Goal: Task Accomplishment & Management: Complete application form

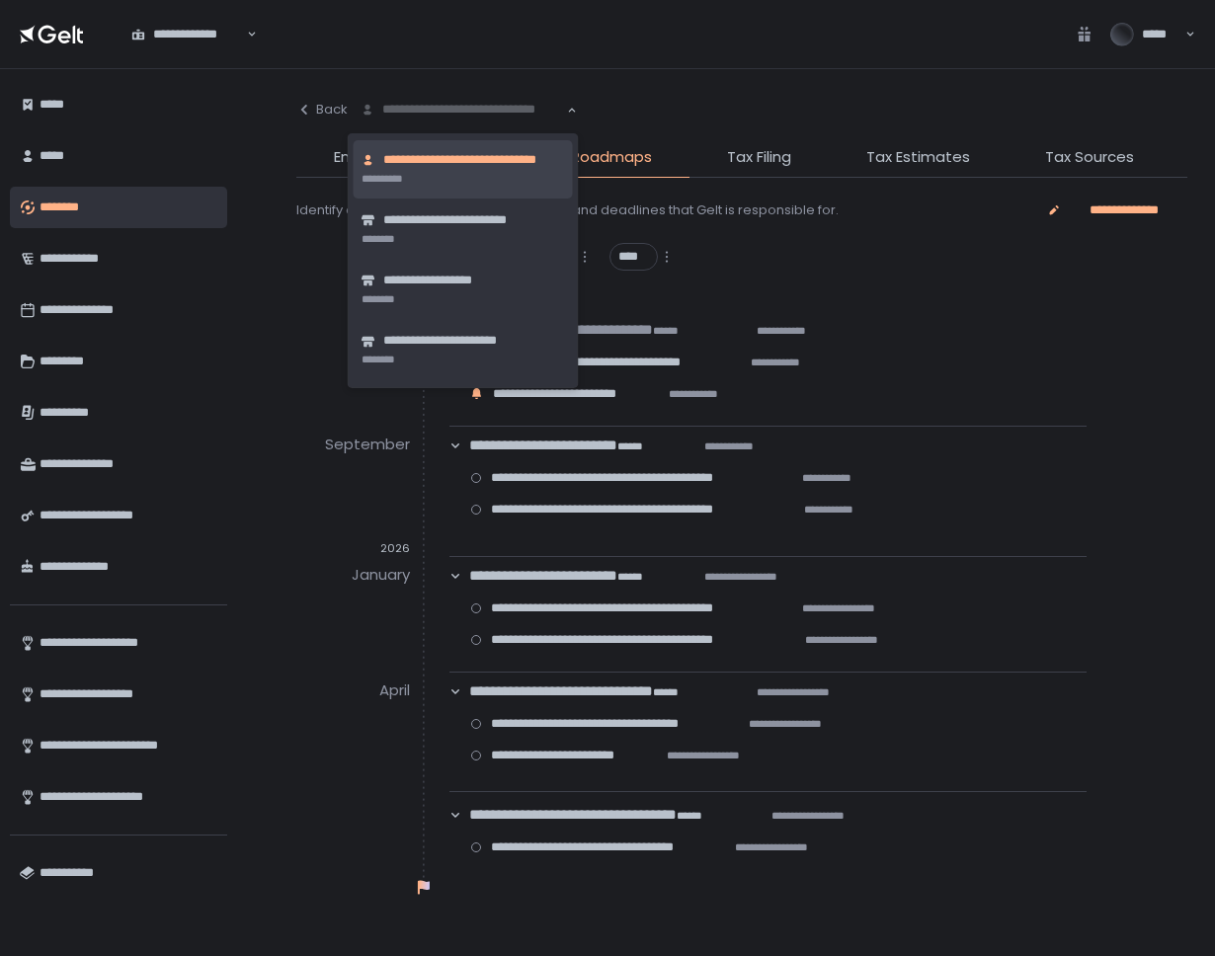
click at [430, 112] on div "**********" at bounding box center [463, 110] width 208 height 20
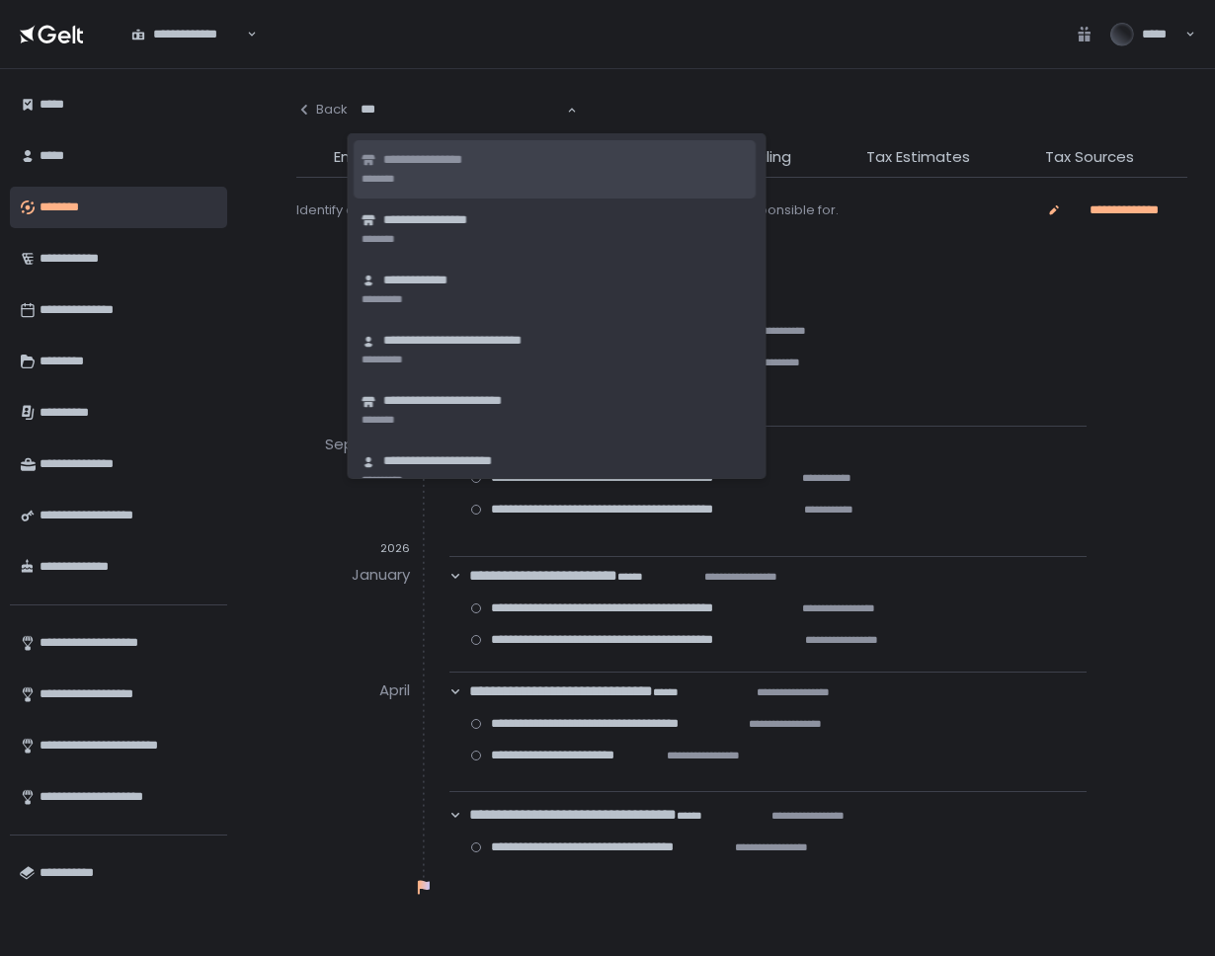
type input "****"
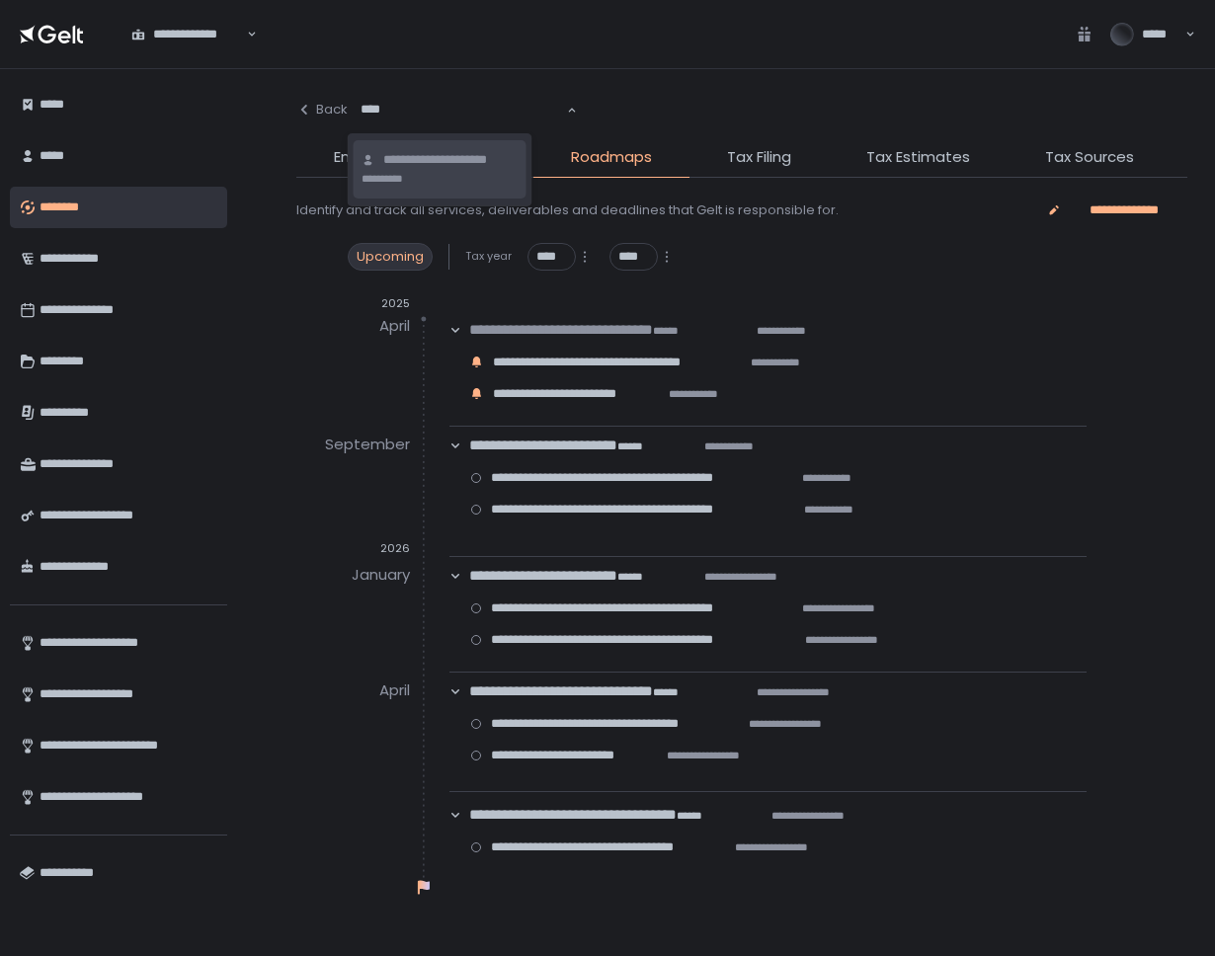
click at [443, 182] on li "**********" at bounding box center [440, 169] width 173 height 58
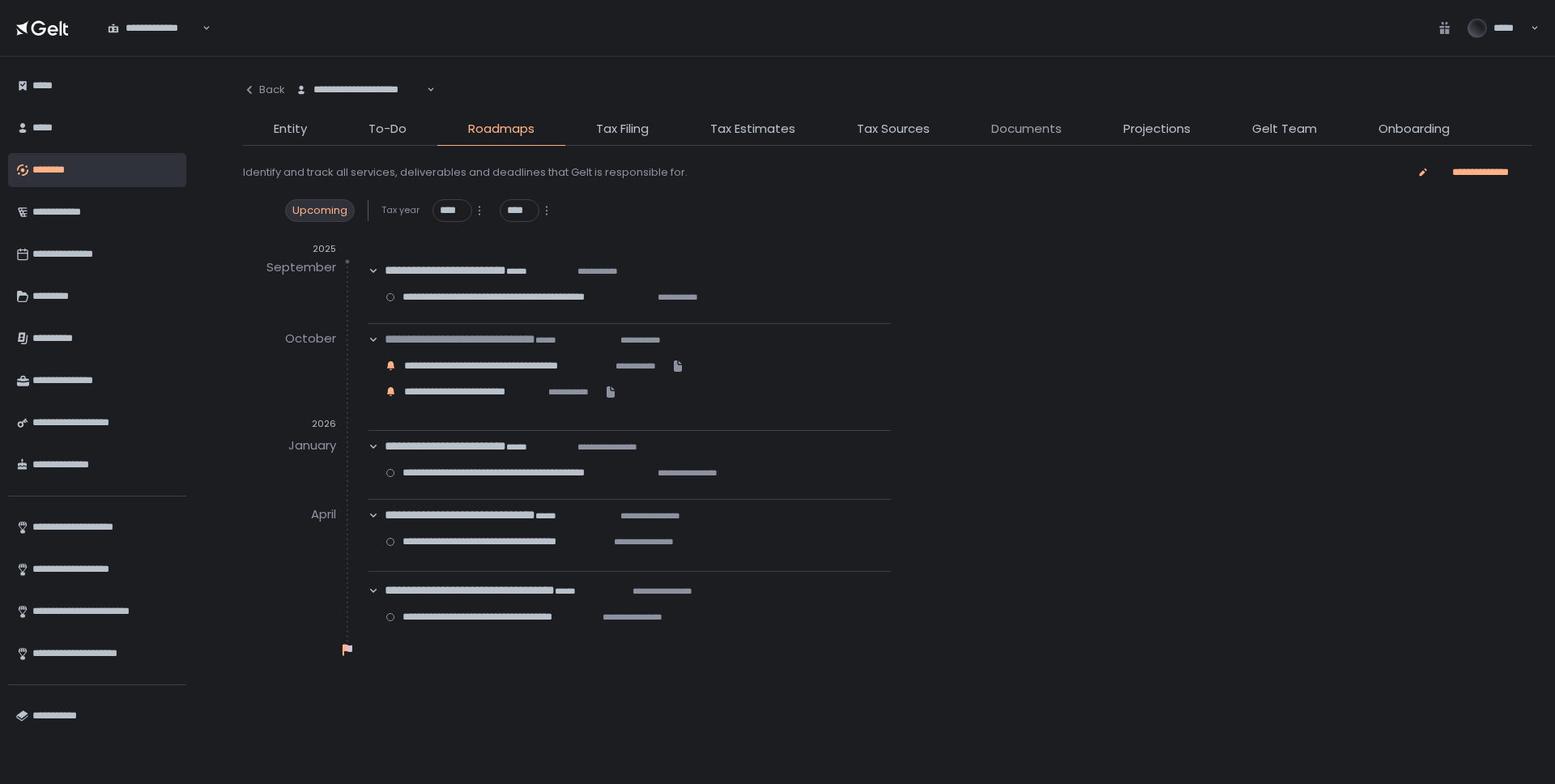
click at [996, 135] on span "Documents" at bounding box center [1027, 129] width 71 height 19
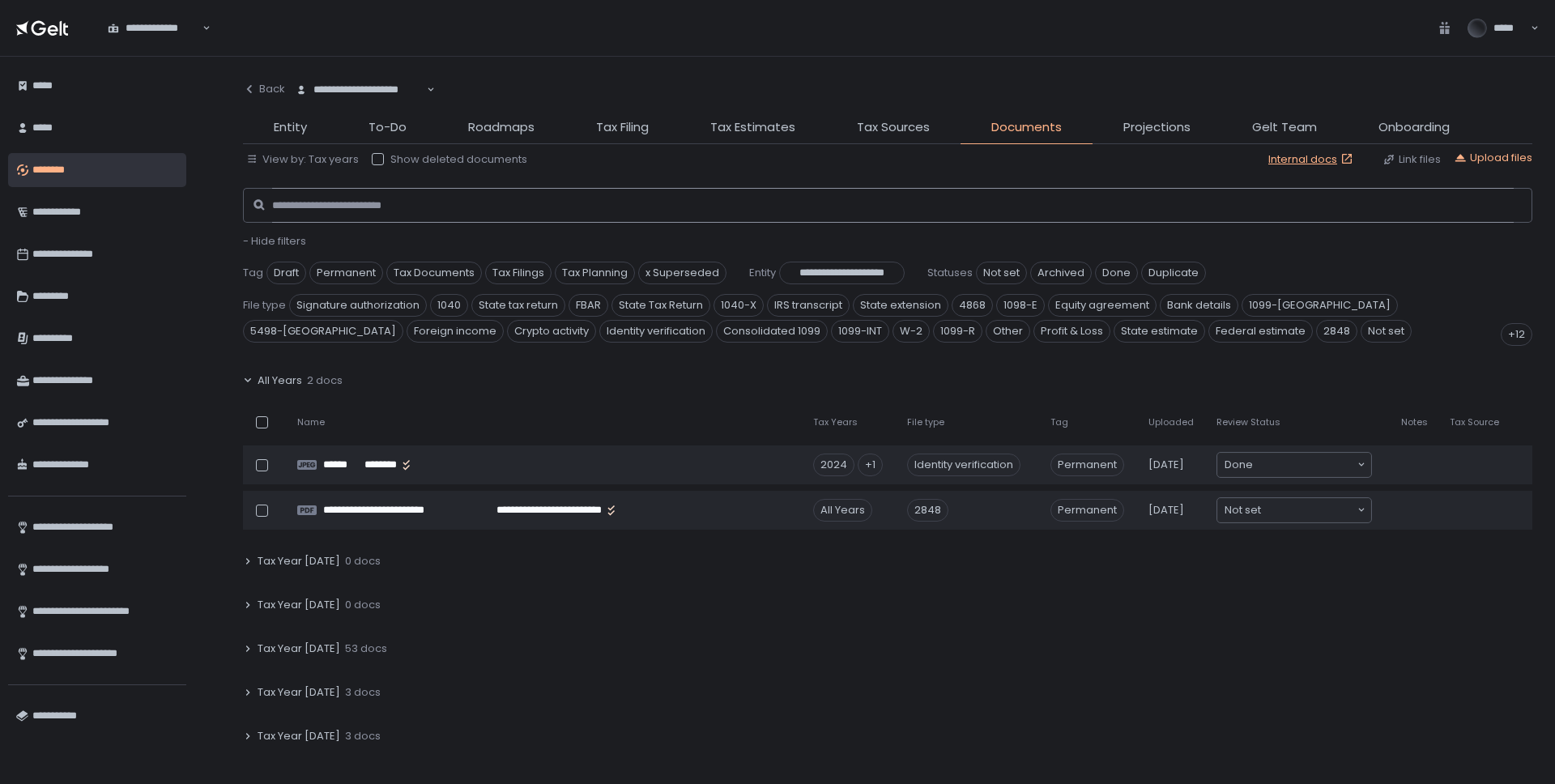
click at [381, 198] on input at bounding box center [893, 205] width 1242 height 35
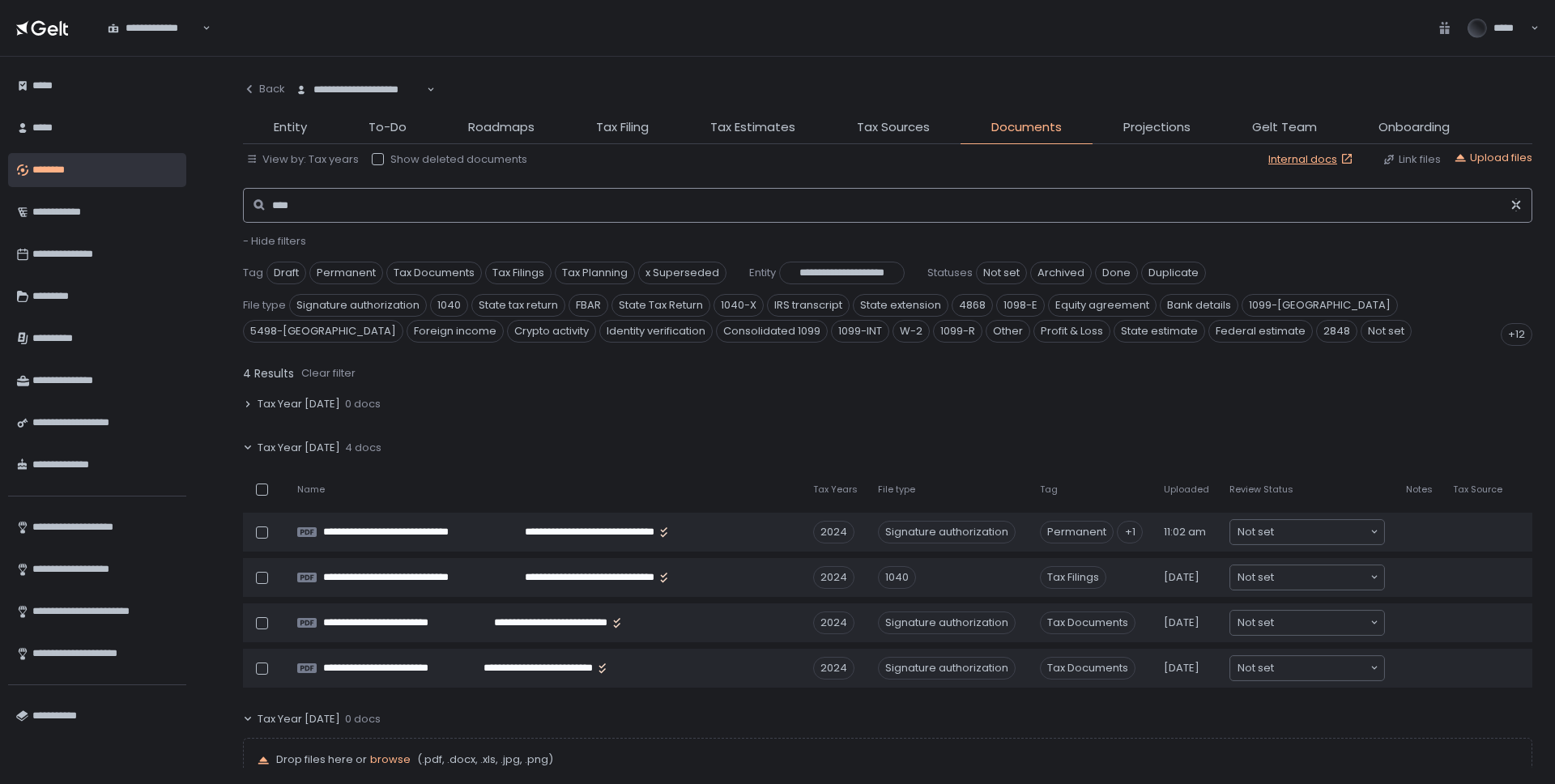
scroll to position [147, 0]
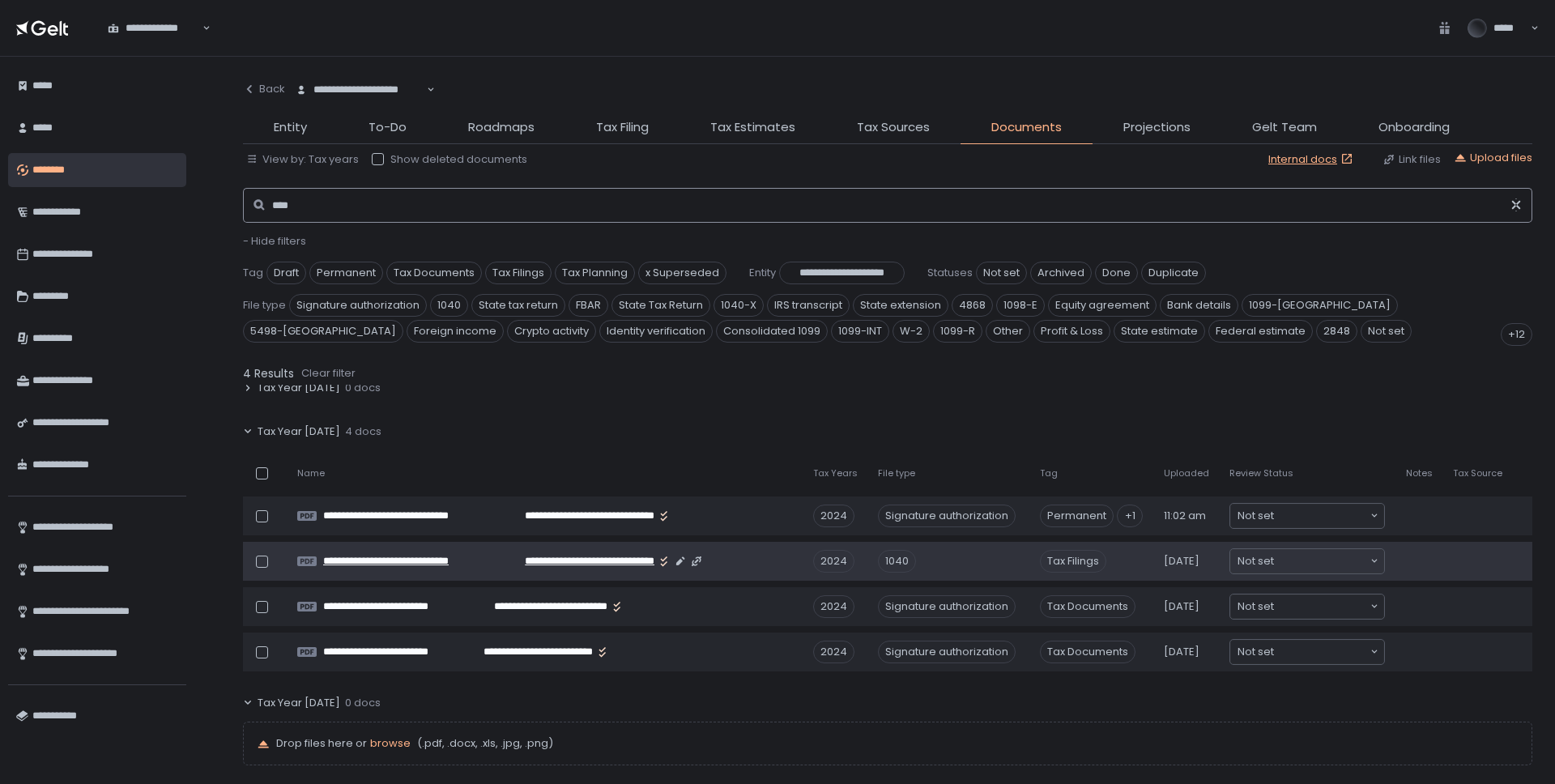
type input "****"
click at [601, 564] on span "**********" at bounding box center [577, 562] width 156 height 15
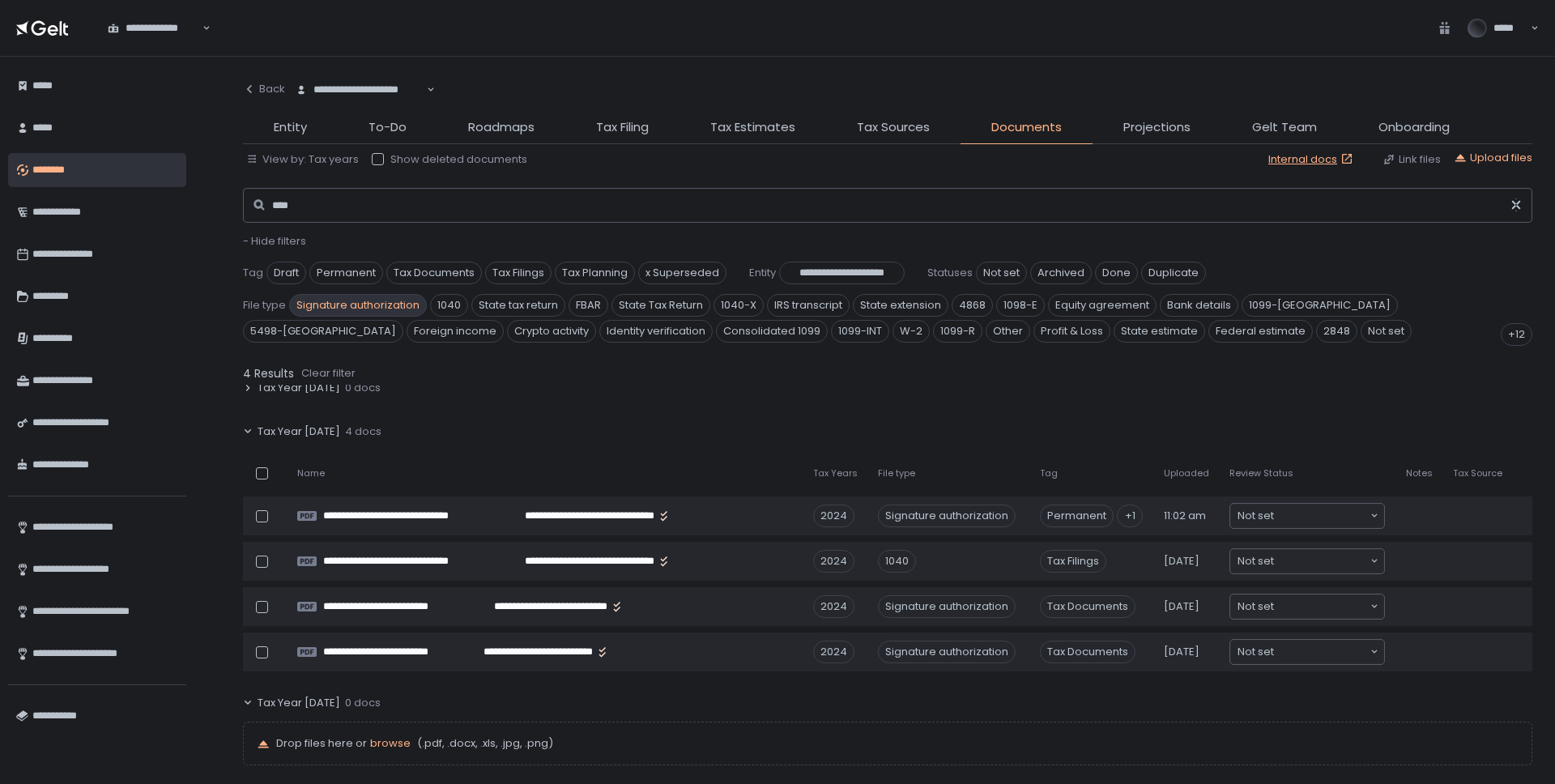
click at [340, 305] on span "Signature authorization" at bounding box center [358, 306] width 138 height 23
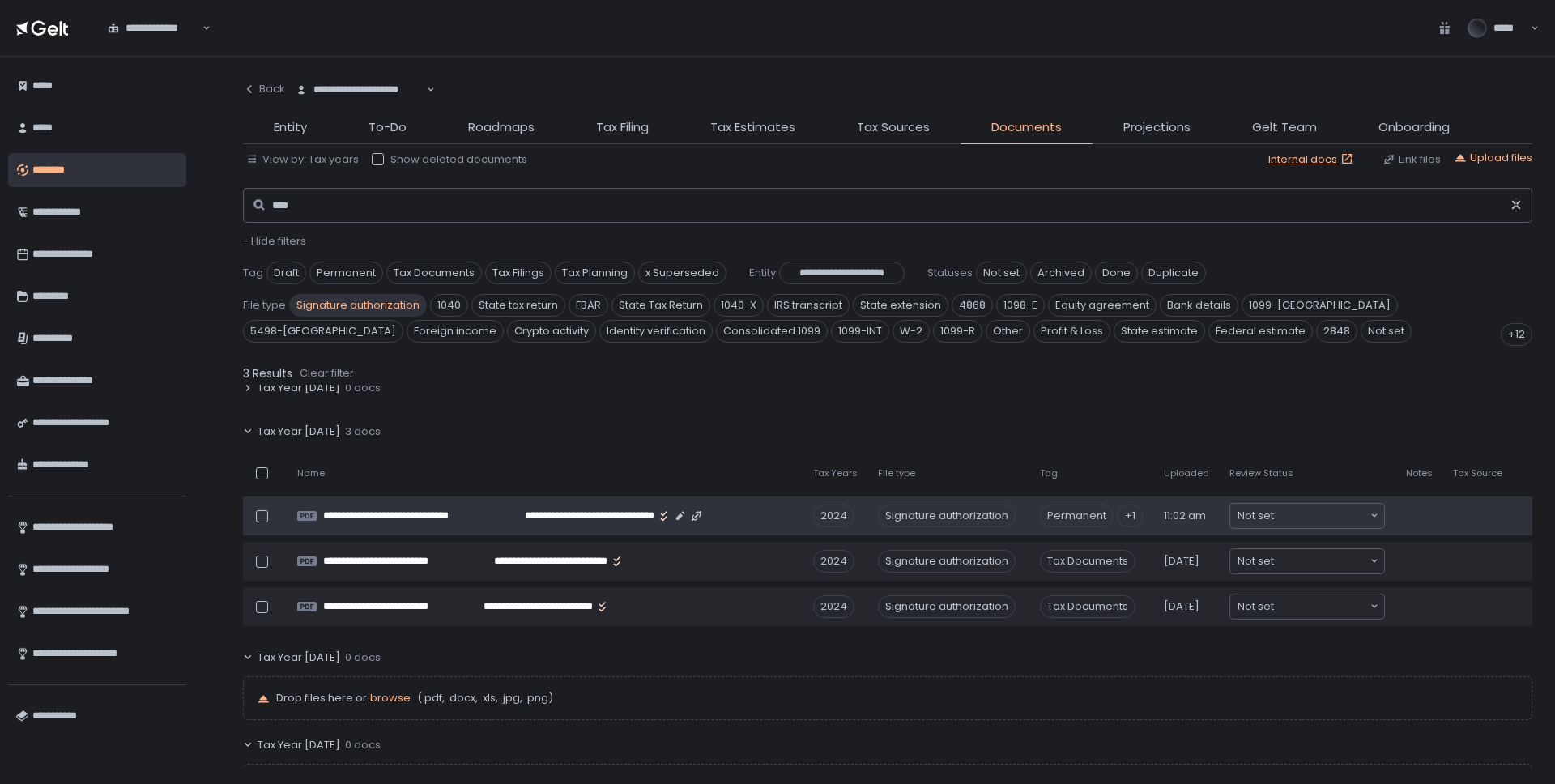
click at [996, 513] on span "+1" at bounding box center [1130, 516] width 26 height 23
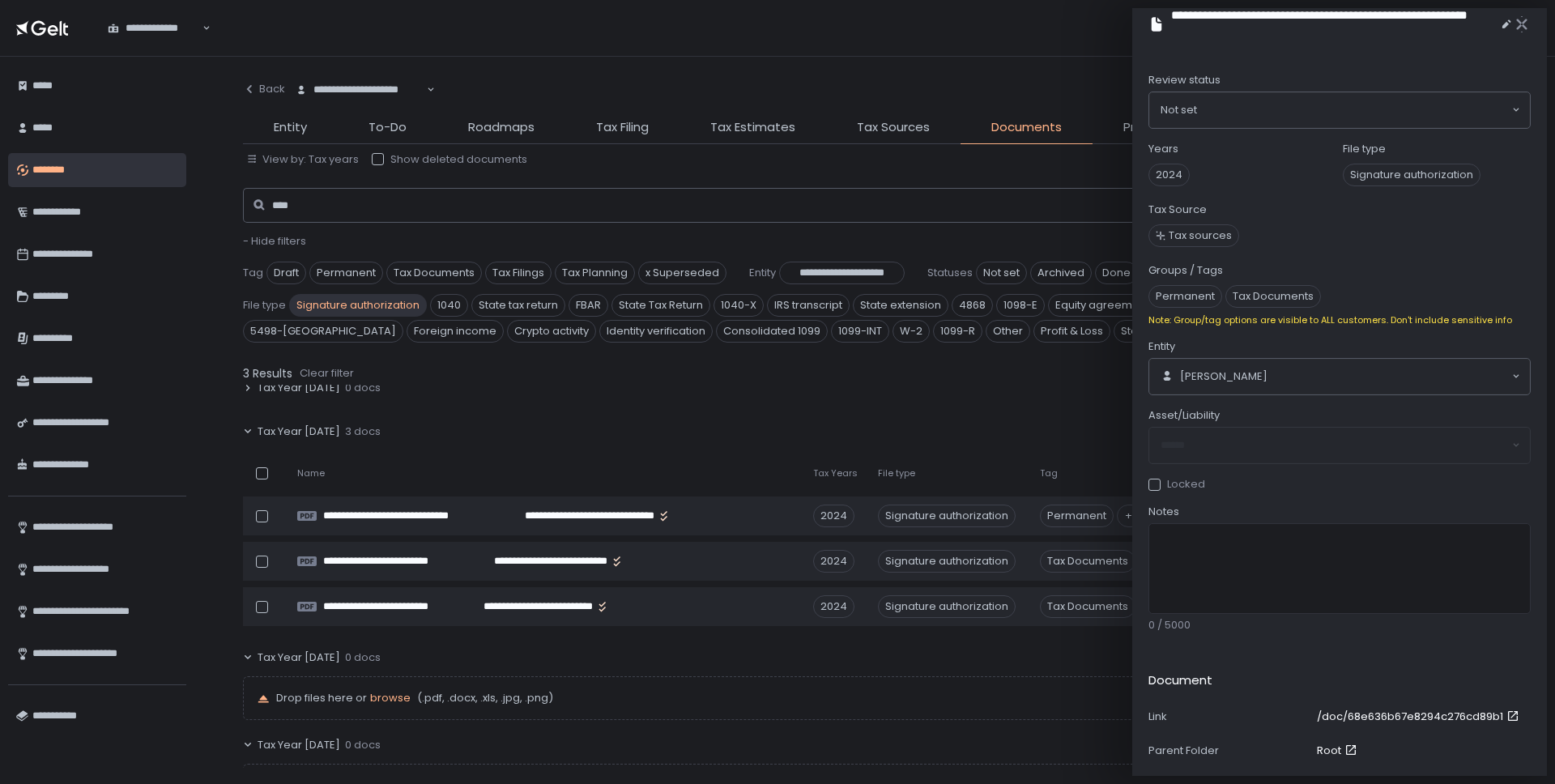
click at [942, 394] on div "Tax Year 2025 0 docs" at bounding box center [887, 387] width 1289 height 37
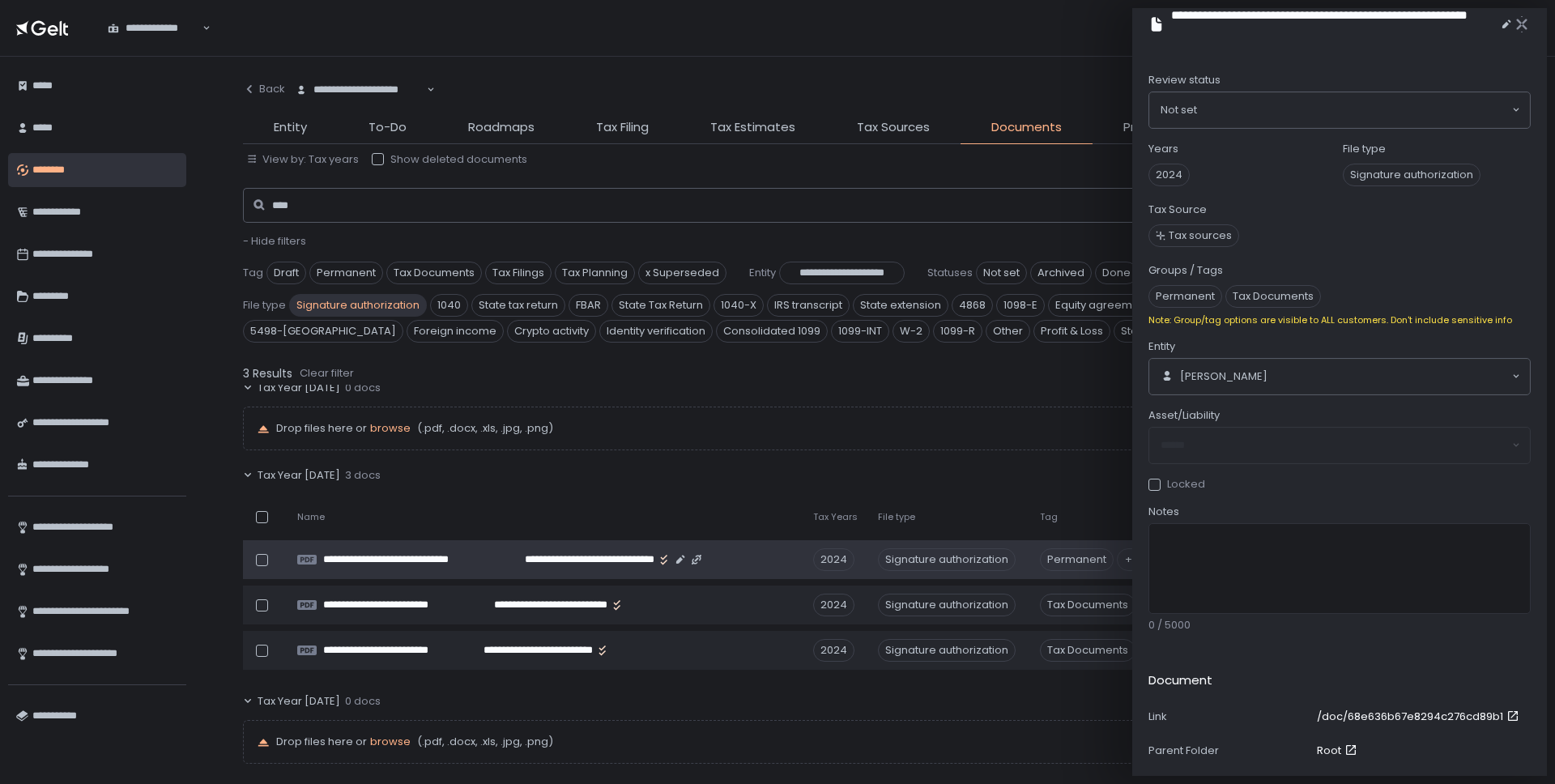
click at [923, 561] on div "Signature authorization" at bounding box center [947, 560] width 138 height 23
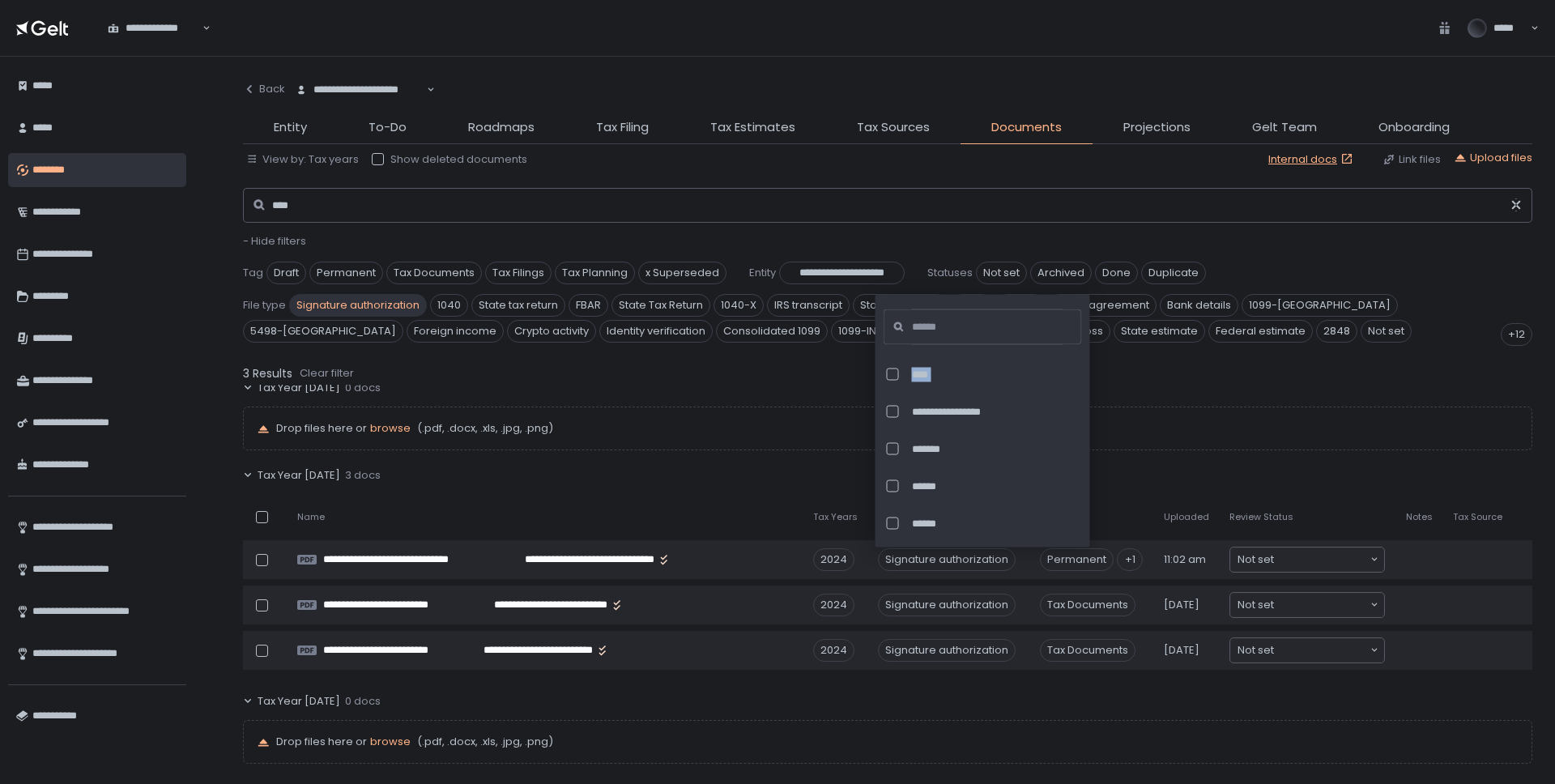
drag, startPoint x: 1082, startPoint y: 362, endPoint x: 1117, endPoint y: 370, distance: 35.9
click at [996, 394] on div "**********" at bounding box center [983, 422] width 215 height 253
click at [782, 364] on div "3 Results Clear filter" at bounding box center [887, 374] width 1289 height 23
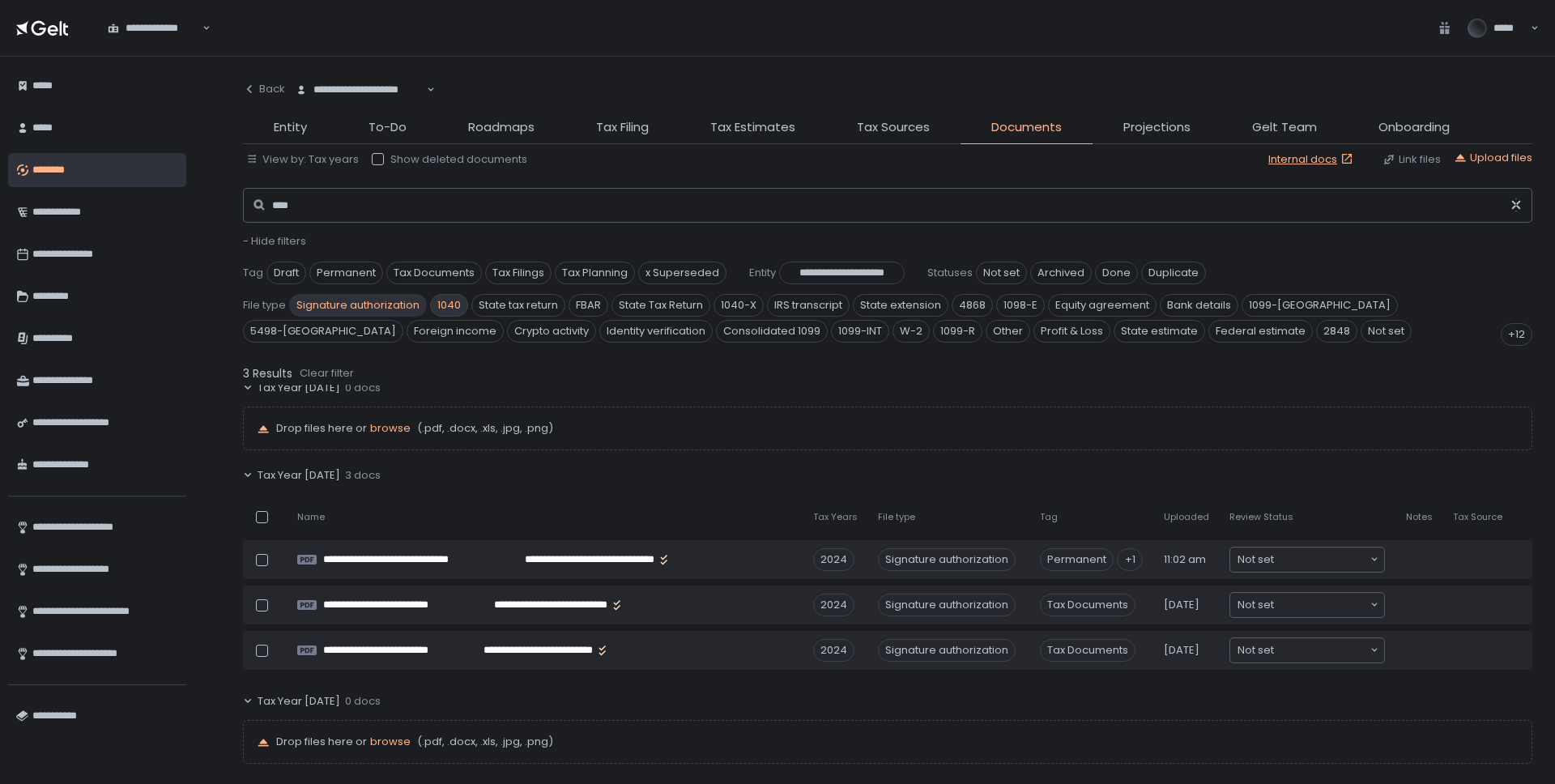
click at [445, 294] on span "1040" at bounding box center [449, 306] width 38 height 23
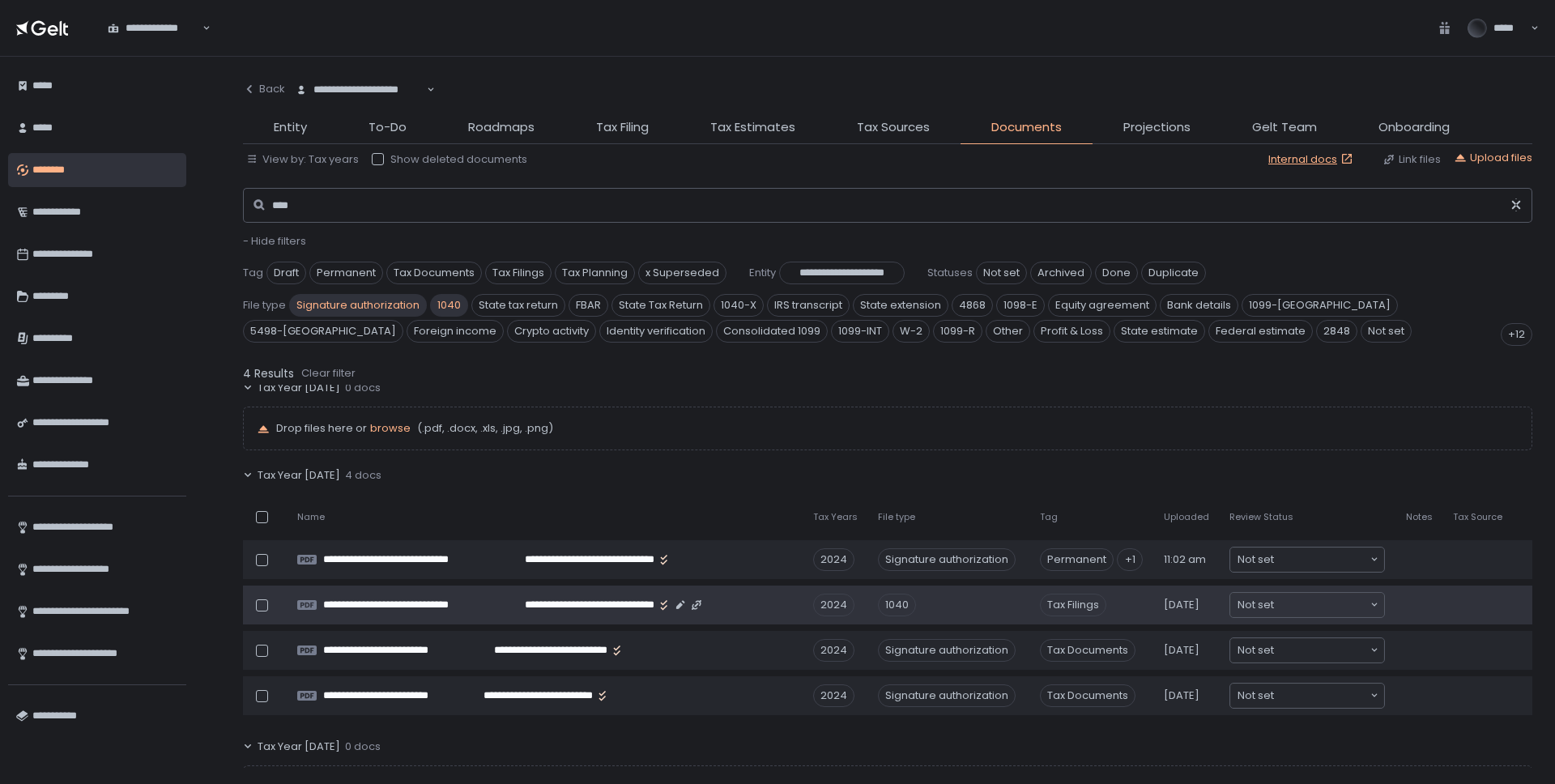
click at [887, 615] on div "1040" at bounding box center [897, 605] width 38 height 23
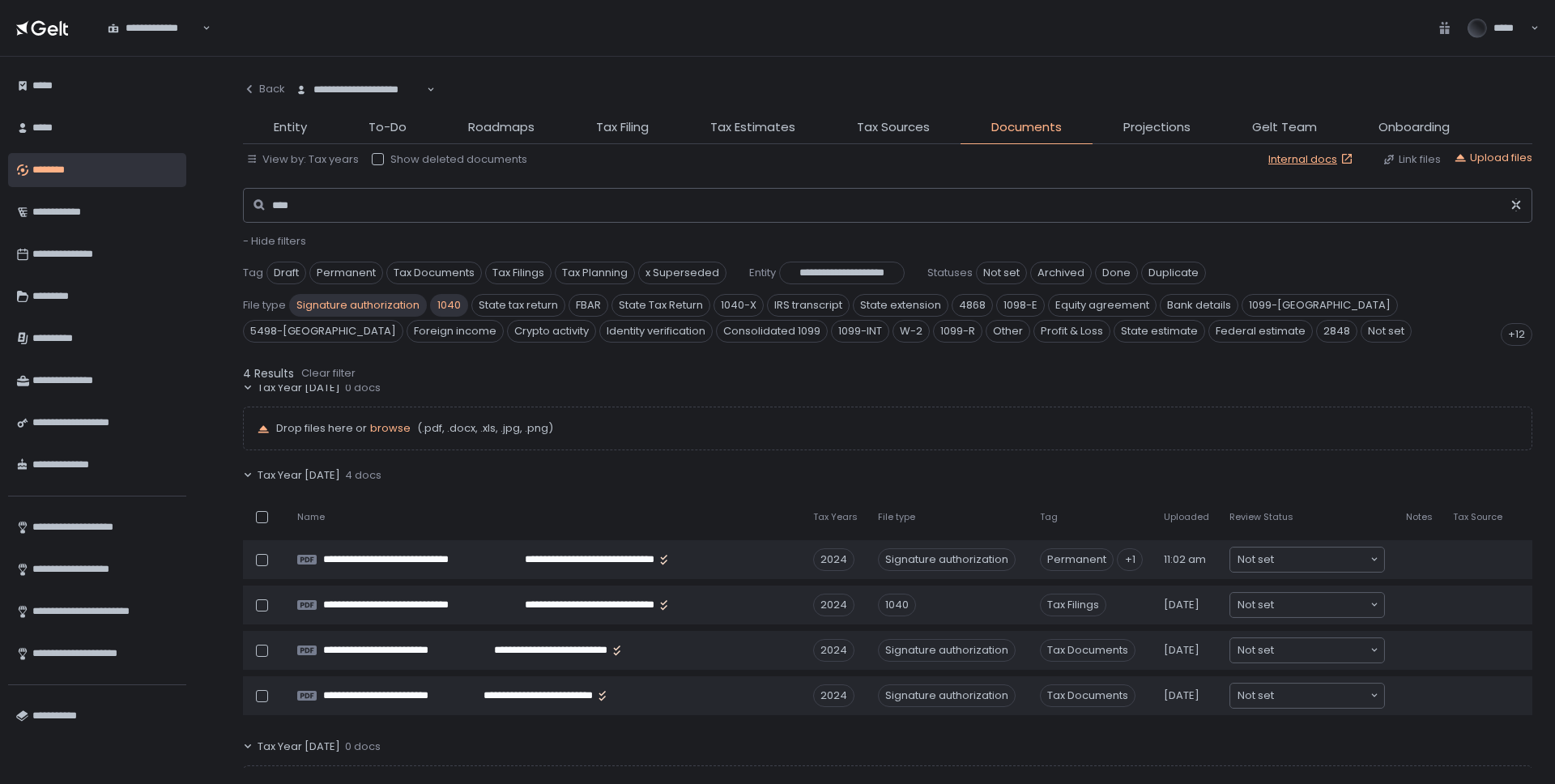
click at [589, 469] on div "Tax Year 2024 4 docs" at bounding box center [887, 475] width 1289 height 37
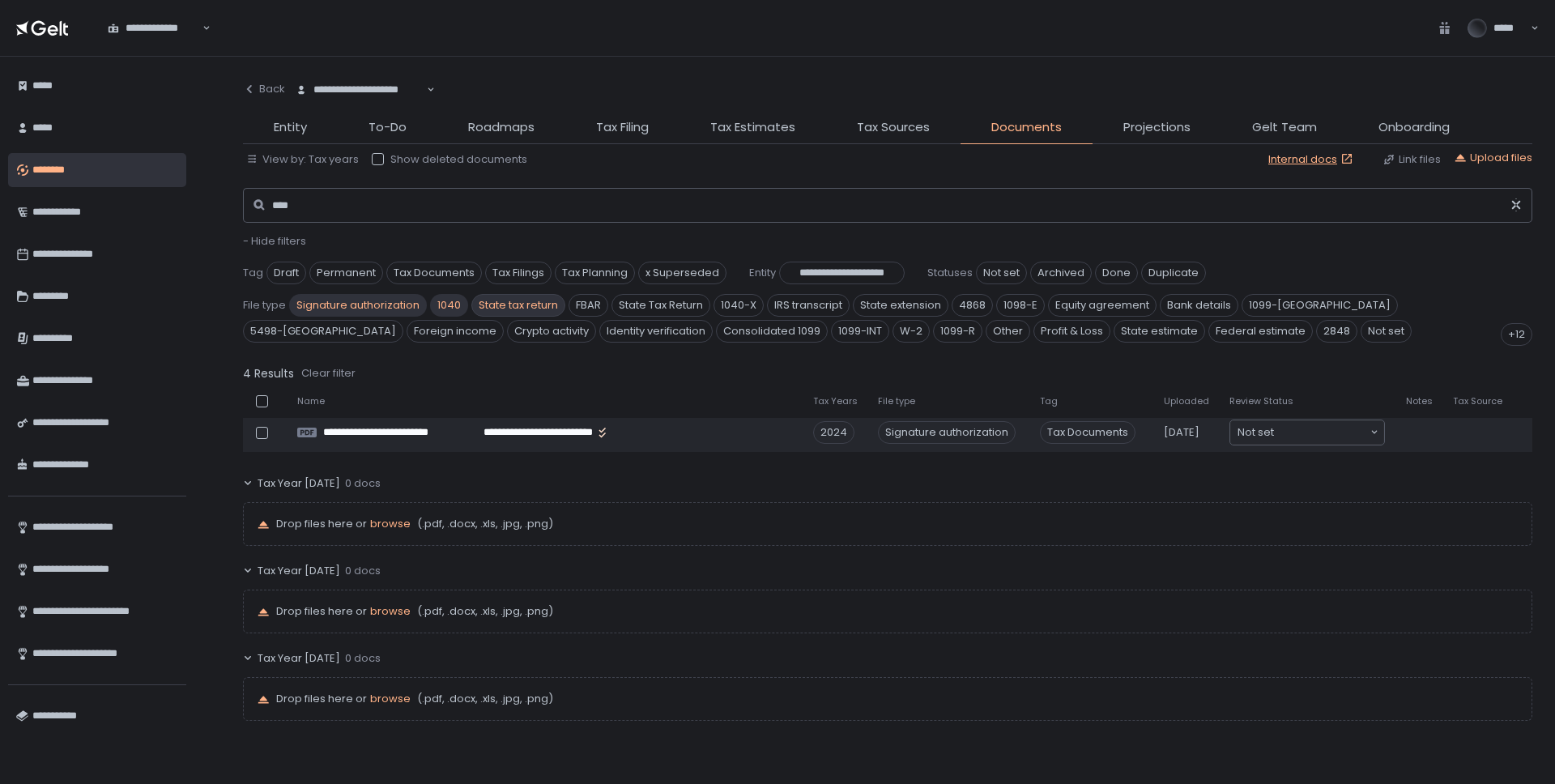
scroll to position [376, 0]
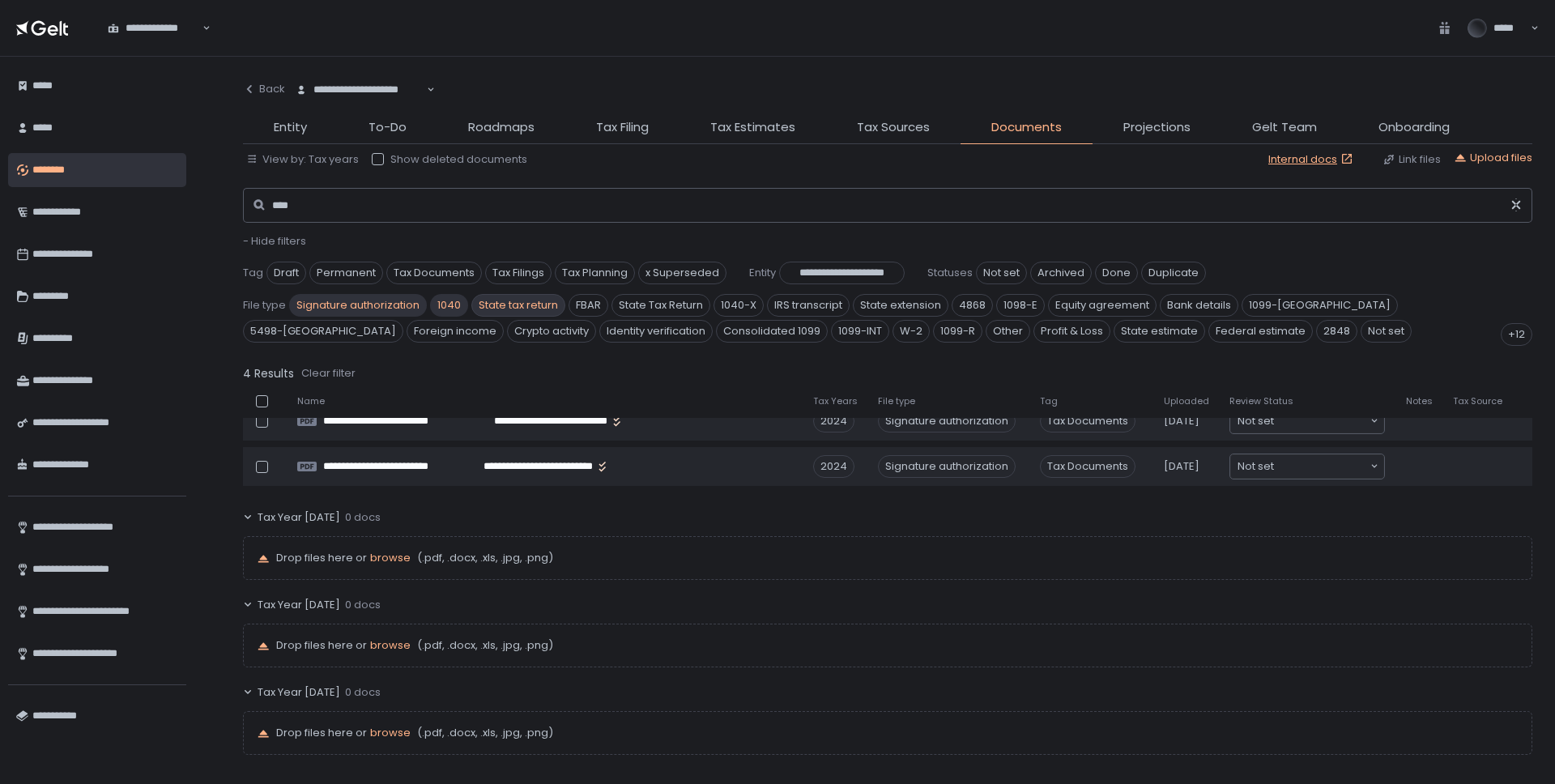
click at [523, 304] on span "State tax return" at bounding box center [518, 306] width 94 height 23
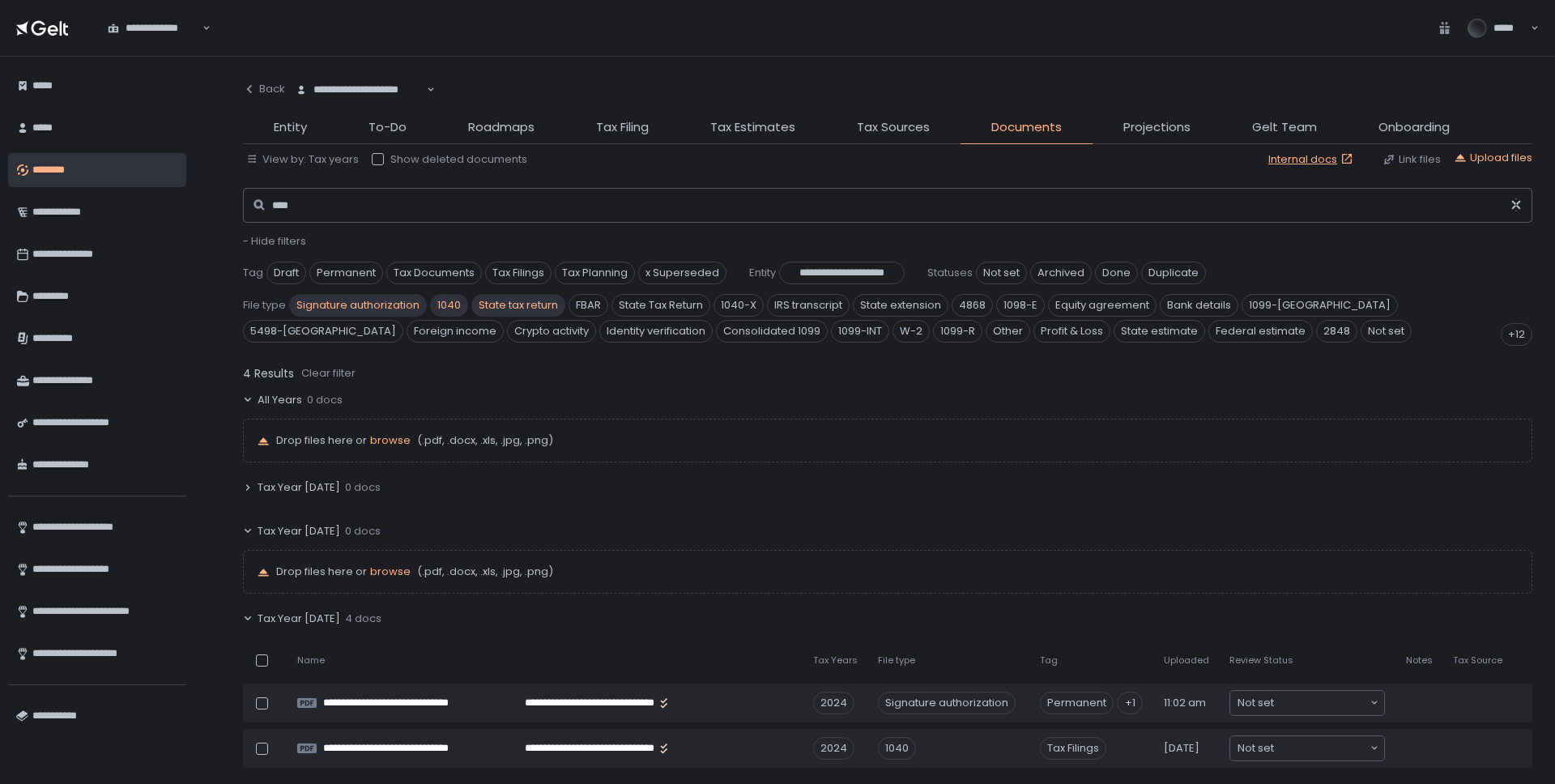
scroll to position [7, 0]
click at [446, 299] on span "1040" at bounding box center [449, 306] width 38 height 23
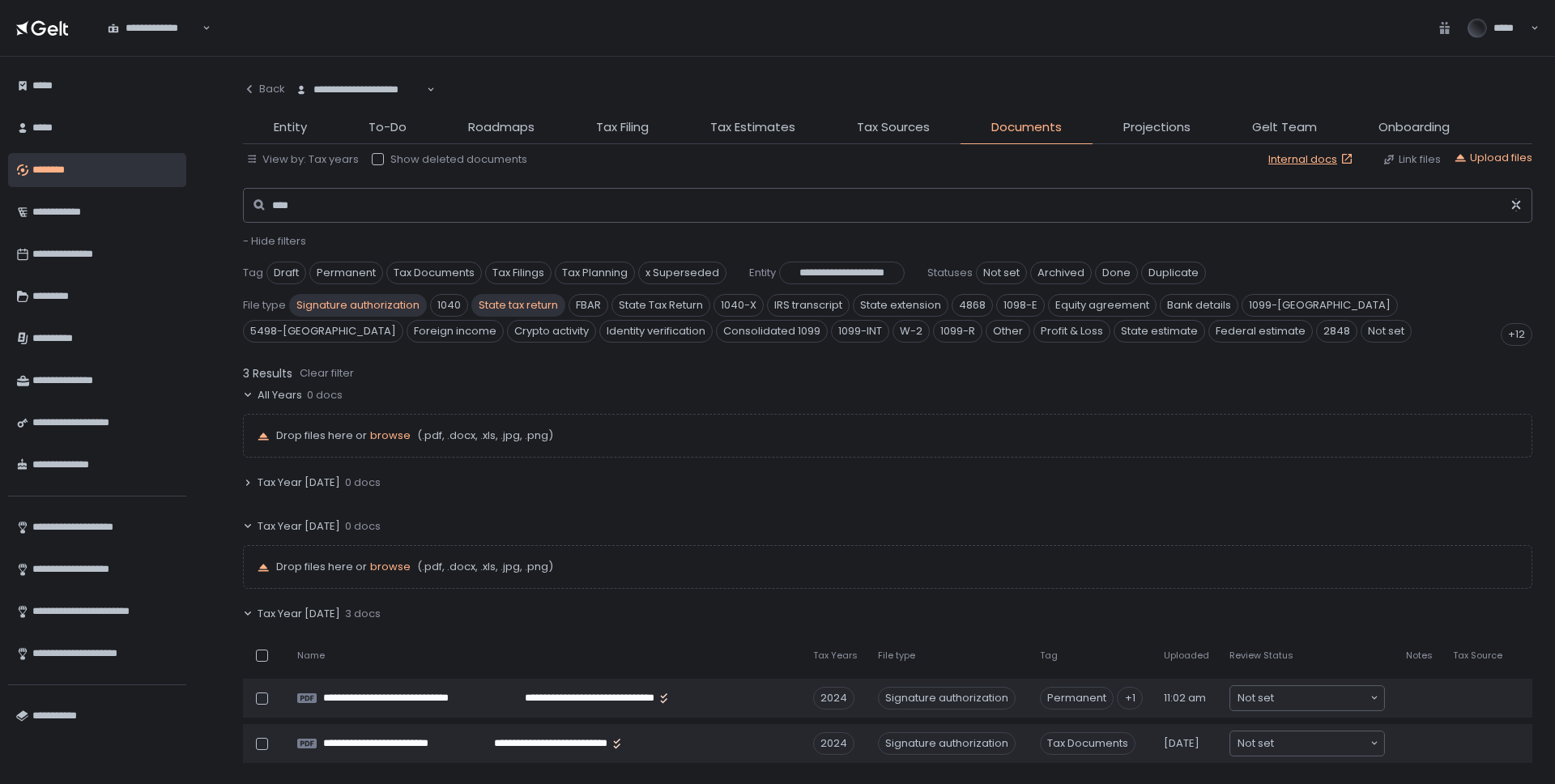
scroll to position [10, 0]
click at [359, 308] on span "Signature authorization" at bounding box center [358, 306] width 138 height 23
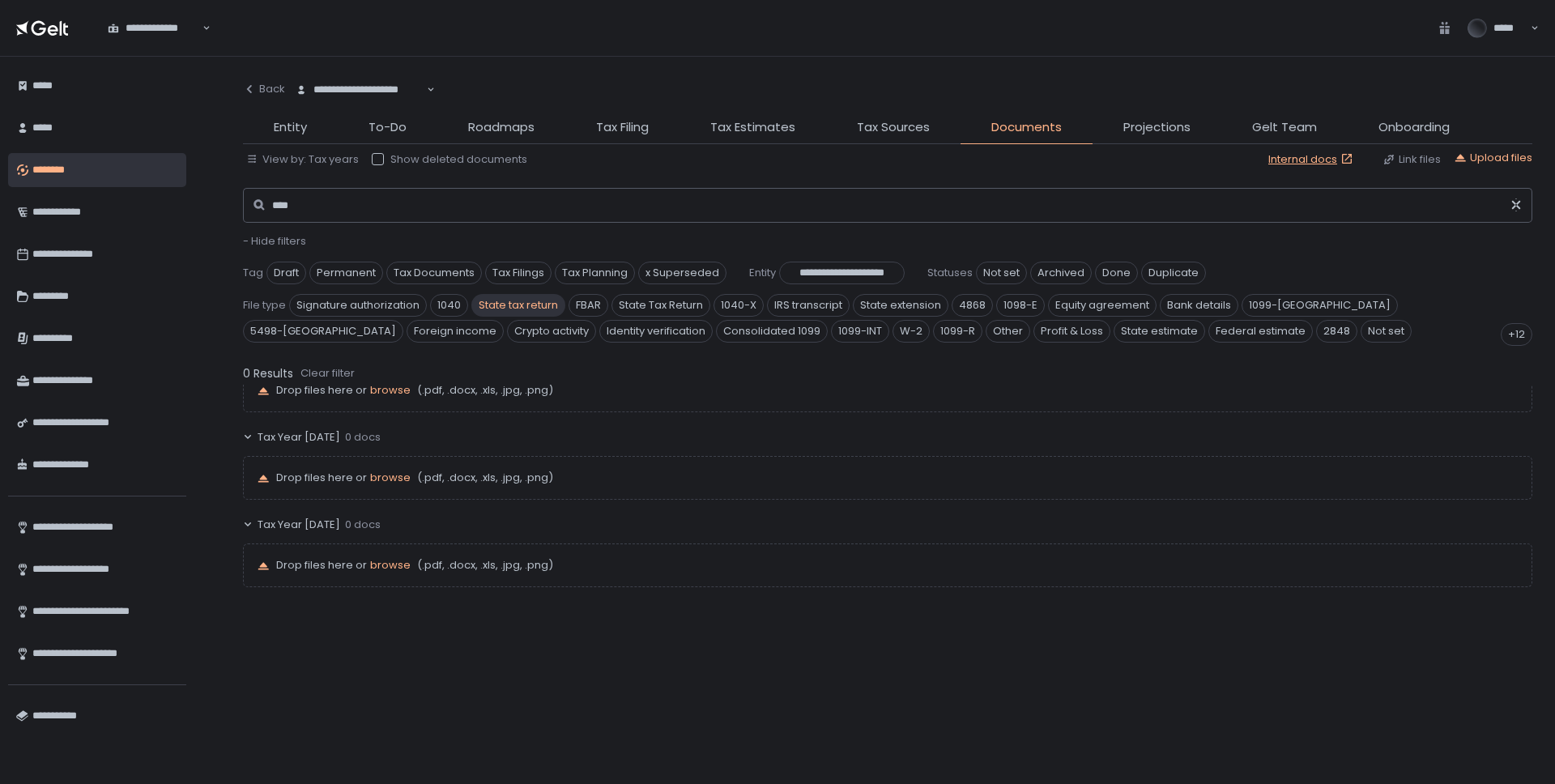
scroll to position [0, 0]
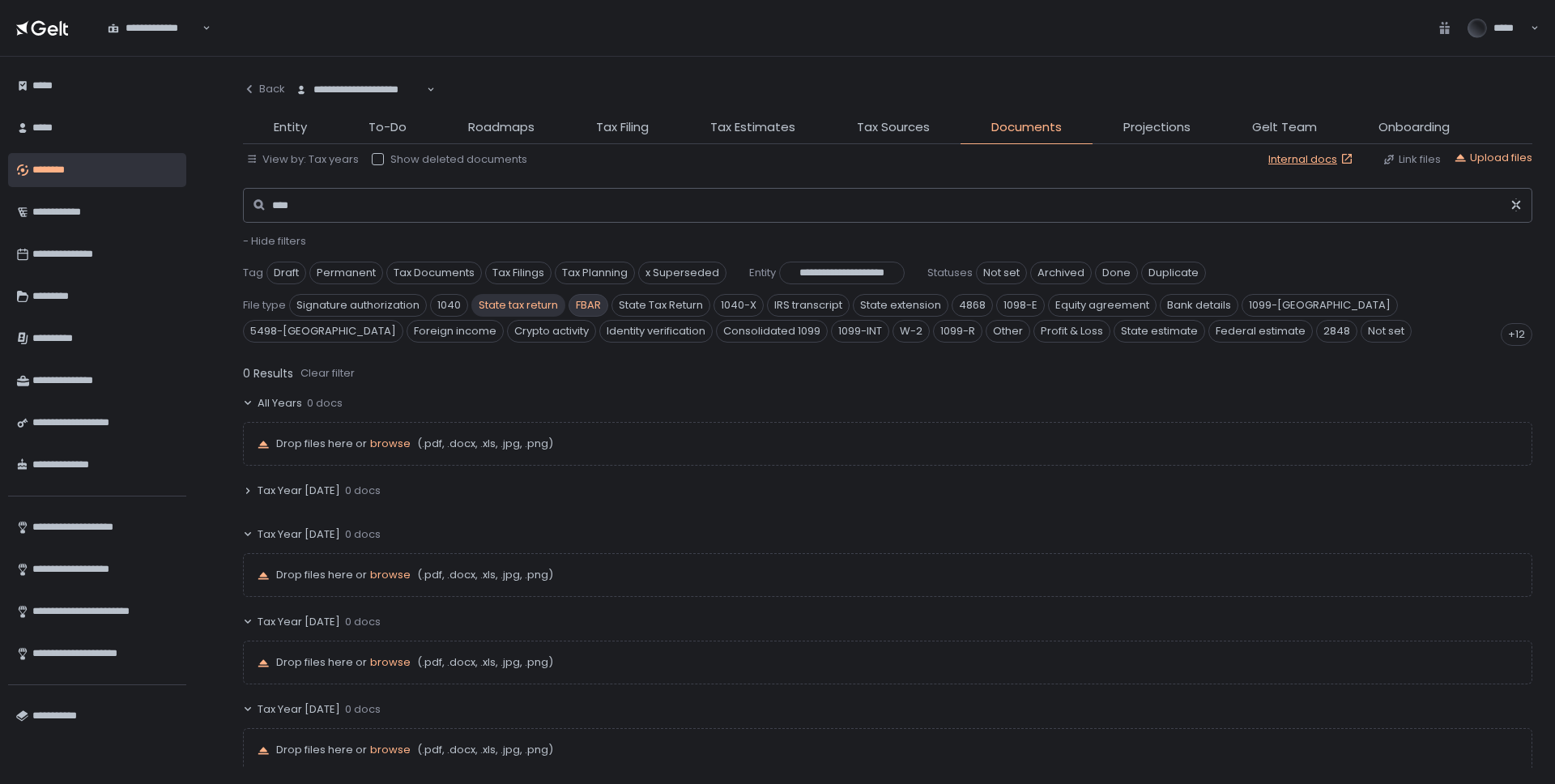
click at [584, 307] on span "FBAR" at bounding box center [588, 306] width 39 height 23
click at [516, 300] on span "State tax return" at bounding box center [518, 306] width 94 height 23
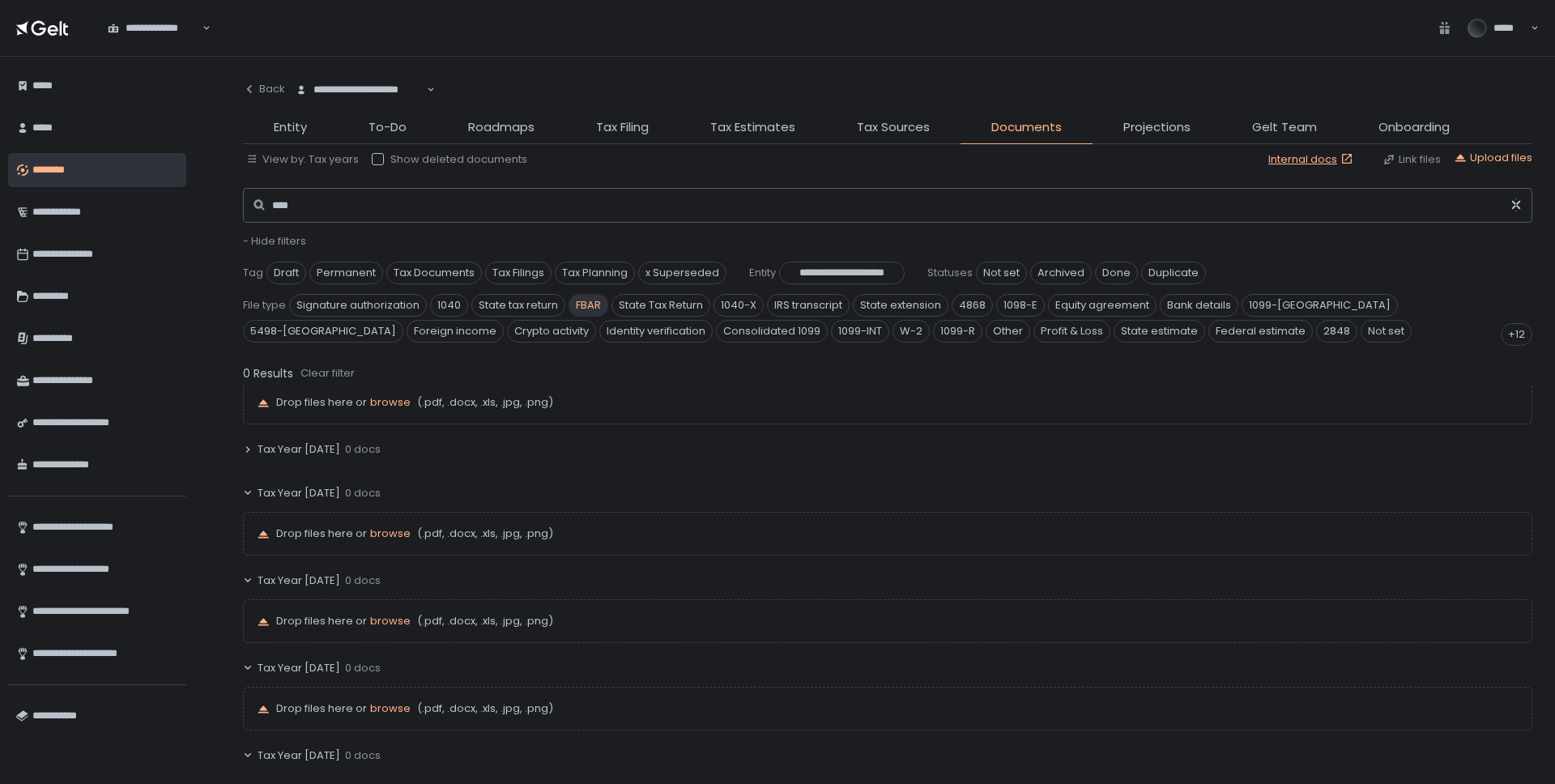
click at [592, 300] on span "FBAR" at bounding box center [588, 306] width 39 height 23
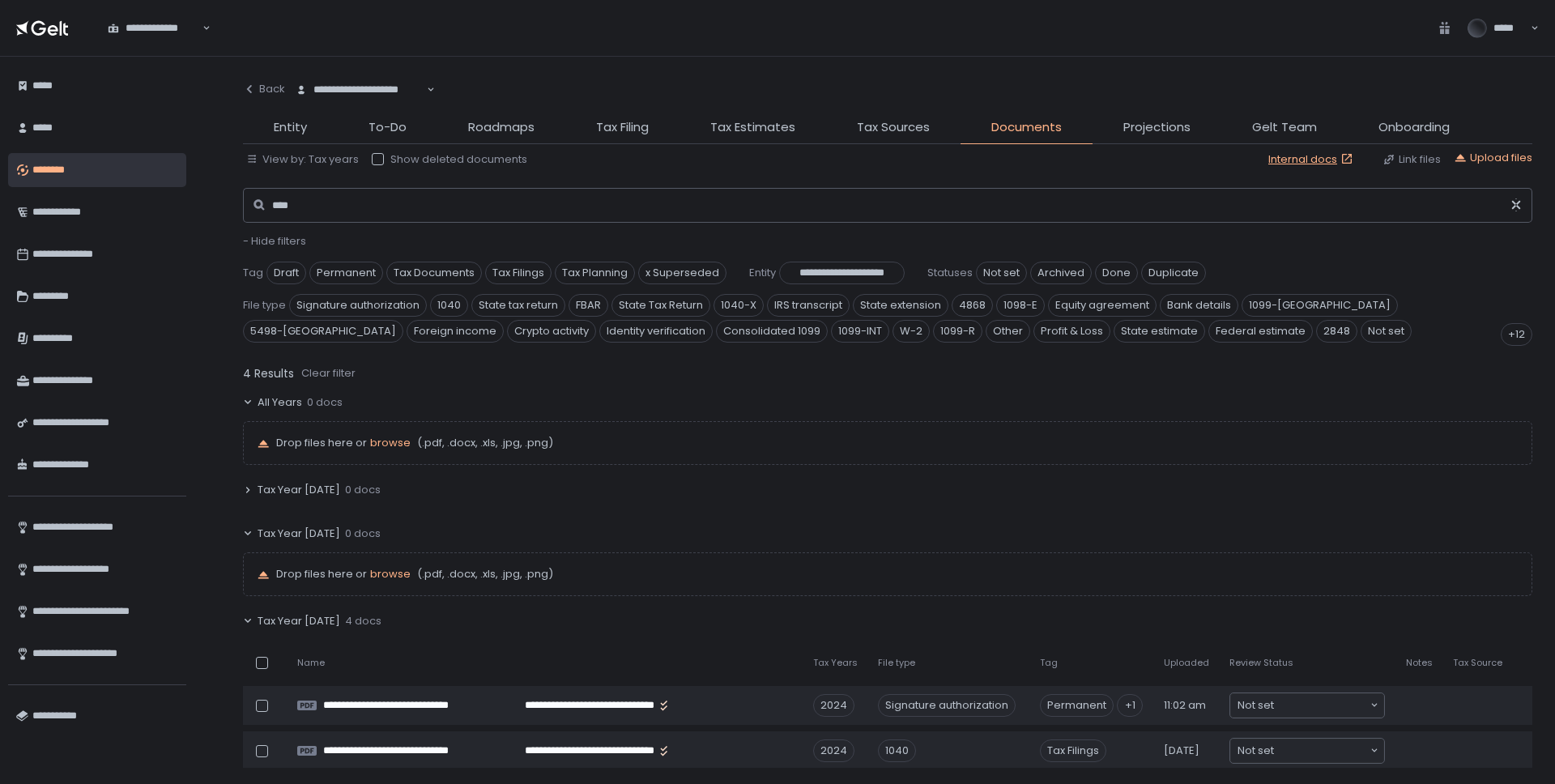
scroll to position [0, 0]
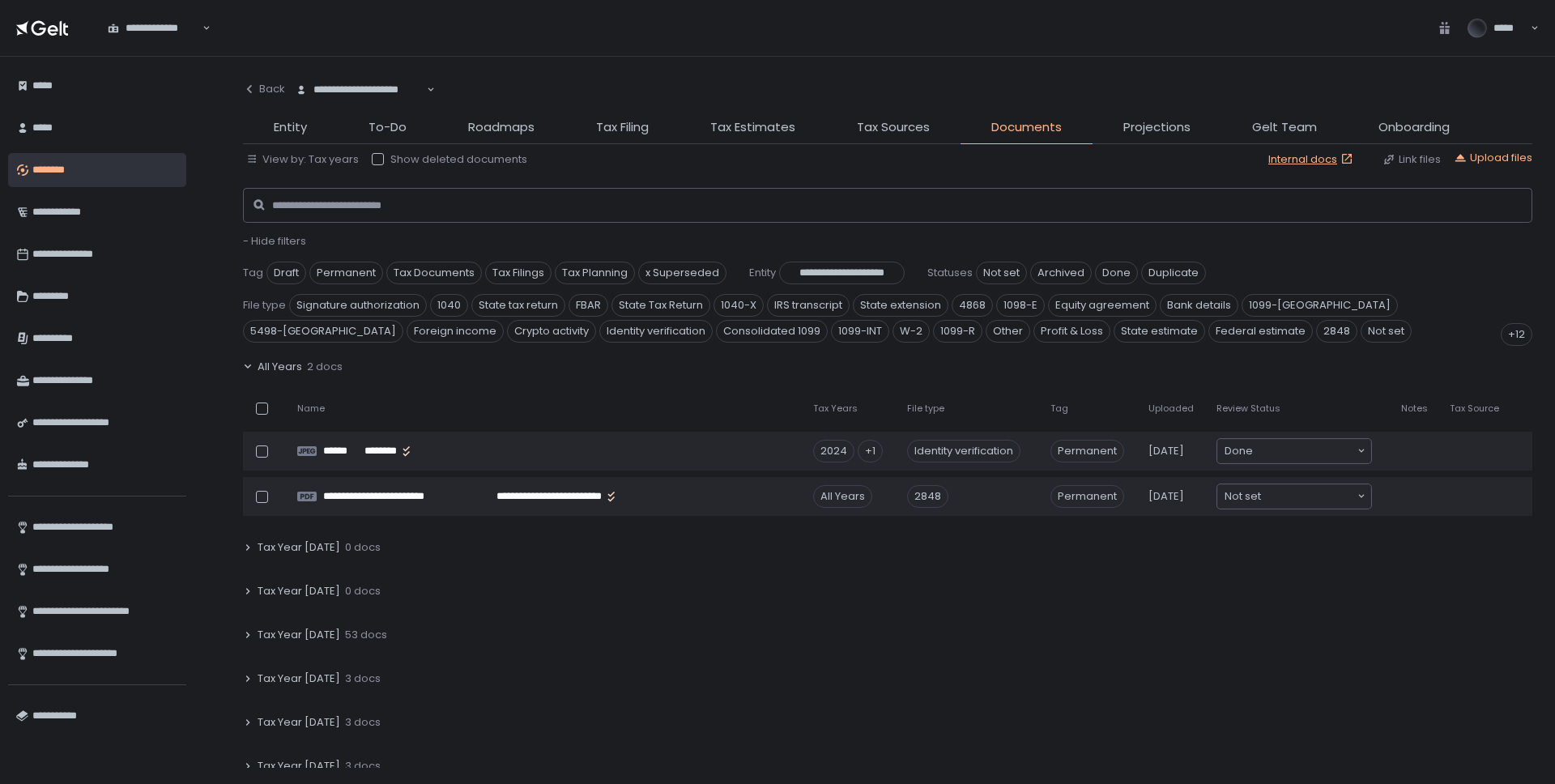
scroll to position [34, 0]
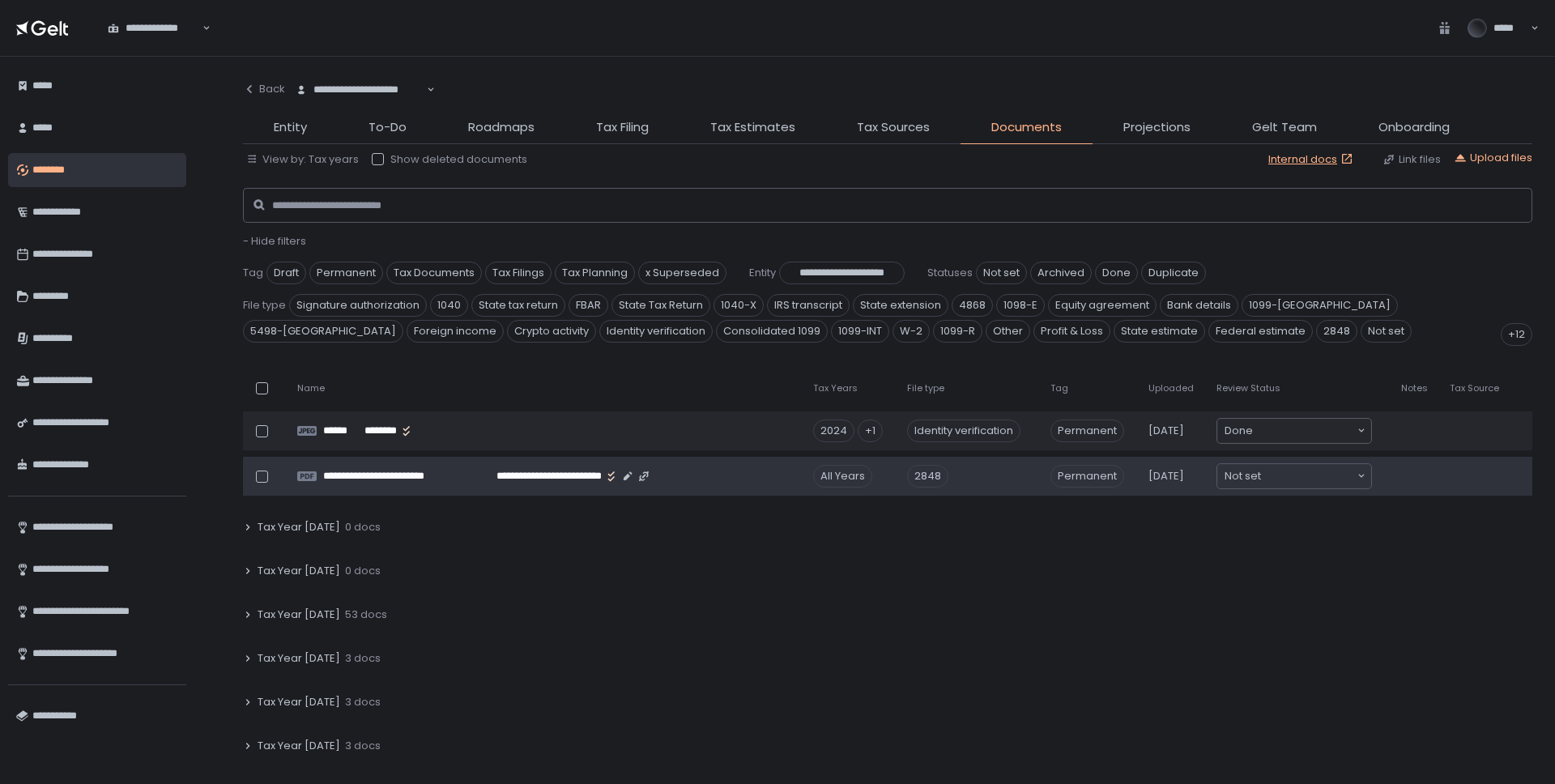
click at [923, 473] on div "2848" at bounding box center [928, 476] width 41 height 23
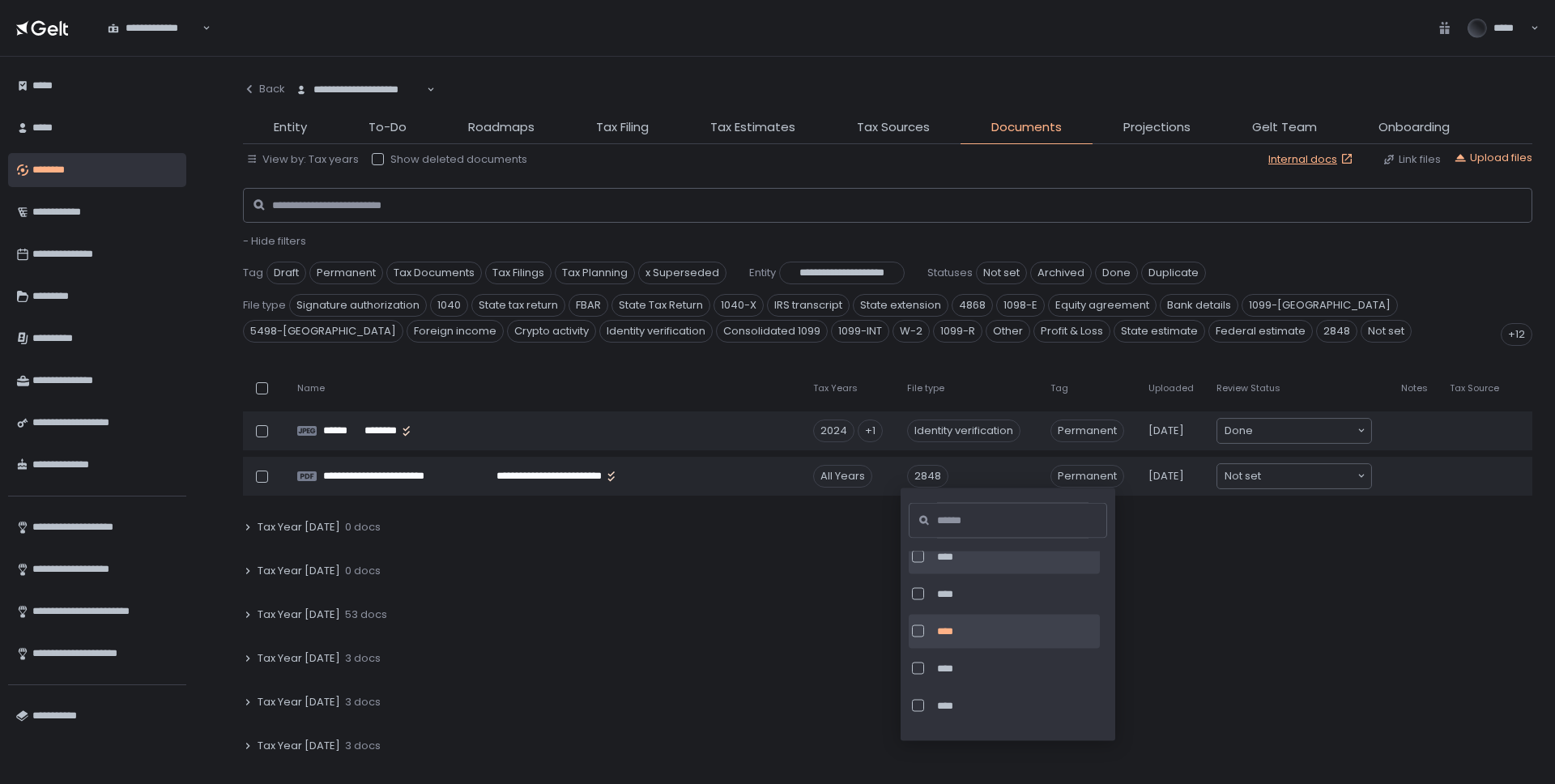
scroll to position [2175, 0]
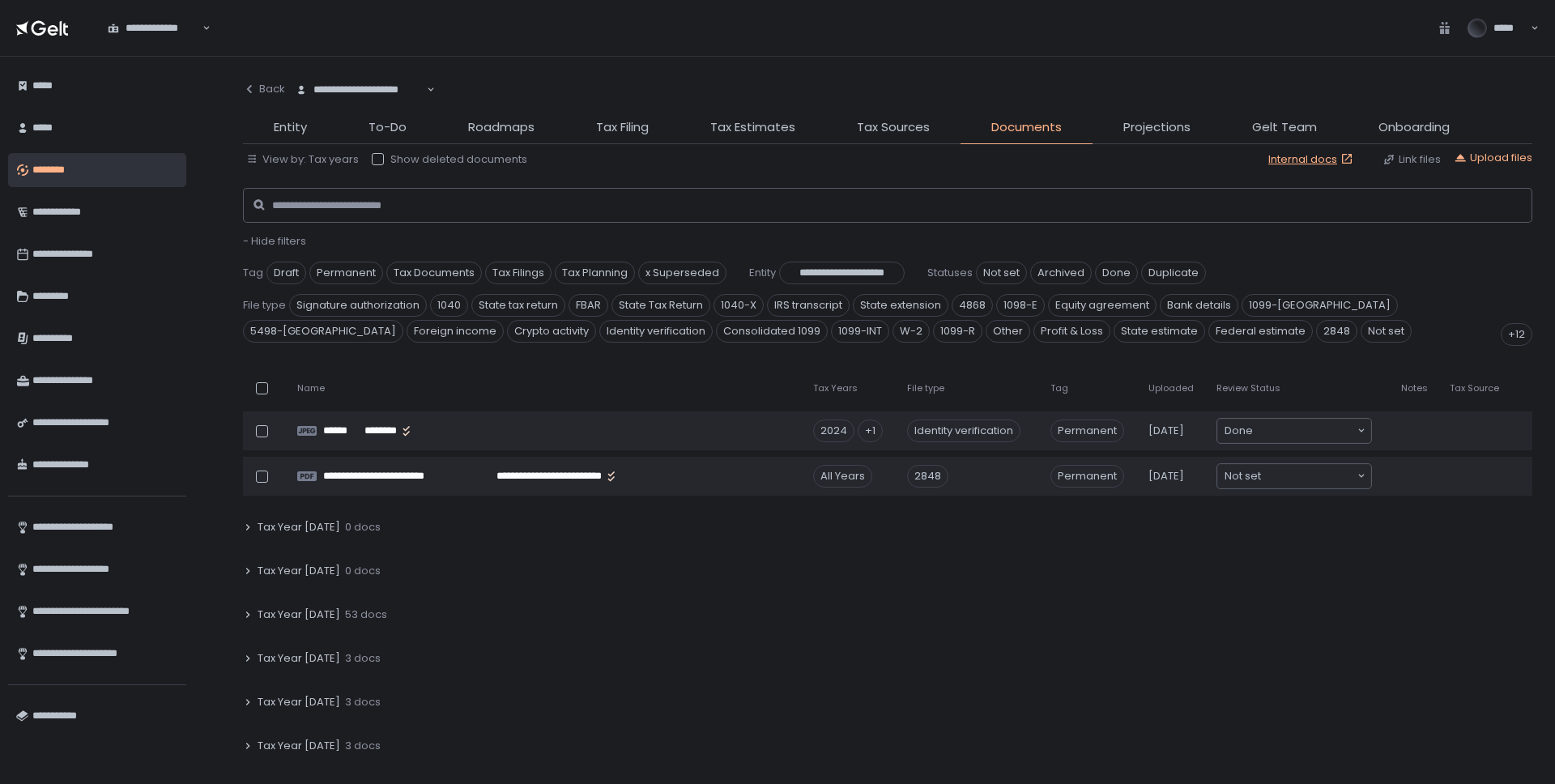
click at [638, 598] on div "Tax Year 2024 53 docs" at bounding box center [887, 614] width 1289 height 37
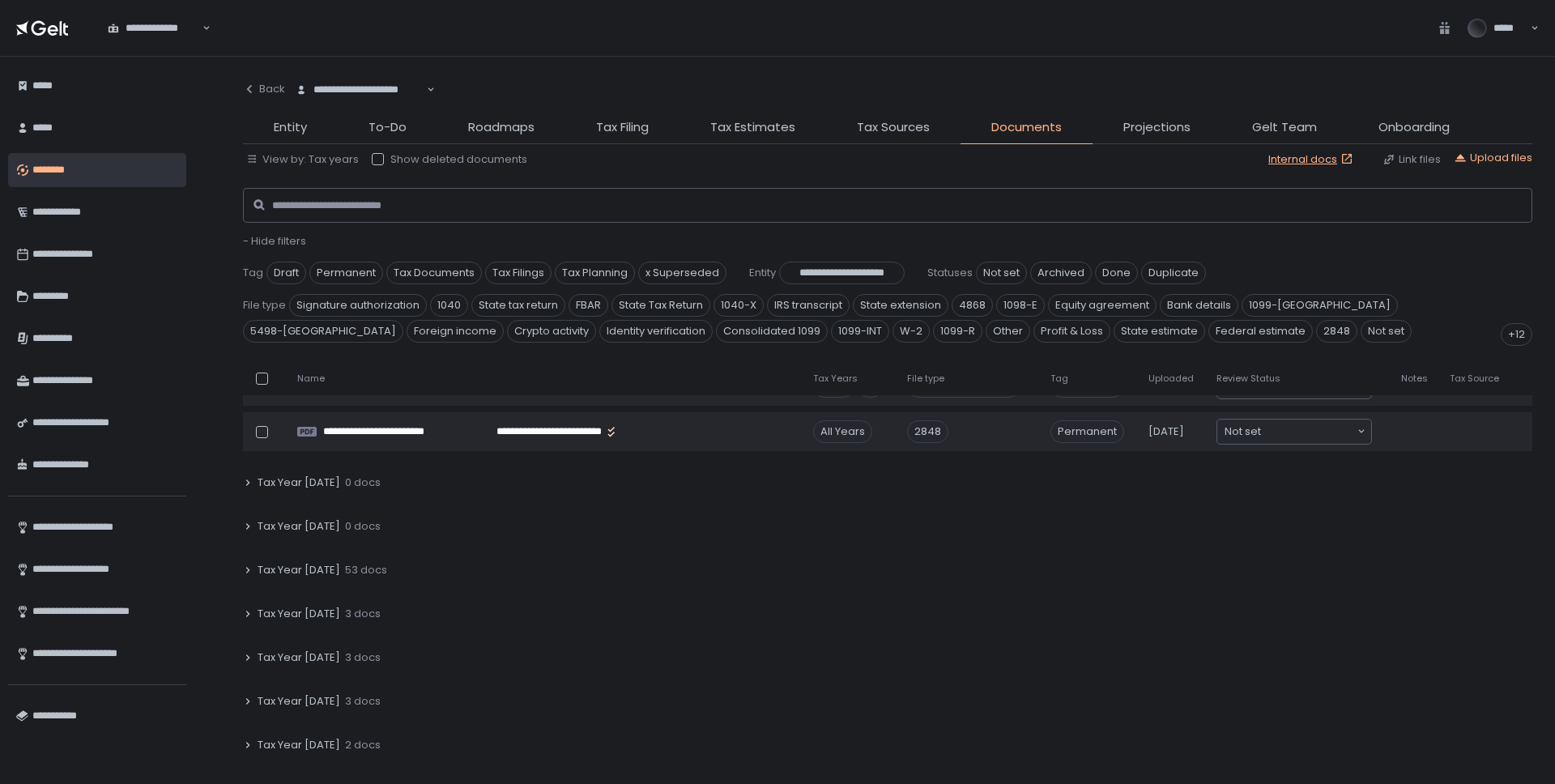
scroll to position [80, 0]
click at [366, 305] on span "Signature authorization" at bounding box center [358, 306] width 138 height 23
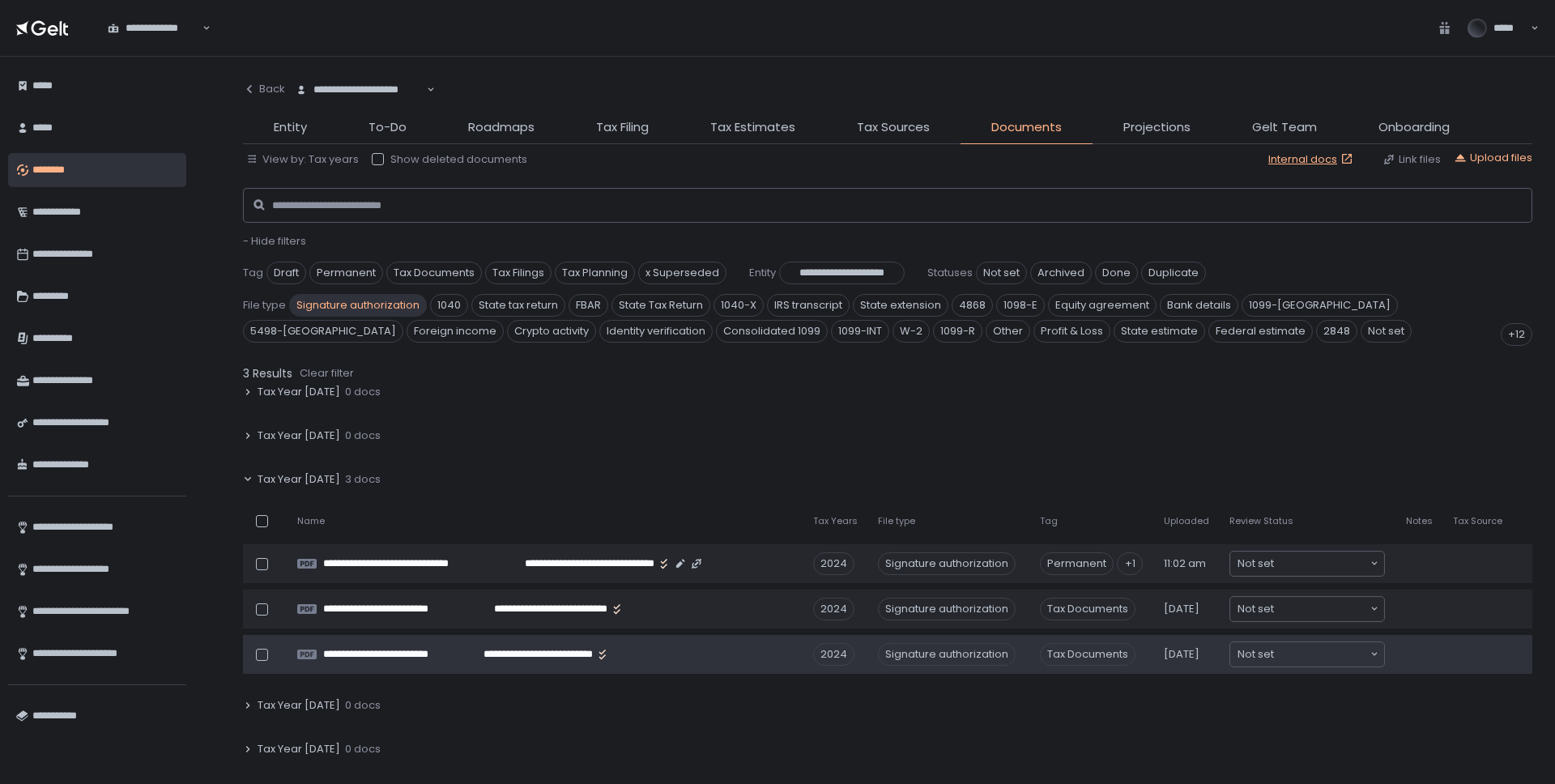
scroll to position [130, 0]
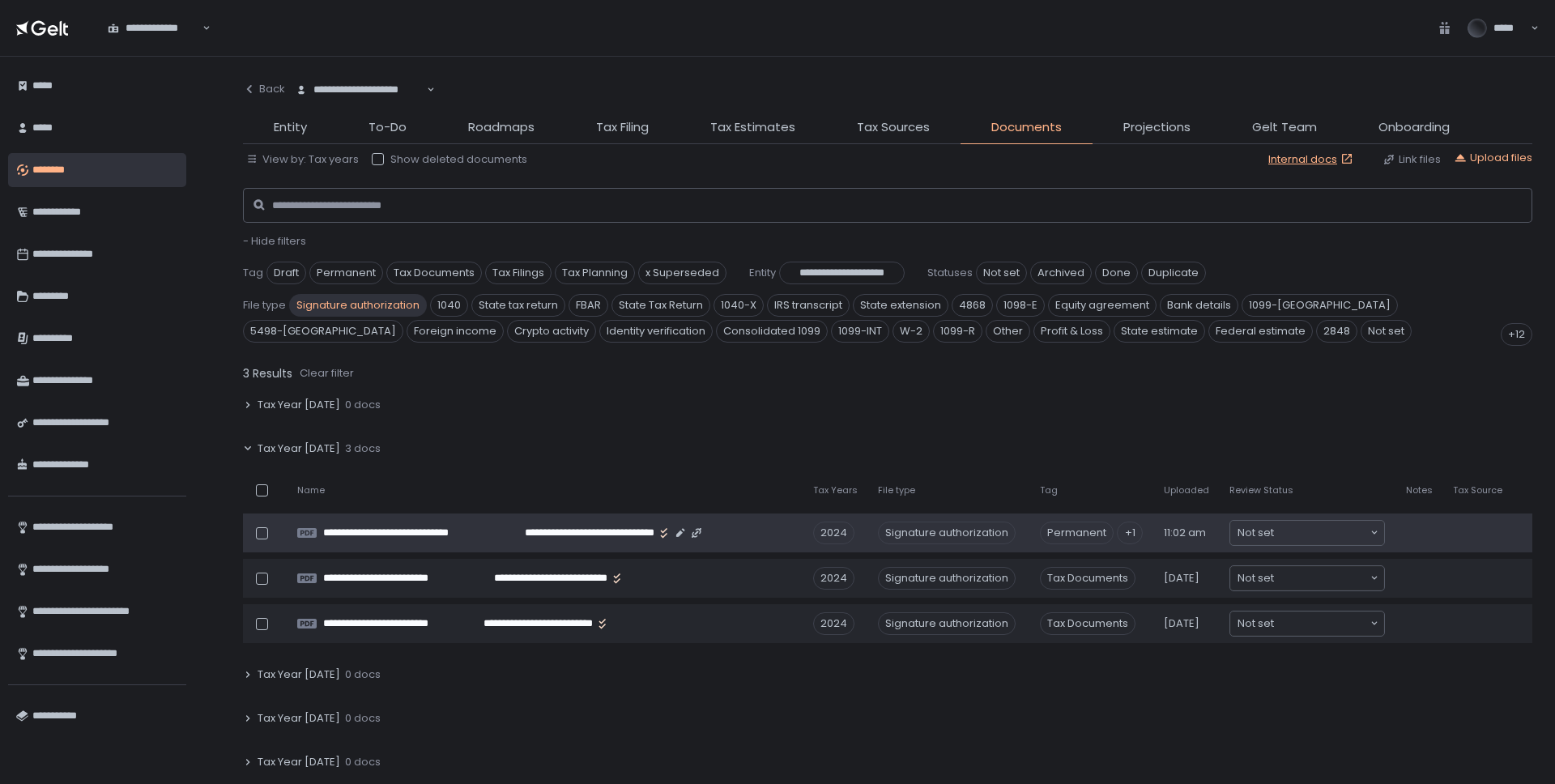
click at [955, 535] on div "Signature authorization" at bounding box center [947, 533] width 138 height 23
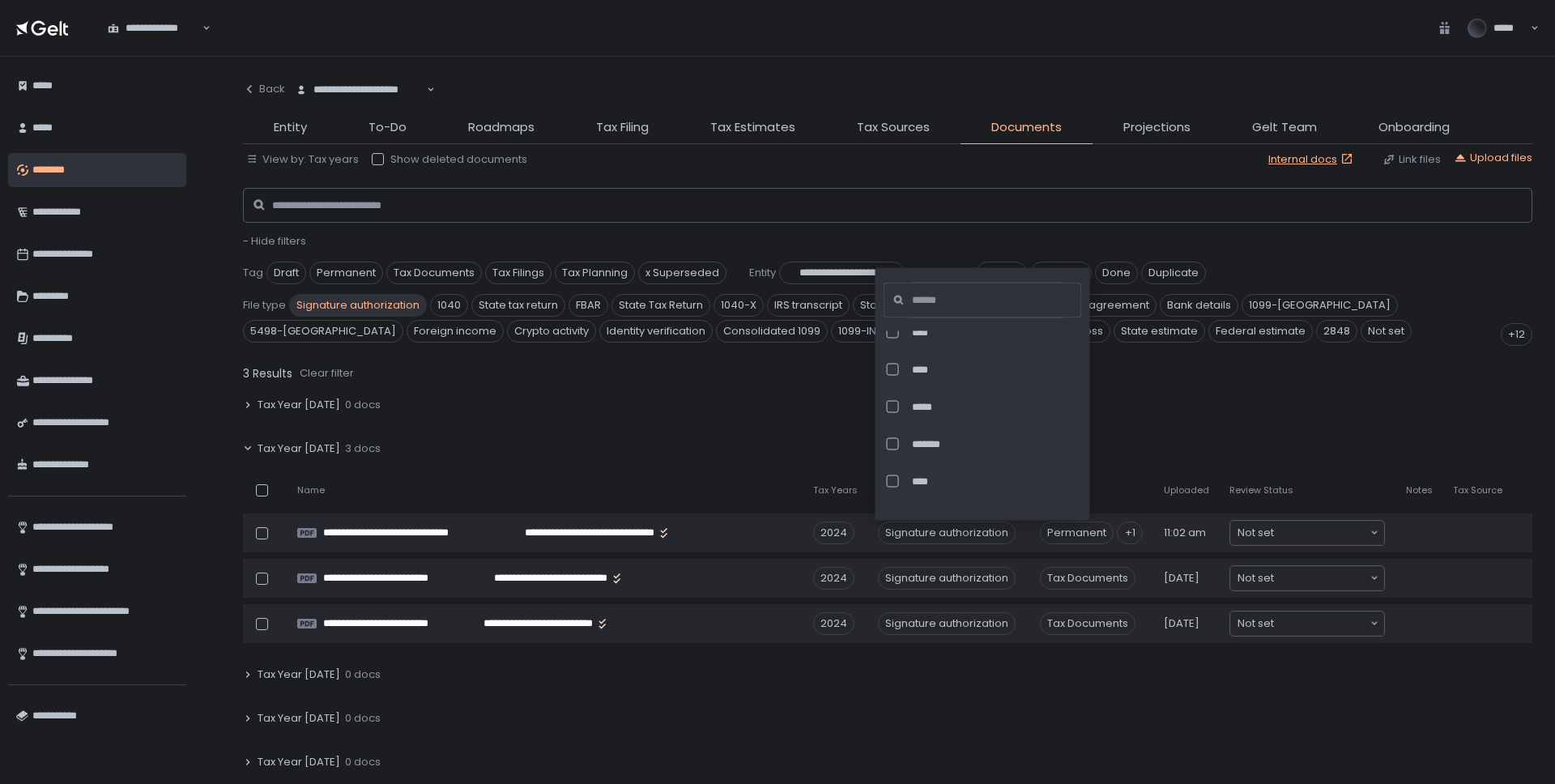
scroll to position [2258, 0]
click at [974, 303] on input at bounding box center [987, 300] width 152 height 35
type input "***"
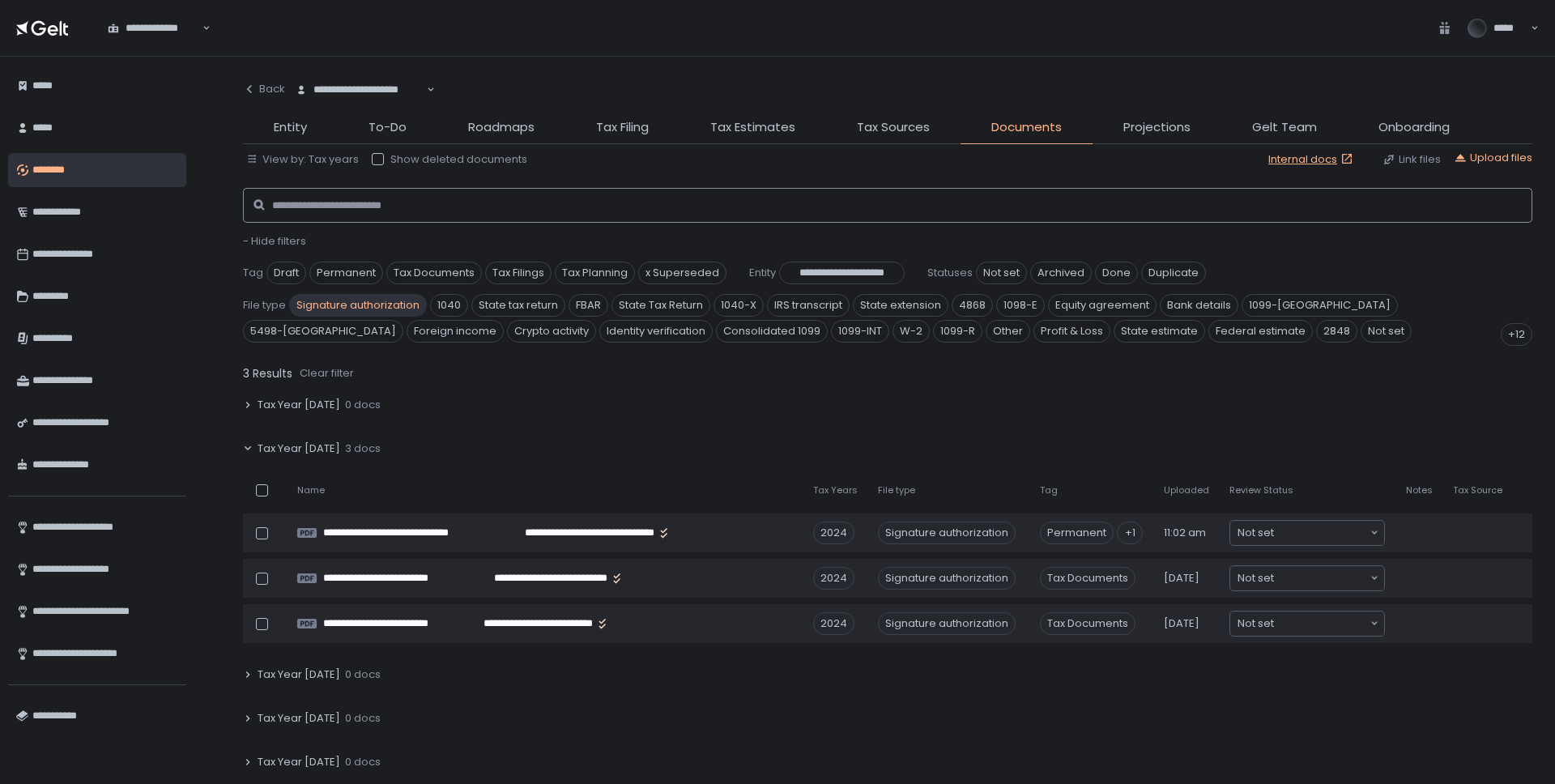
click at [393, 203] on input at bounding box center [893, 205] width 1242 height 35
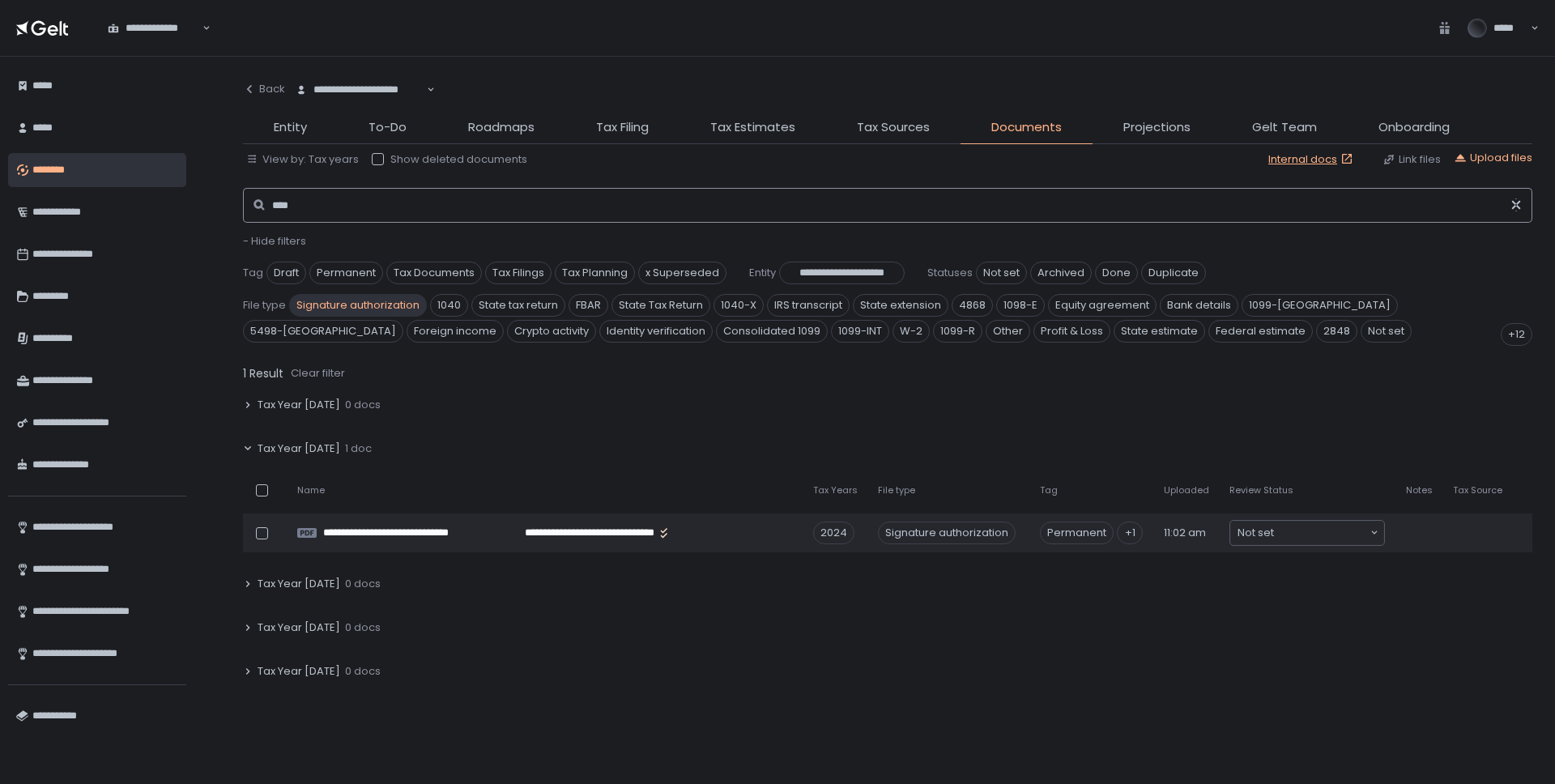
type input "****"
click at [335, 303] on span "Signature authorization" at bounding box center [358, 306] width 138 height 23
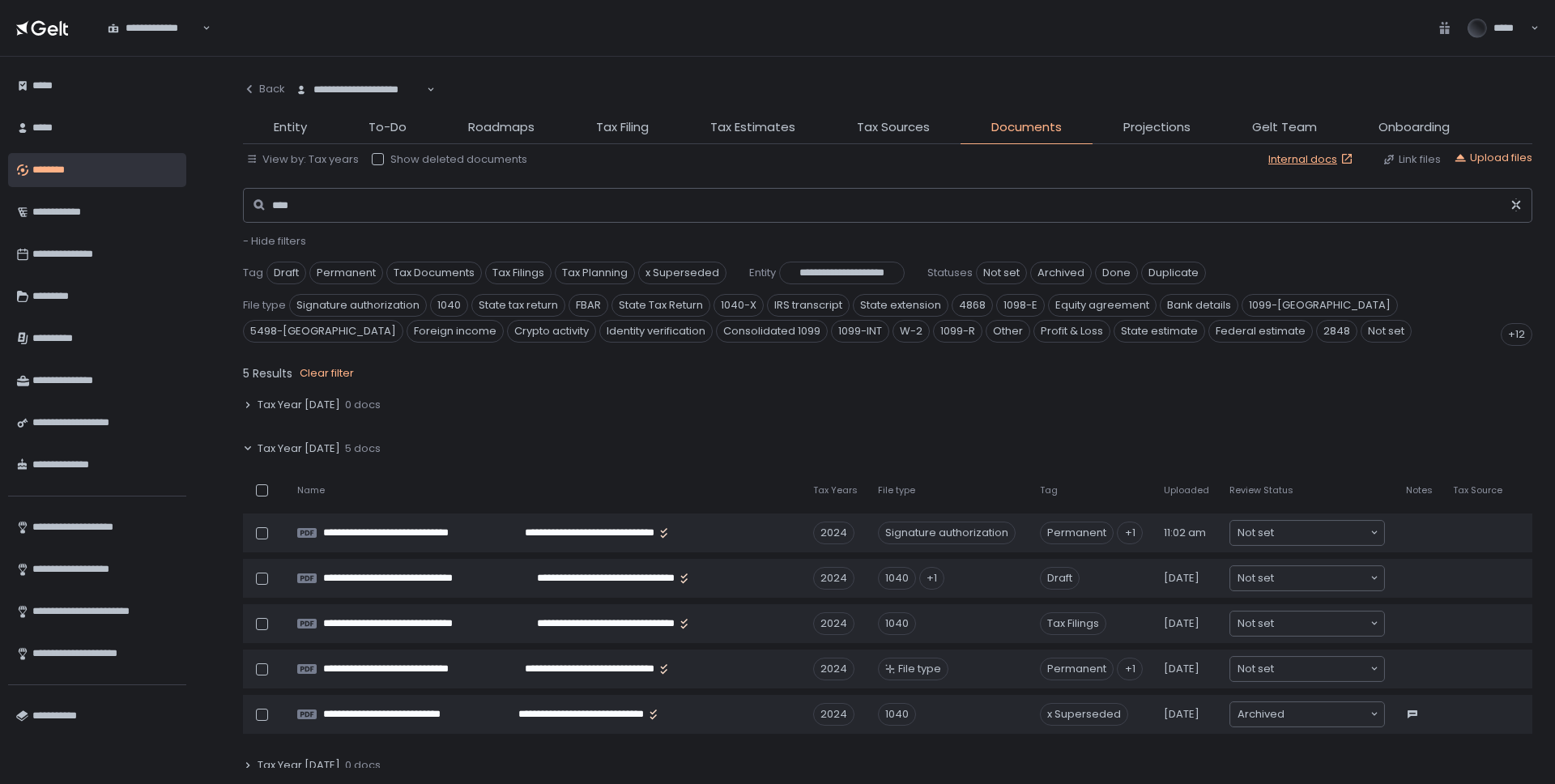
click at [327, 370] on div "Clear filter" at bounding box center [326, 373] width 54 height 15
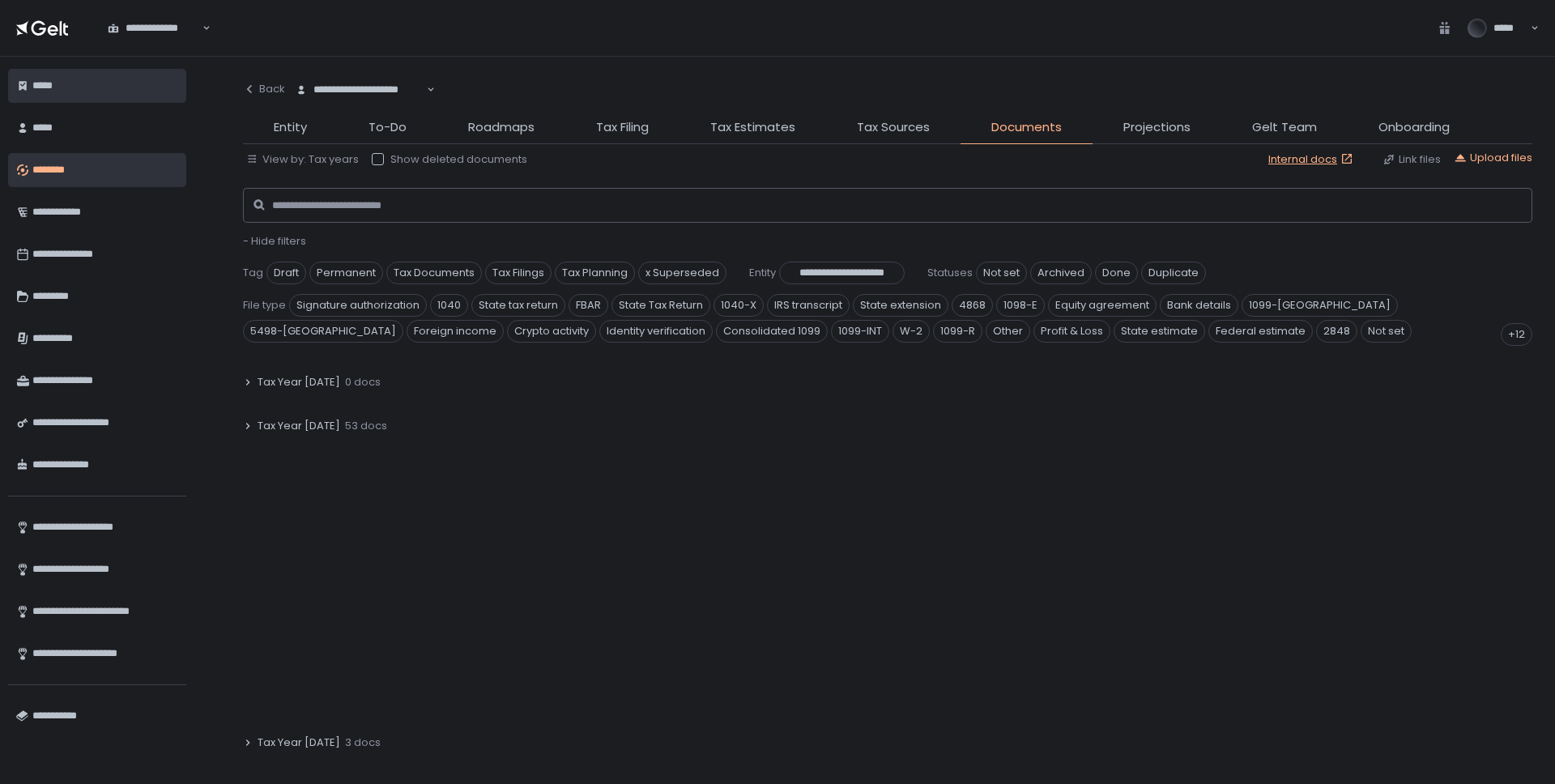
scroll to position [86, 0]
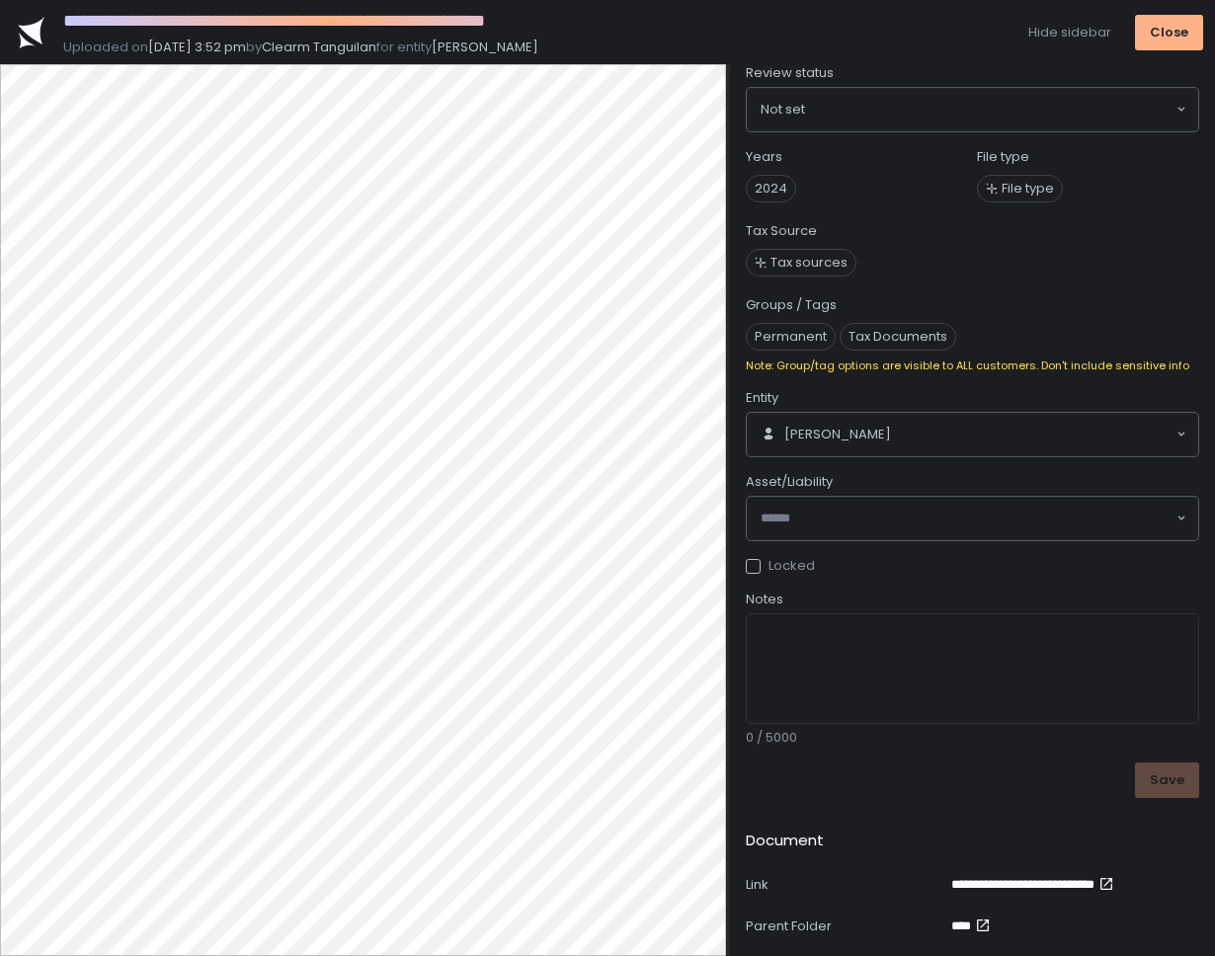
click at [1012, 188] on span "File type" at bounding box center [1028, 189] width 52 height 18
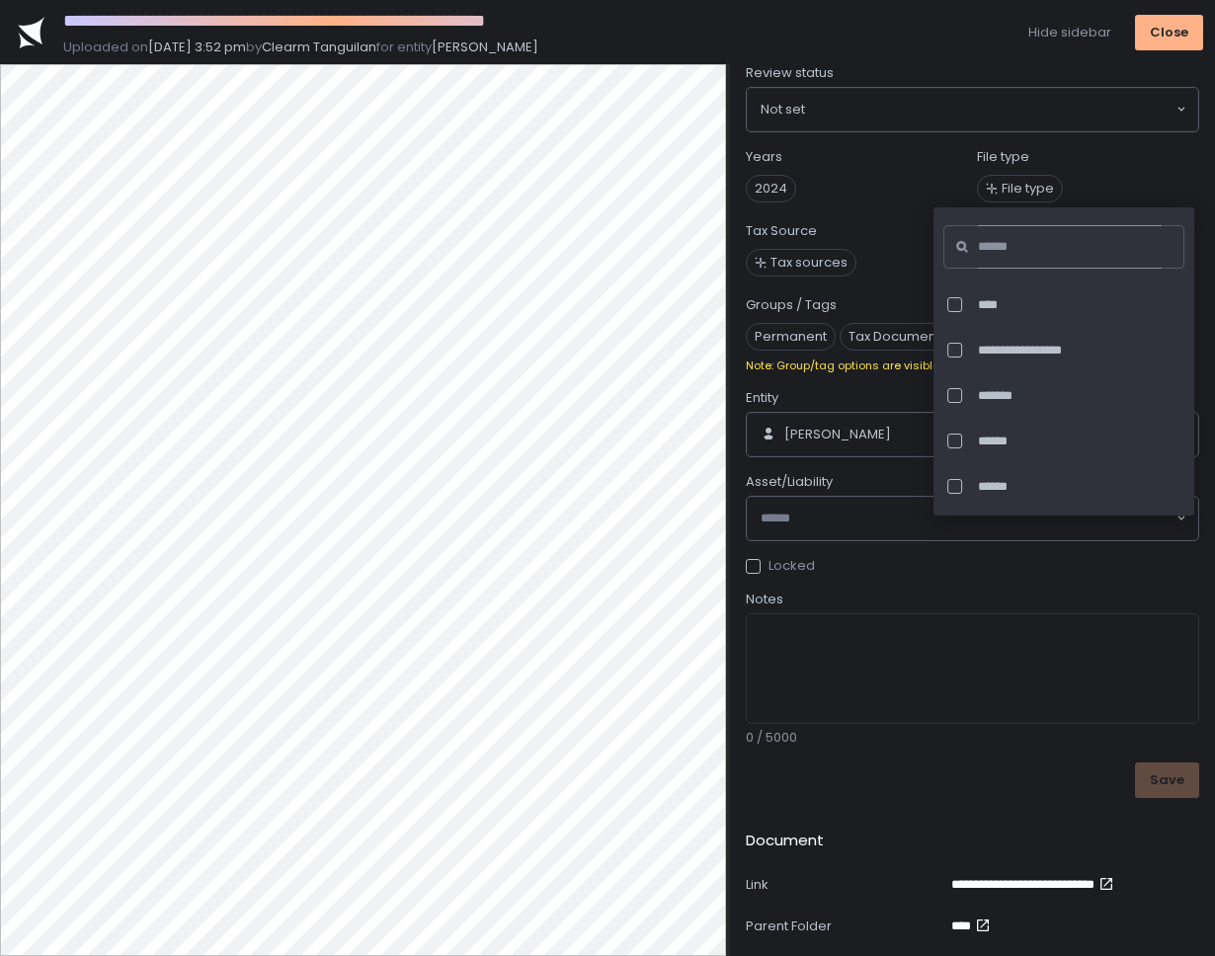
click at [1009, 237] on input at bounding box center [1070, 246] width 185 height 43
type input "***"
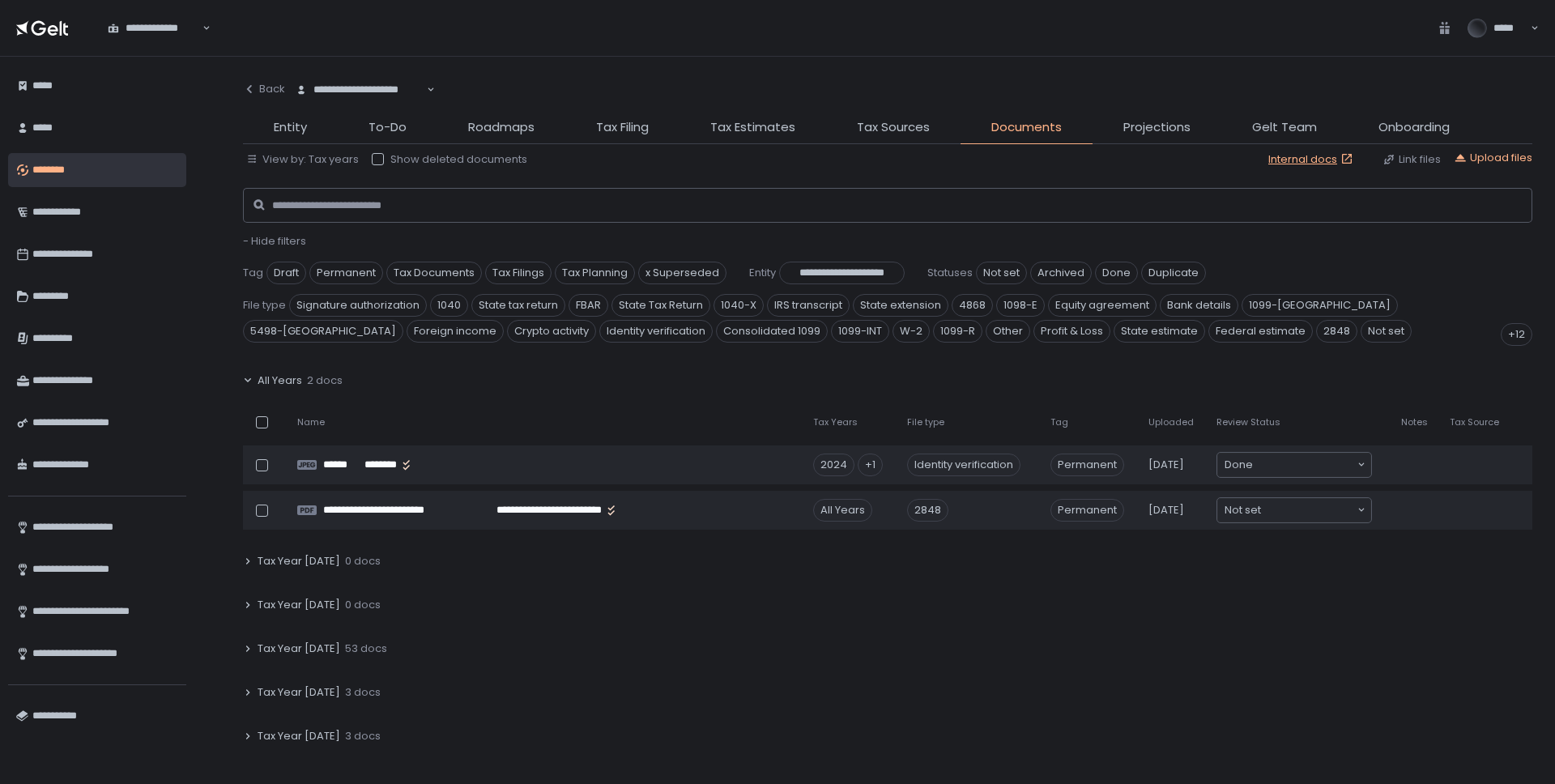
click at [345, 645] on span "53 docs" at bounding box center [366, 649] width 42 height 15
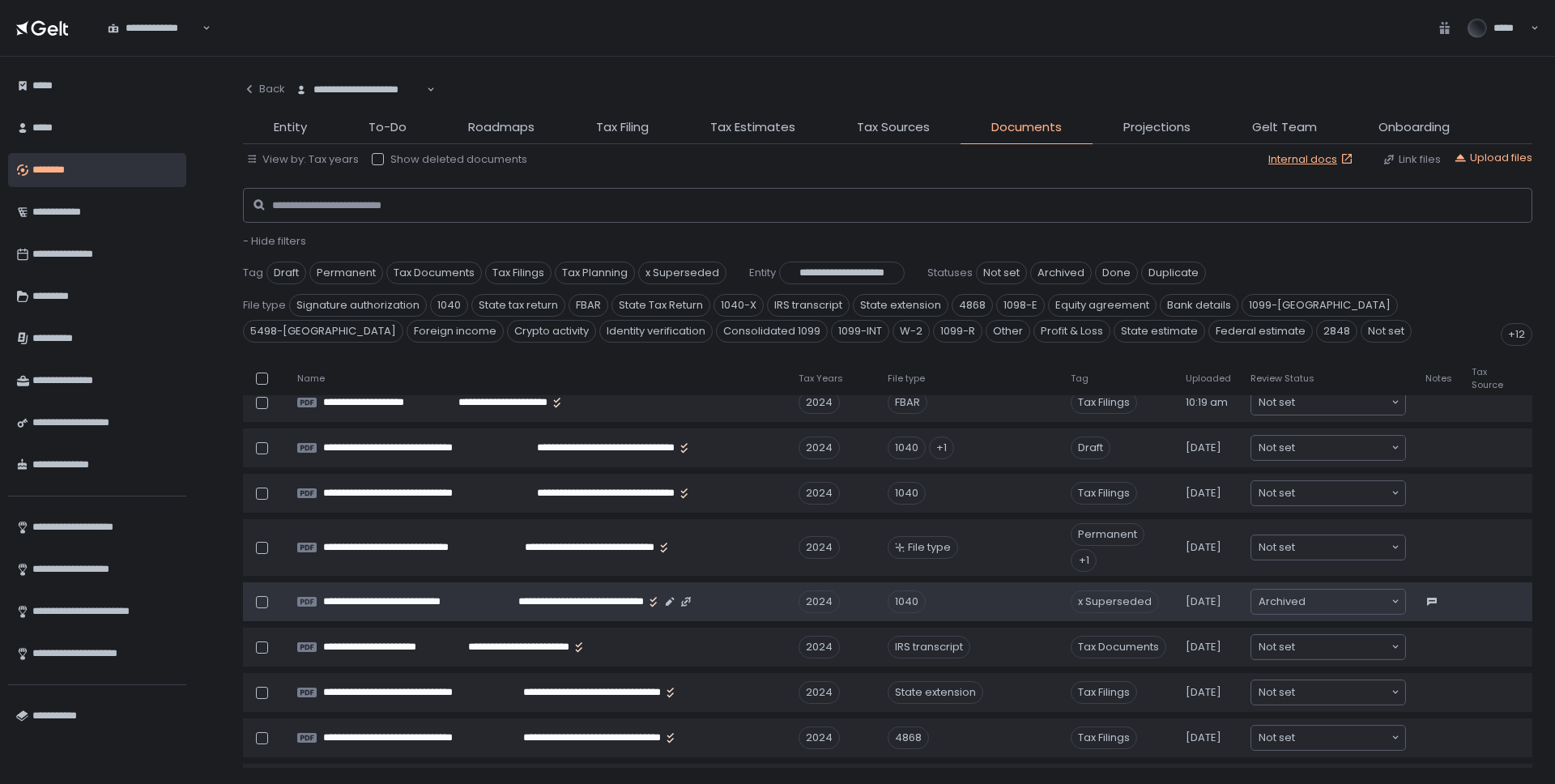
scroll to position [442, 0]
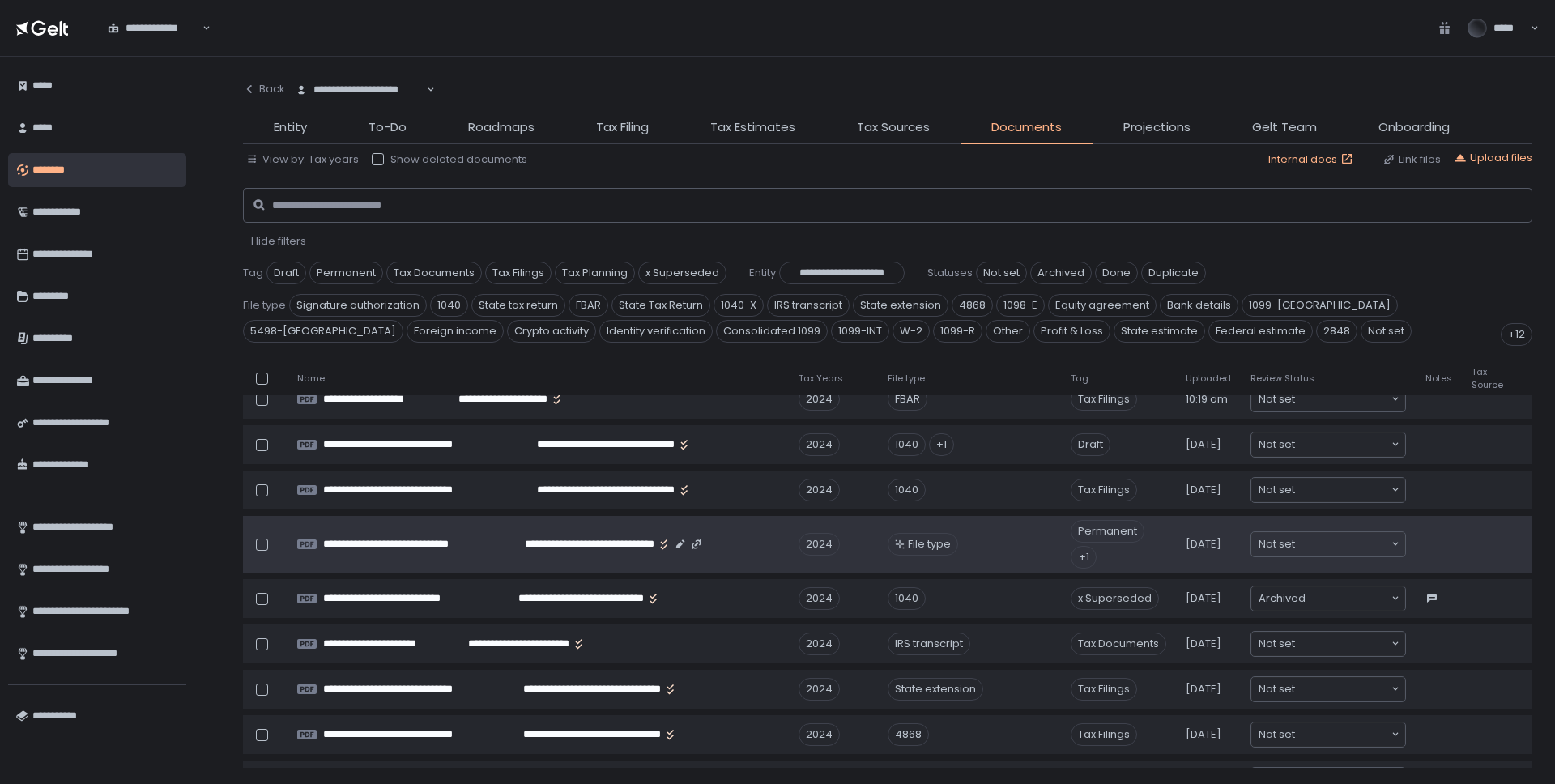
click at [910, 545] on span "File type" at bounding box center [929, 545] width 43 height 15
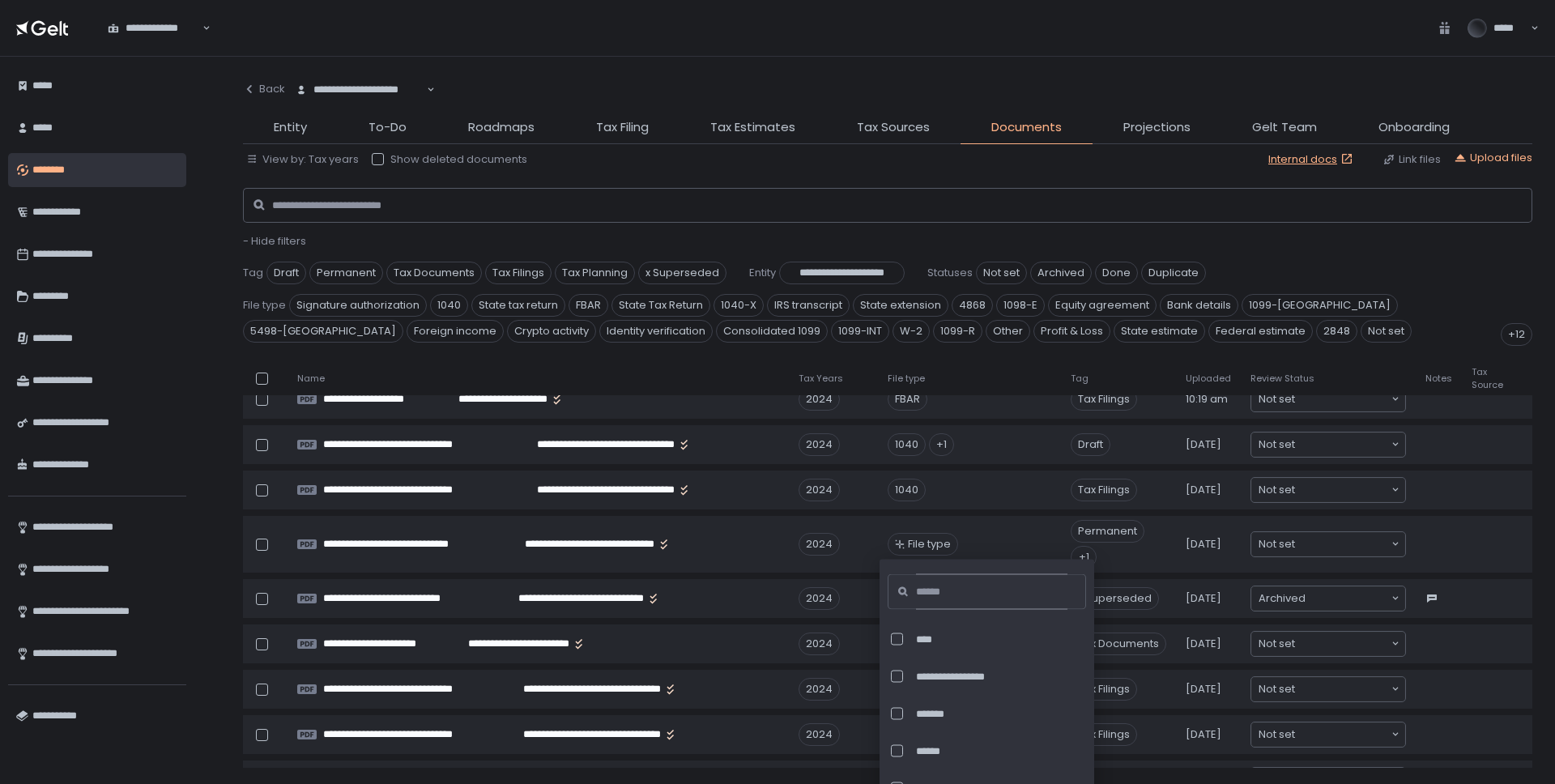
click at [969, 589] on input at bounding box center [992, 591] width 152 height 35
type input "***"
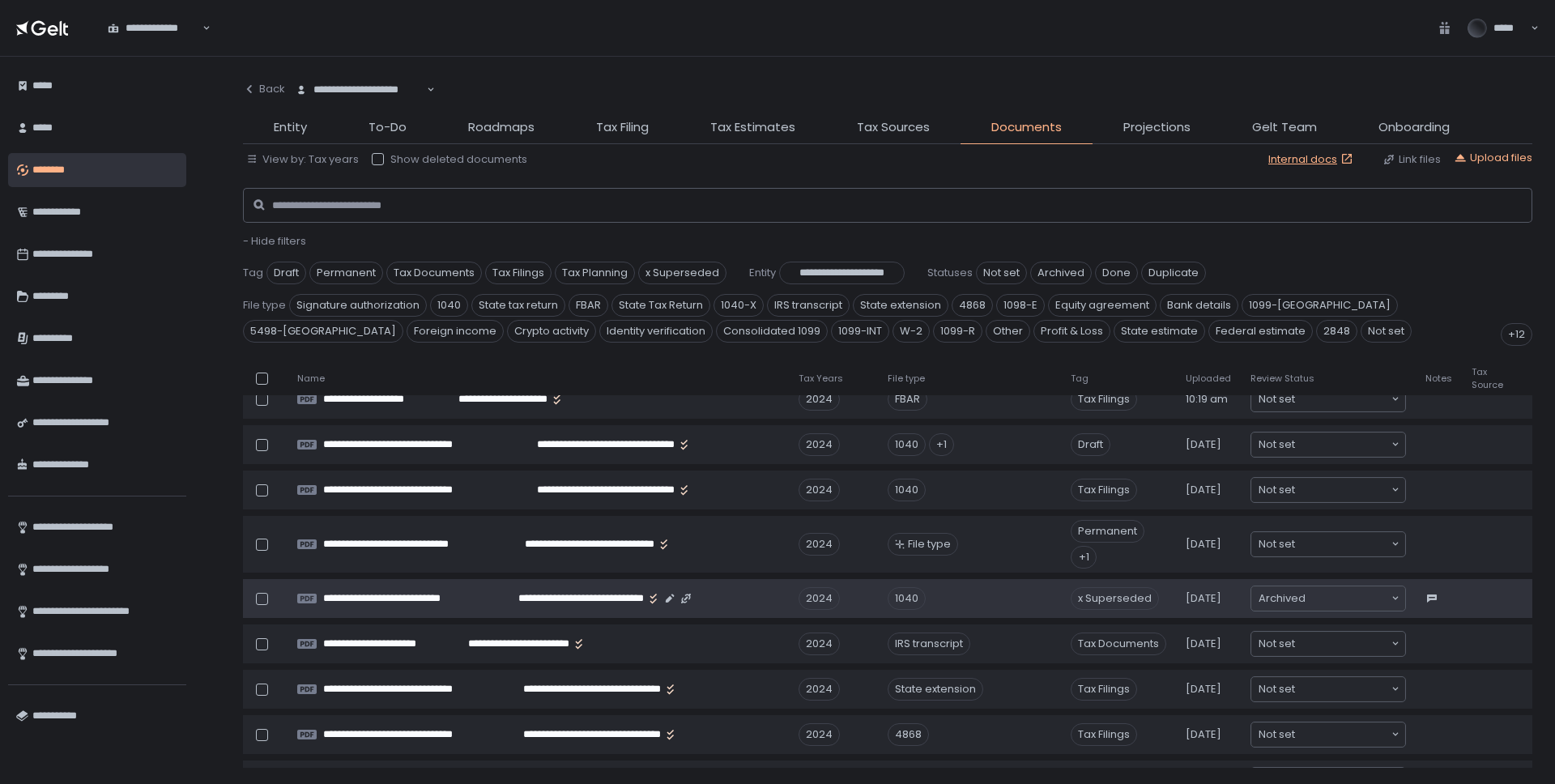
click at [897, 598] on div "1040" at bounding box center [907, 599] width 38 height 23
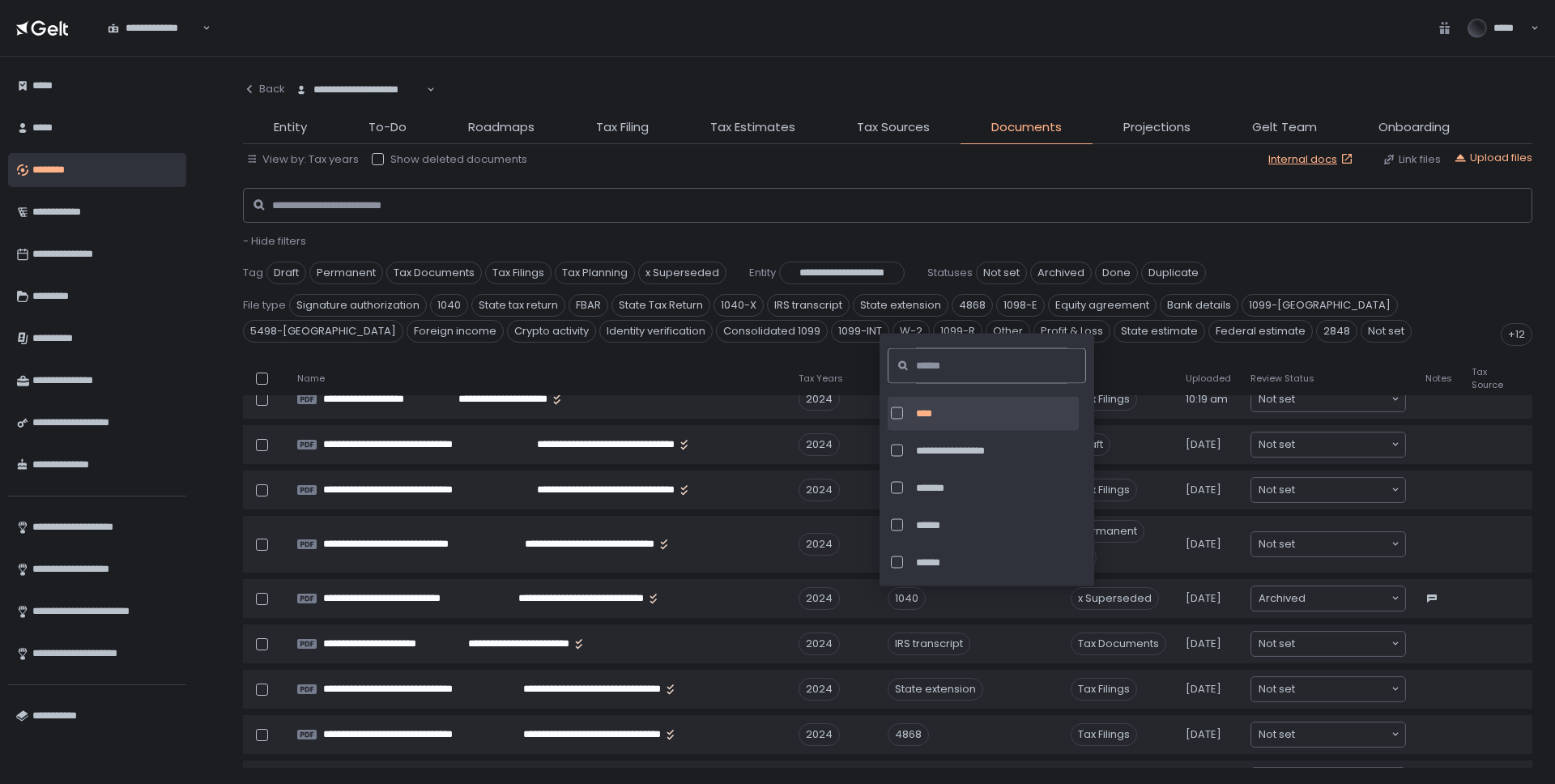
click at [957, 362] on input at bounding box center [992, 366] width 152 height 35
type input "***"
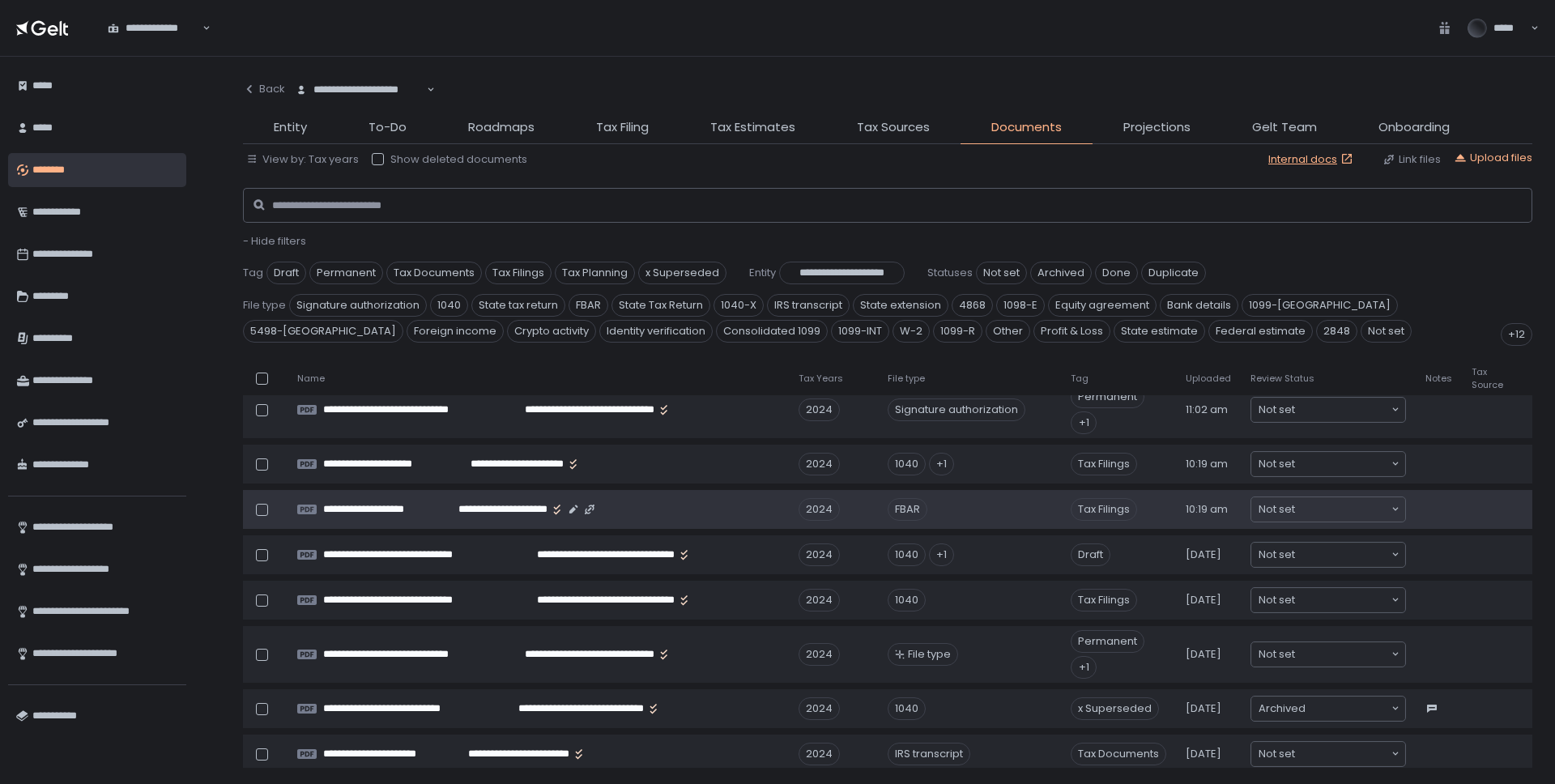
scroll to position [152, 0]
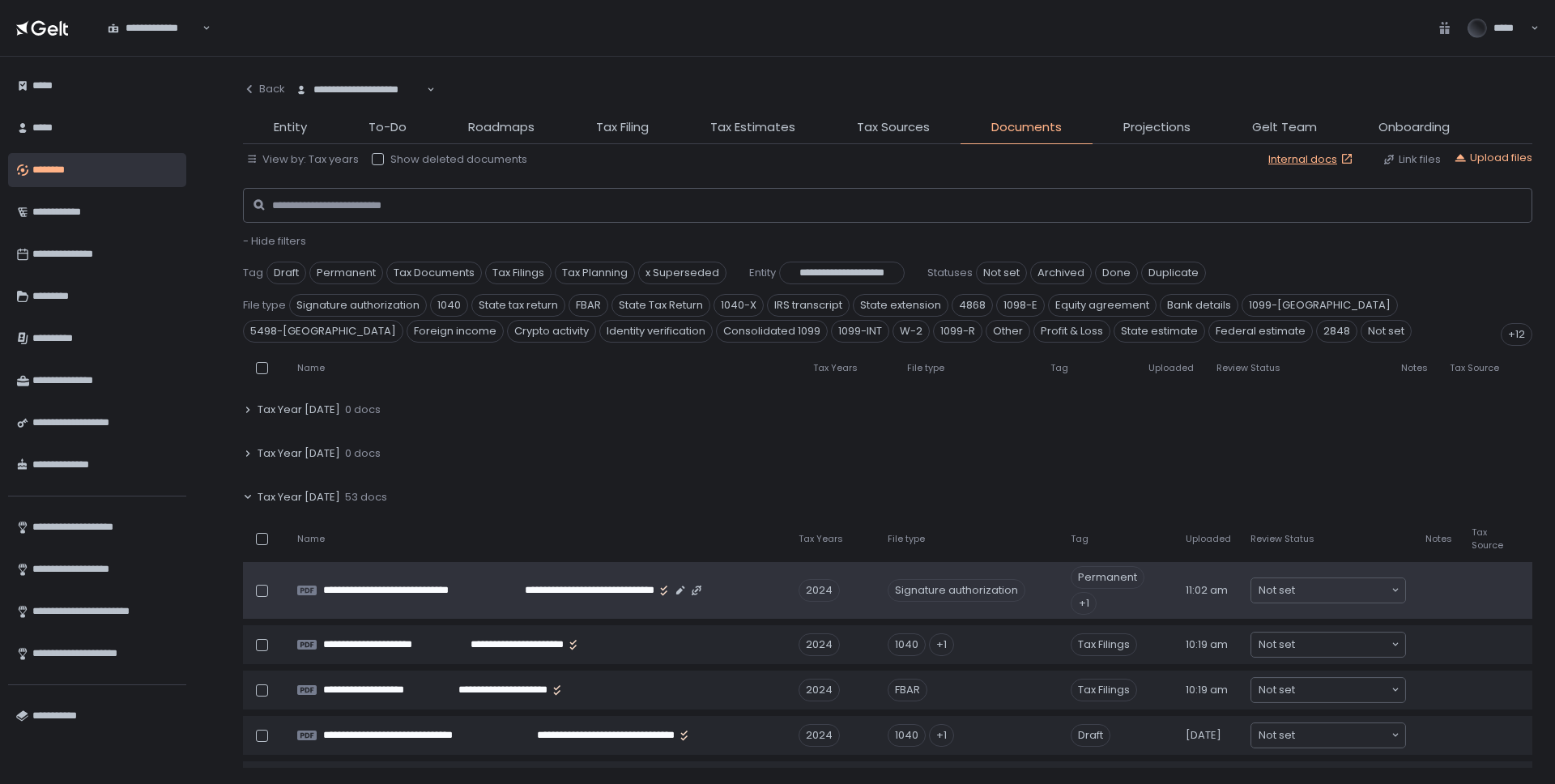
click at [914, 586] on div "Signature authorization" at bounding box center [957, 590] width 138 height 23
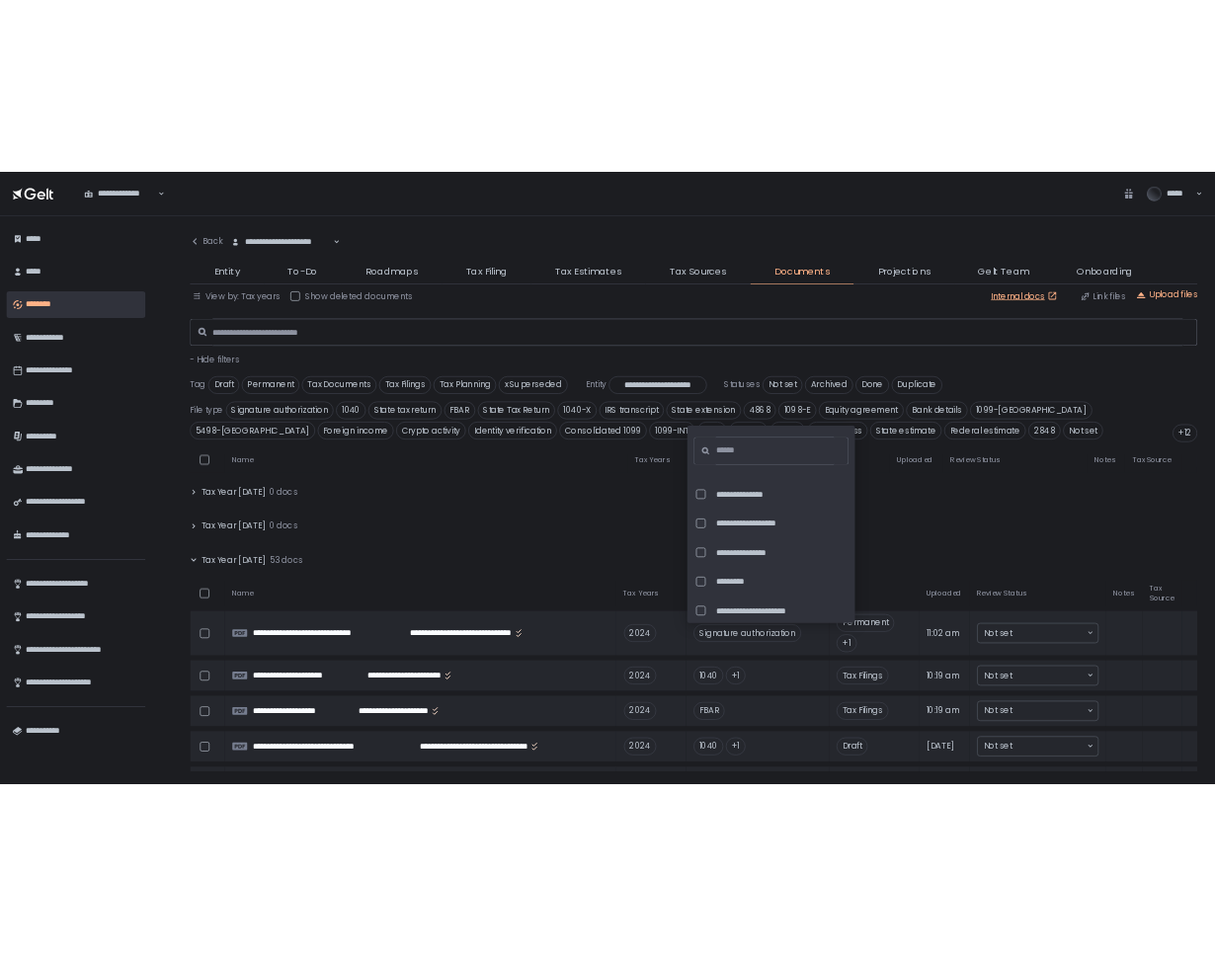
scroll to position [6330, 0]
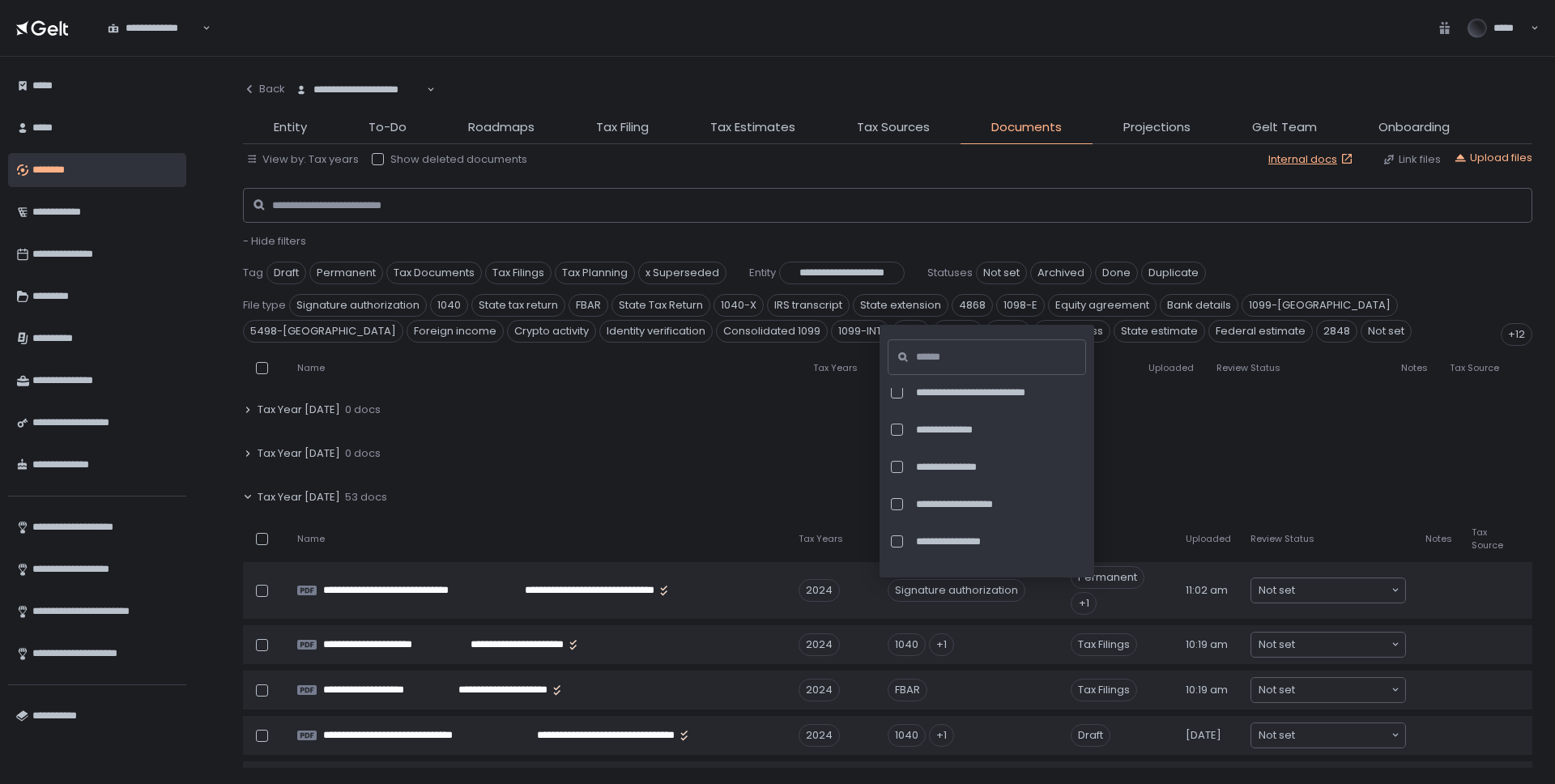
click at [736, 169] on div "**********" at bounding box center [887, 491] width 1289 height 681
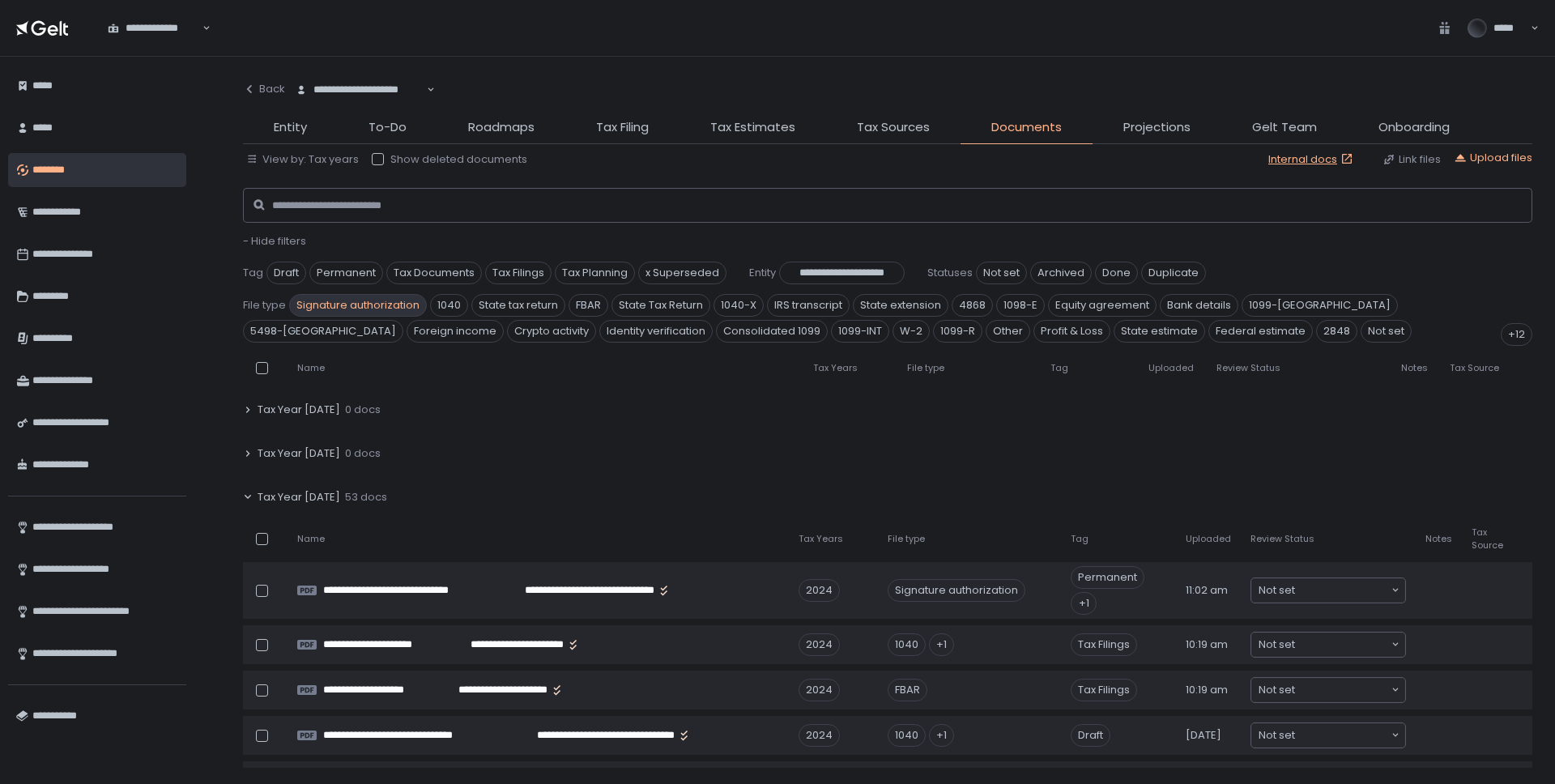
click at [344, 303] on span "Signature authorization" at bounding box center [358, 306] width 138 height 23
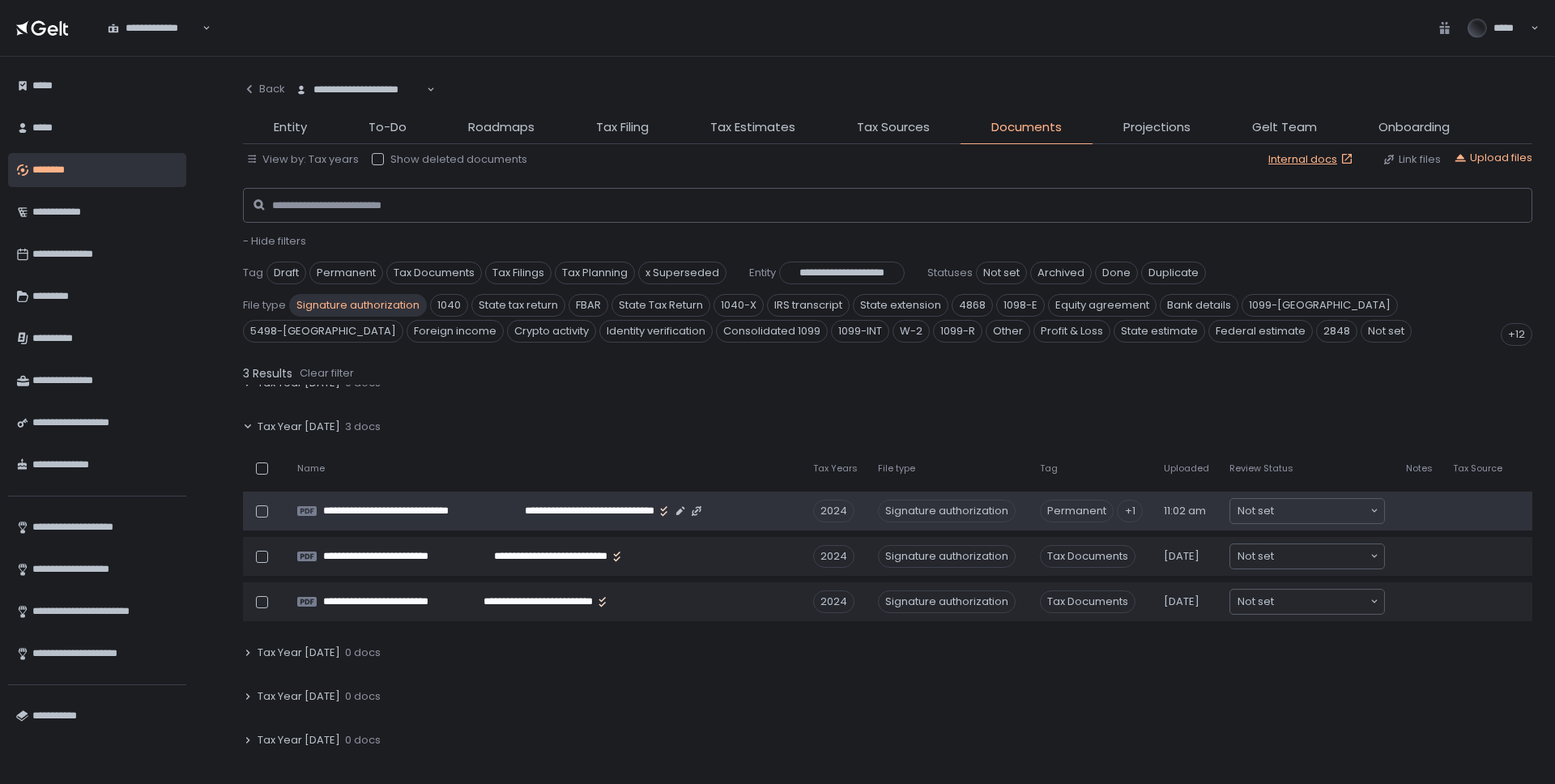
click at [957, 515] on div "Signature authorization" at bounding box center [947, 511] width 138 height 23
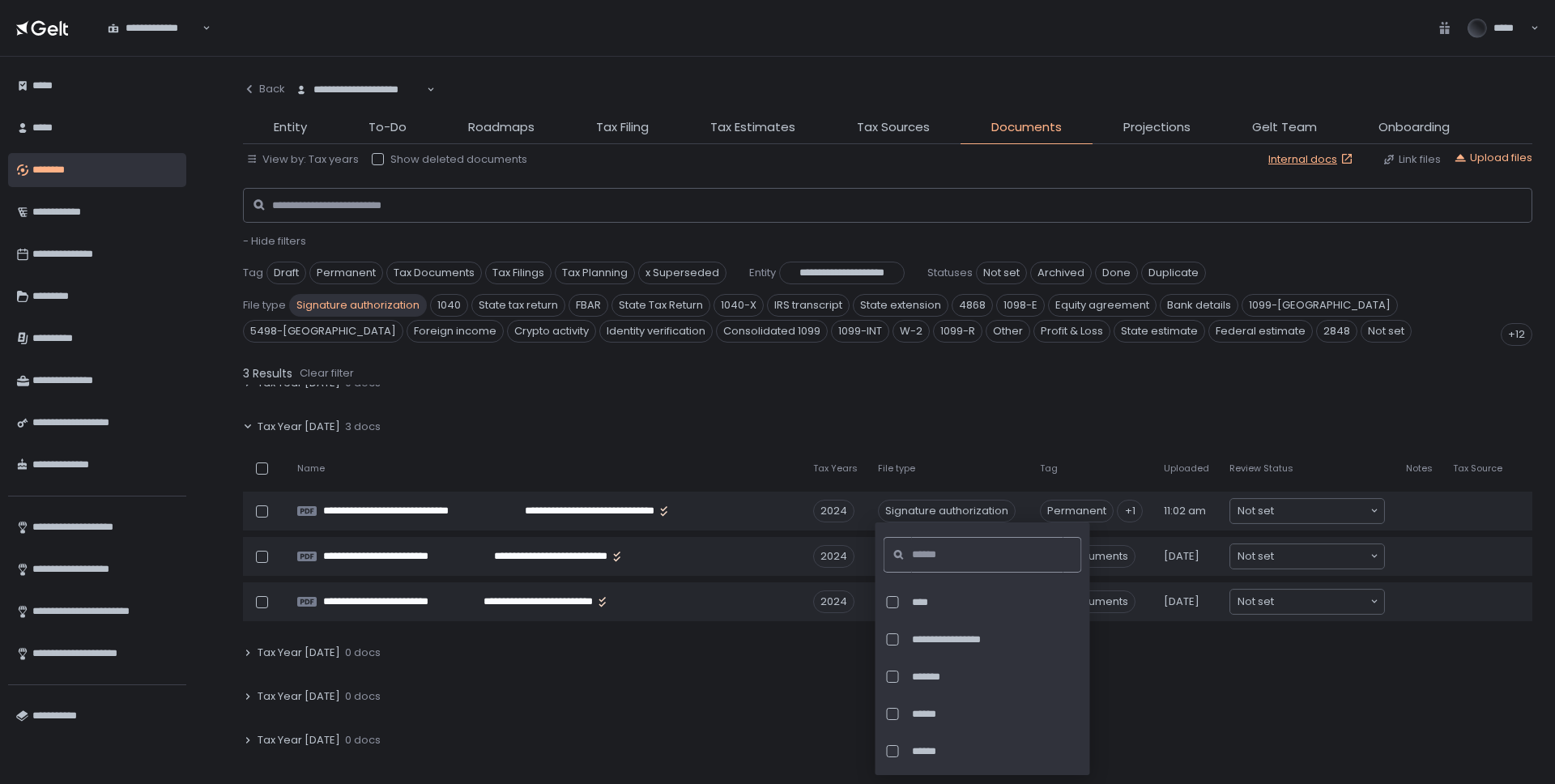
click at [957, 554] on input at bounding box center [987, 554] width 152 height 35
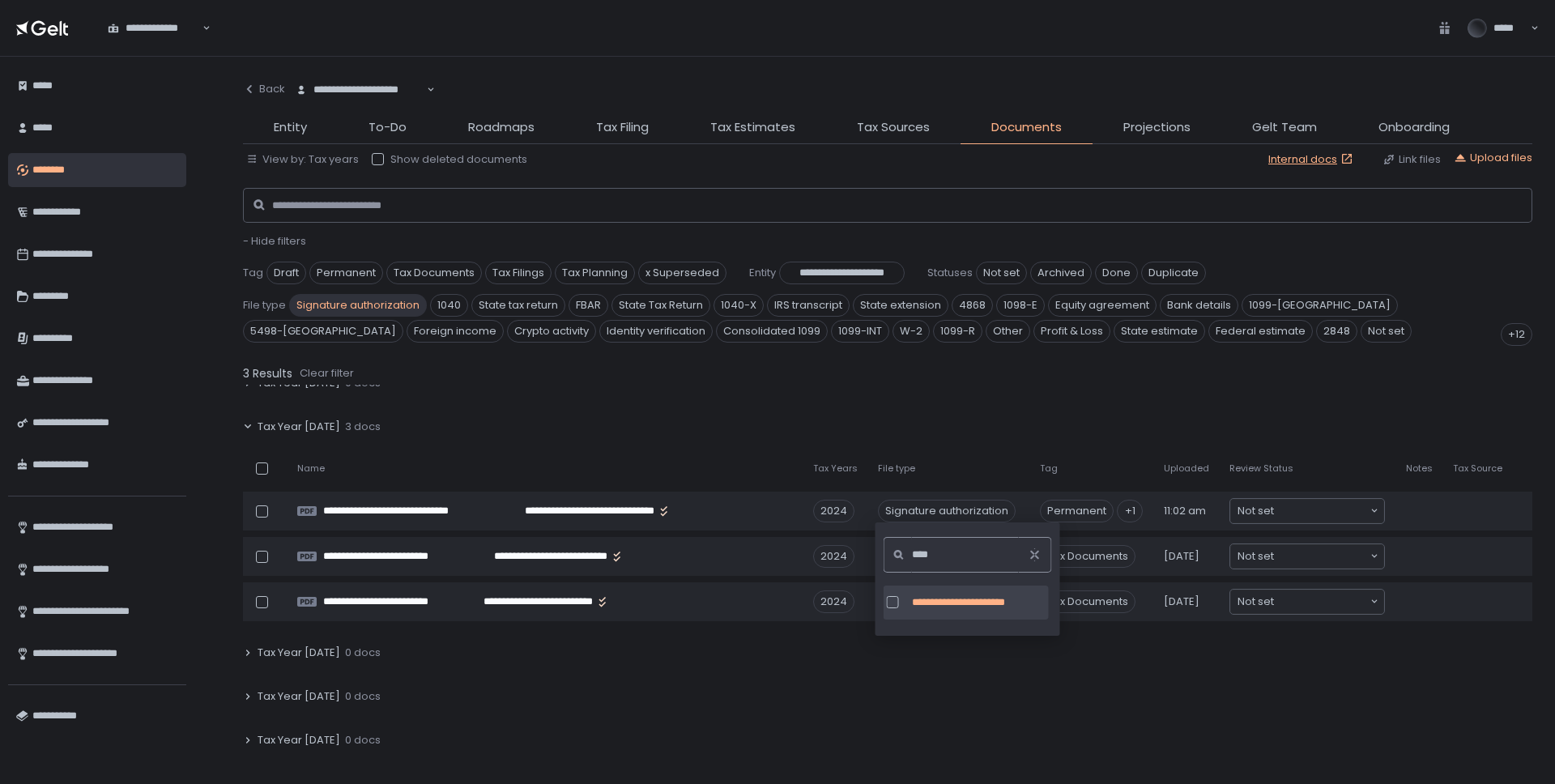
type input "****"
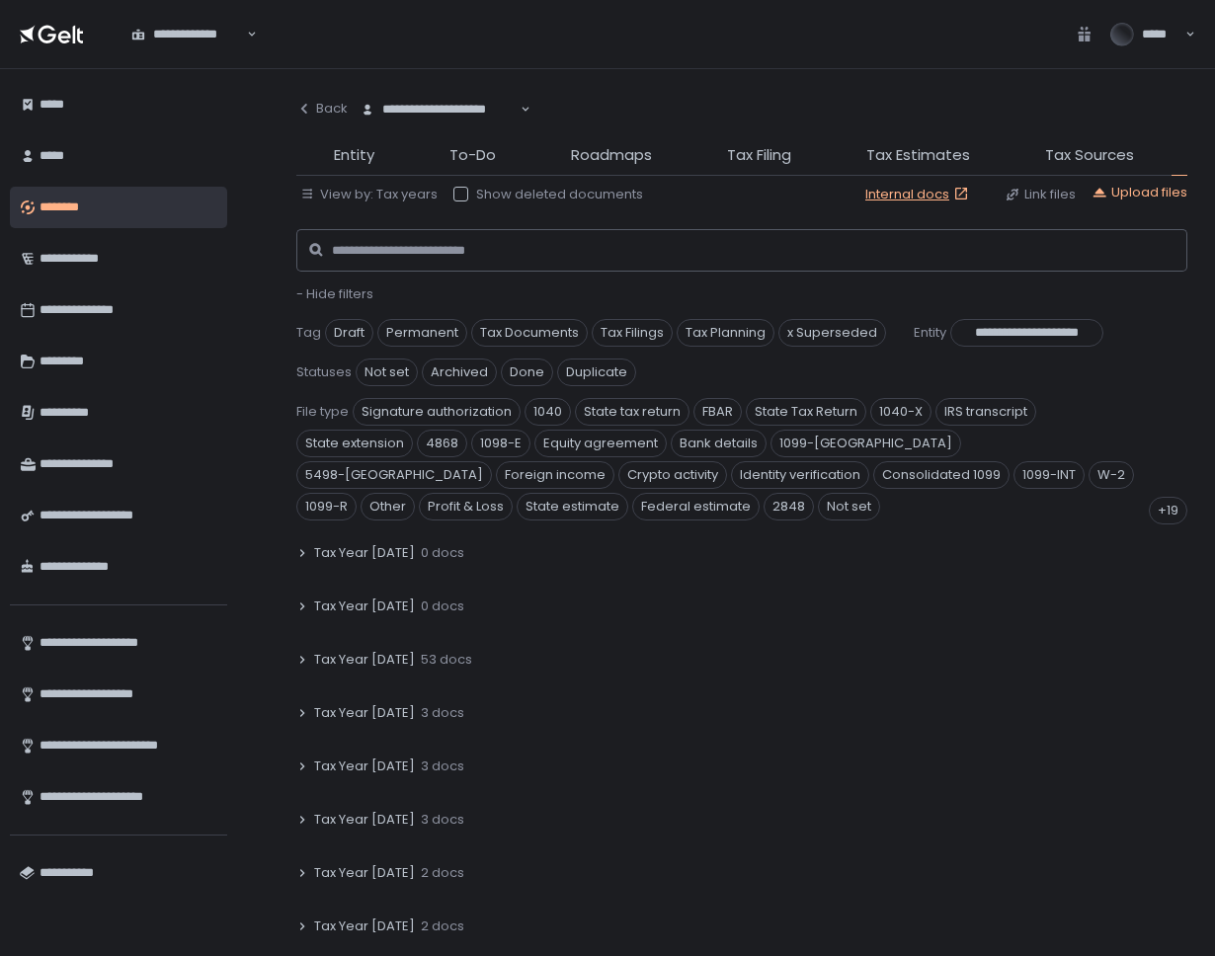
scroll to position [235, 0]
click at [305, 658] on icon at bounding box center [302, 659] width 12 height 12
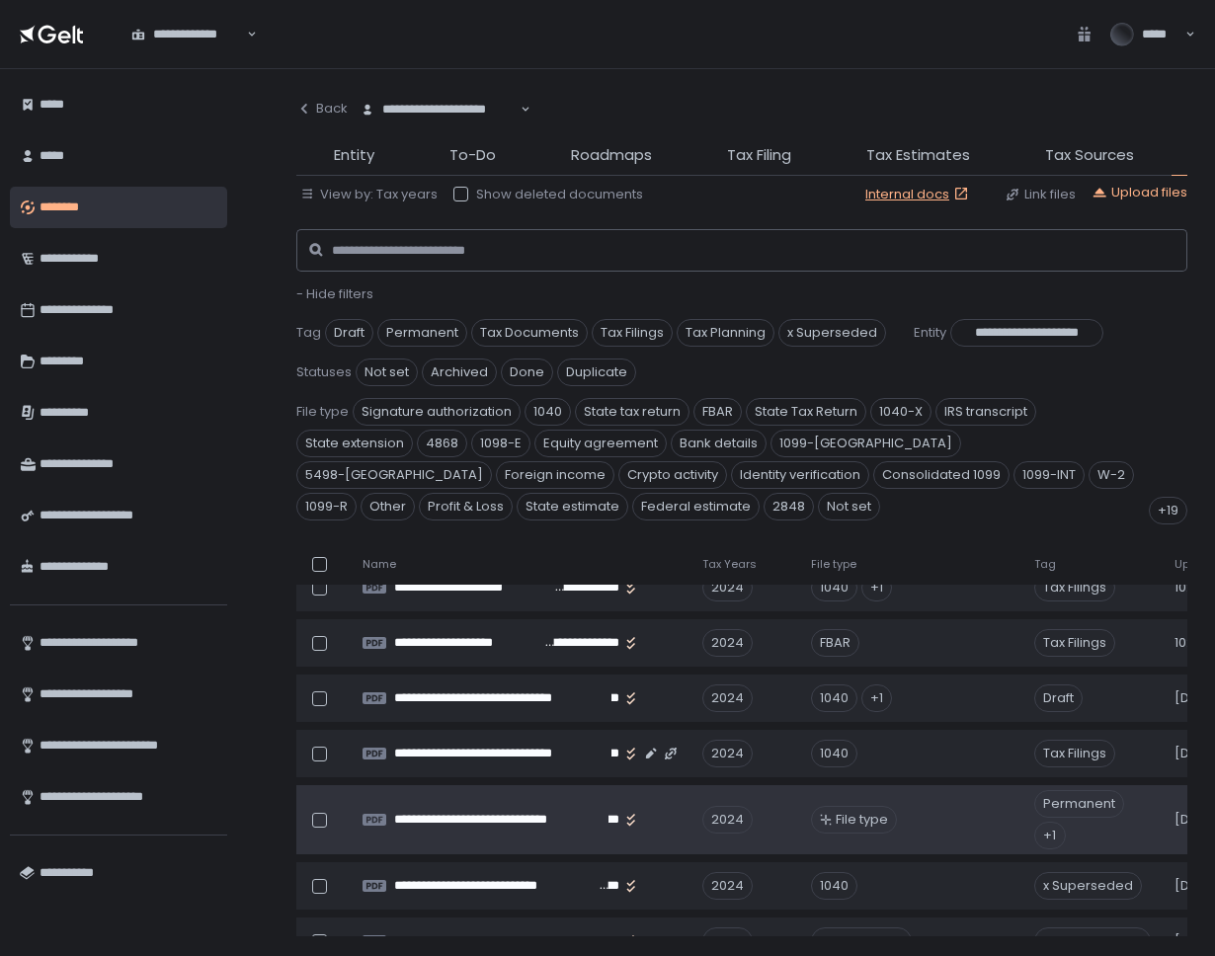
scroll to position [487, 0]
click at [858, 814] on span "File type" at bounding box center [862, 819] width 52 height 18
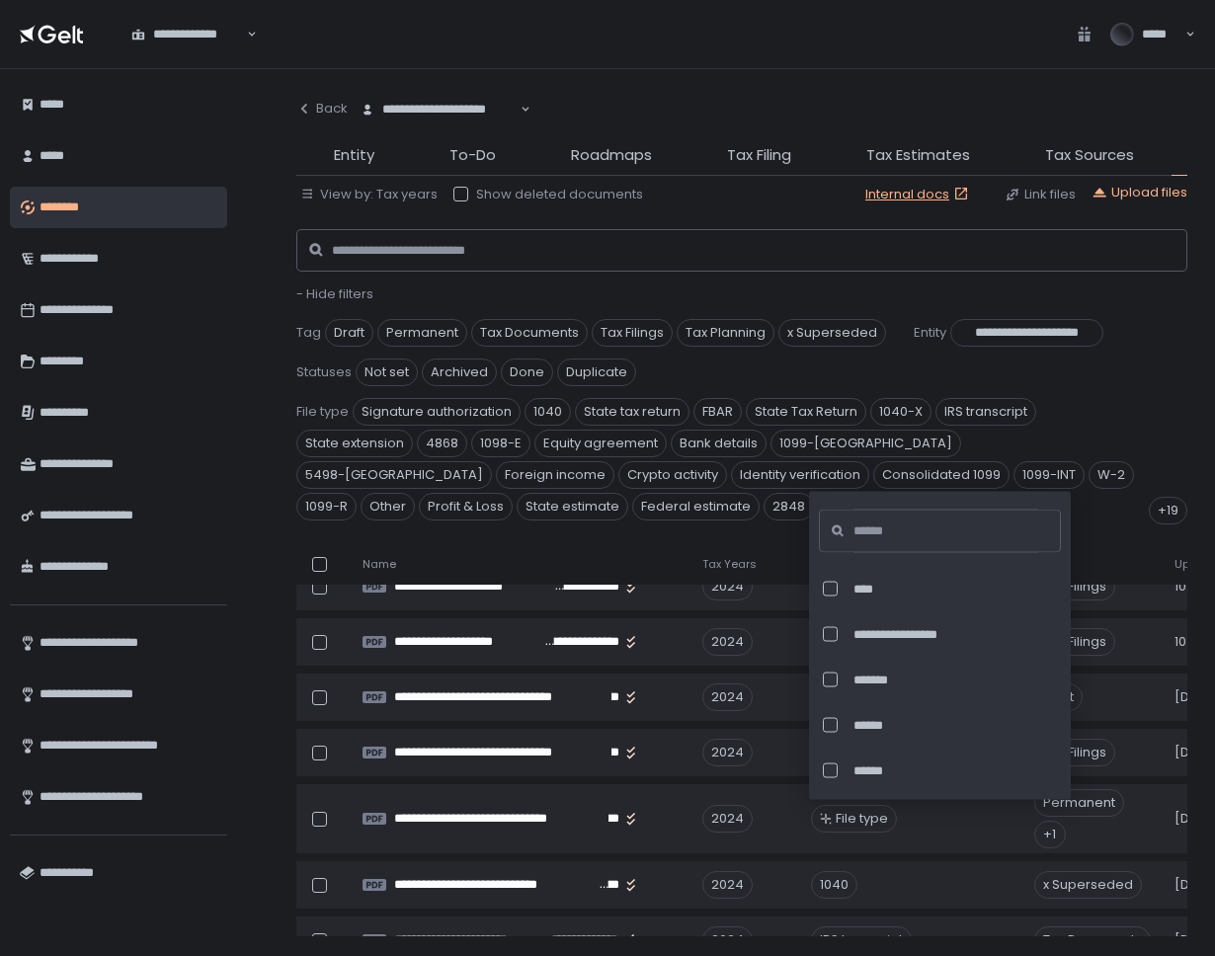
click at [1130, 315] on div "**********" at bounding box center [741, 419] width 891 height 209
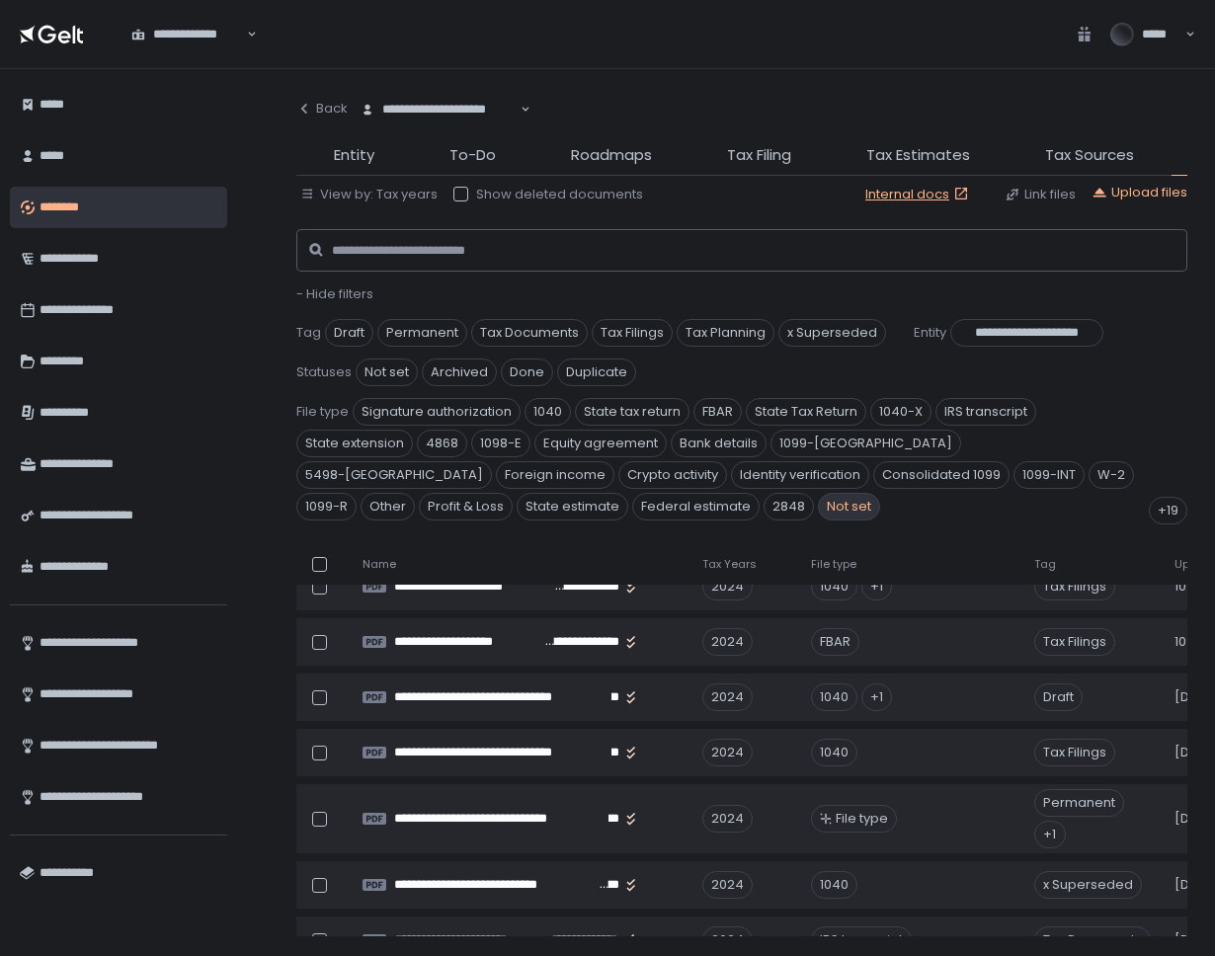
click at [818, 508] on span "Not set" at bounding box center [849, 507] width 62 height 28
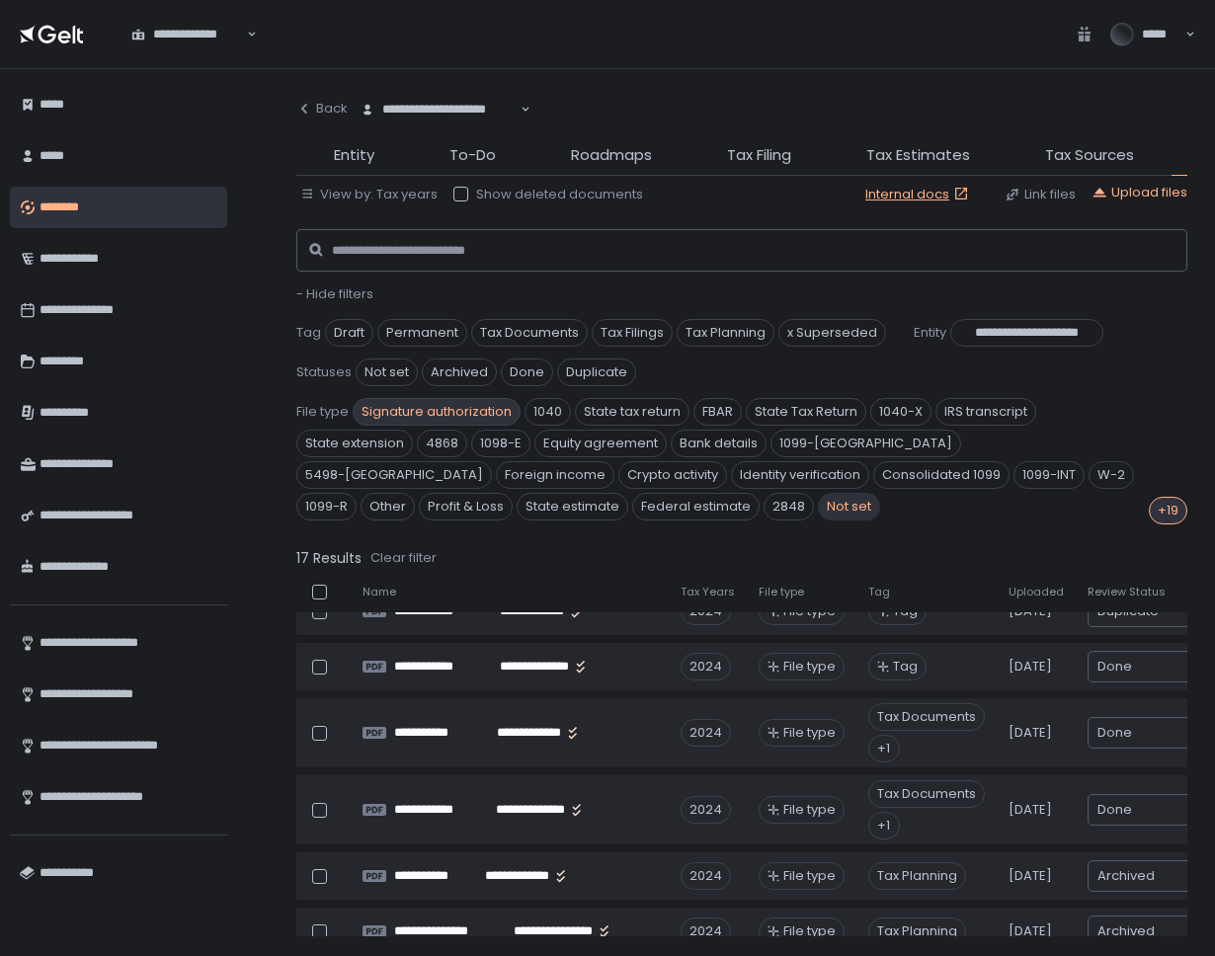
scroll to position [75, 0]
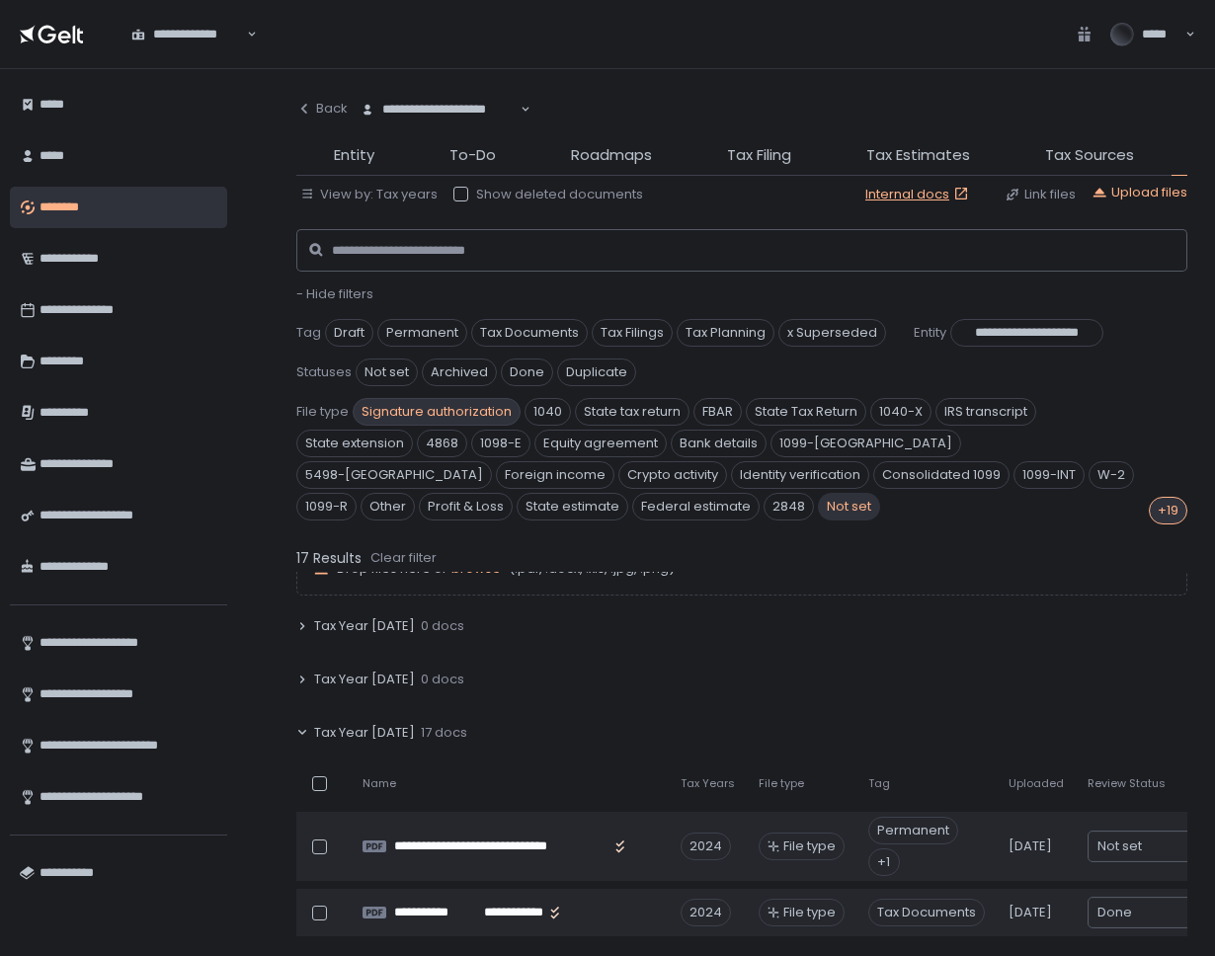
click at [396, 406] on span "Signature authorization" at bounding box center [437, 412] width 168 height 28
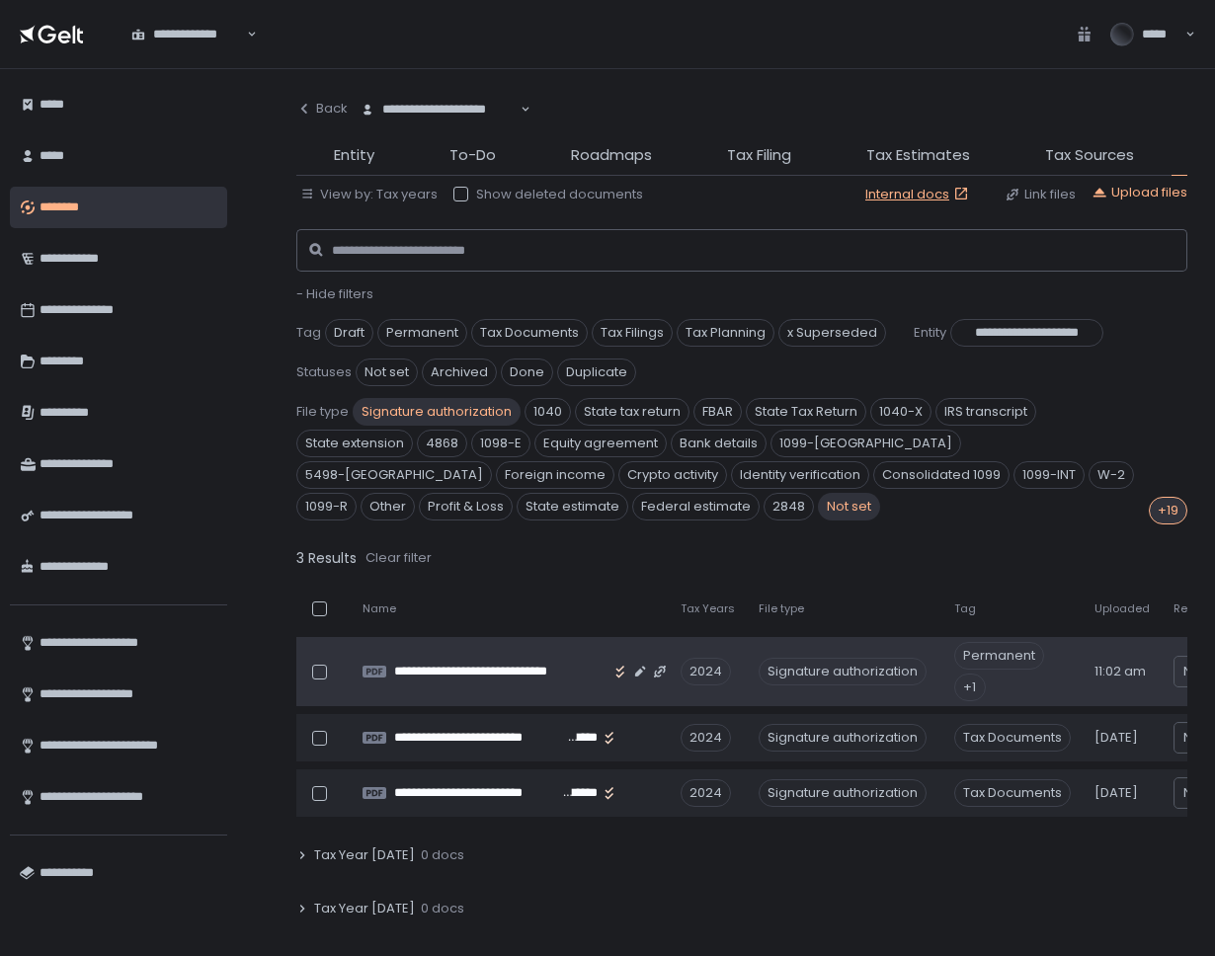
scroll to position [182, 0]
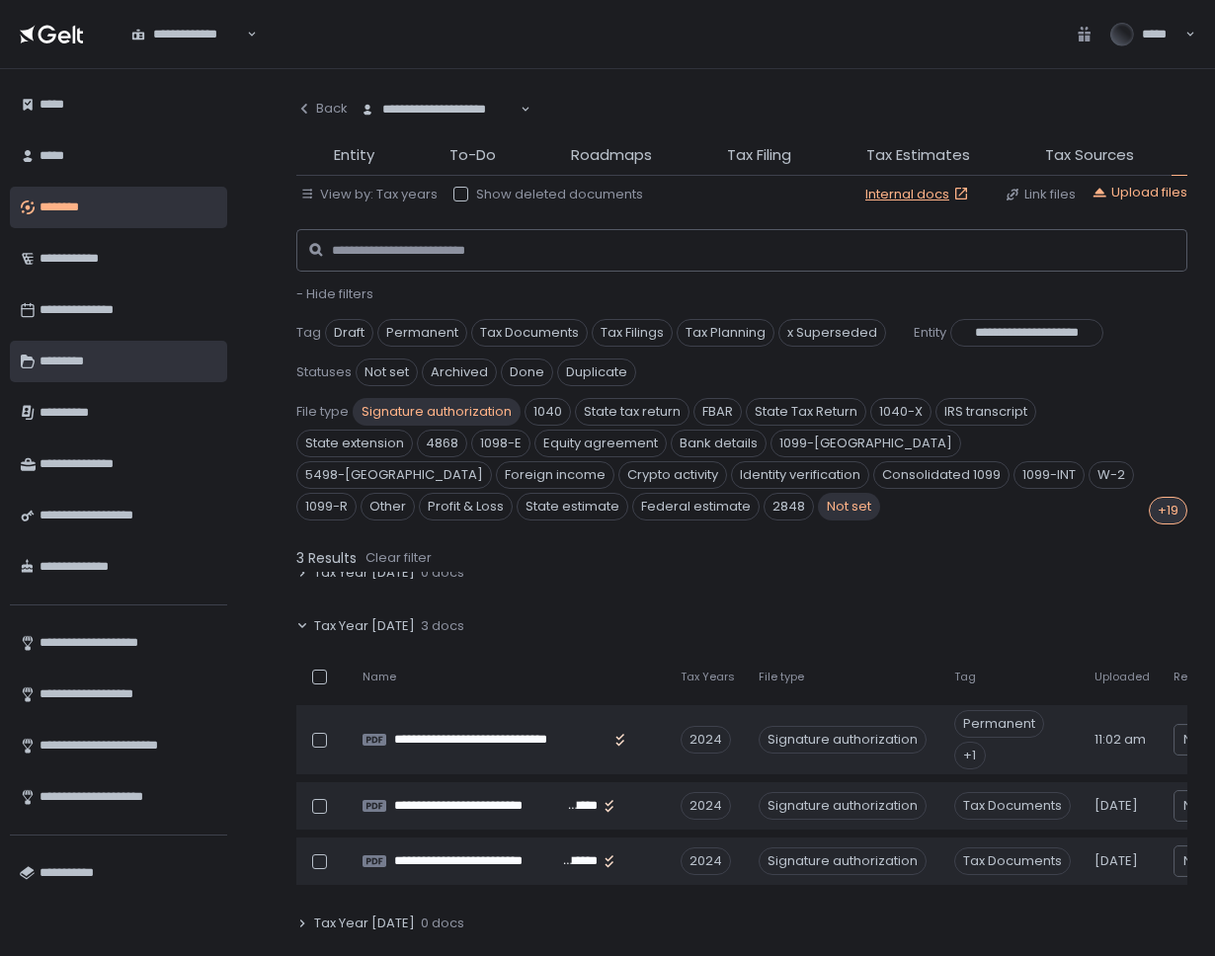
drag, startPoint x: 68, startPoint y: 358, endPoint x: 125, endPoint y: 334, distance: 62.0
click at [67, 358] on div "*********" at bounding box center [129, 362] width 178 height 34
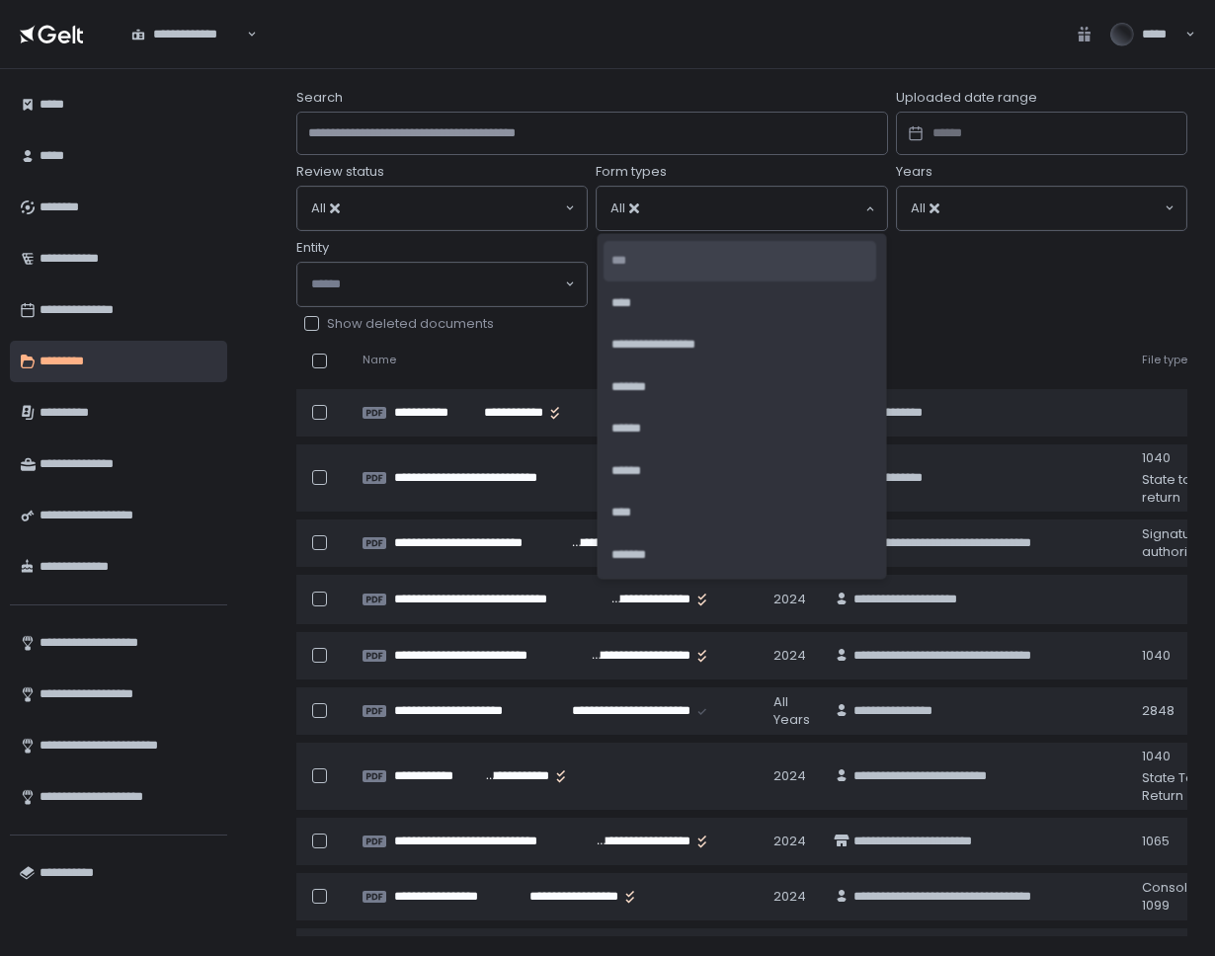
click at [705, 201] on input "Search for option" at bounding box center [760, 209] width 203 height 20
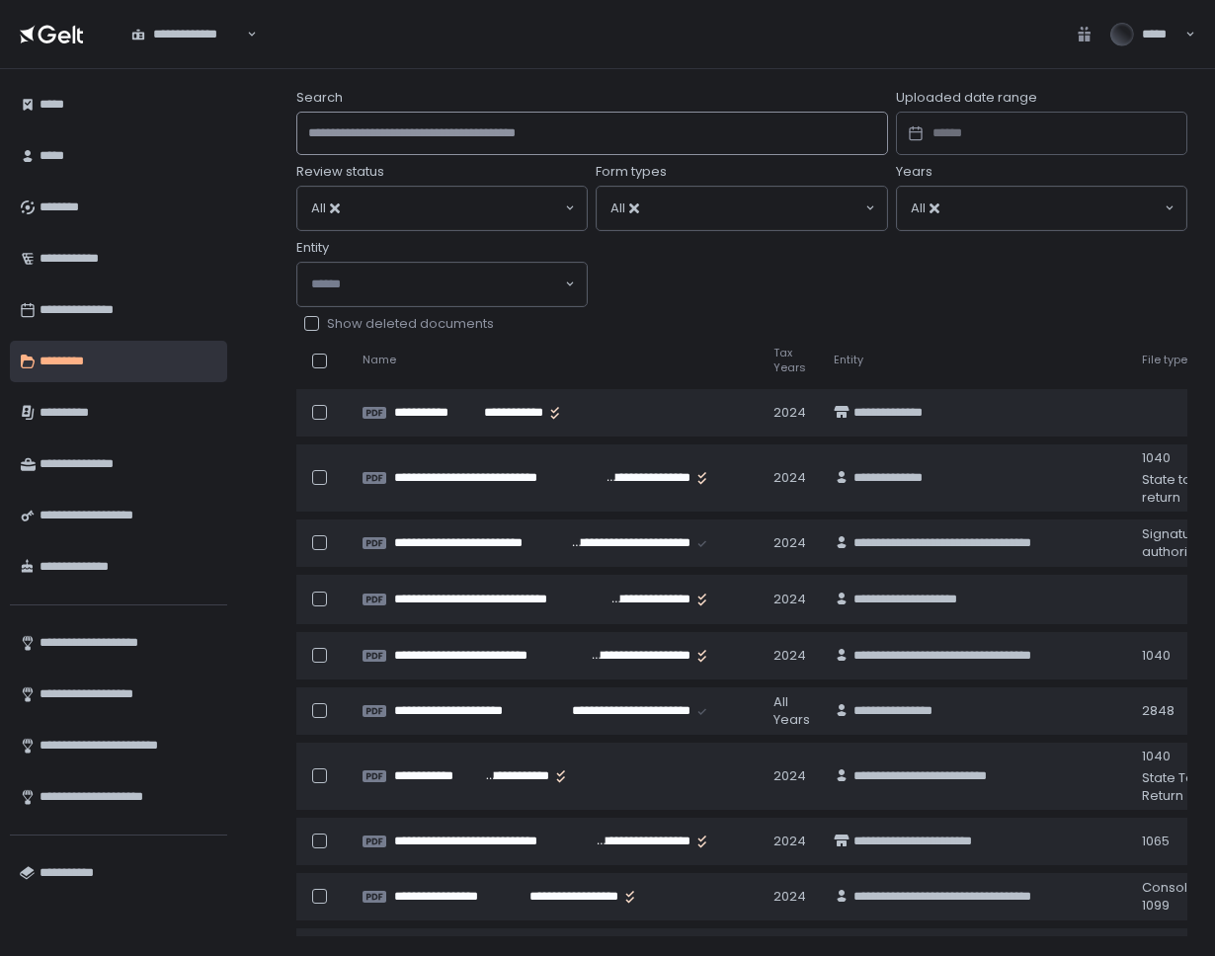
click at [414, 124] on input "Search" at bounding box center [592, 133] width 592 height 43
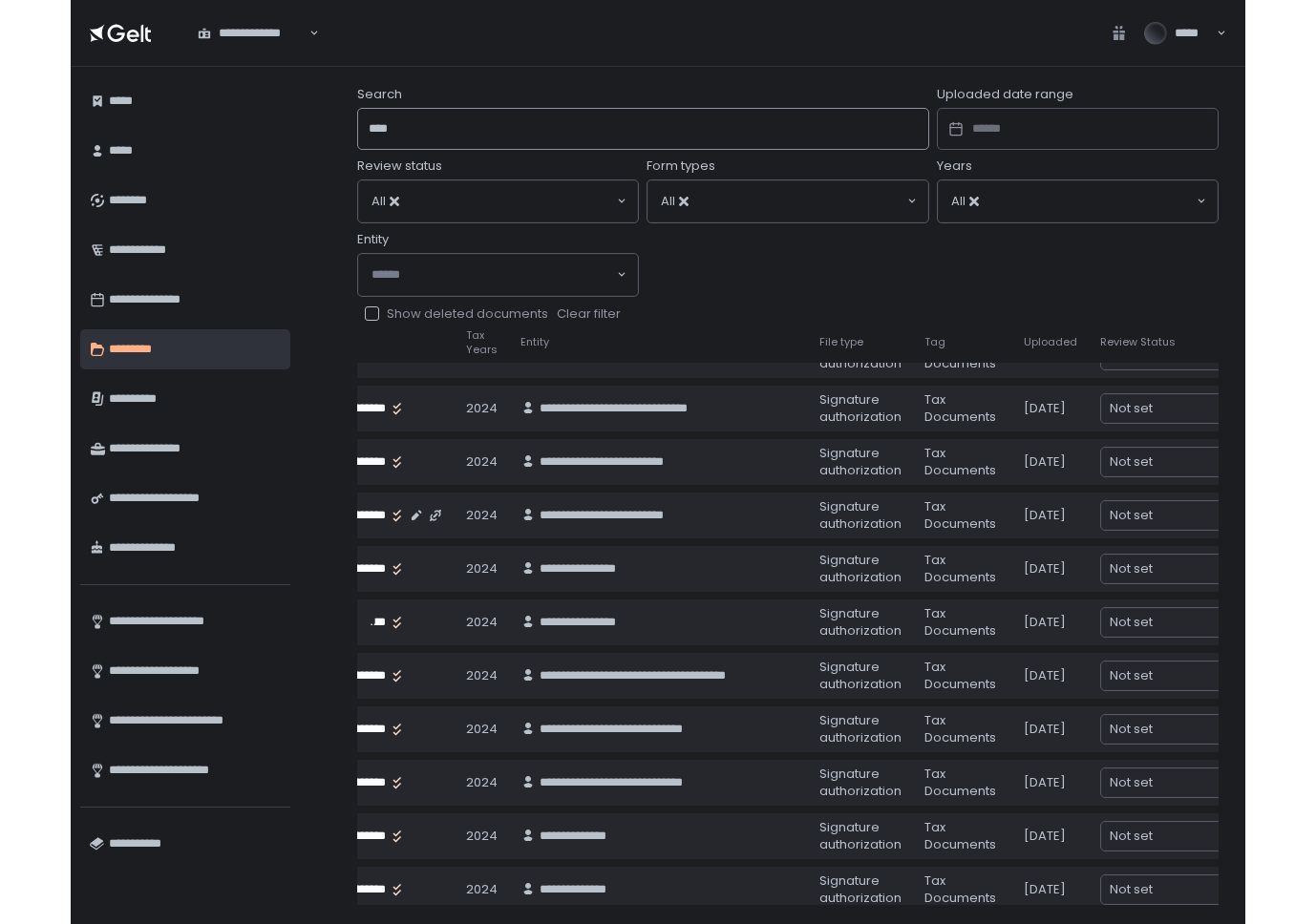
scroll to position [978, 285]
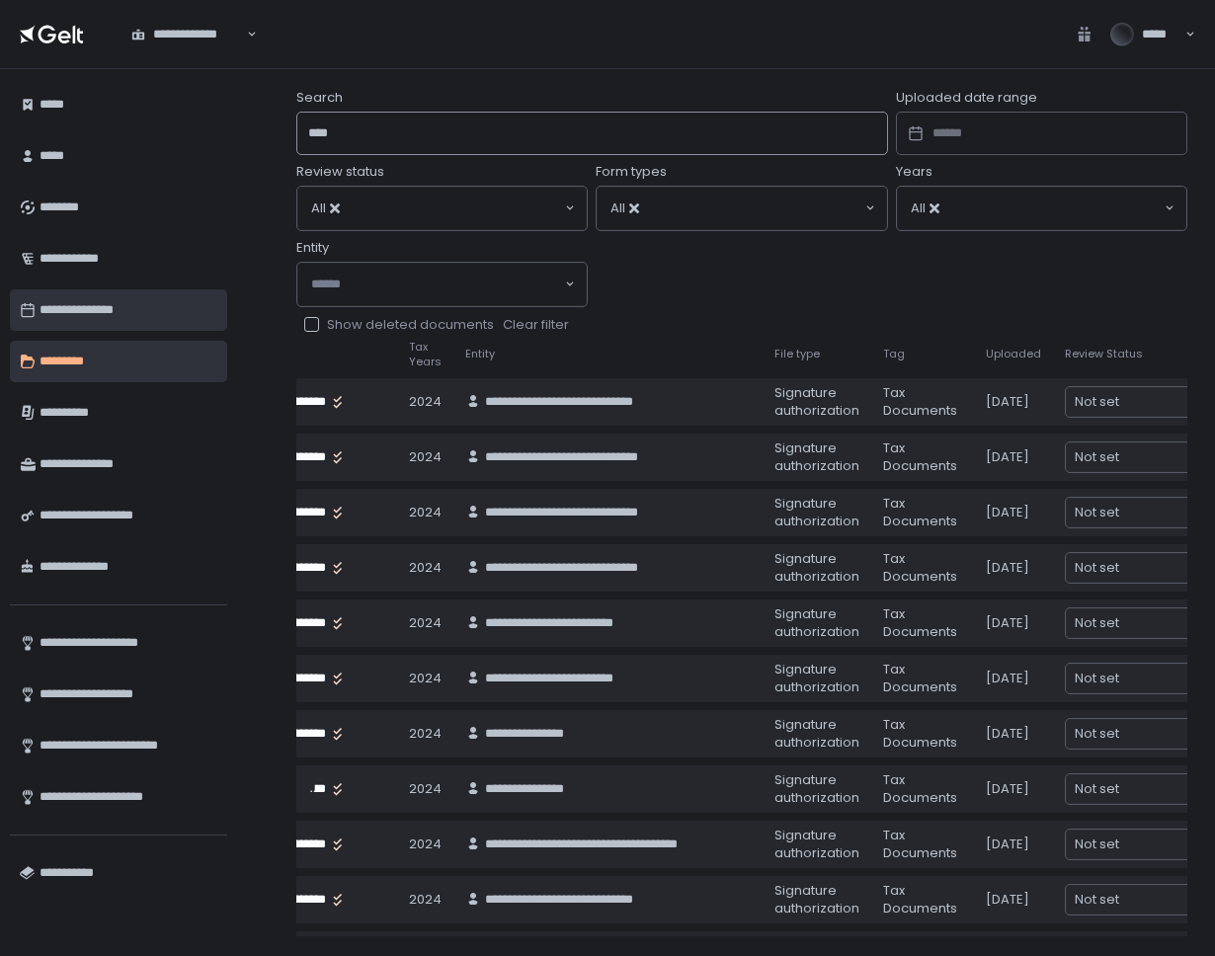
type input "****"
drag, startPoint x: 168, startPoint y: 328, endPoint x: 178, endPoint y: 325, distance: 10.3
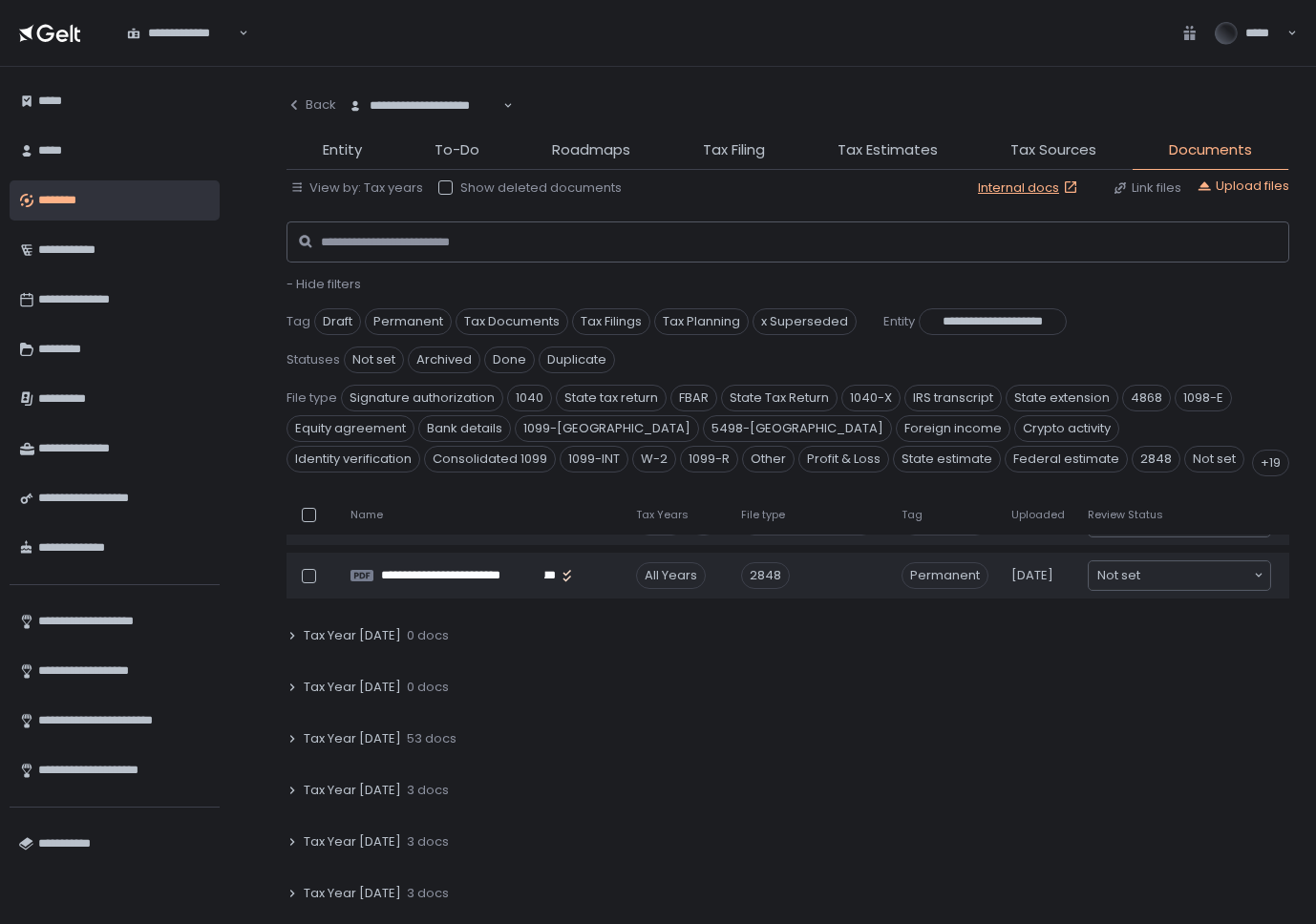
scroll to position [94, 0]
click at [1174, 460] on span "Not set" at bounding box center [1214, 459] width 60 height 27
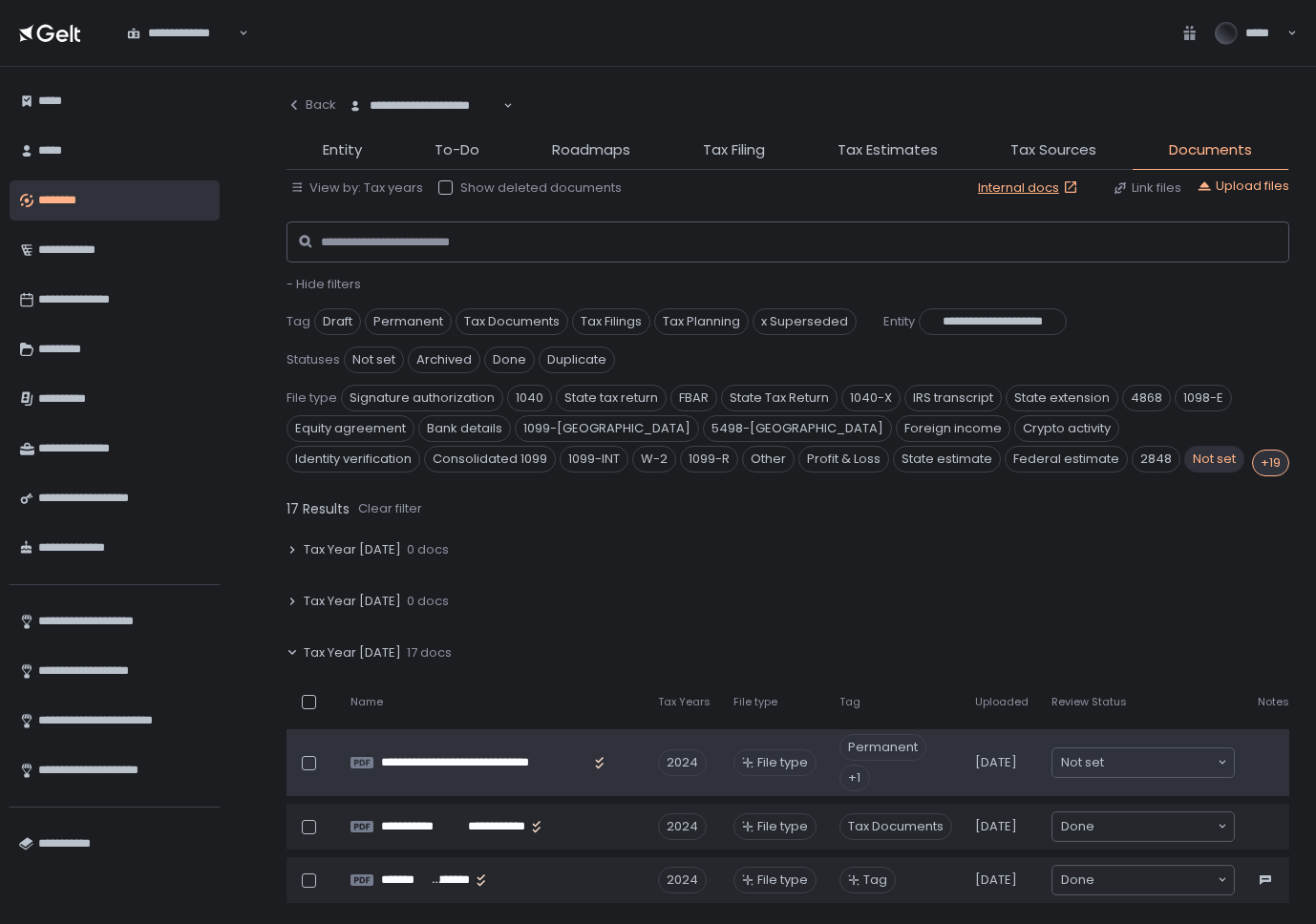
scroll to position [98, 0]
click at [867, 746] on span "Permanent" at bounding box center [883, 748] width 87 height 27
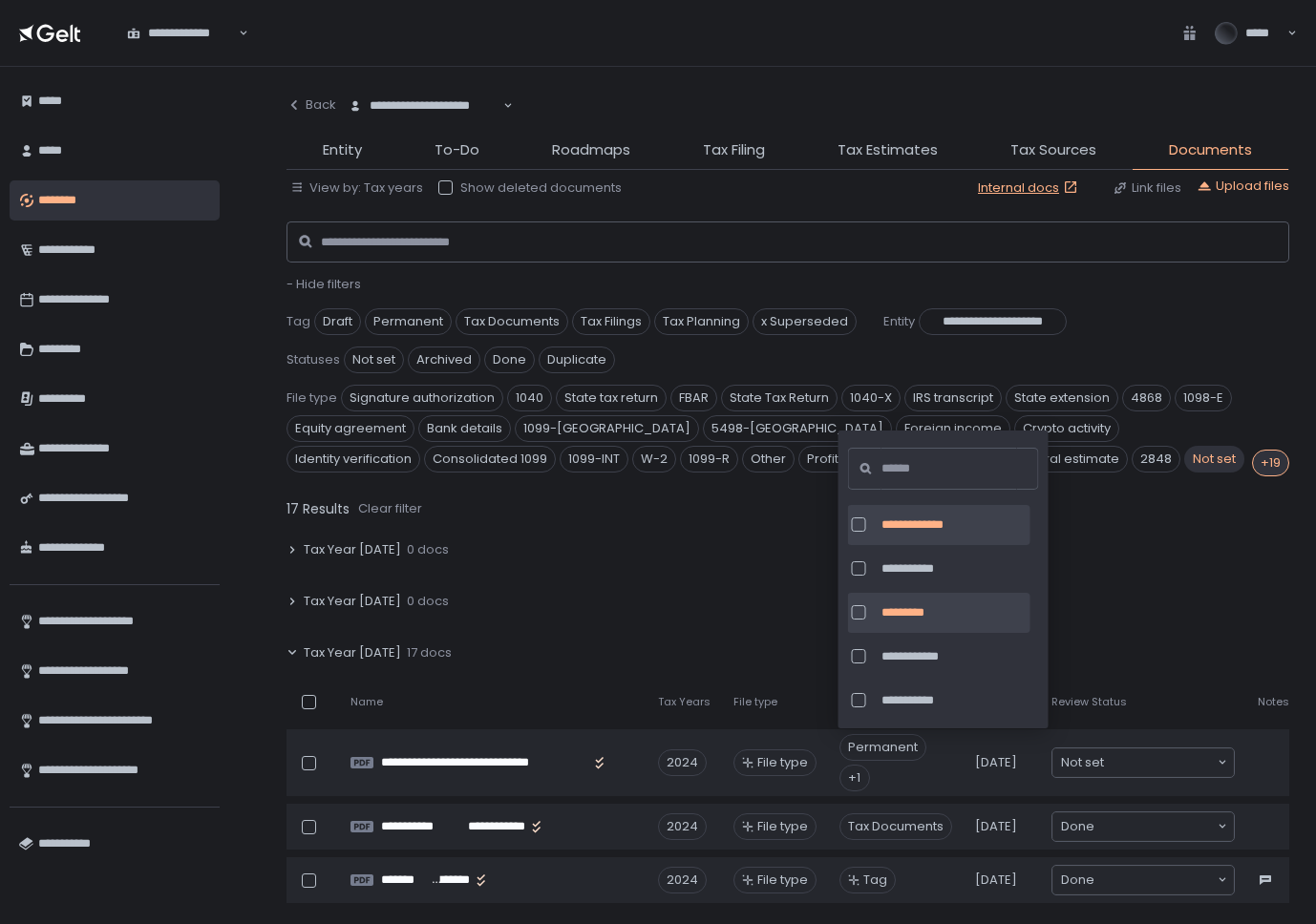
click at [856, 610] on div at bounding box center [859, 612] width 15 height 14
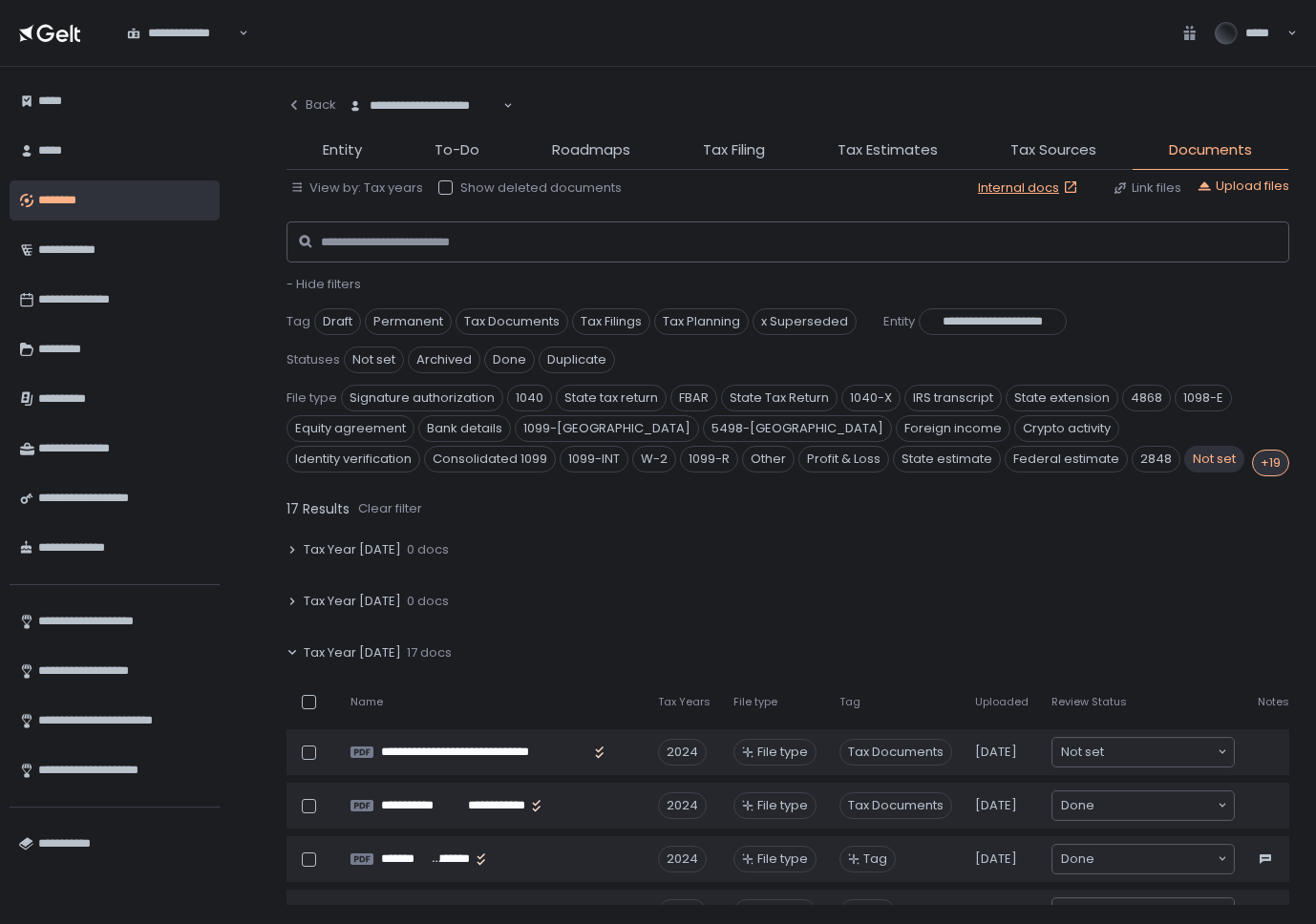
click at [1154, 560] on div "Tax Year 2026 0 docs" at bounding box center [787, 549] width 1003 height 43
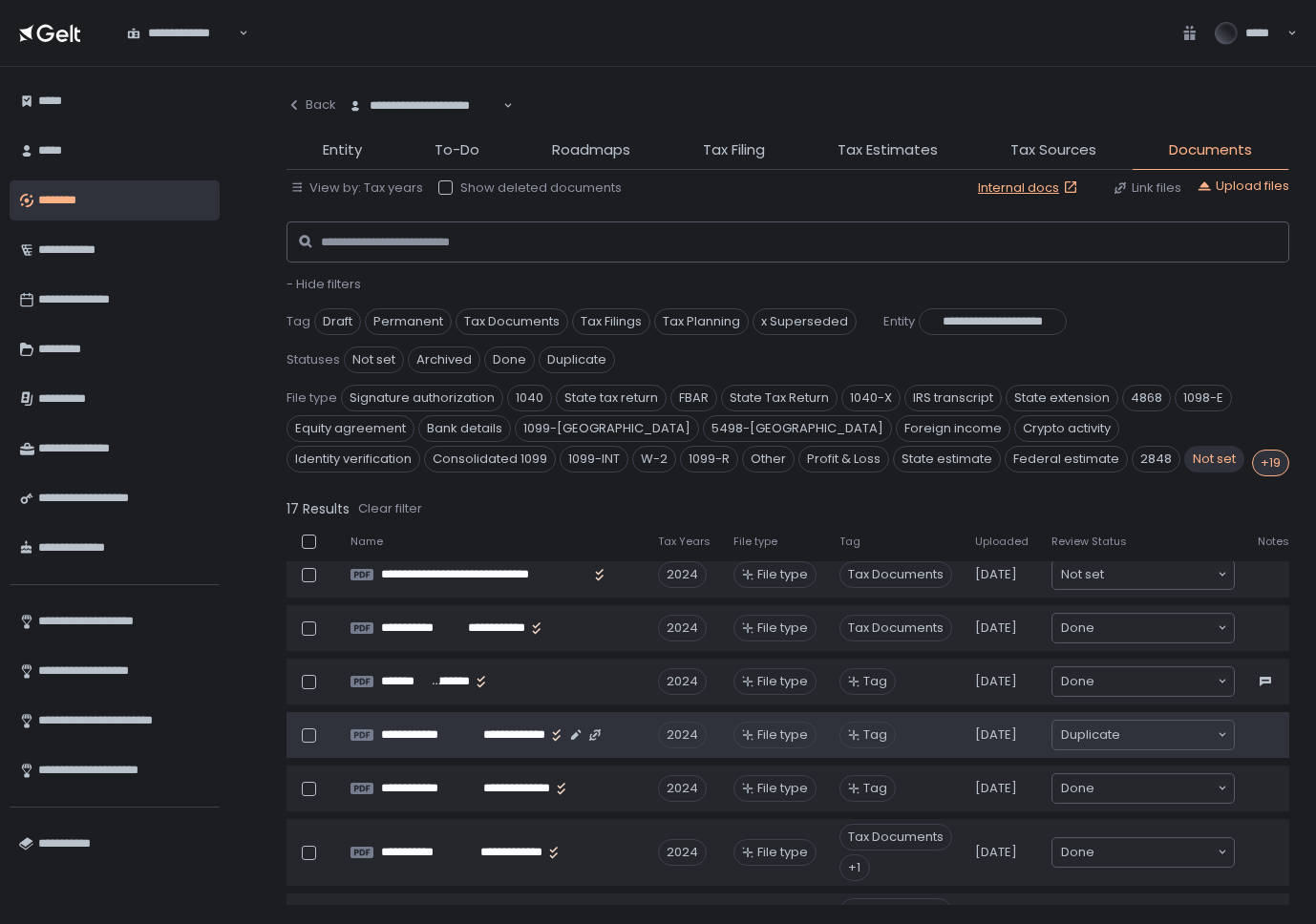
scroll to position [135, 0]
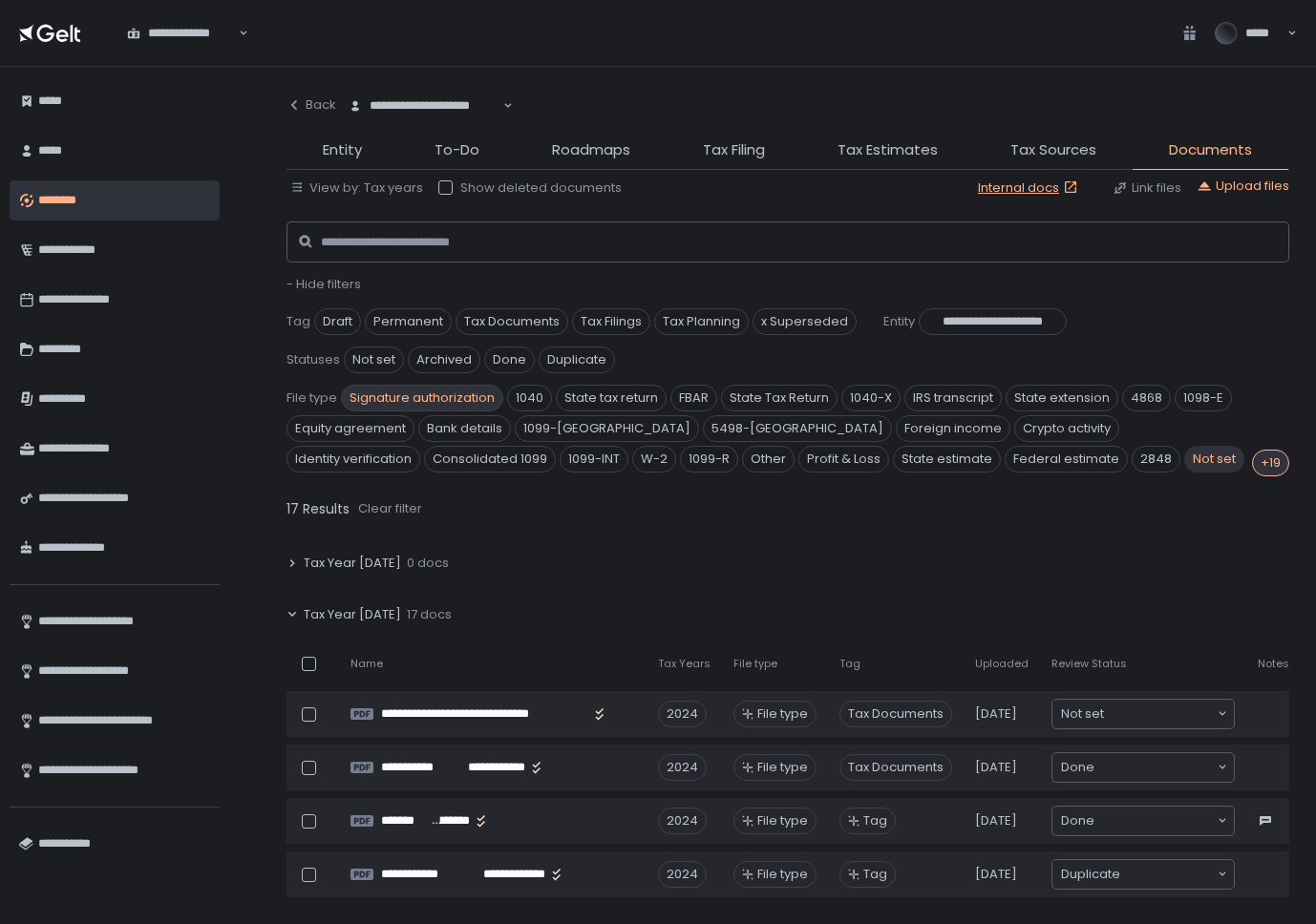
click at [375, 399] on span "Signature authorization" at bounding box center [423, 398] width 162 height 27
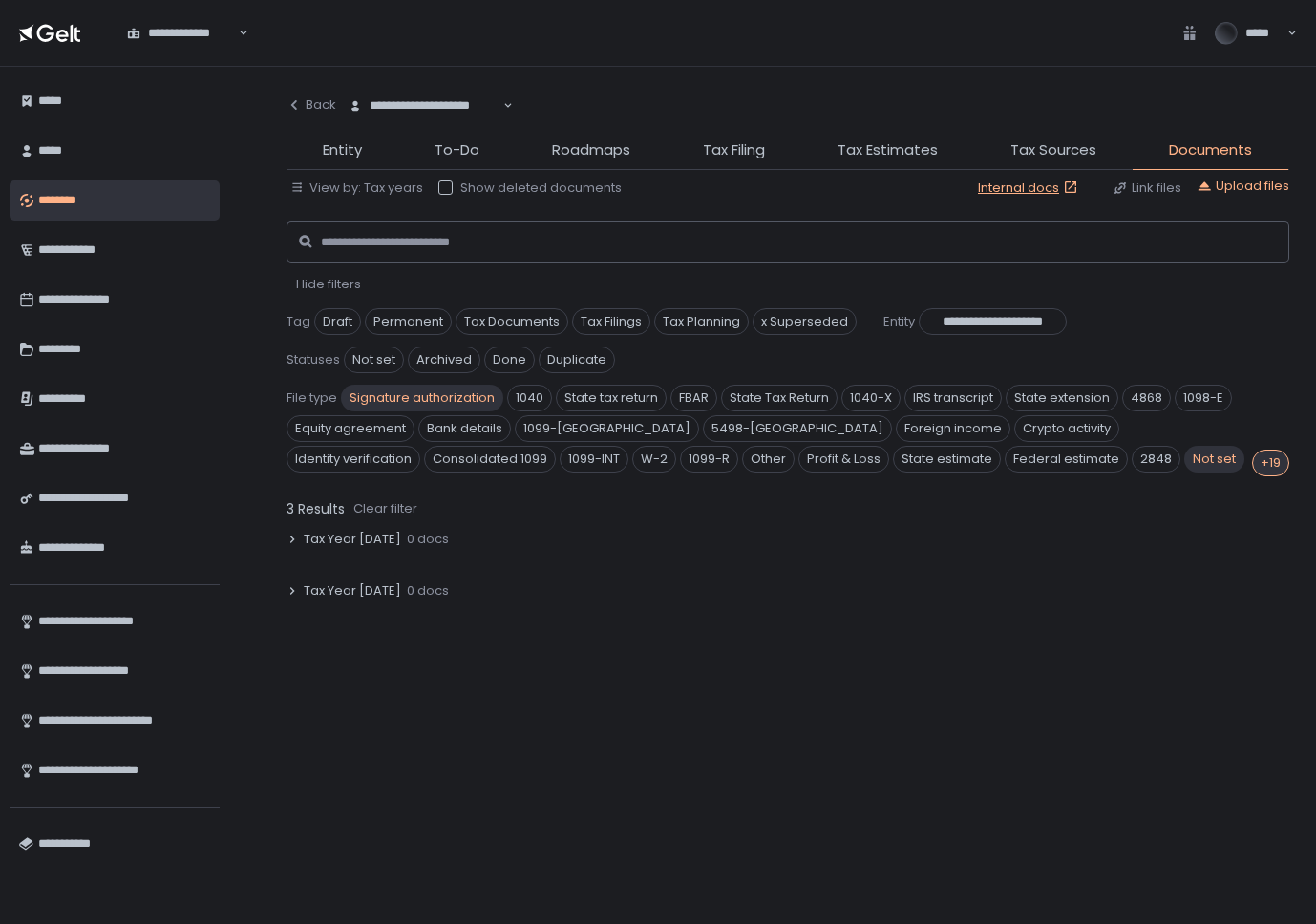
scroll to position [546, 0]
click at [379, 496] on div "3 Results Clear filter" at bounding box center [352, 509] width 132 height 27
click at [380, 504] on div "Clear filter" at bounding box center [385, 509] width 64 height 17
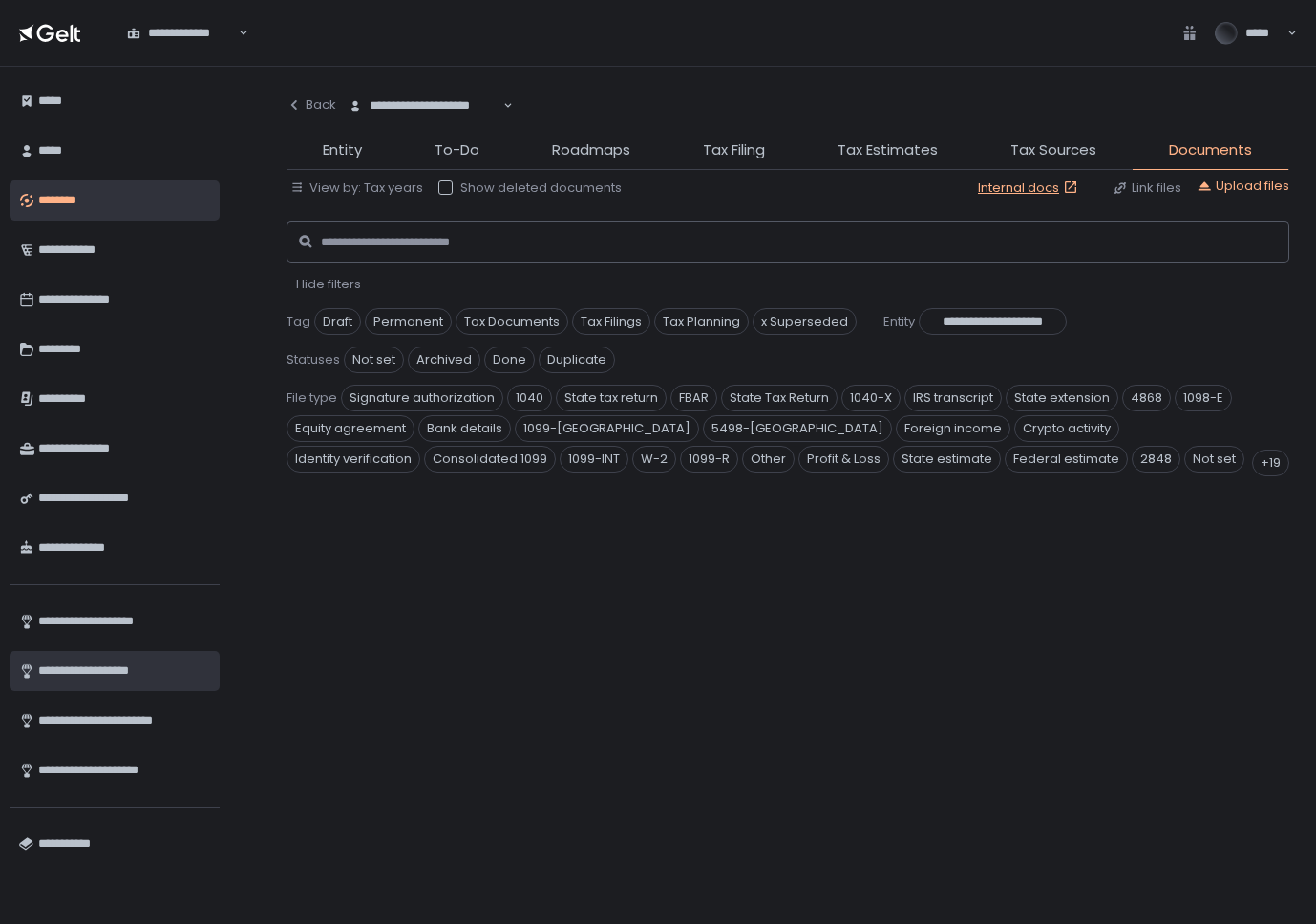
scroll to position [259, 0]
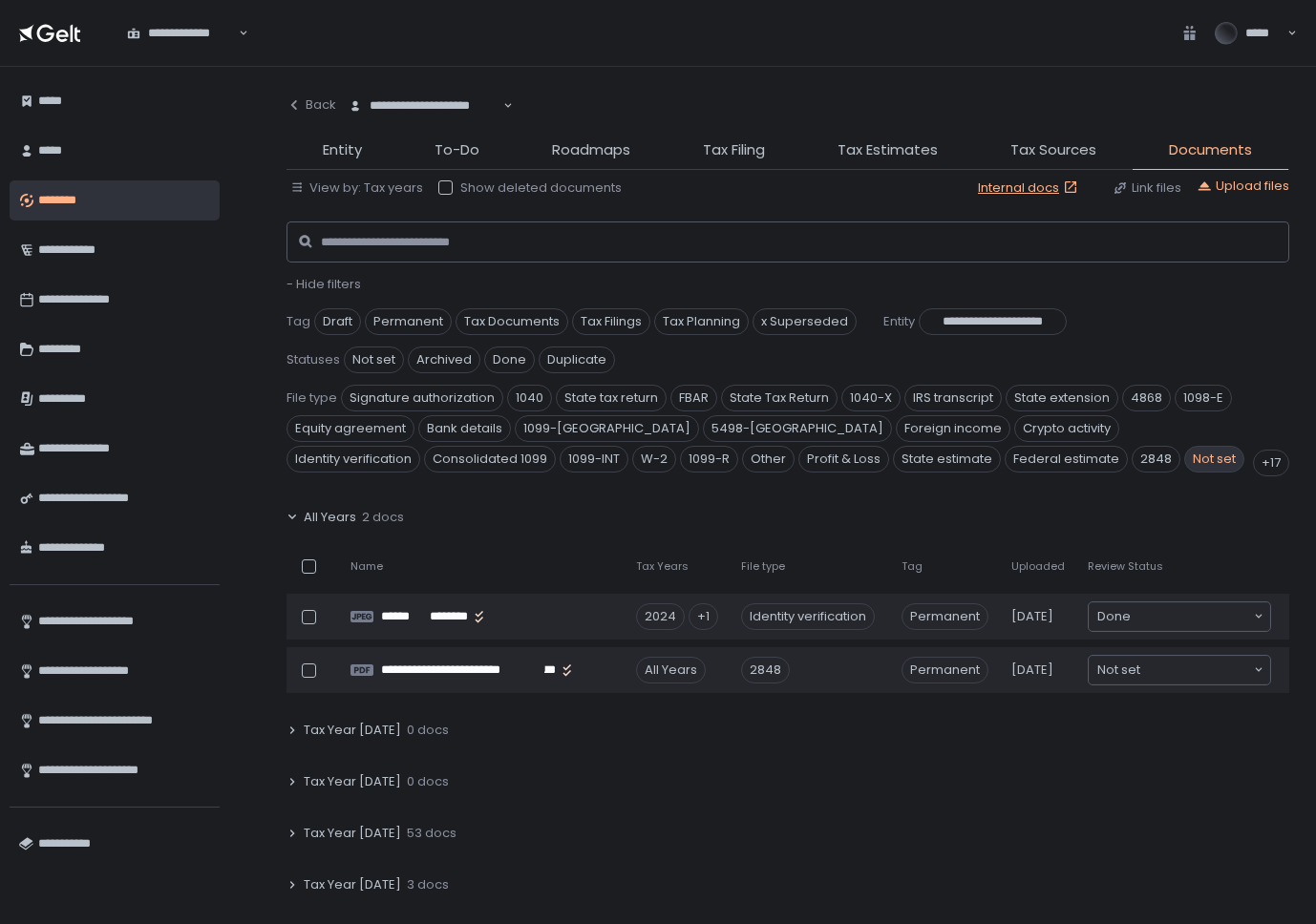
click at [1184, 463] on span "Not set" at bounding box center [1214, 459] width 60 height 27
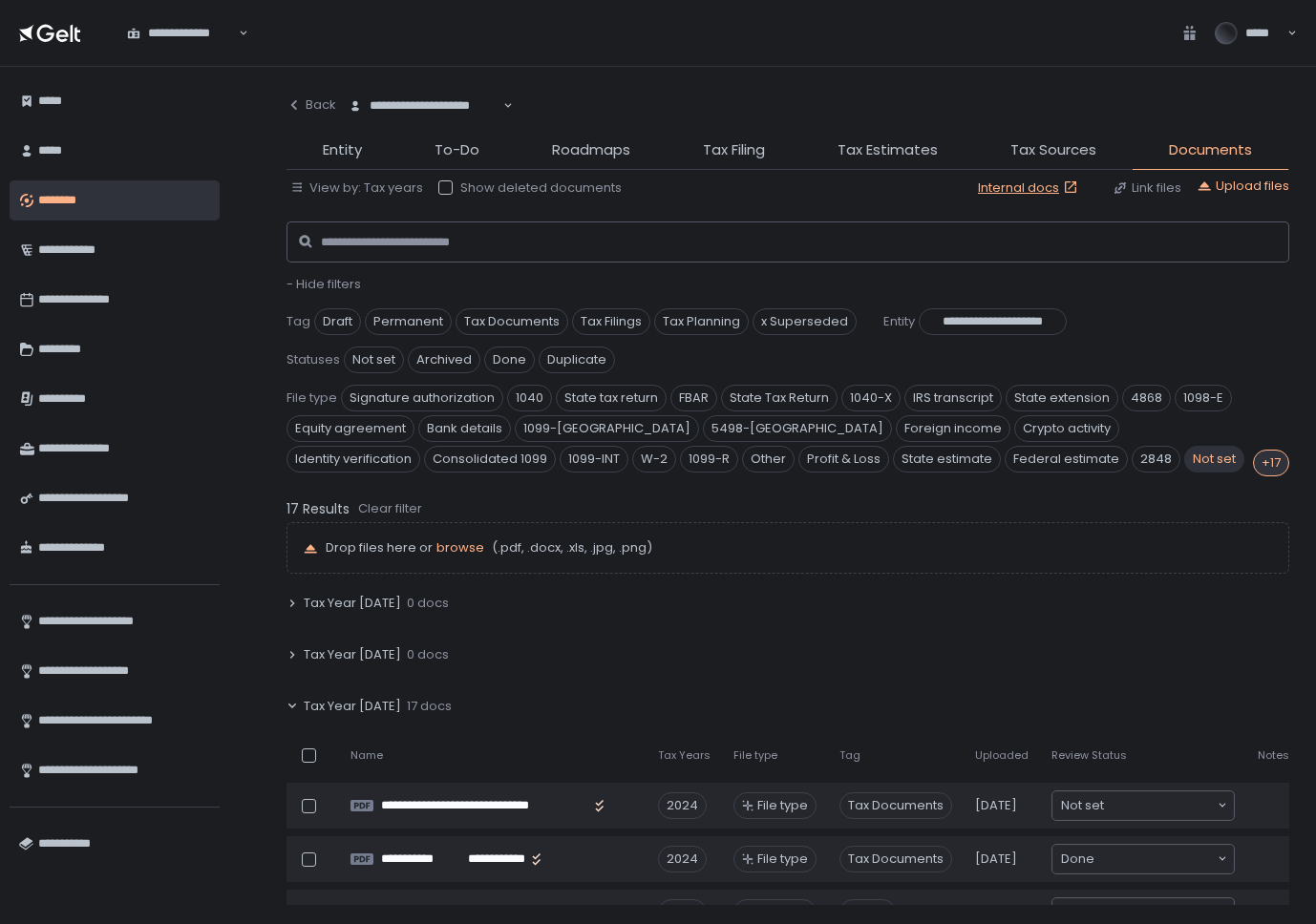
scroll to position [44, 0]
click at [425, 391] on span "Signature authorization" at bounding box center [423, 398] width 162 height 27
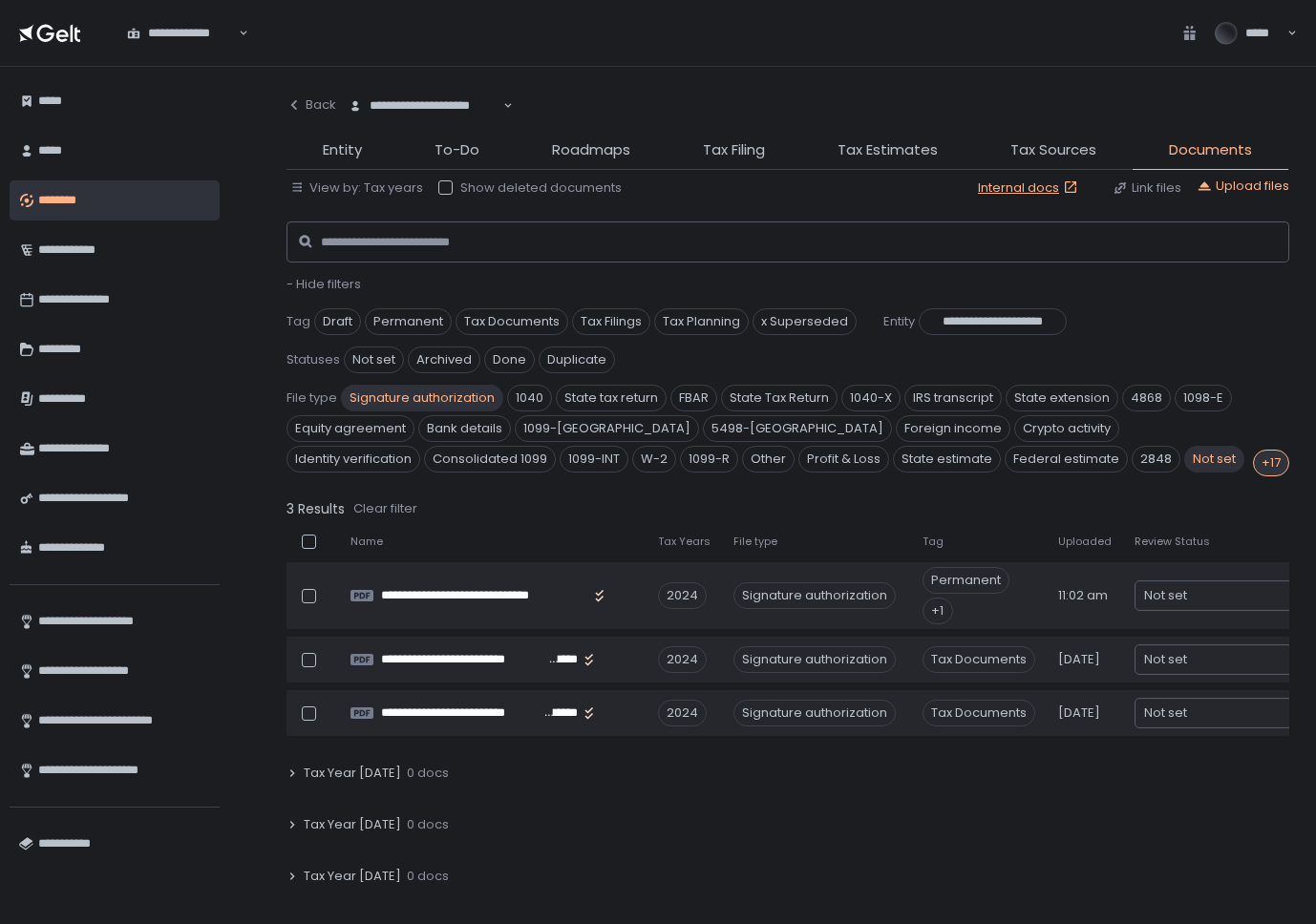
scroll to position [31, 0]
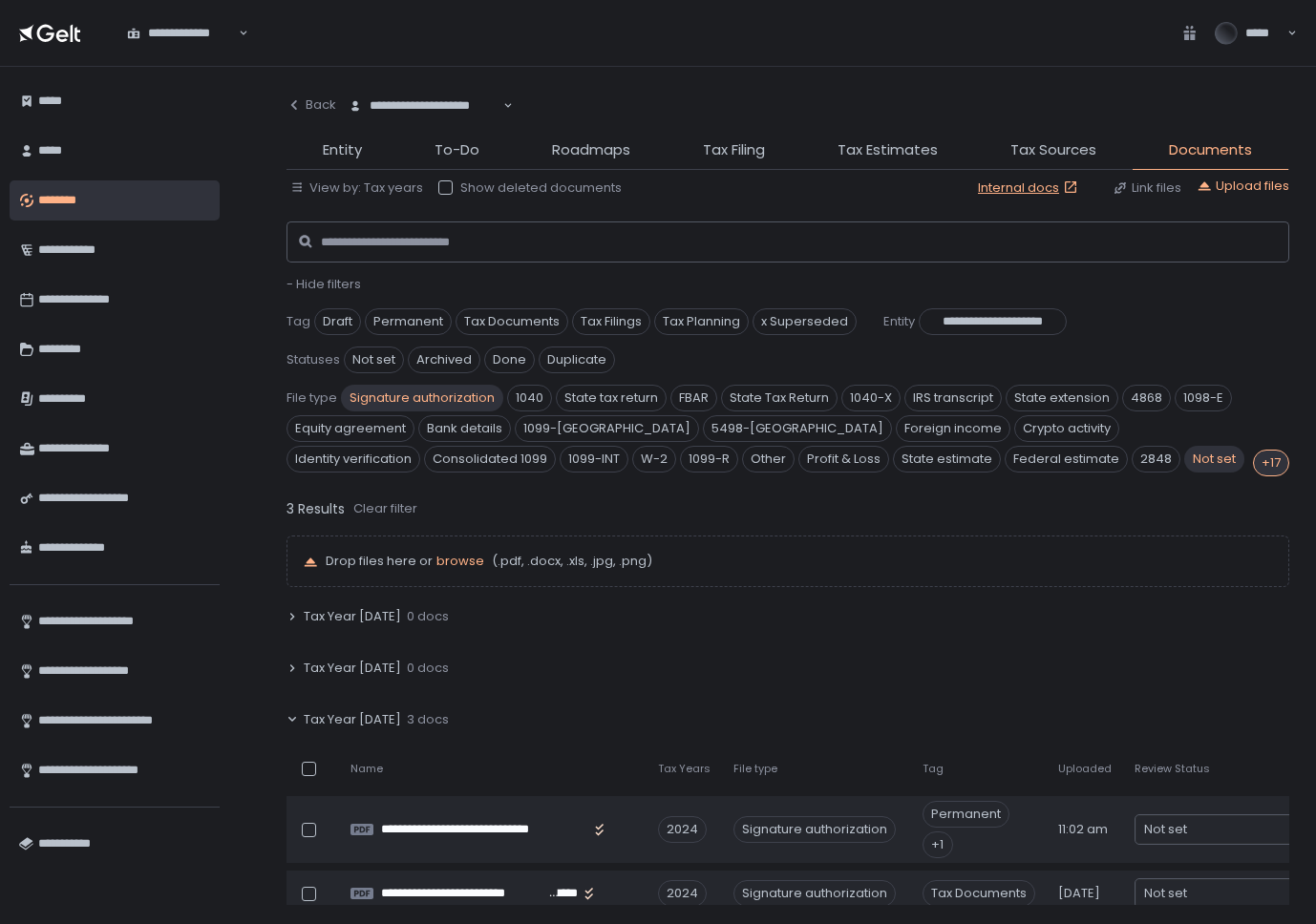
click at [449, 395] on span "Signature authorization" at bounding box center [423, 398] width 162 height 27
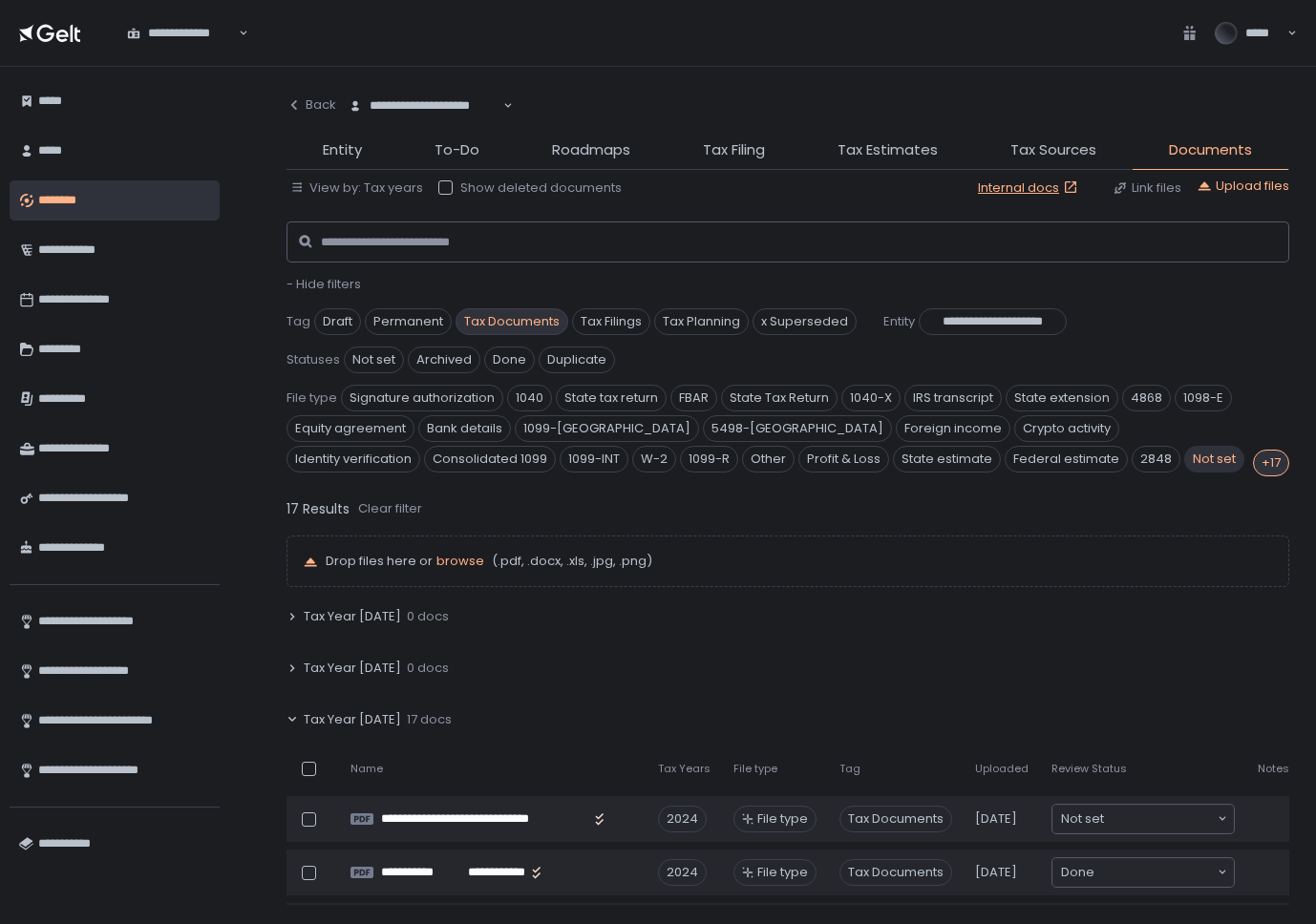
click at [488, 318] on span "Tax Documents" at bounding box center [512, 322] width 113 height 27
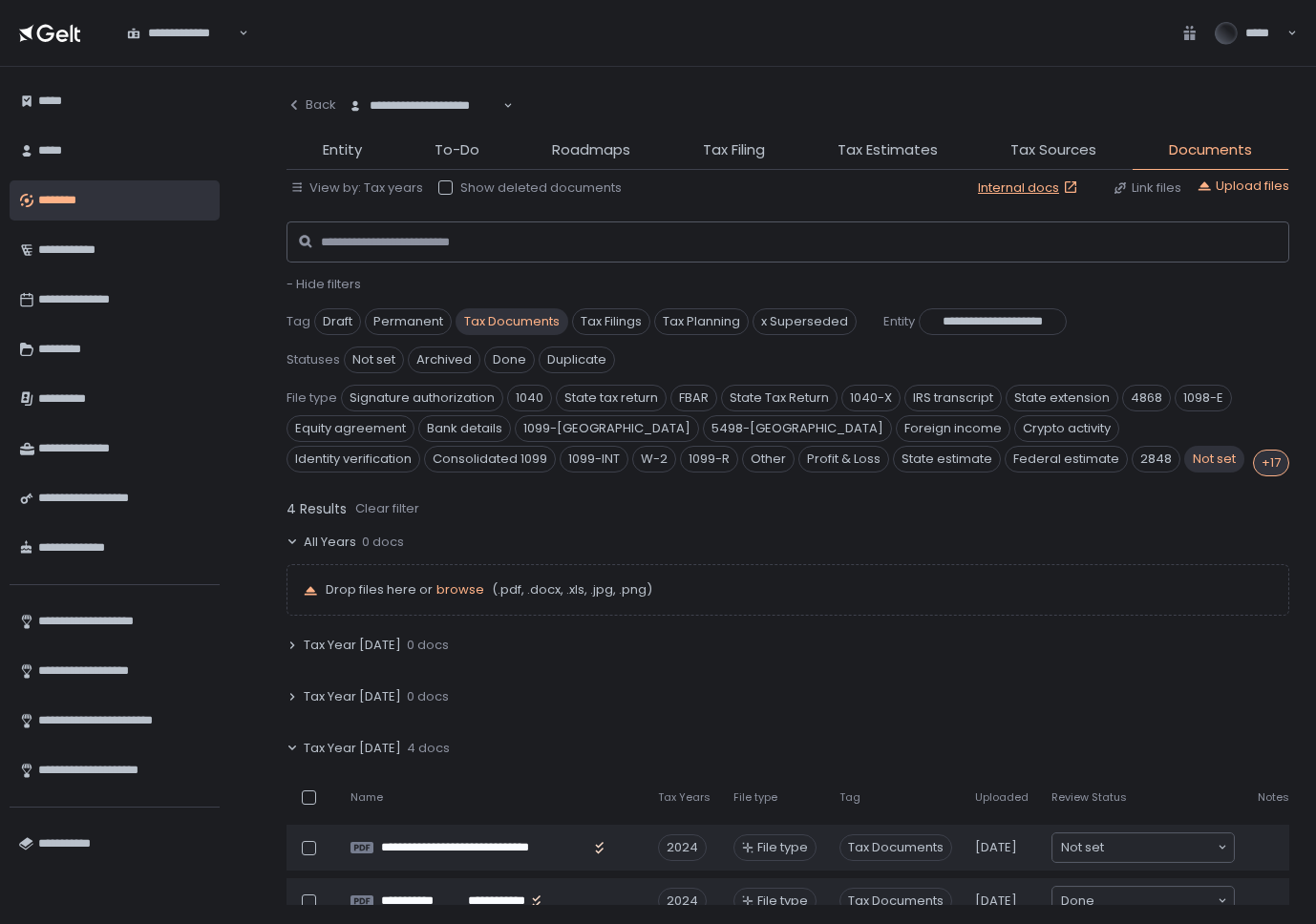
scroll to position [0, 0]
click at [1262, 467] on div "+17" at bounding box center [1272, 463] width 37 height 27
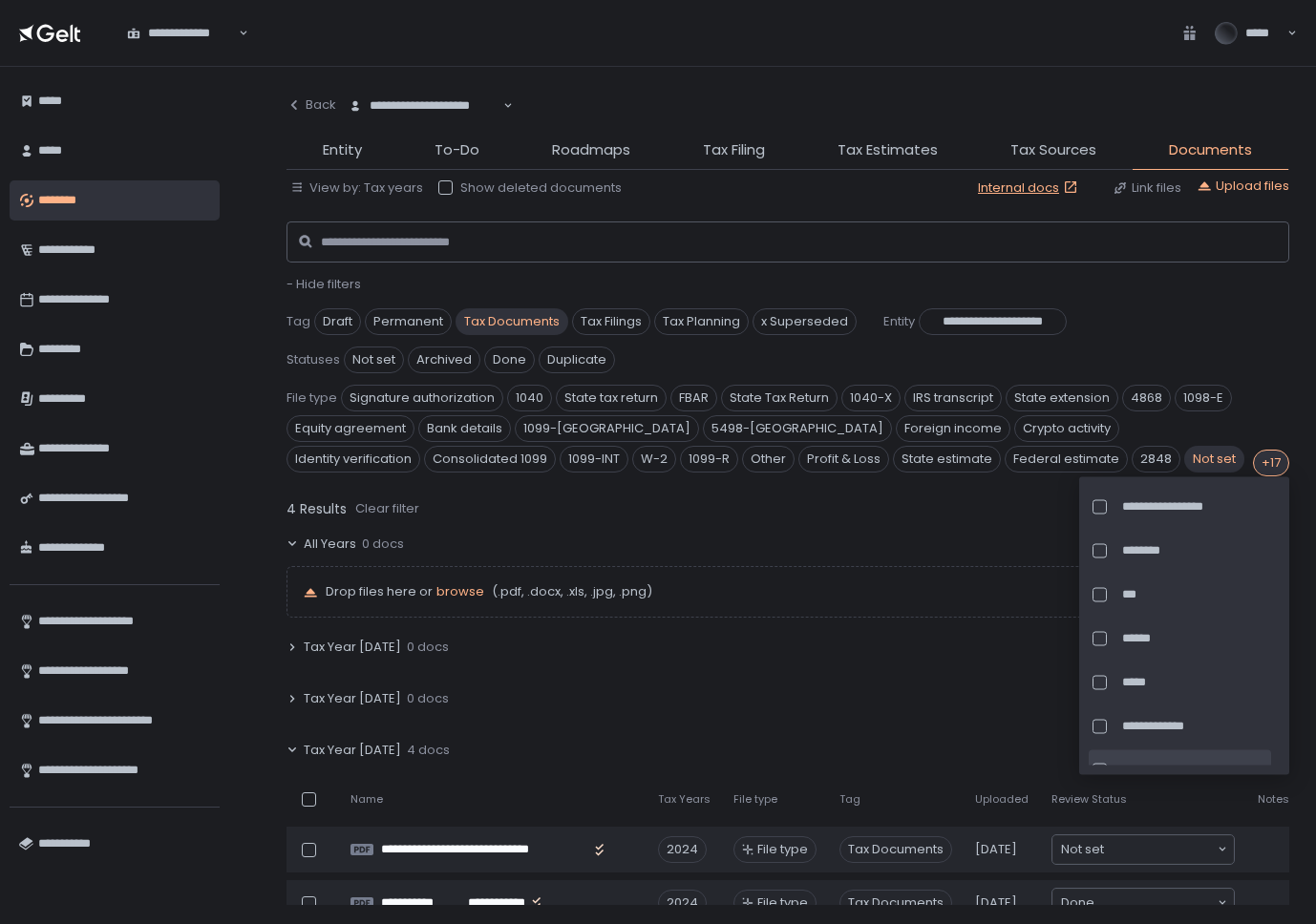
scroll to position [507, 0]
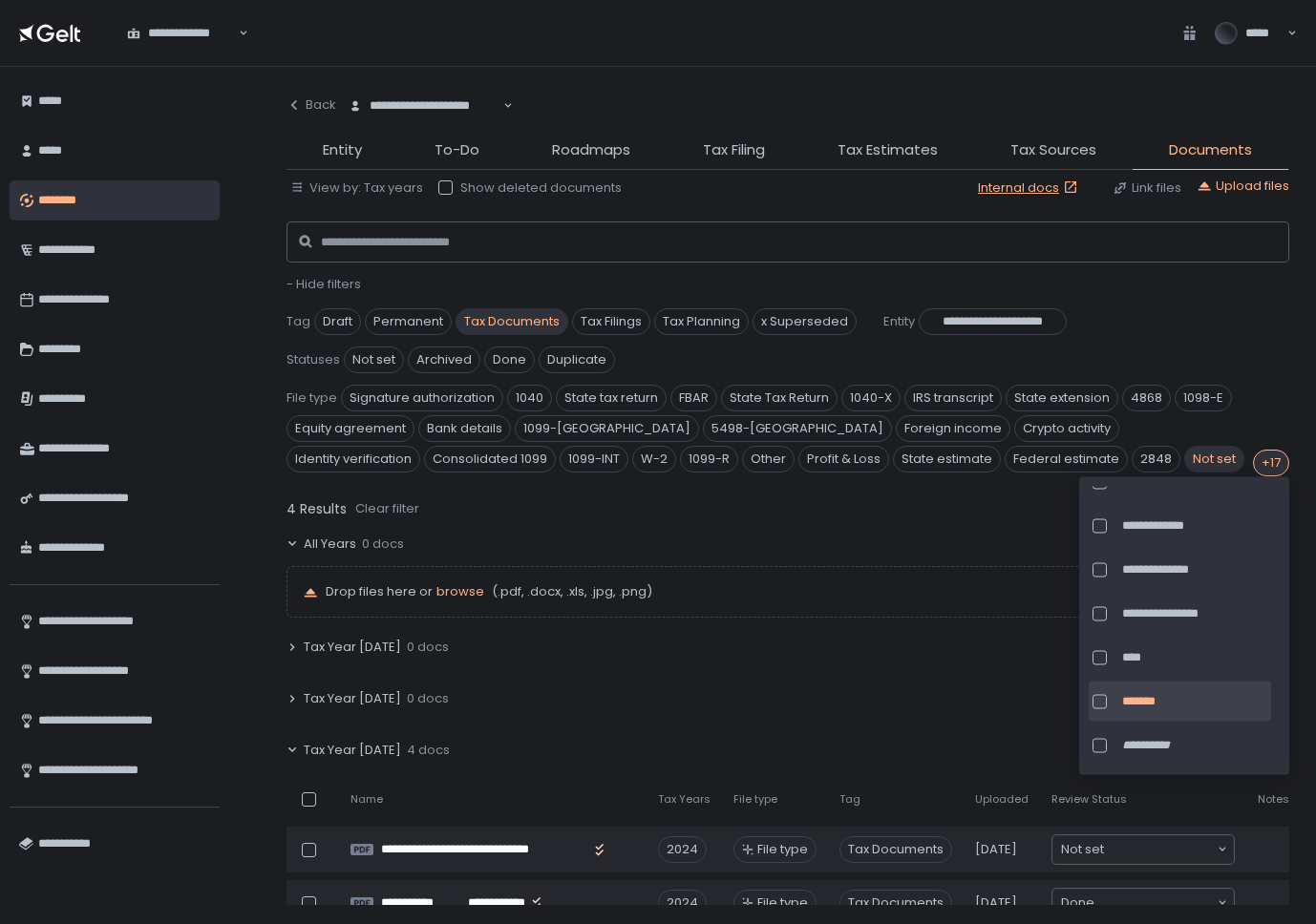
click at [1272, 462] on div "+17" at bounding box center [1272, 463] width 37 height 27
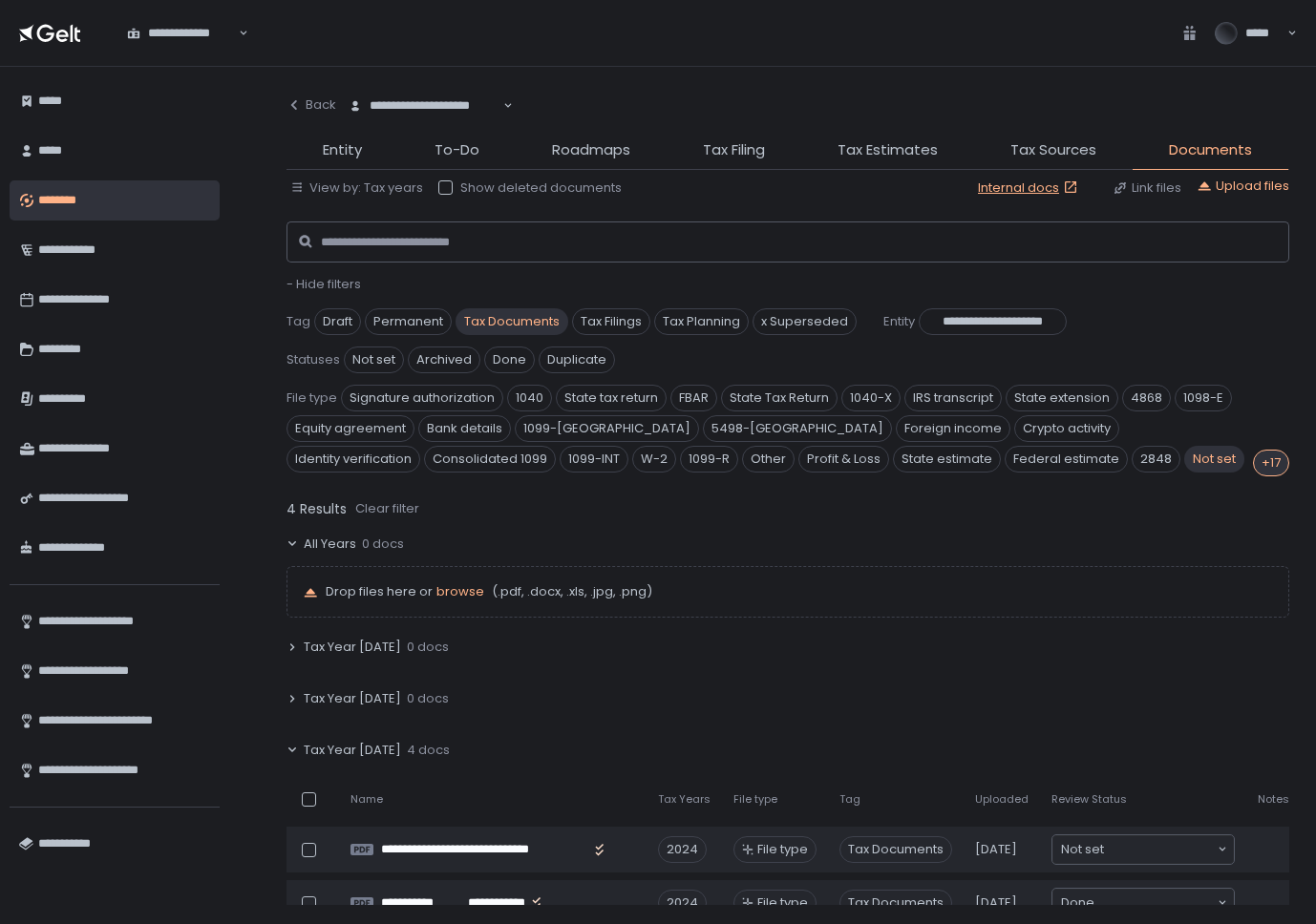
click at [1184, 450] on span "Not set" at bounding box center [1214, 459] width 60 height 27
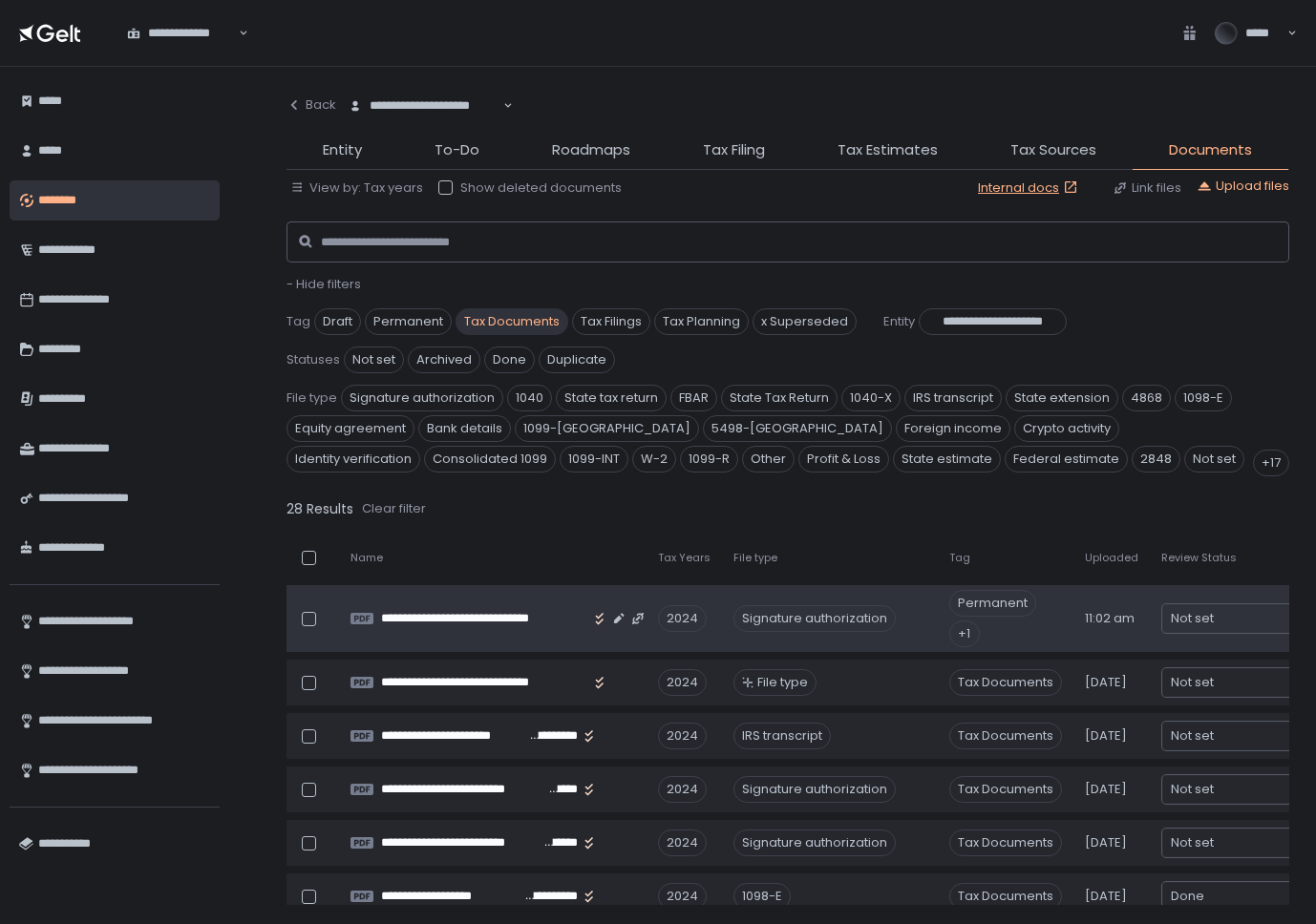
scroll to position [245, 0]
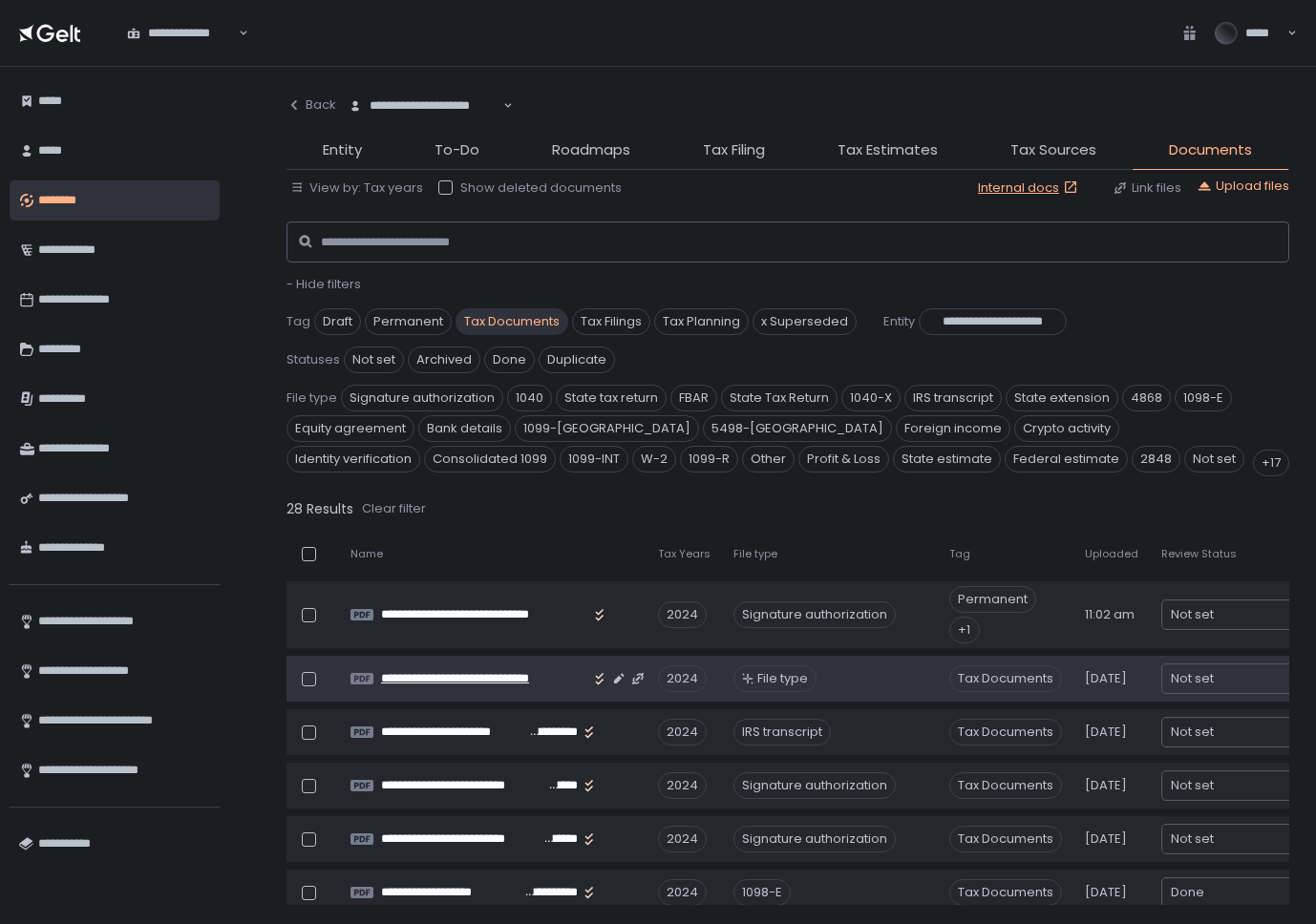
click at [501, 673] on span "**********" at bounding box center [484, 679] width 207 height 17
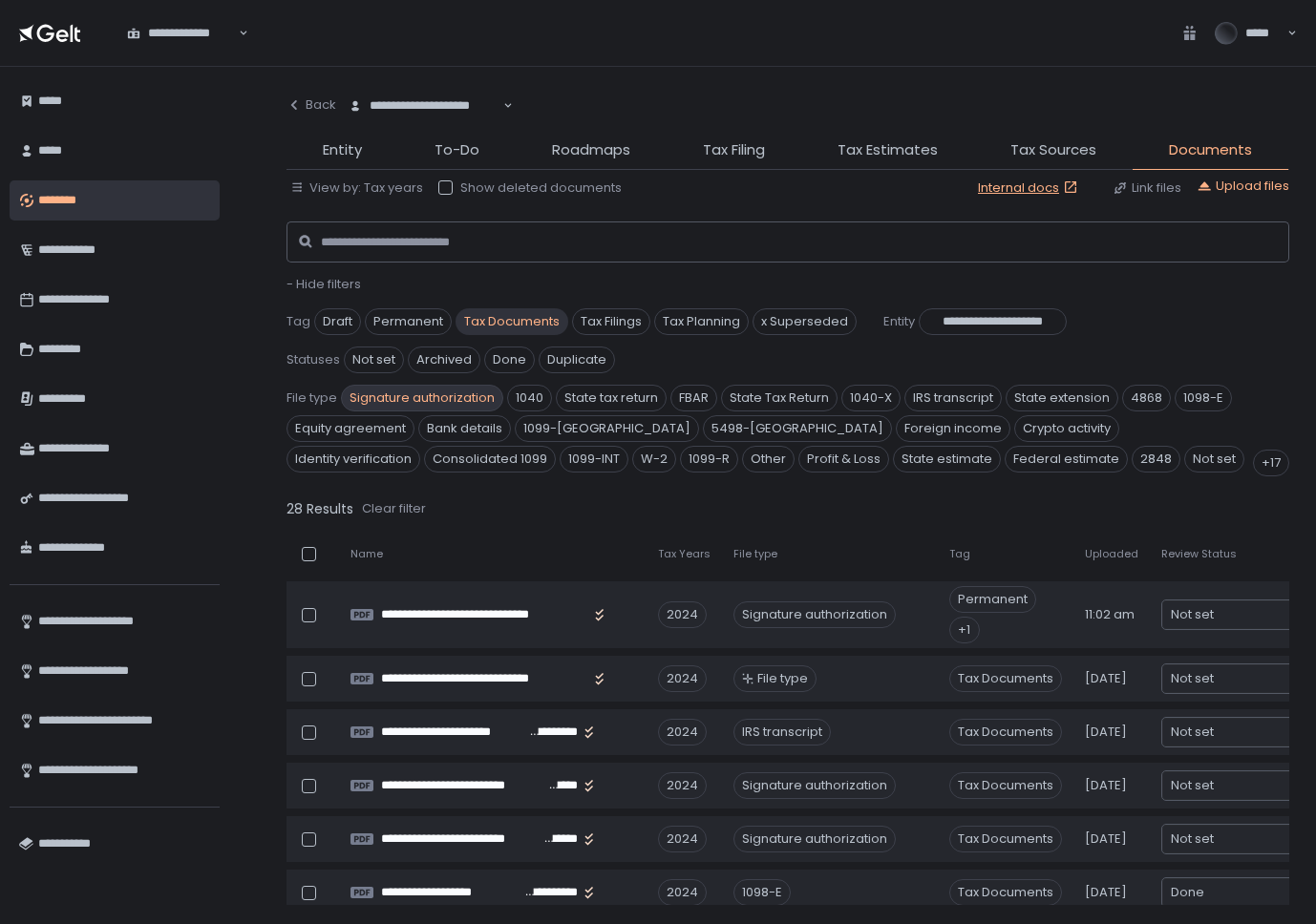
click at [419, 392] on span "Signature authorization" at bounding box center [423, 398] width 162 height 27
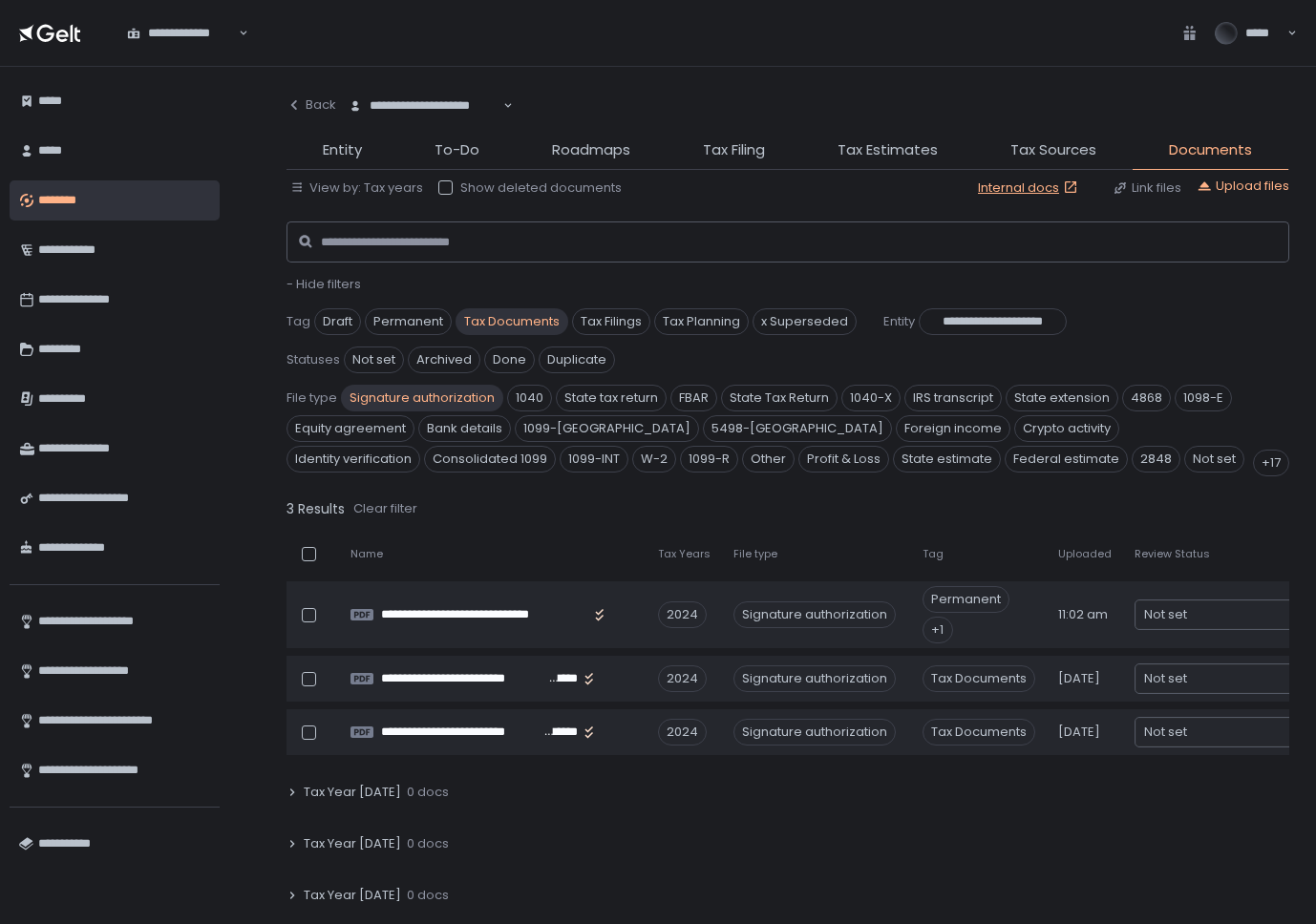
scroll to position [277, 0]
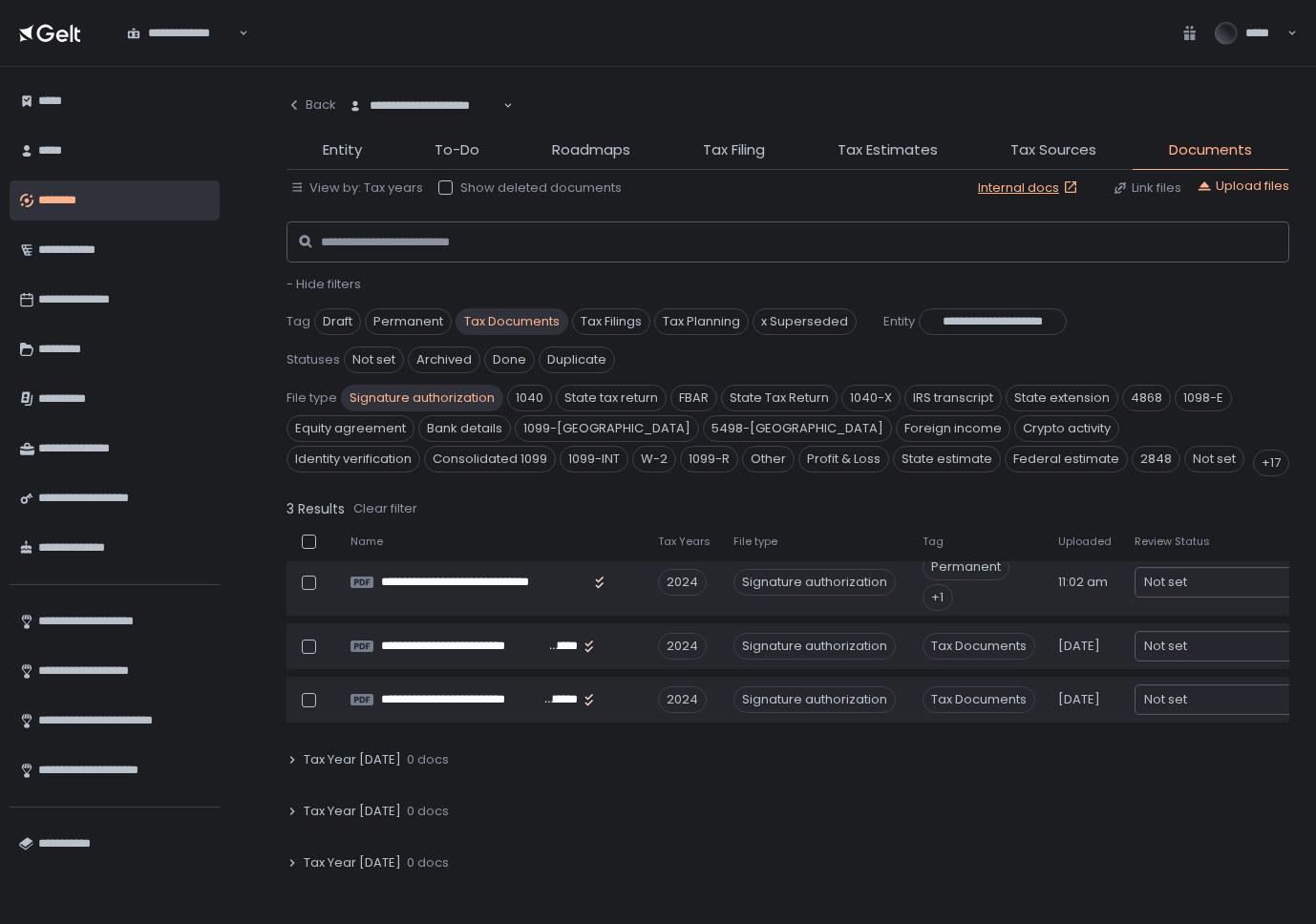
click at [420, 390] on span "Signature authorization" at bounding box center [423, 398] width 162 height 27
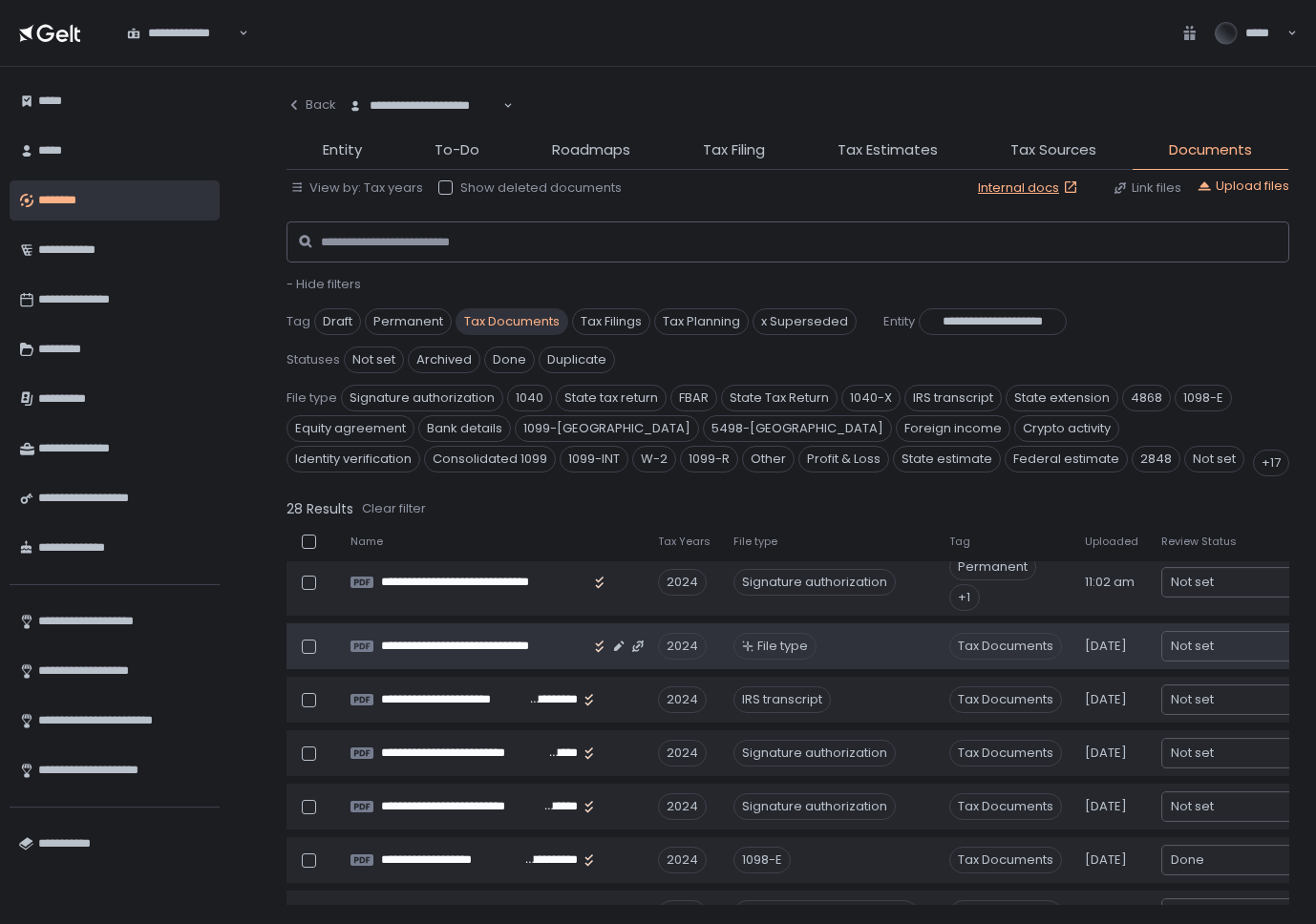
click at [783, 652] on span "File type" at bounding box center [782, 647] width 50 height 17
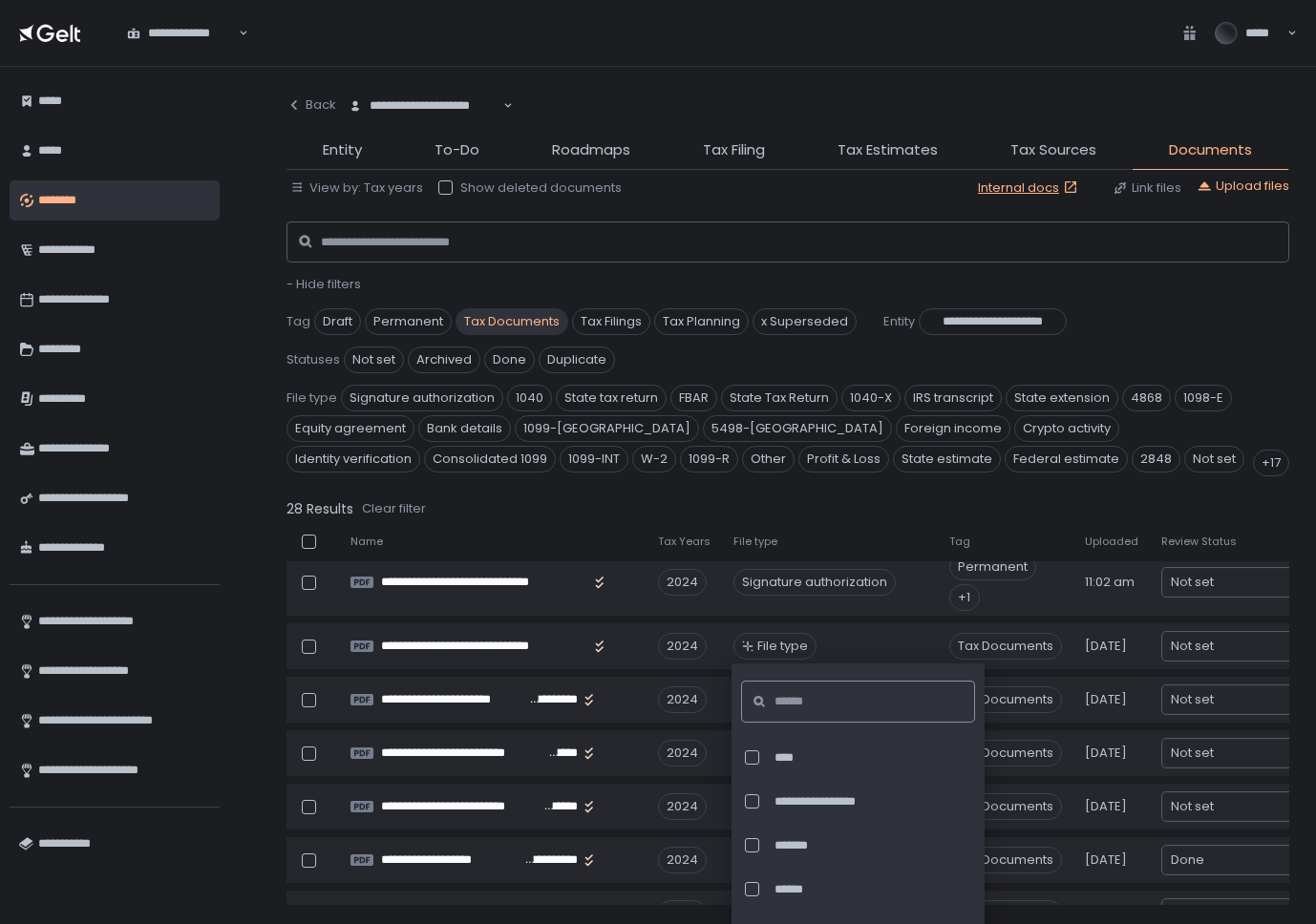
click at [782, 696] on input at bounding box center [863, 701] width 179 height 42
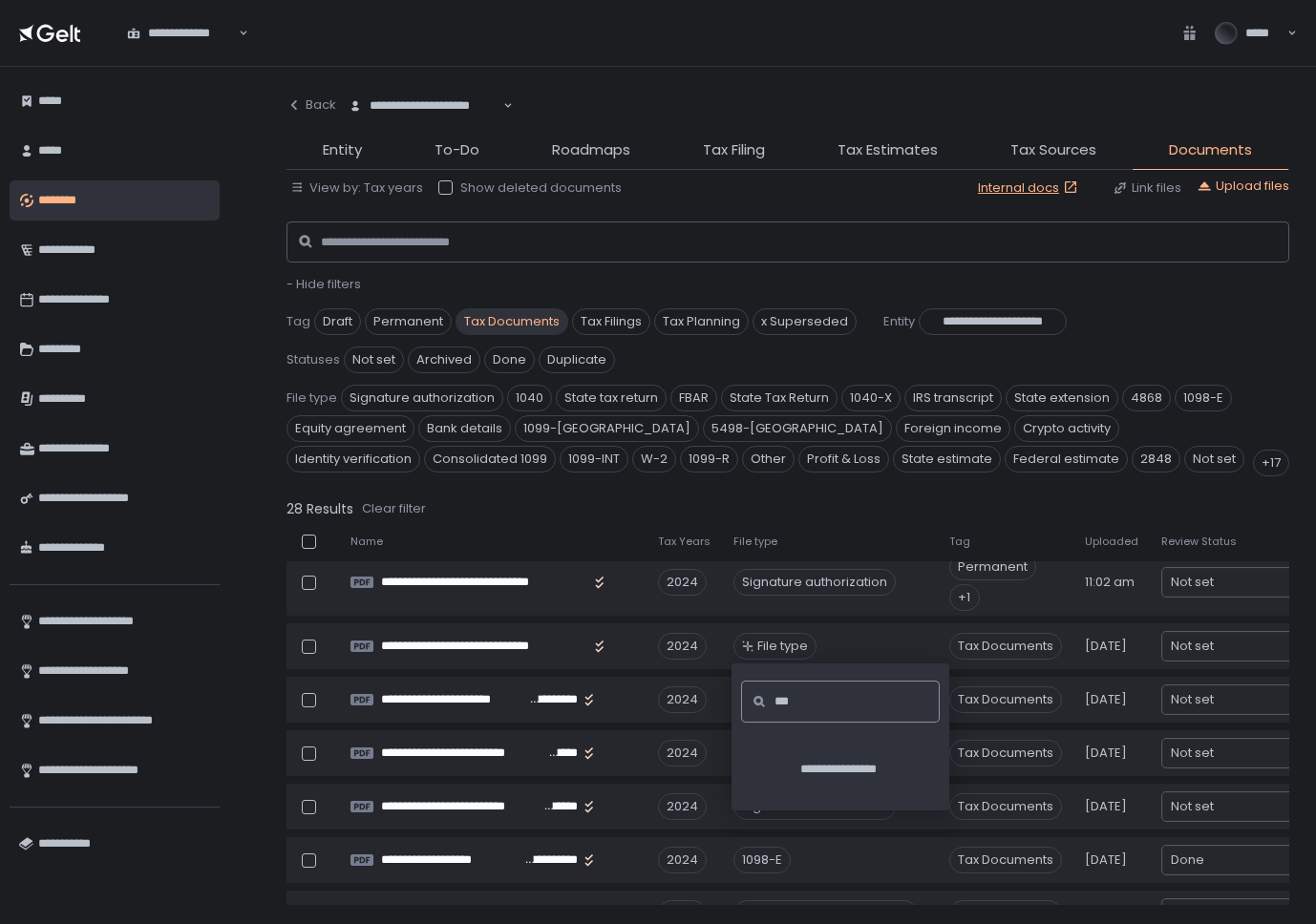
type input "****"
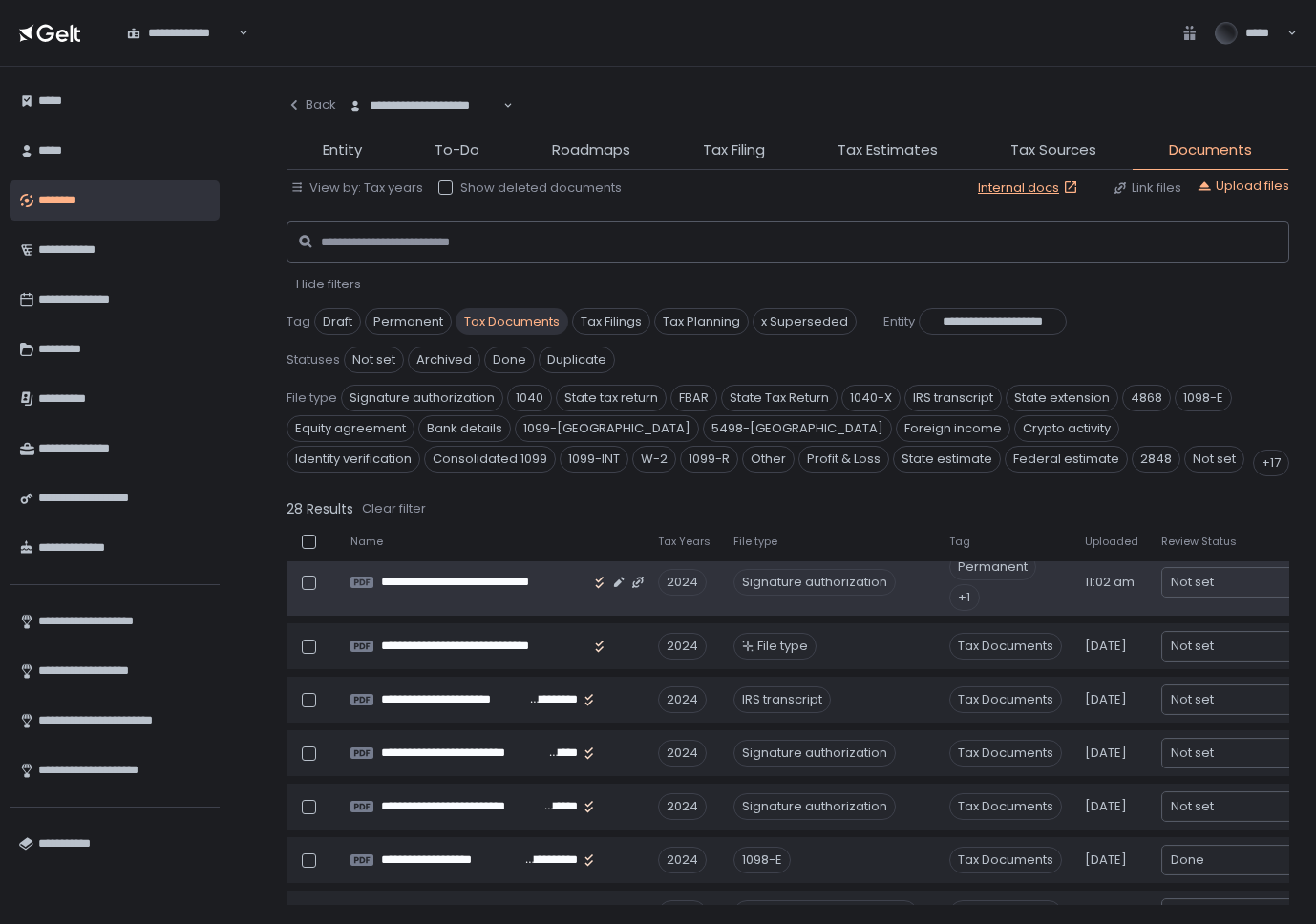
click at [600, 608] on td "**********" at bounding box center [493, 582] width 307 height 67
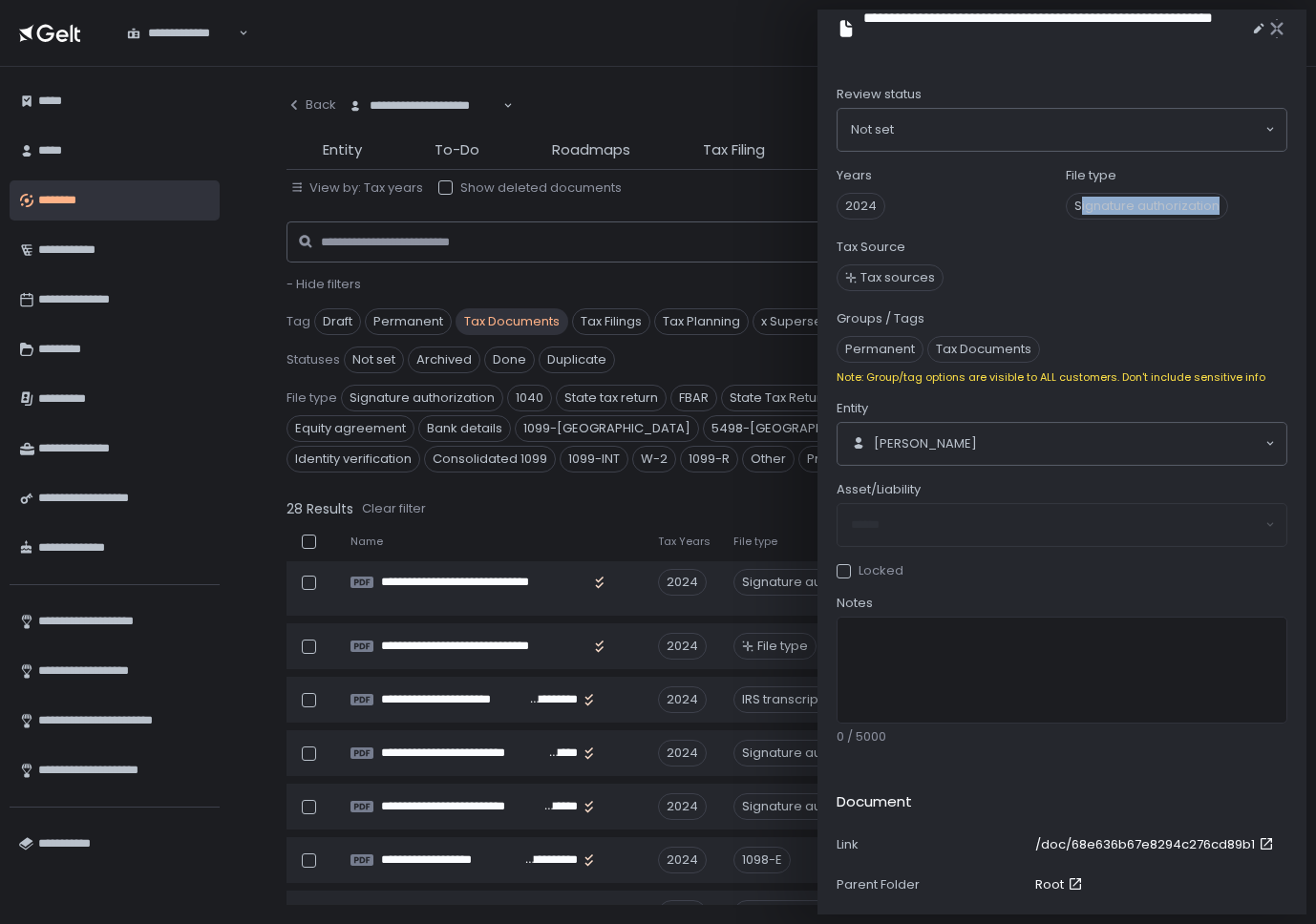
drag, startPoint x: 1077, startPoint y: 201, endPoint x: 1214, endPoint y: 199, distance: 137.0
click at [1214, 199] on span "Signature authorization" at bounding box center [1147, 207] width 162 height 27
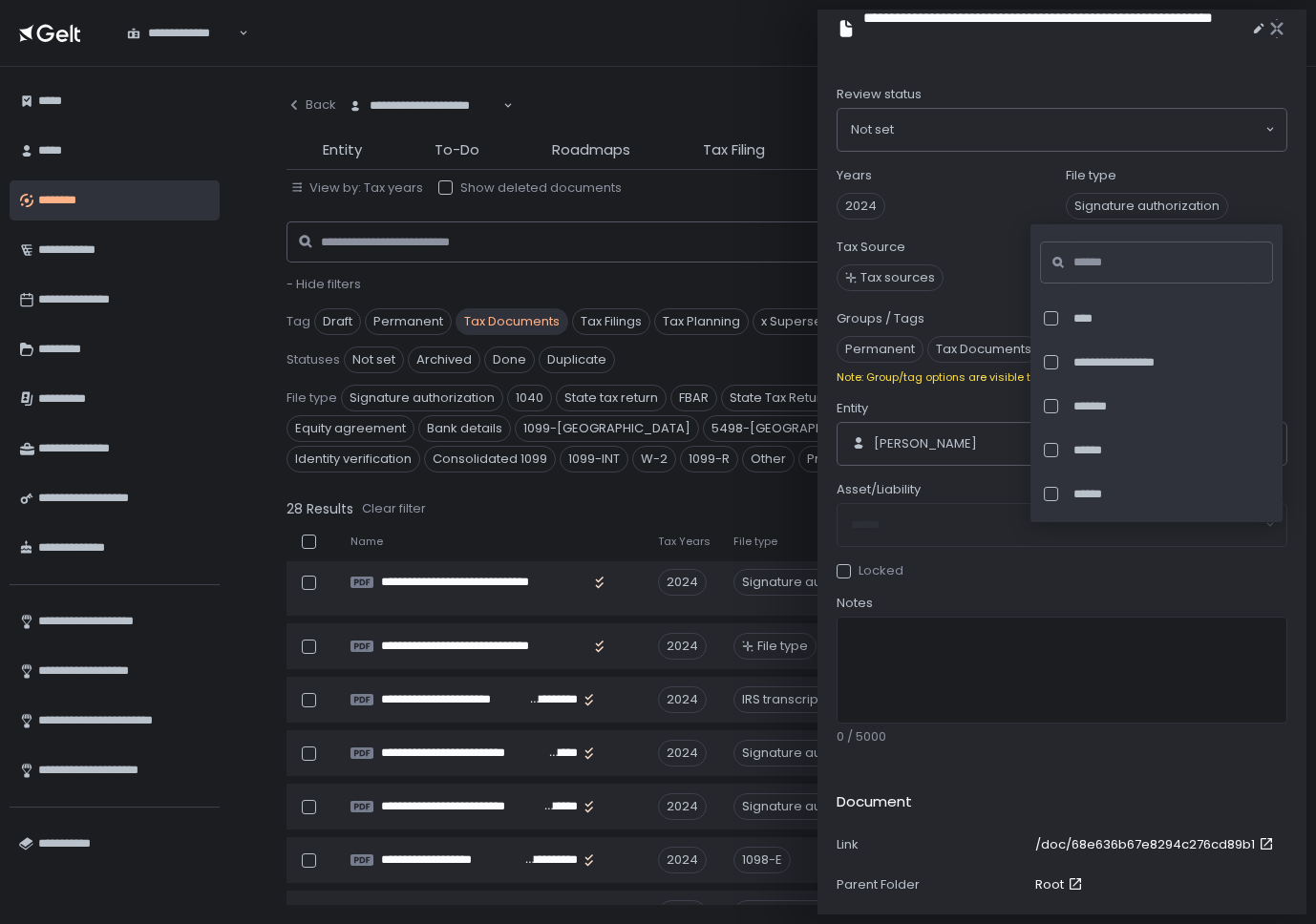
click at [1272, 194] on span "Signature authorization" at bounding box center [1176, 207] width 221 height 35
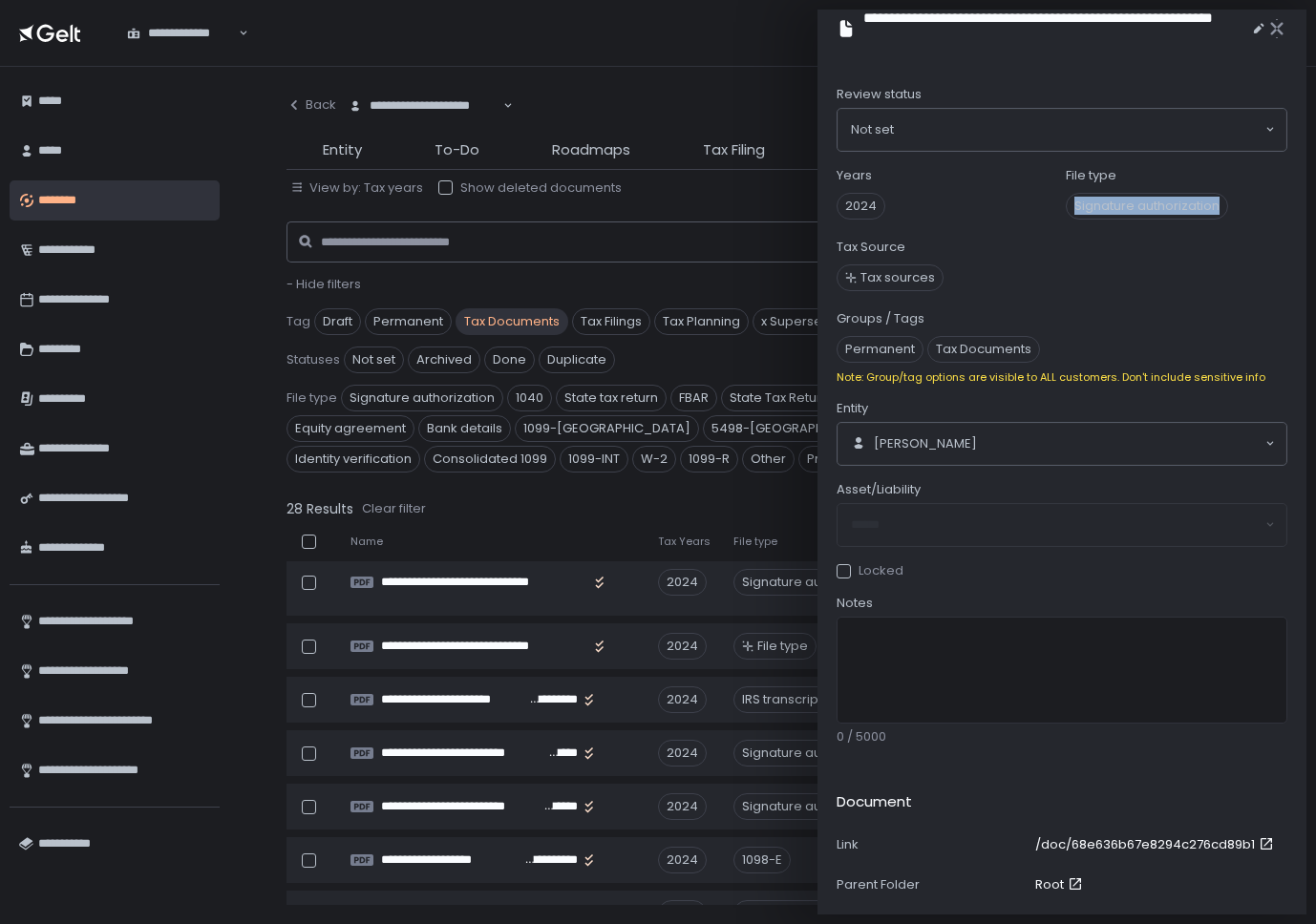
drag, startPoint x: 1222, startPoint y: 207, endPoint x: 1070, endPoint y: 213, distance: 152.1
click at [1070, 213] on span "Signature authorization" at bounding box center [1147, 207] width 162 height 27
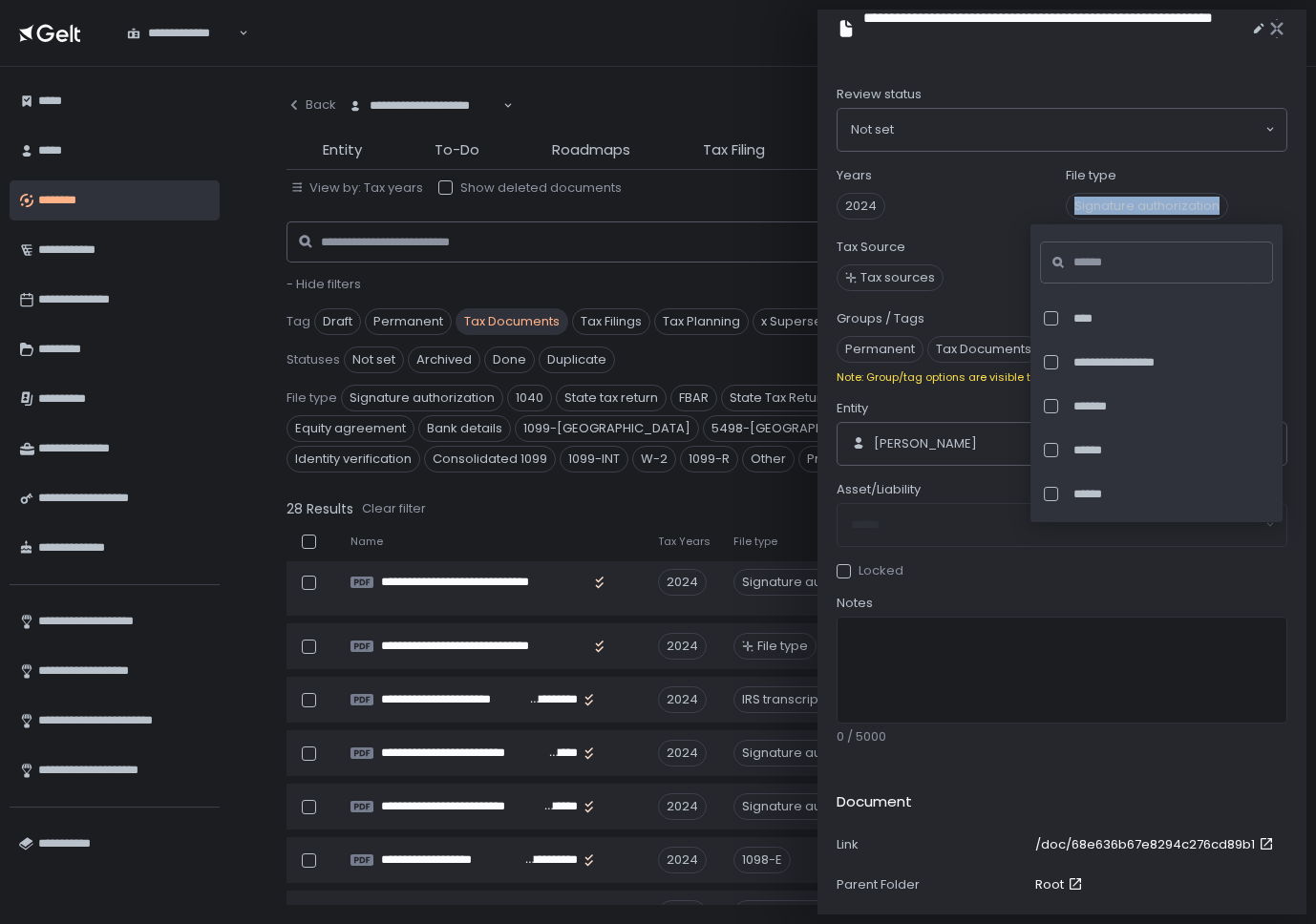
copy span "Signature authorization"
click at [1272, 29] on icon "button" at bounding box center [1277, 29] width 19 height 19
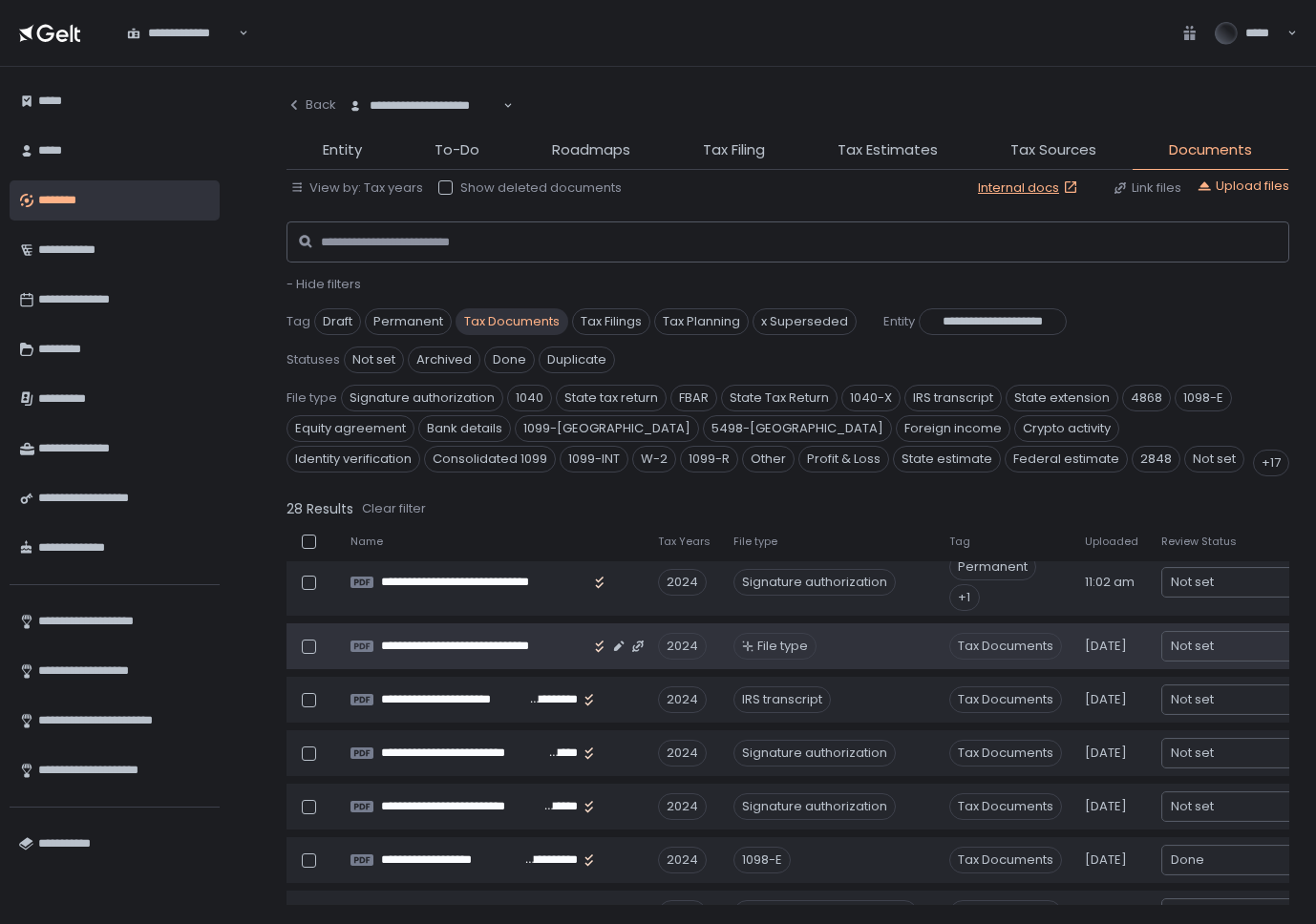
click at [785, 645] on span "File type" at bounding box center [782, 647] width 50 height 17
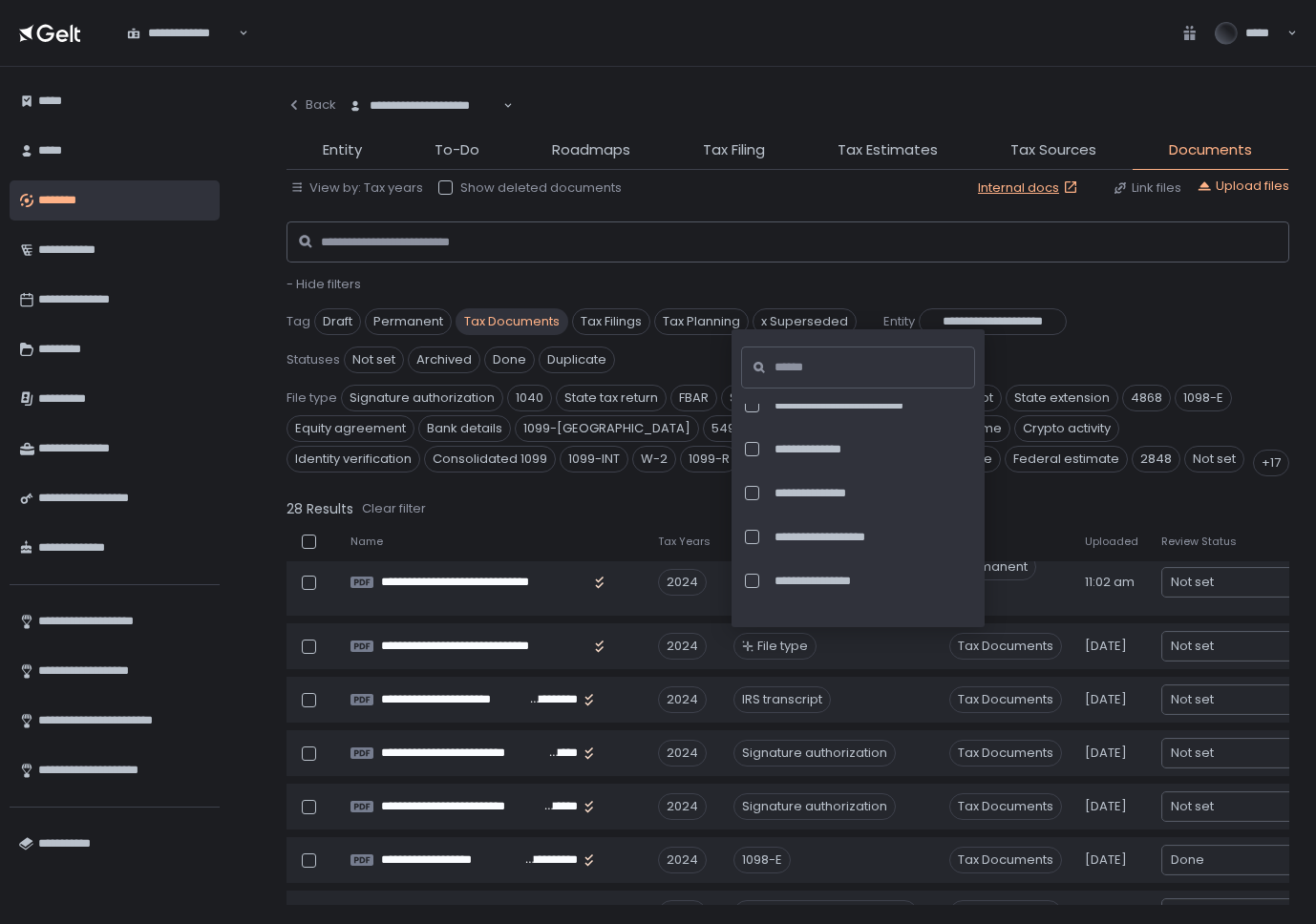
scroll to position [6448, 0]
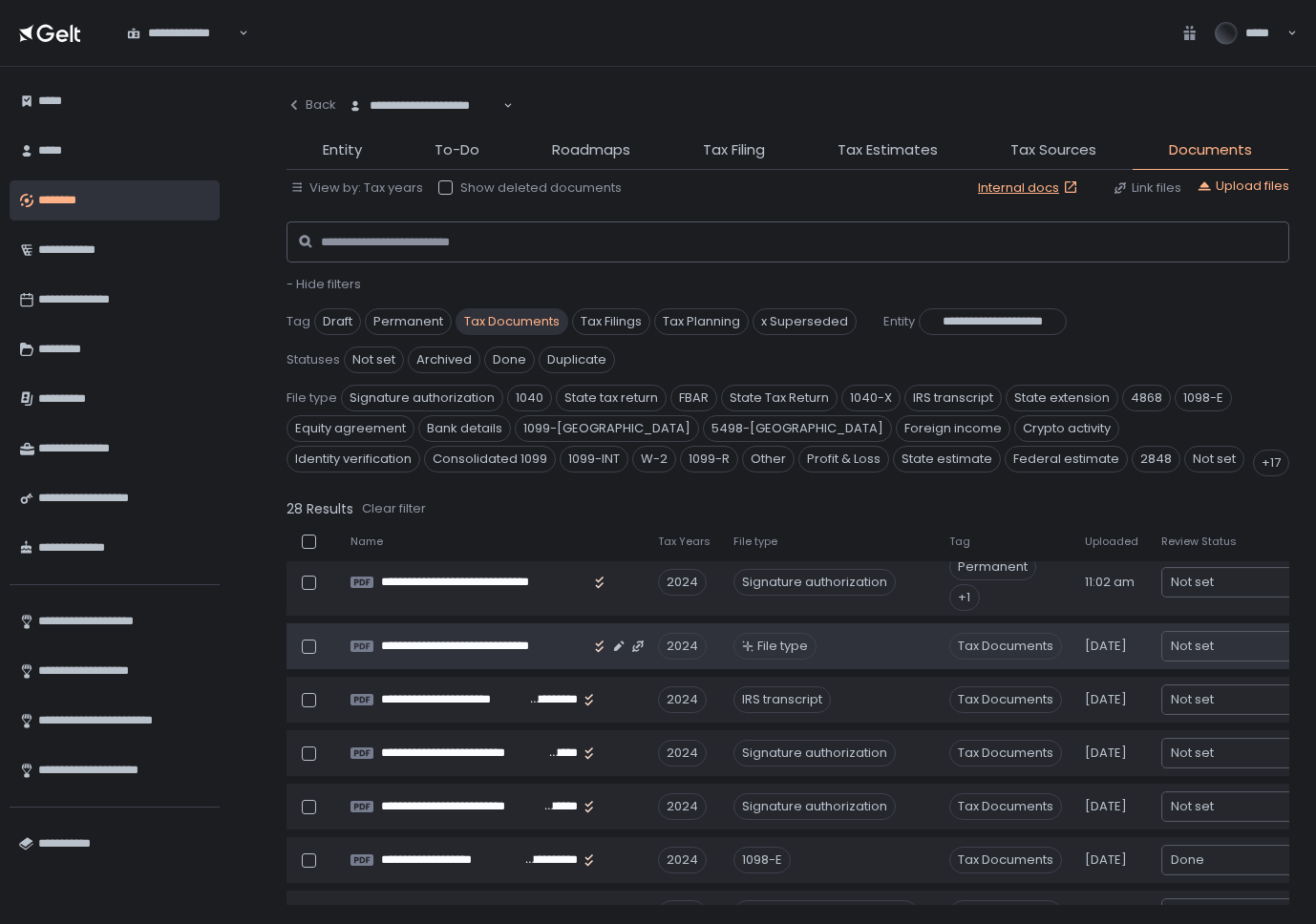
click at [777, 643] on span "File type" at bounding box center [782, 647] width 50 height 17
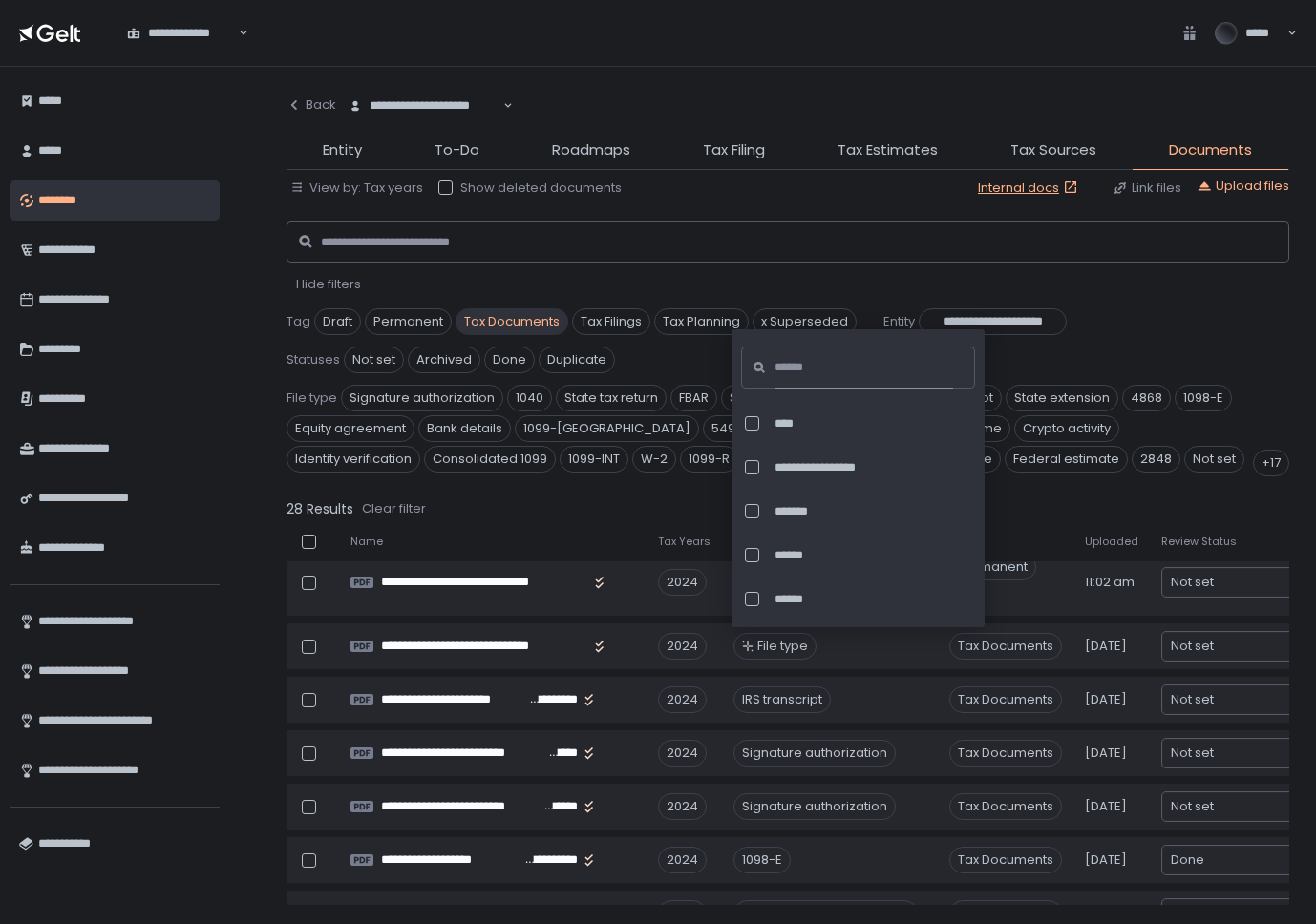
click at [798, 362] on input at bounding box center [863, 367] width 179 height 42
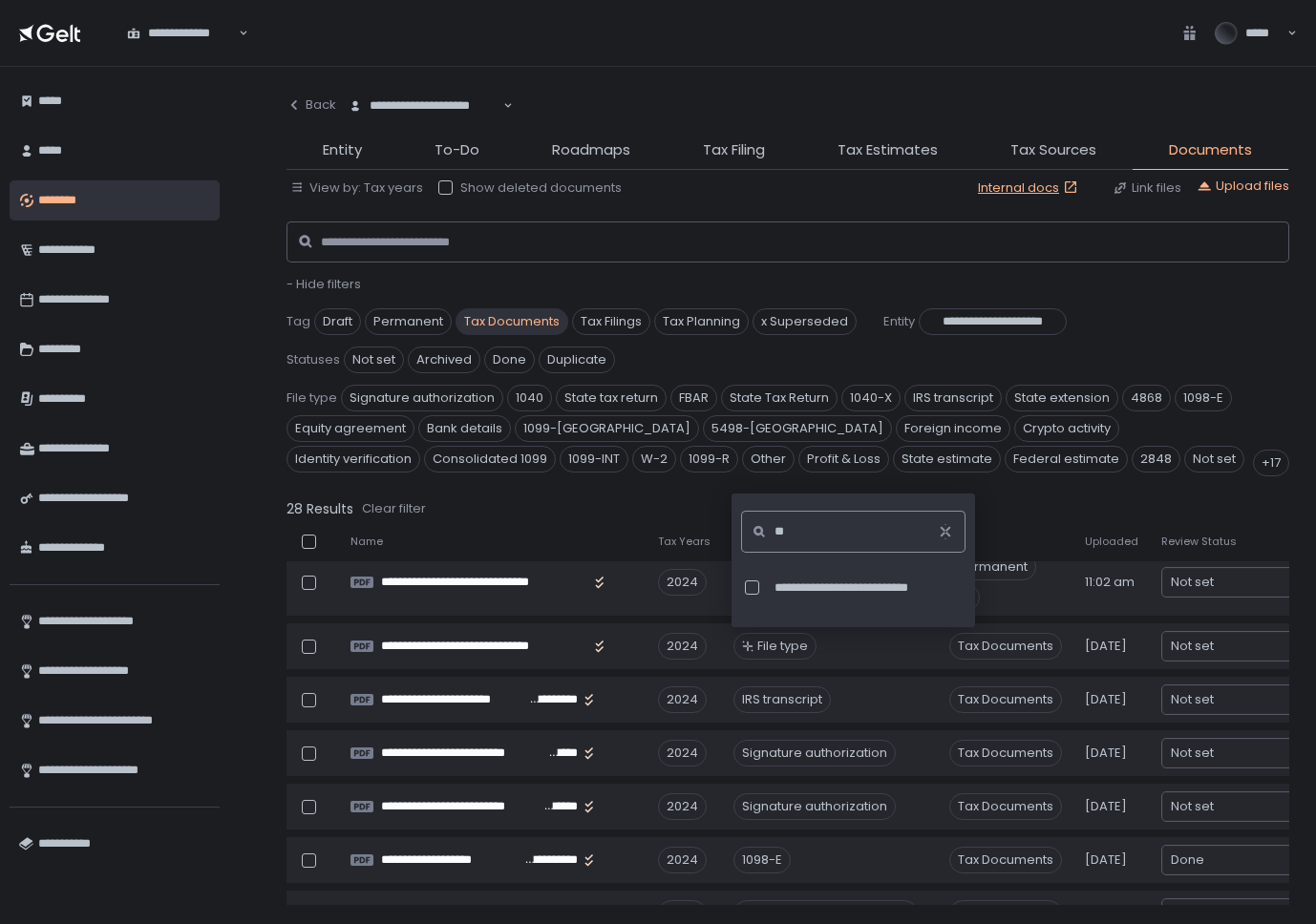
type input "*"
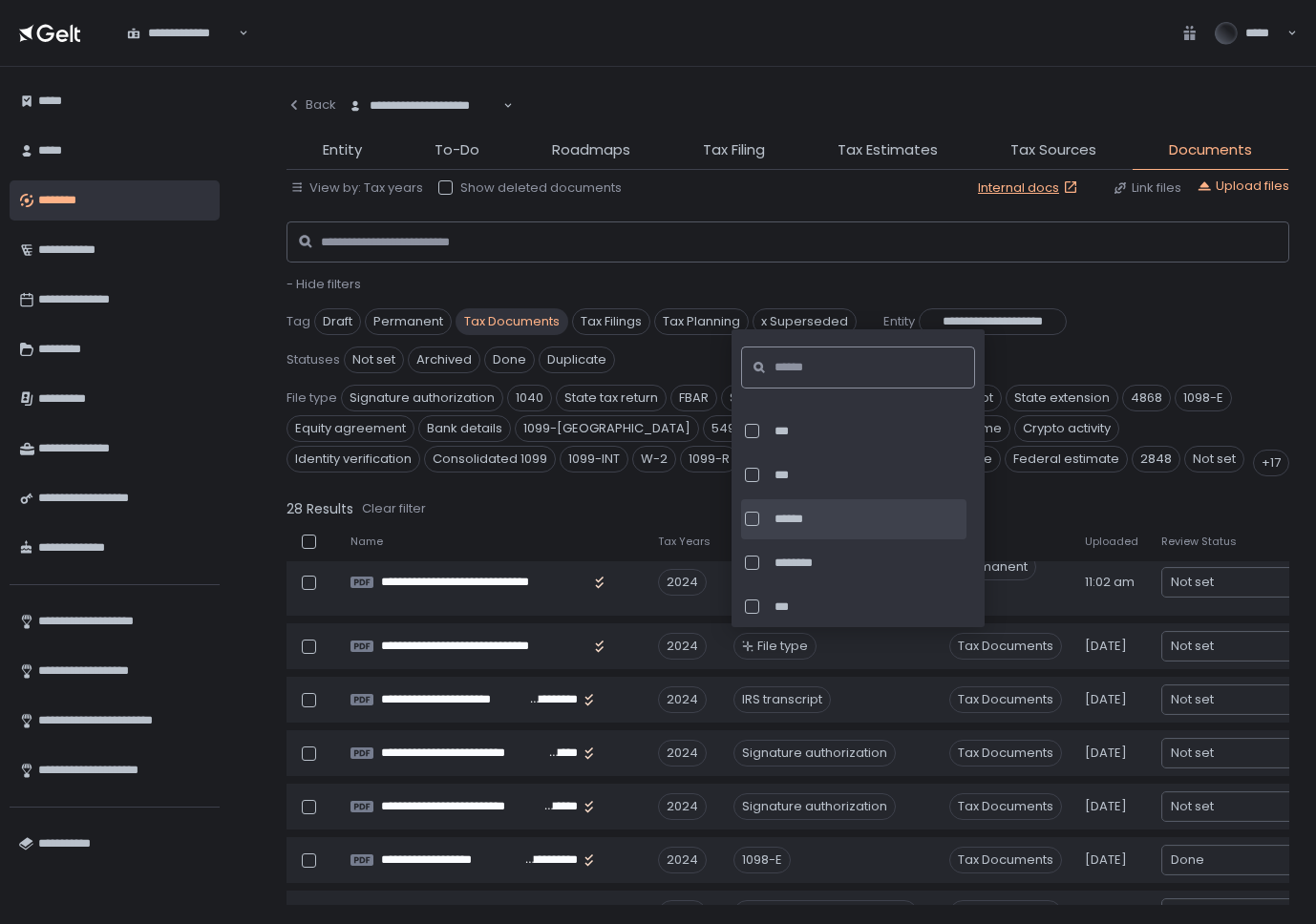
scroll to position [6676, 0]
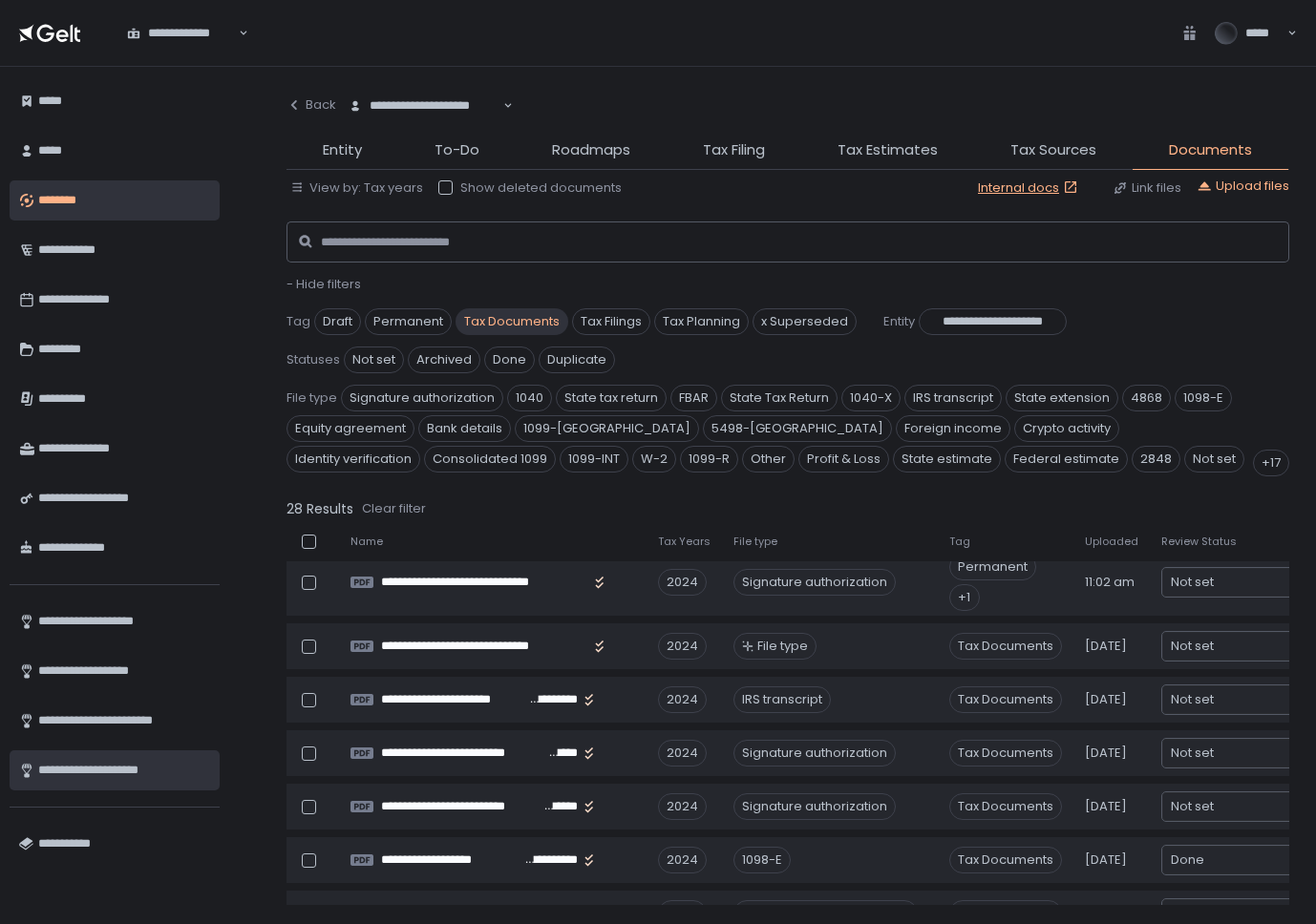
click at [102, 776] on div "**********" at bounding box center [125, 770] width 172 height 33
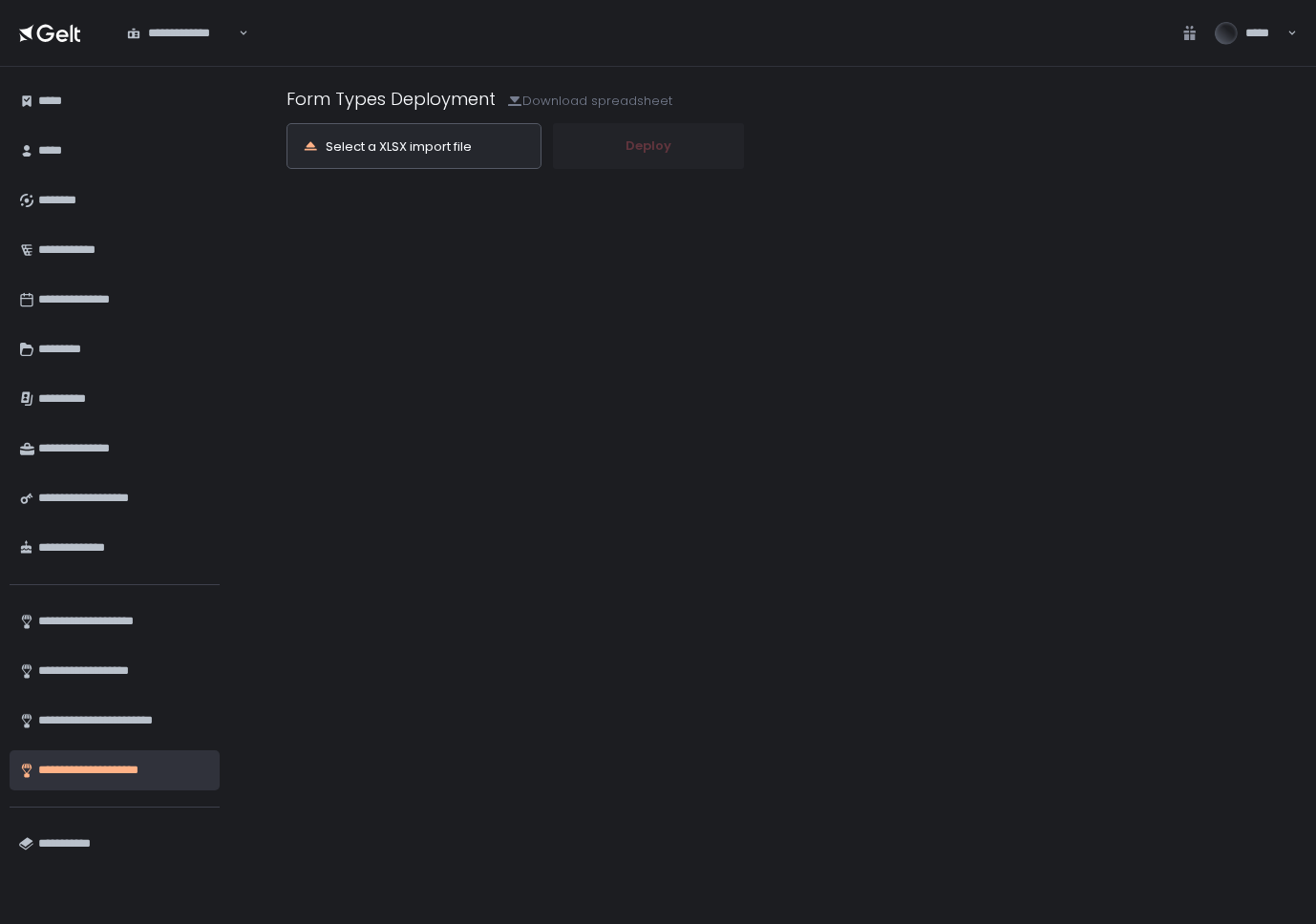
click at [455, 143] on div "Select a XLSX import file" at bounding box center [398, 146] width 146 height 13
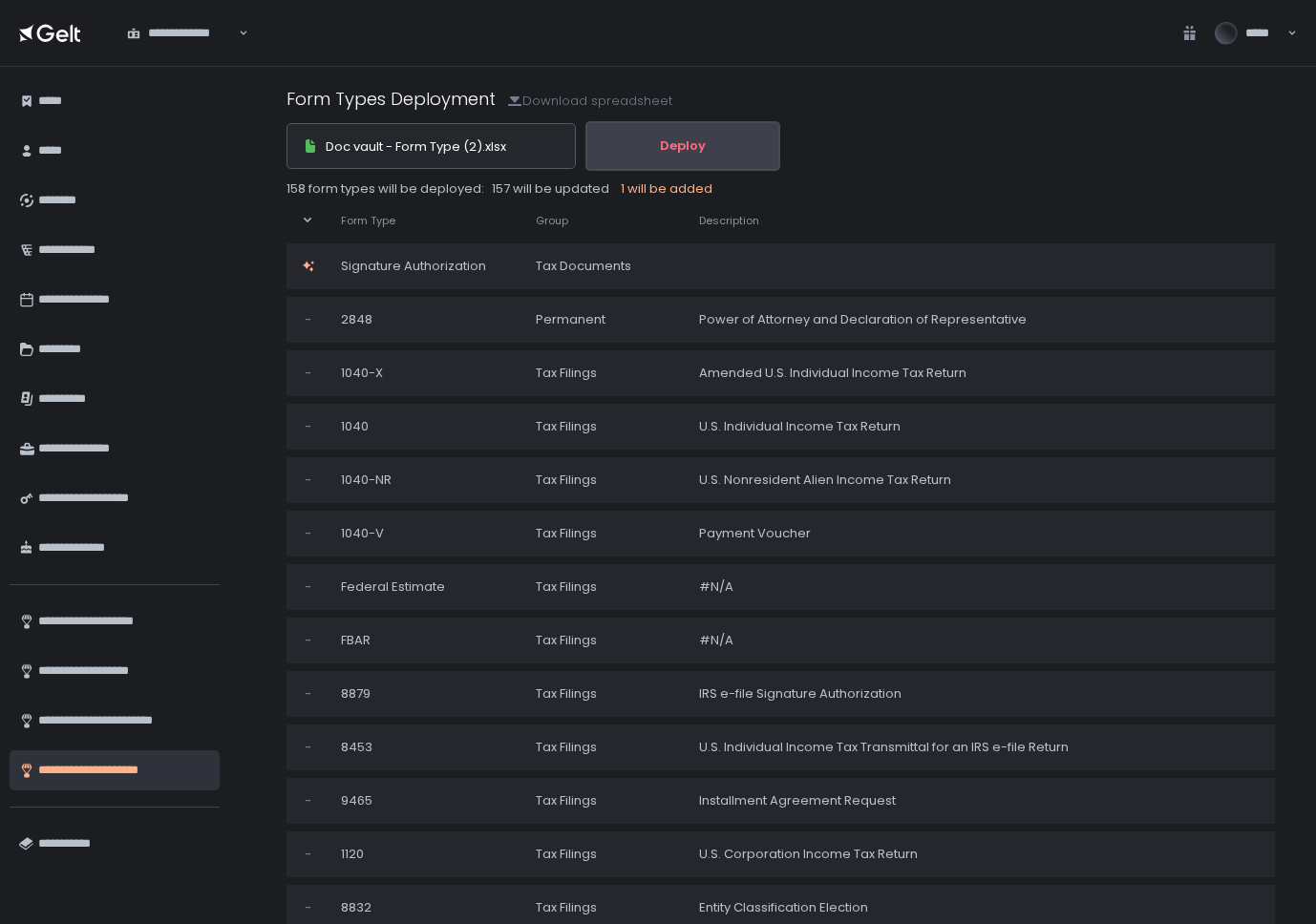
click at [661, 146] on button "Deploy" at bounding box center [683, 145] width 191 height 45
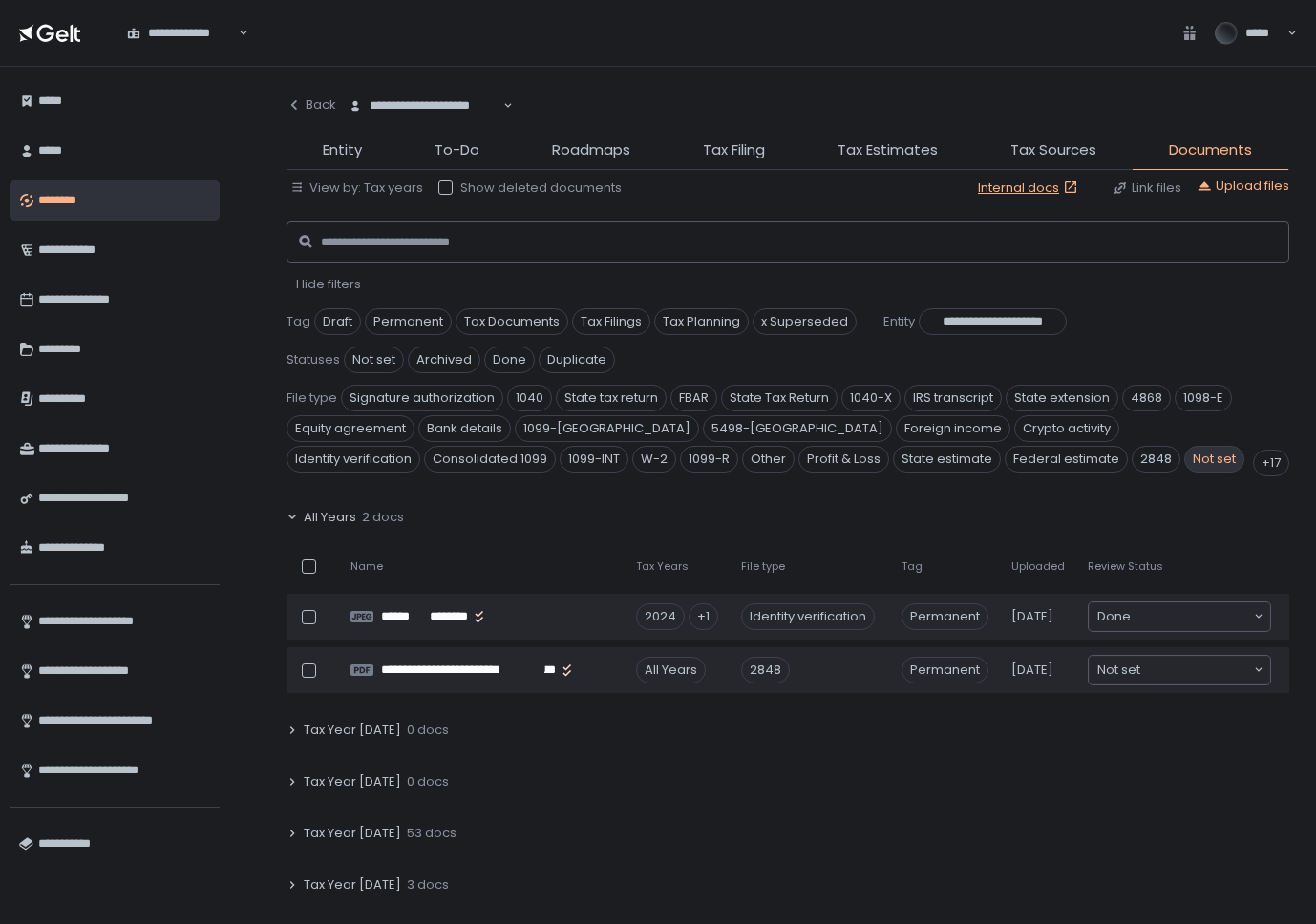
click at [1184, 453] on span "Not set" at bounding box center [1214, 459] width 60 height 27
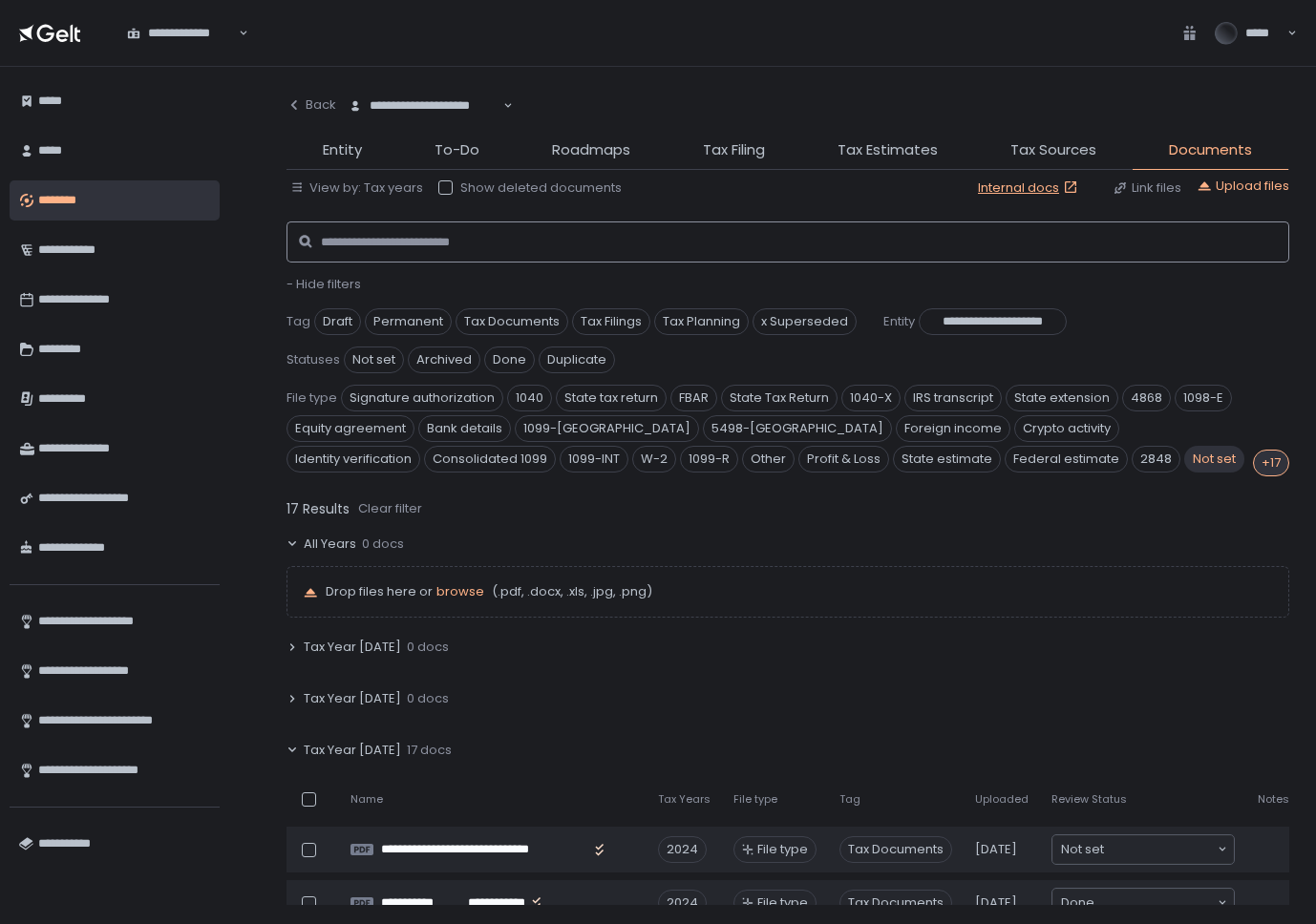
click at [516, 239] on input at bounding box center [794, 242] width 947 height 42
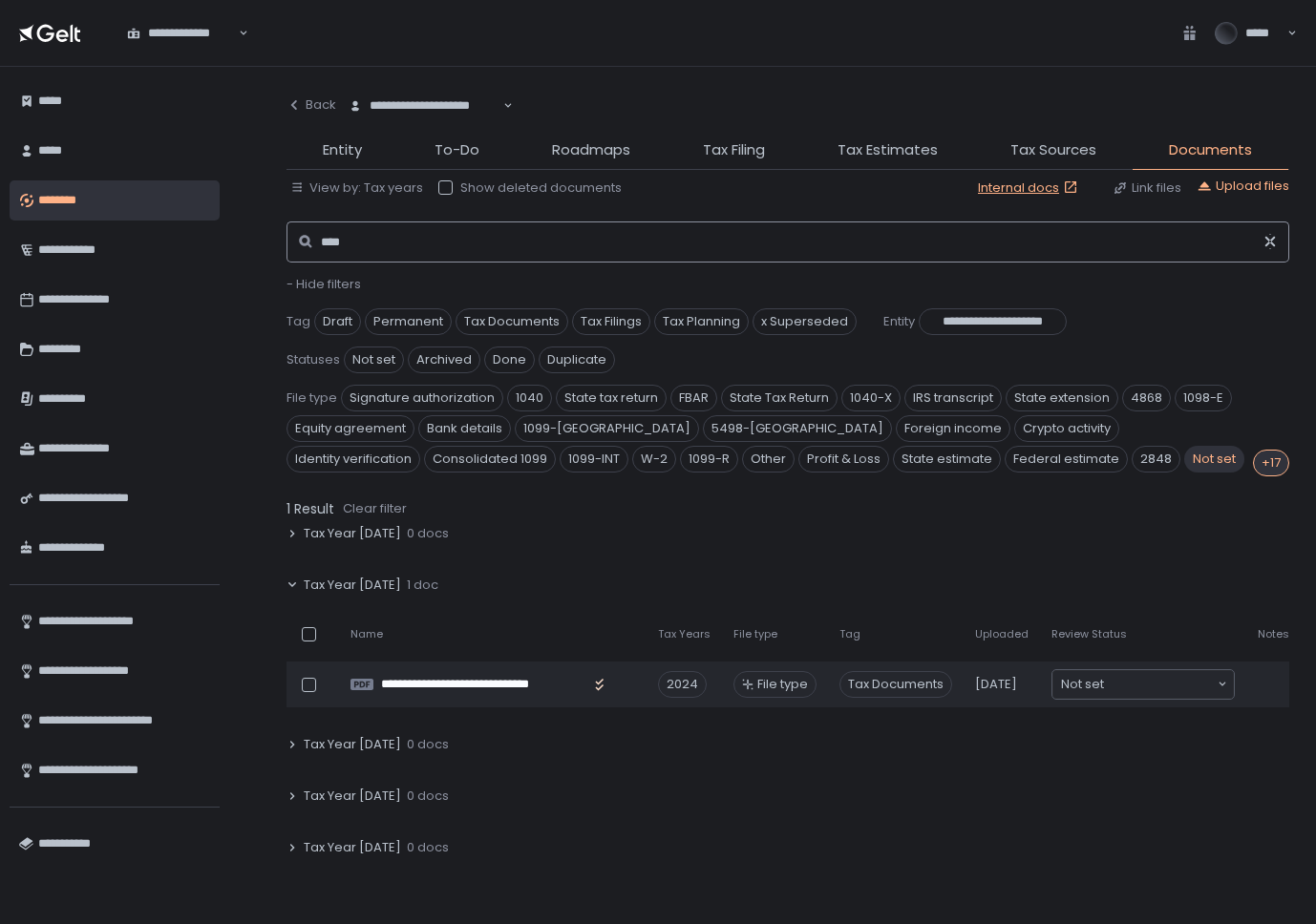
scroll to position [179, 0]
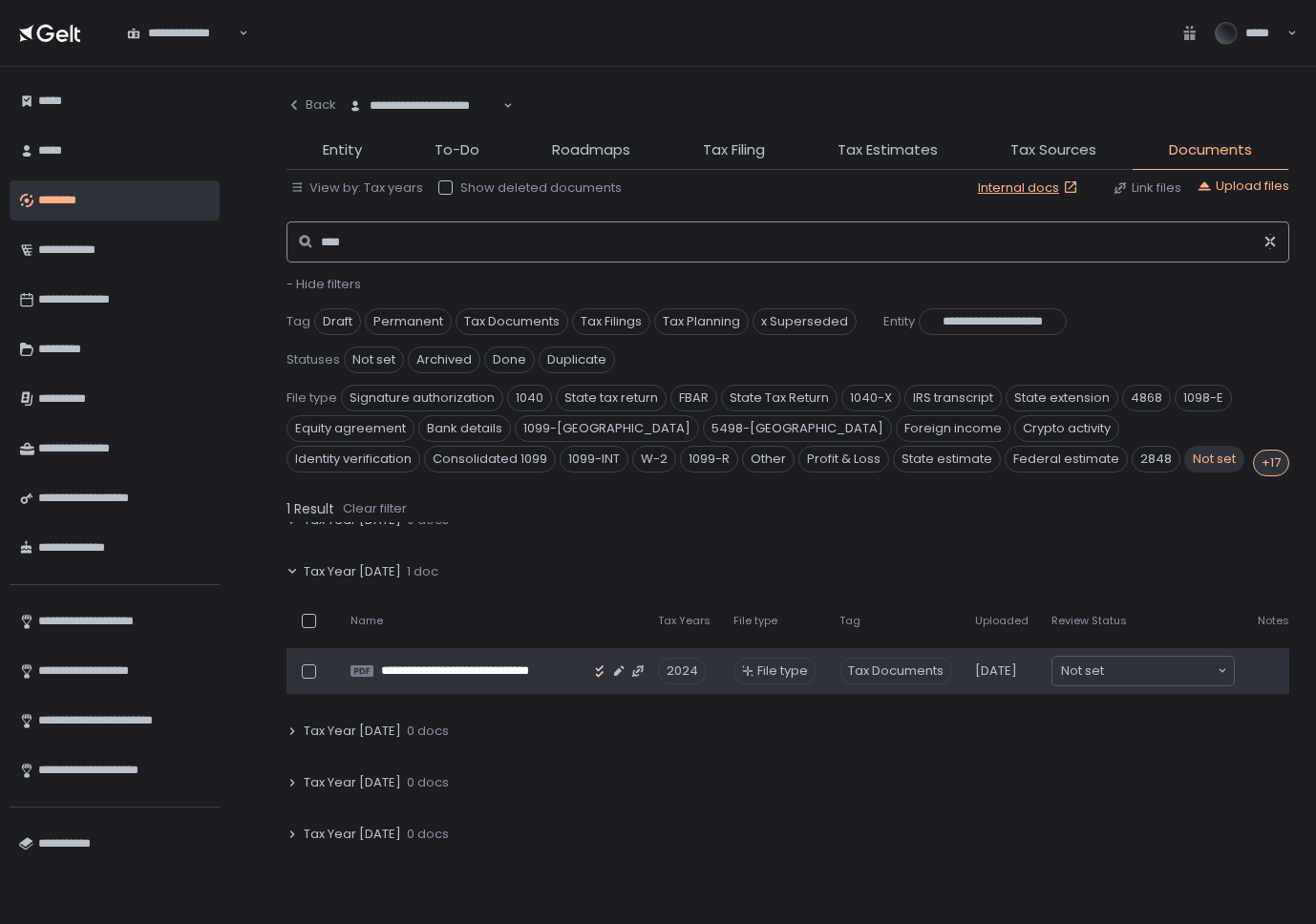
type input "****"
click at [768, 673] on span "File type" at bounding box center [782, 671] width 50 height 17
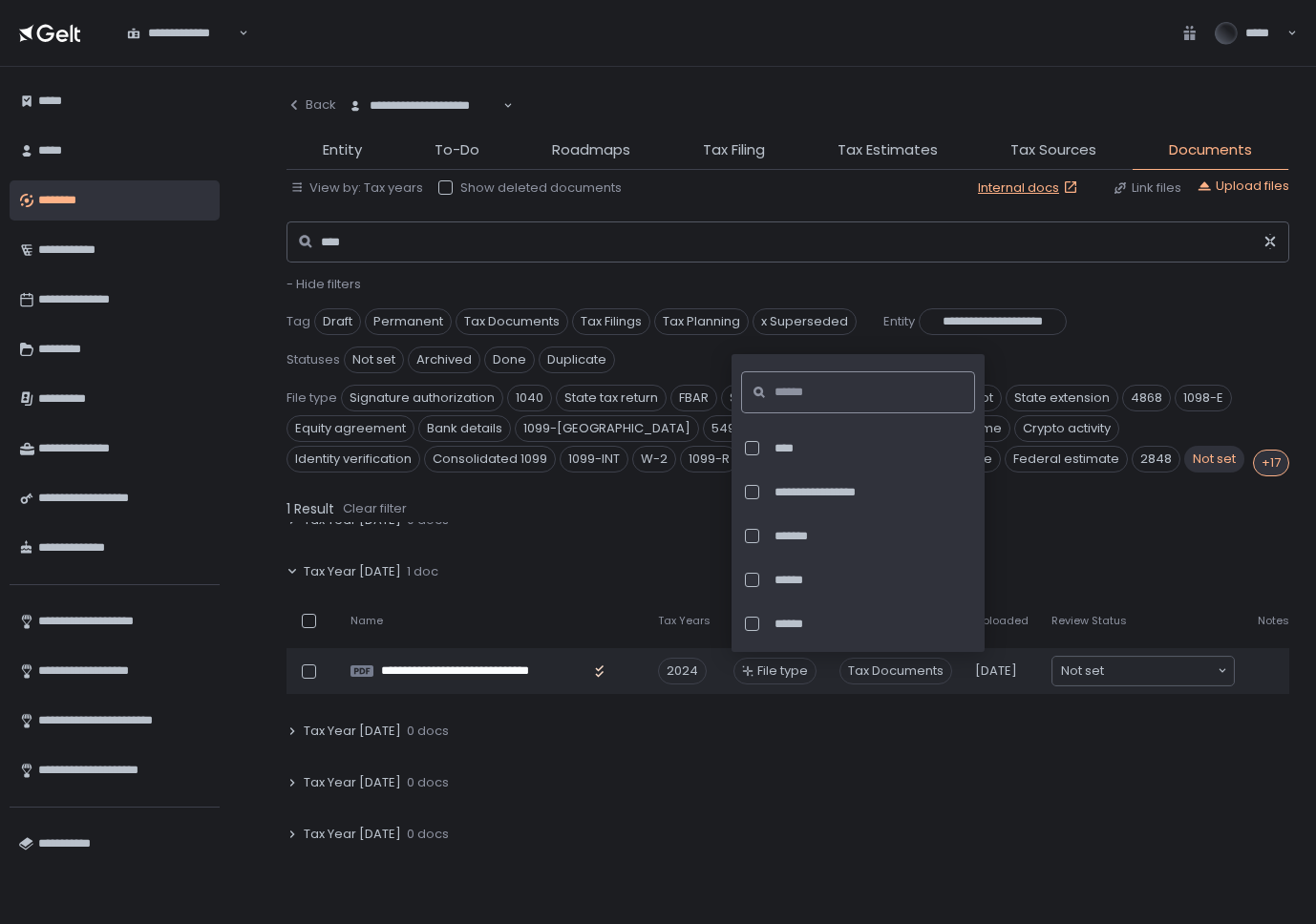
click at [852, 392] on input at bounding box center [863, 391] width 179 height 42
type input "*"
type input "****"
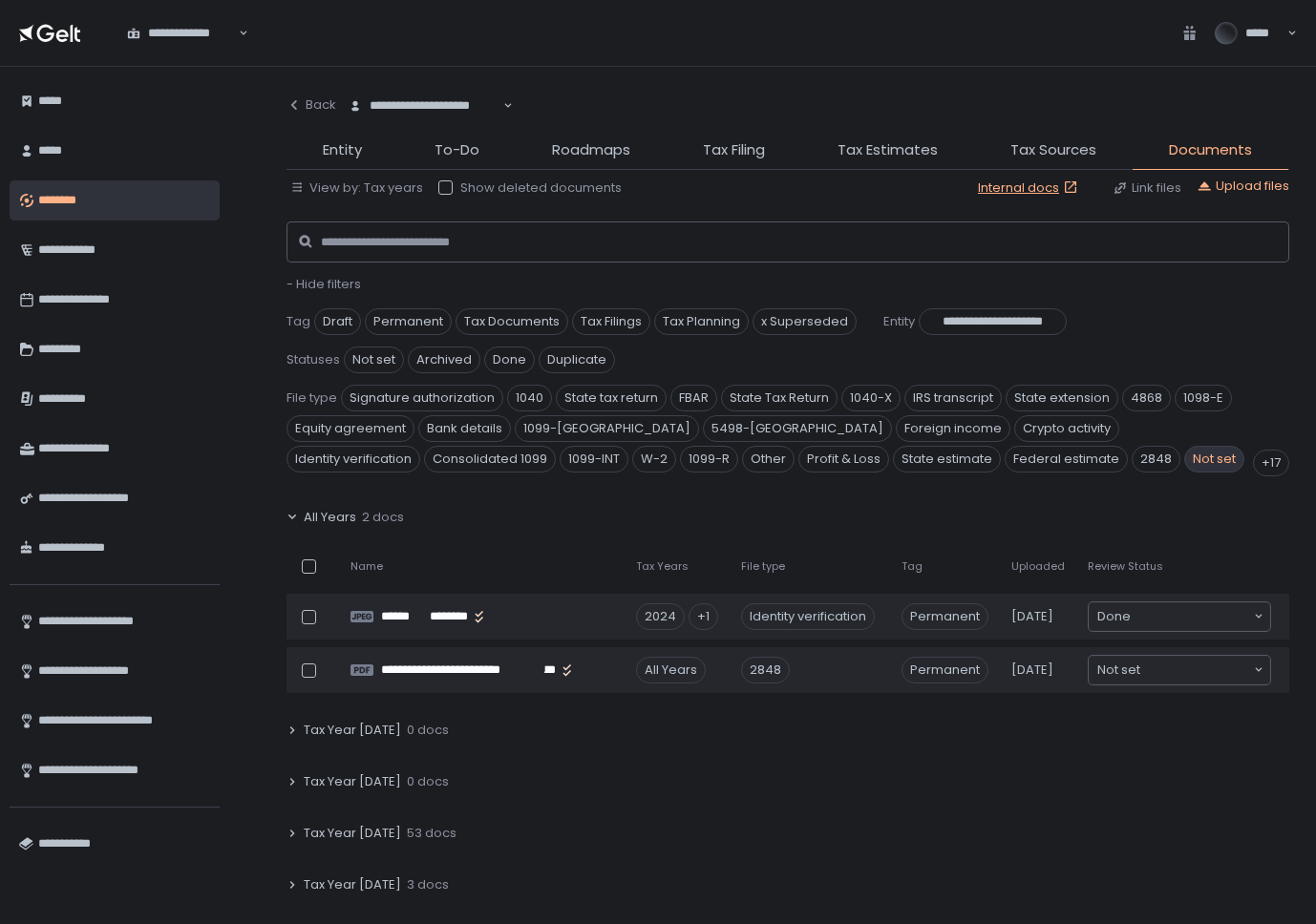
click at [1184, 465] on span "Not set" at bounding box center [1214, 459] width 60 height 27
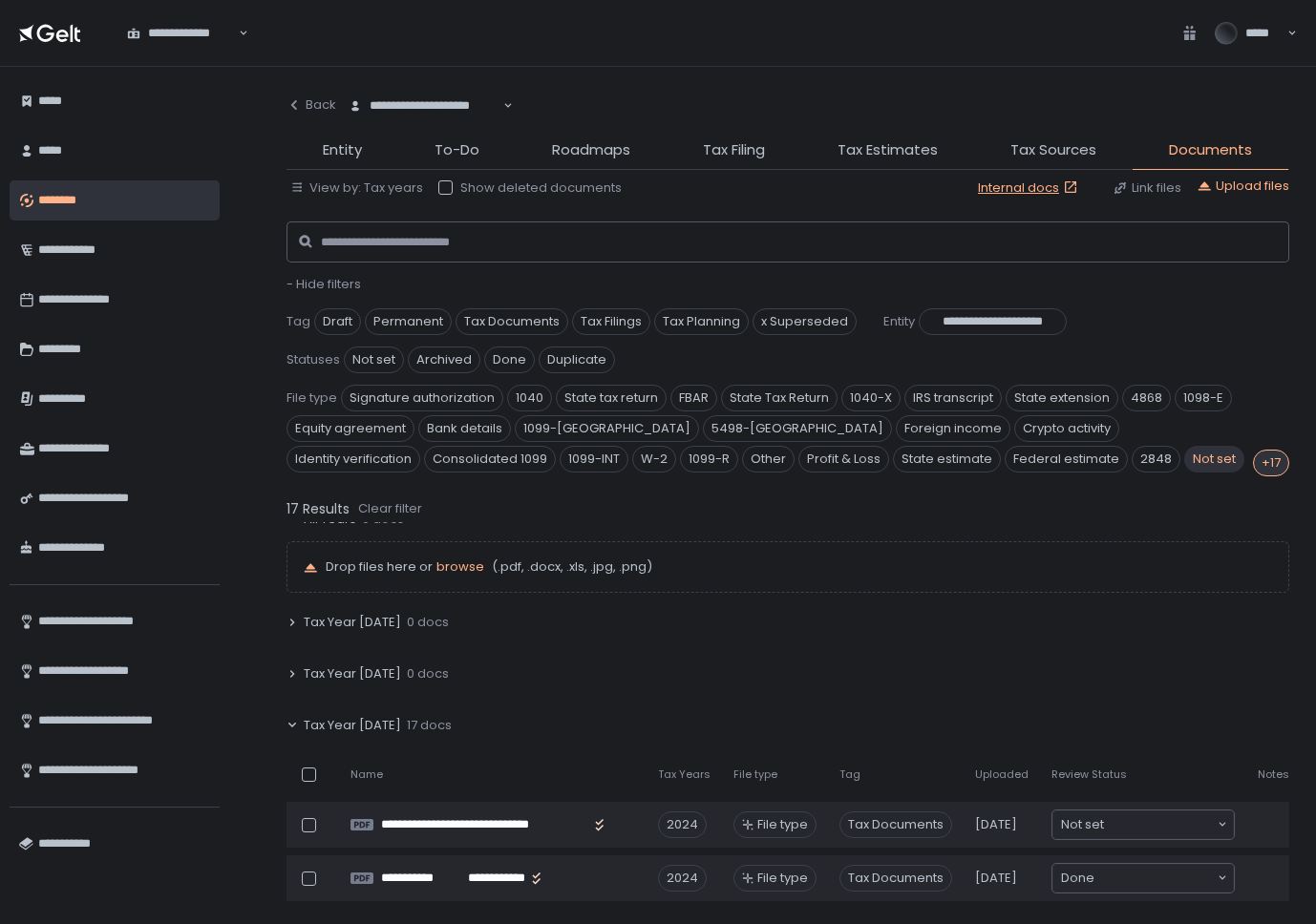
scroll to position [26, 0]
click at [381, 233] on input at bounding box center [794, 242] width 947 height 42
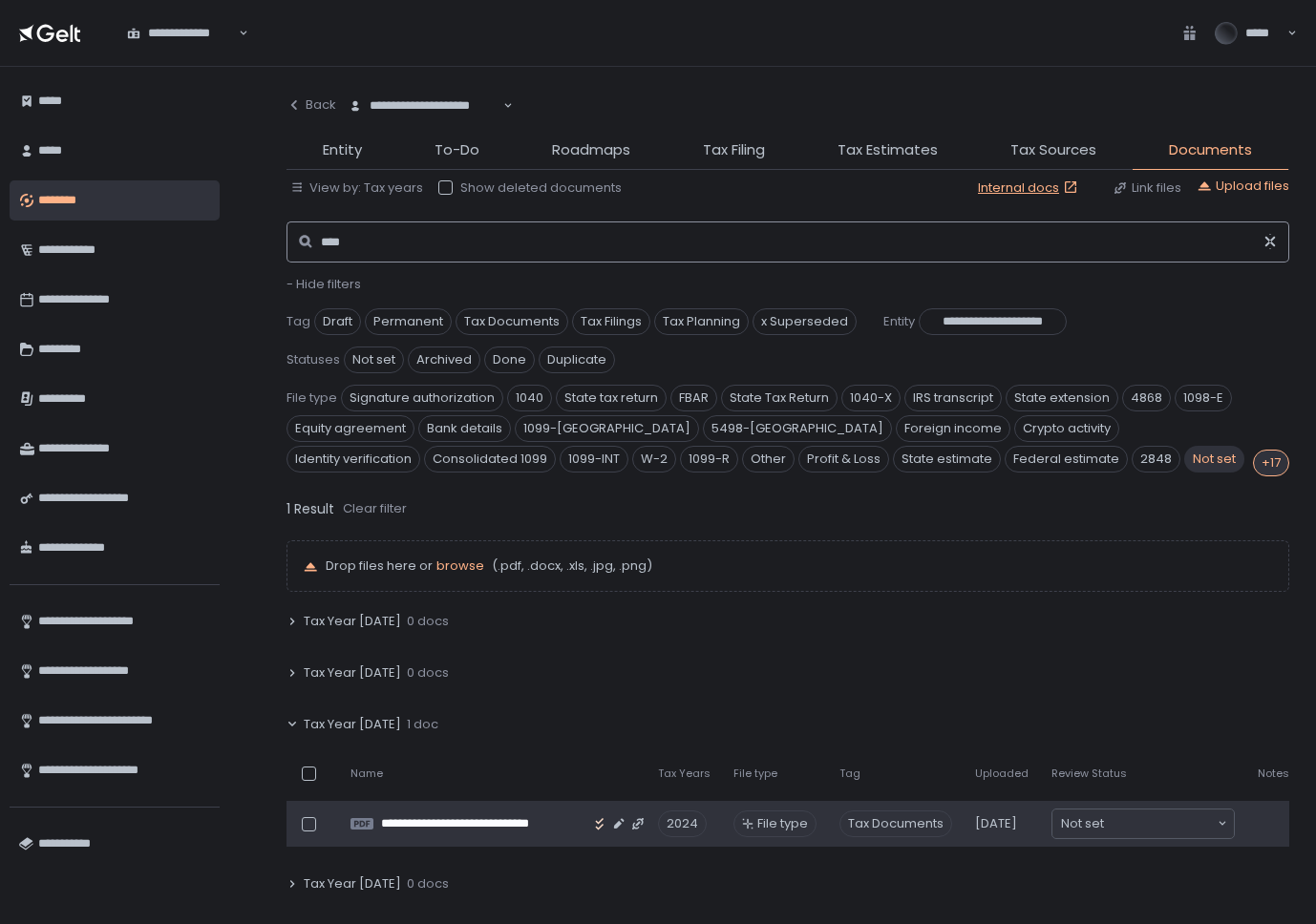
type input "****"
click at [757, 816] on span "File type" at bounding box center [782, 824] width 50 height 17
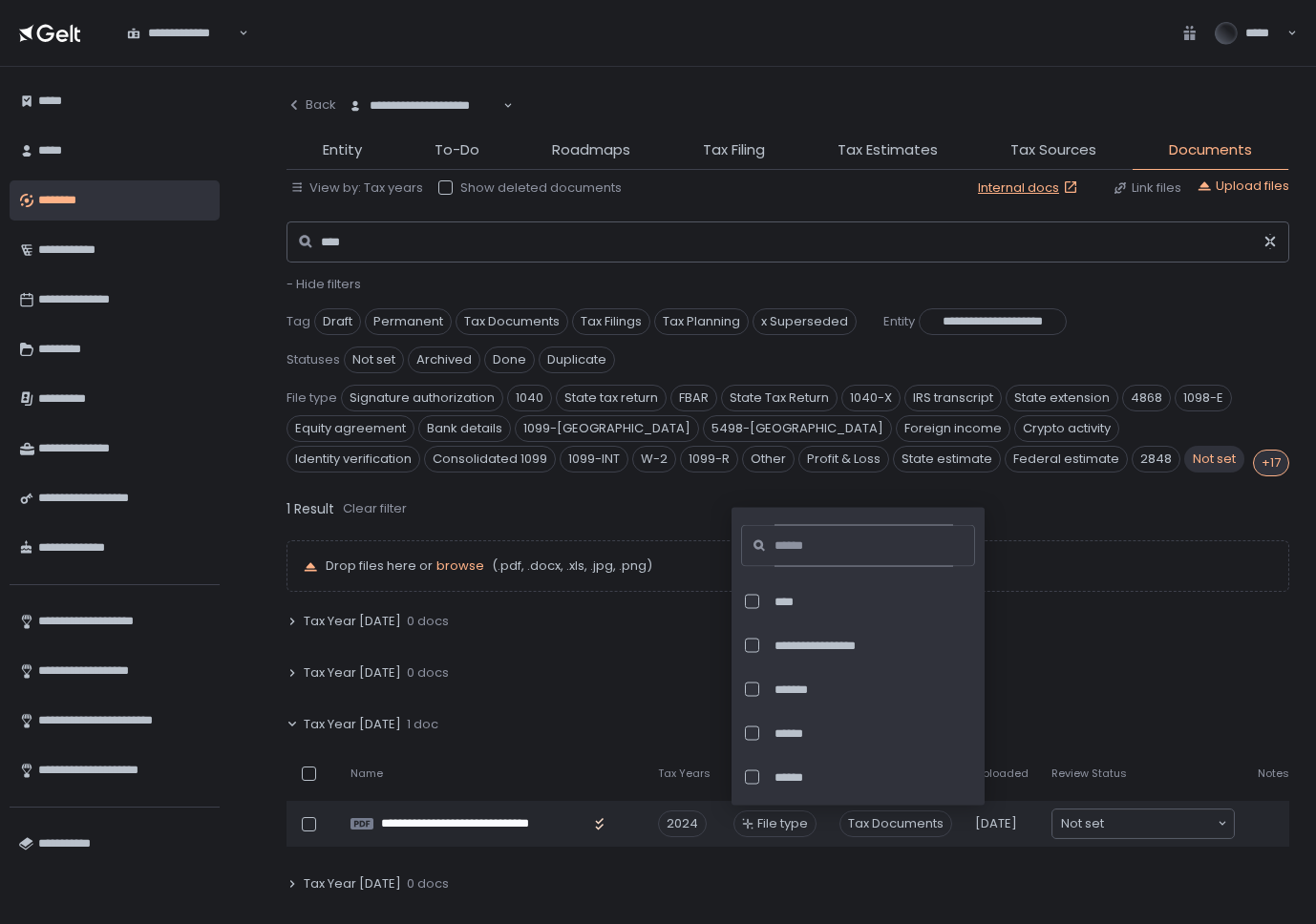
click at [803, 550] on input at bounding box center [863, 545] width 179 height 42
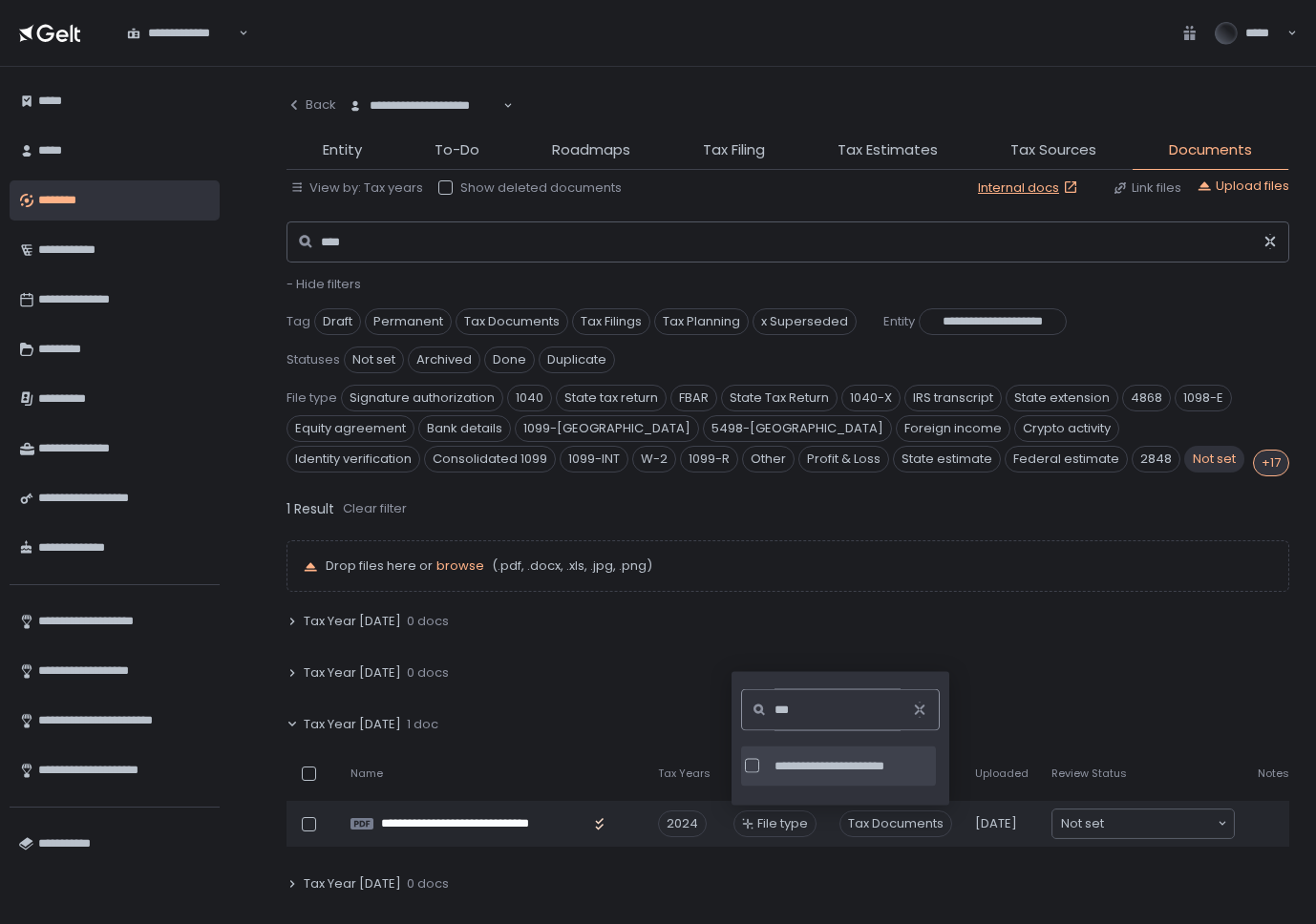
type input "***"
click at [836, 771] on span "**********" at bounding box center [853, 765] width 158 height 17
click at [847, 895] on div "Tax Year [DATE] 0 docs" at bounding box center [787, 883] width 1003 height 43
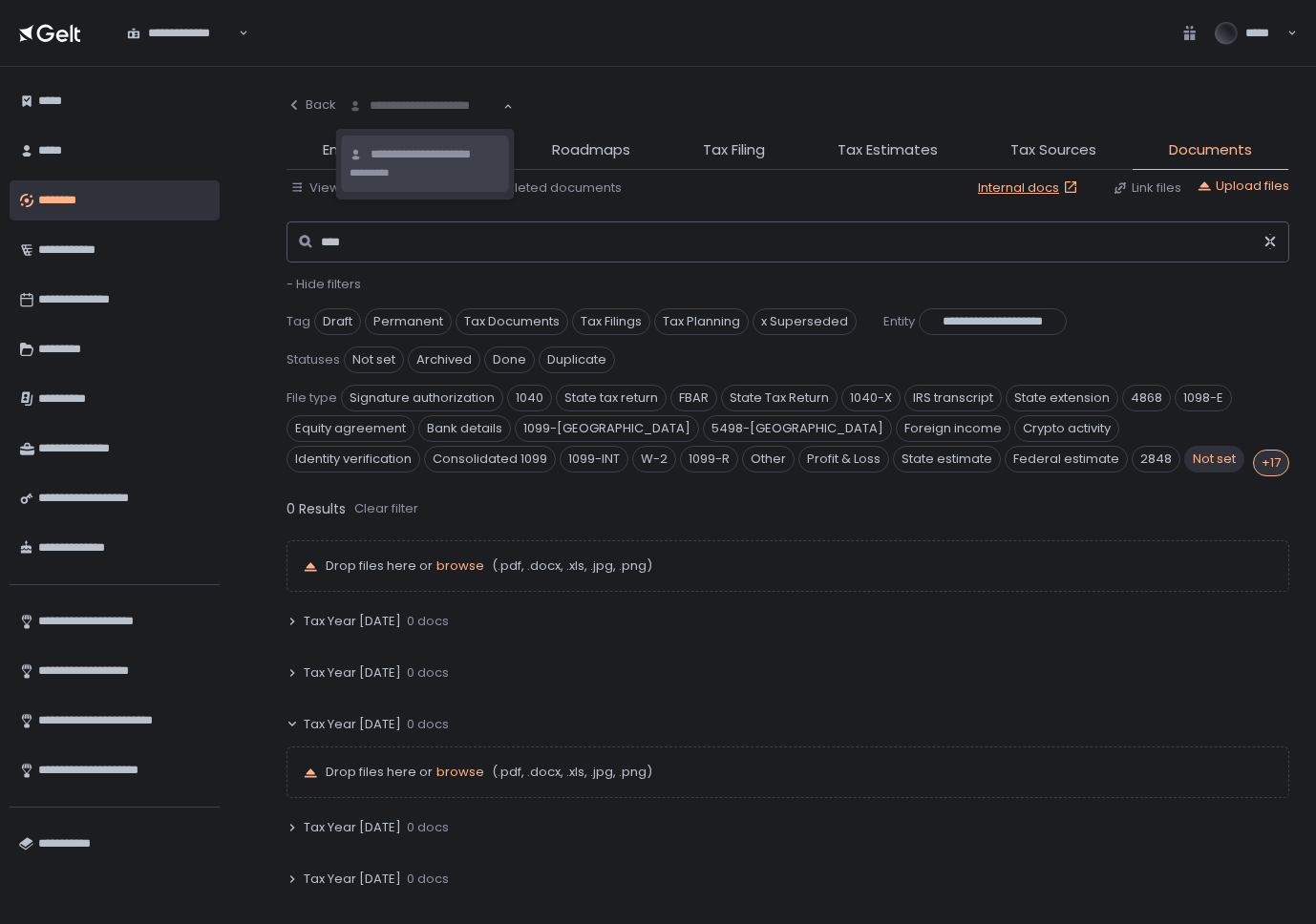
click at [376, 101] on div "**********" at bounding box center [425, 106] width 157 height 19
type input "******"
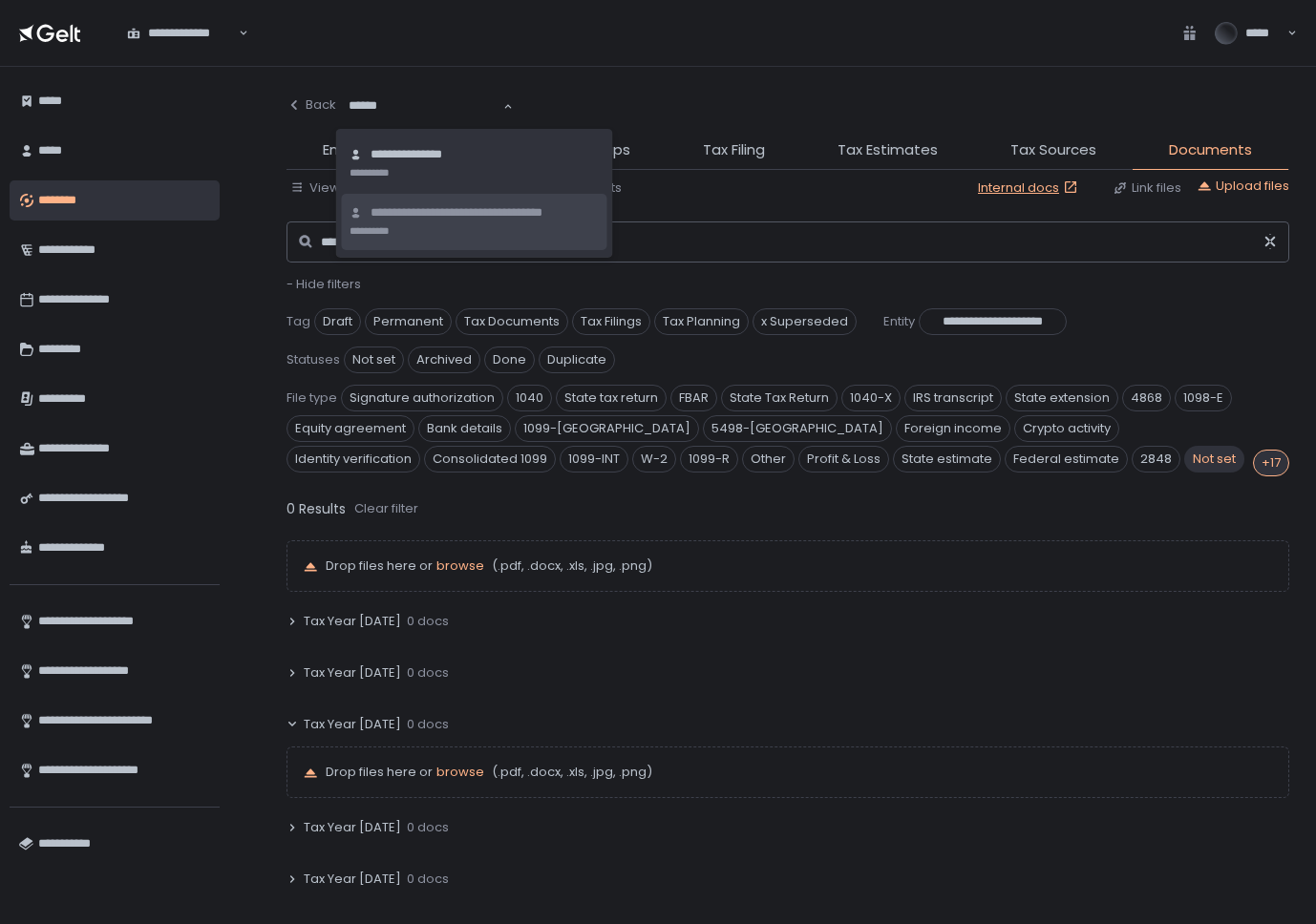
click at [414, 209] on span "**********" at bounding box center [484, 213] width 229 height 18
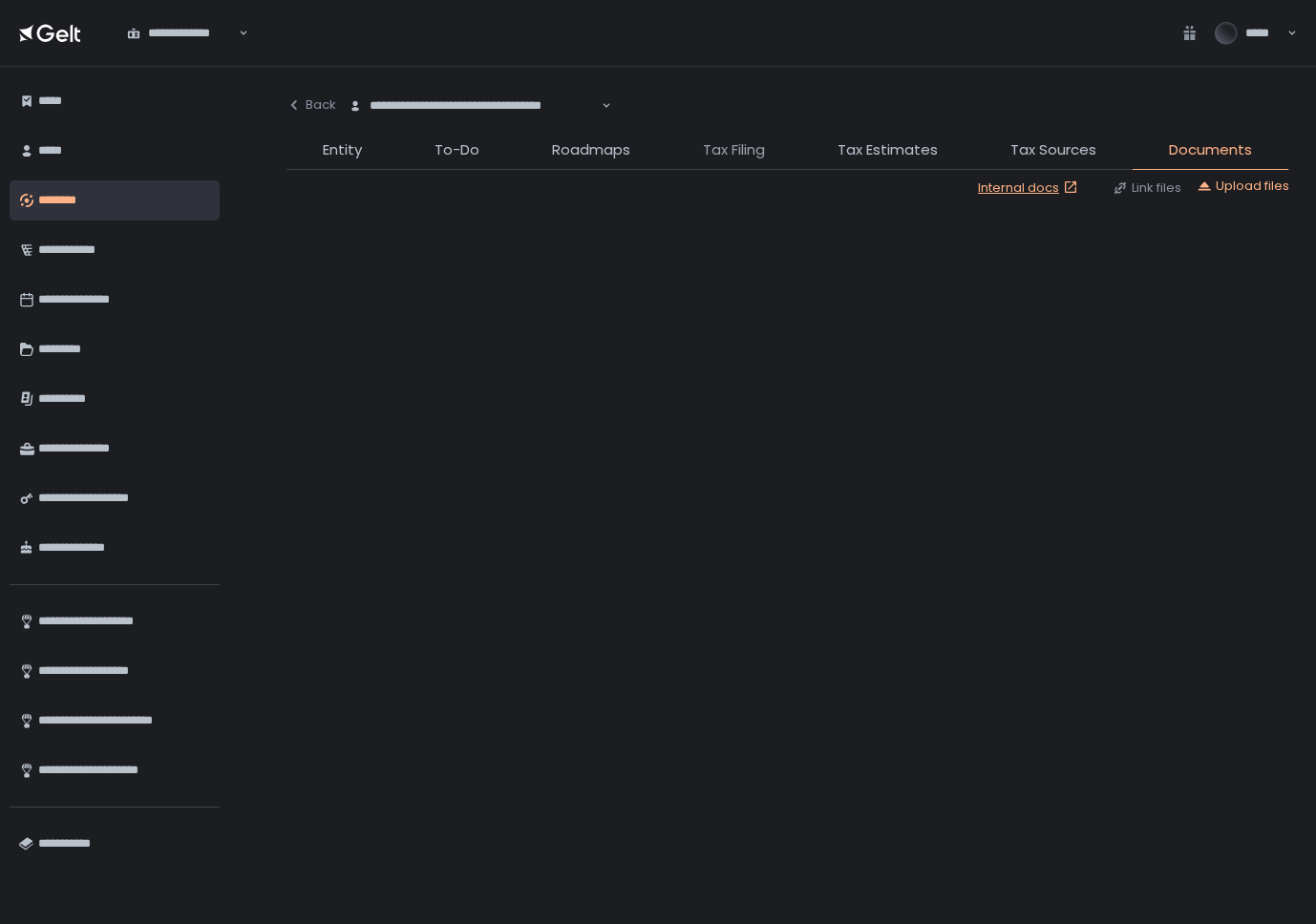
click at [741, 144] on span "Tax Filing" at bounding box center [734, 150] width 62 height 22
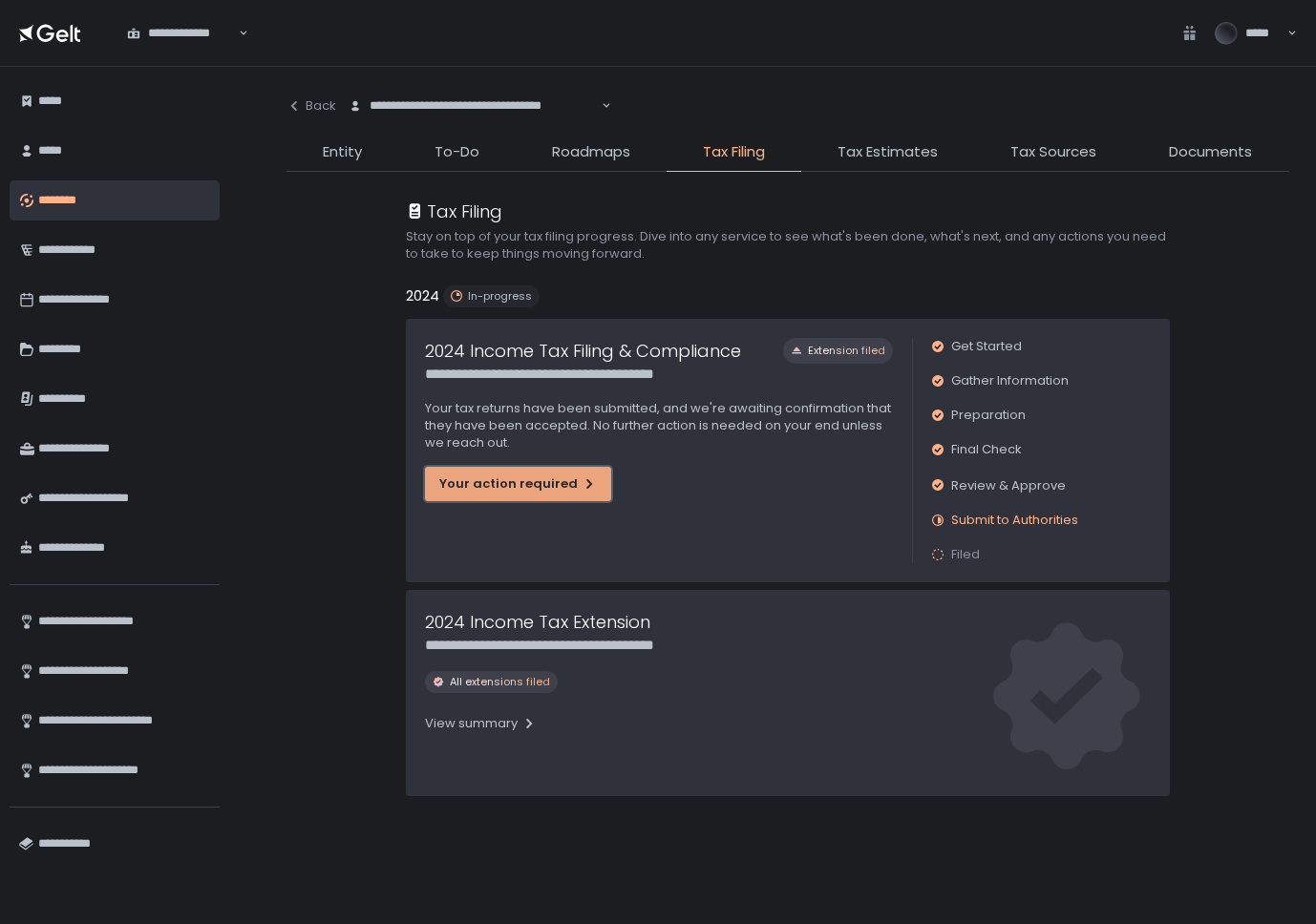
click at [539, 491] on div "Your action required" at bounding box center [517, 484] width 158 height 17
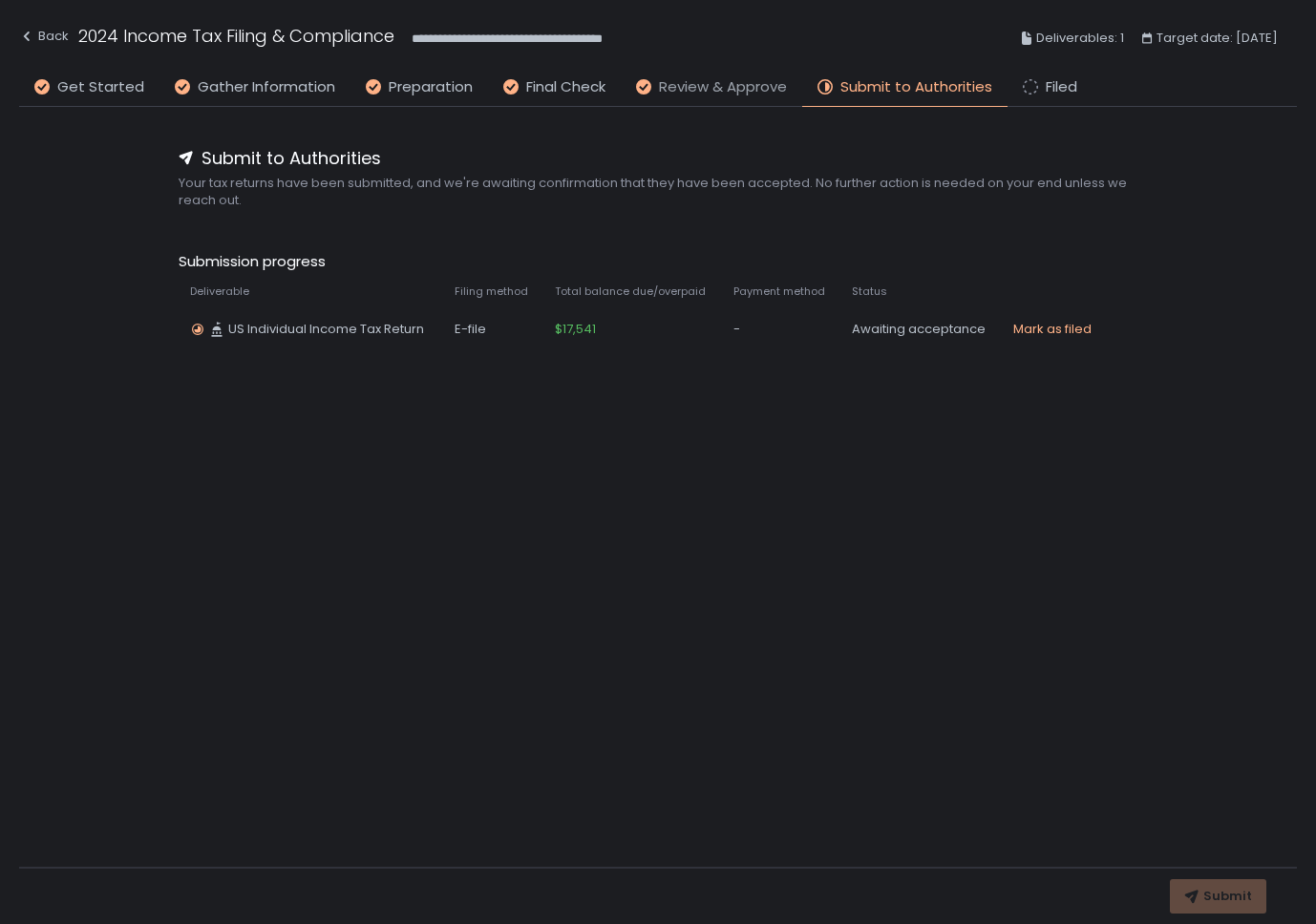
click at [690, 90] on span "Review & Approve" at bounding box center [723, 87] width 128 height 22
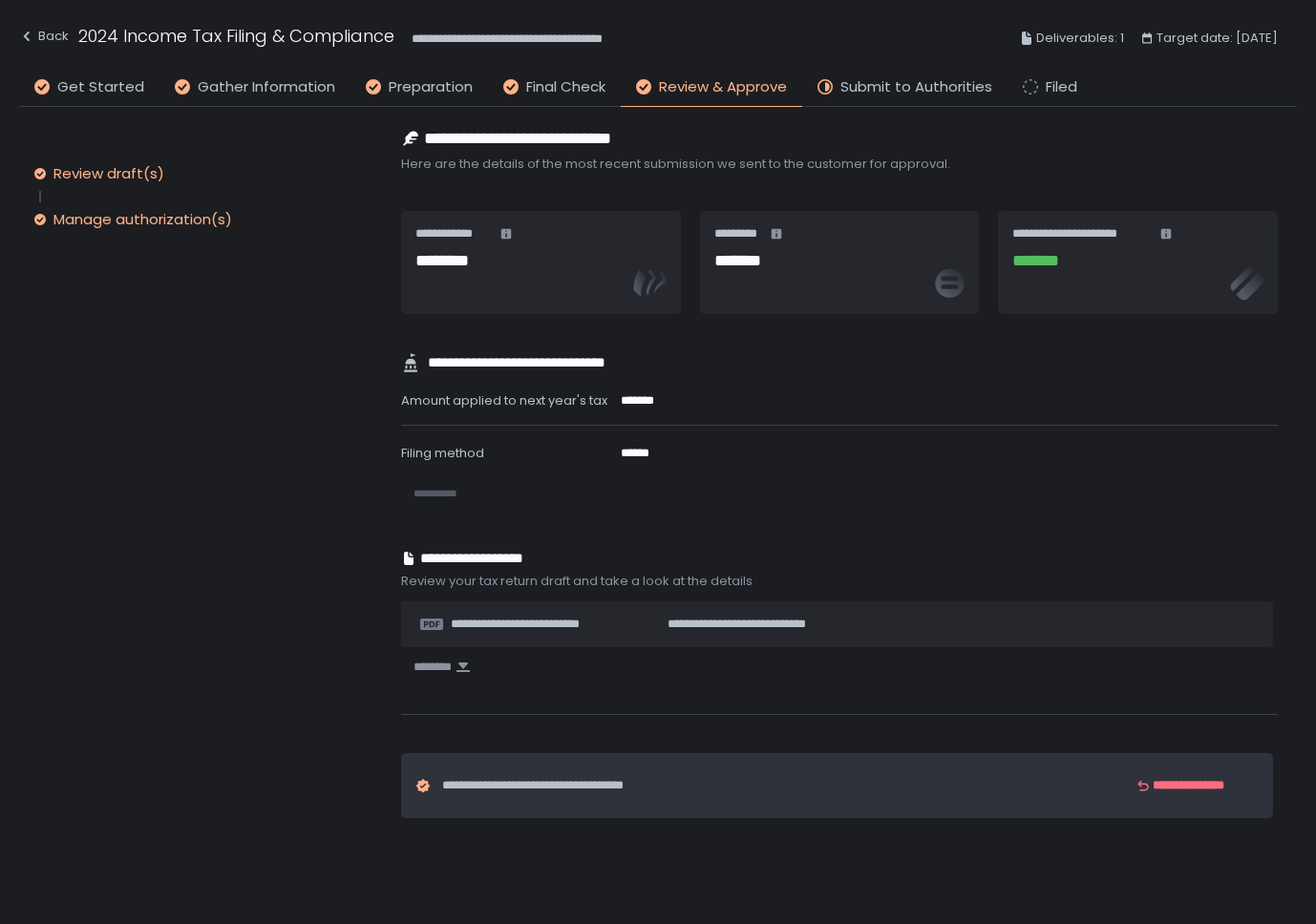
click at [113, 217] on div "Manage authorization(s)" at bounding box center [142, 219] width 179 height 19
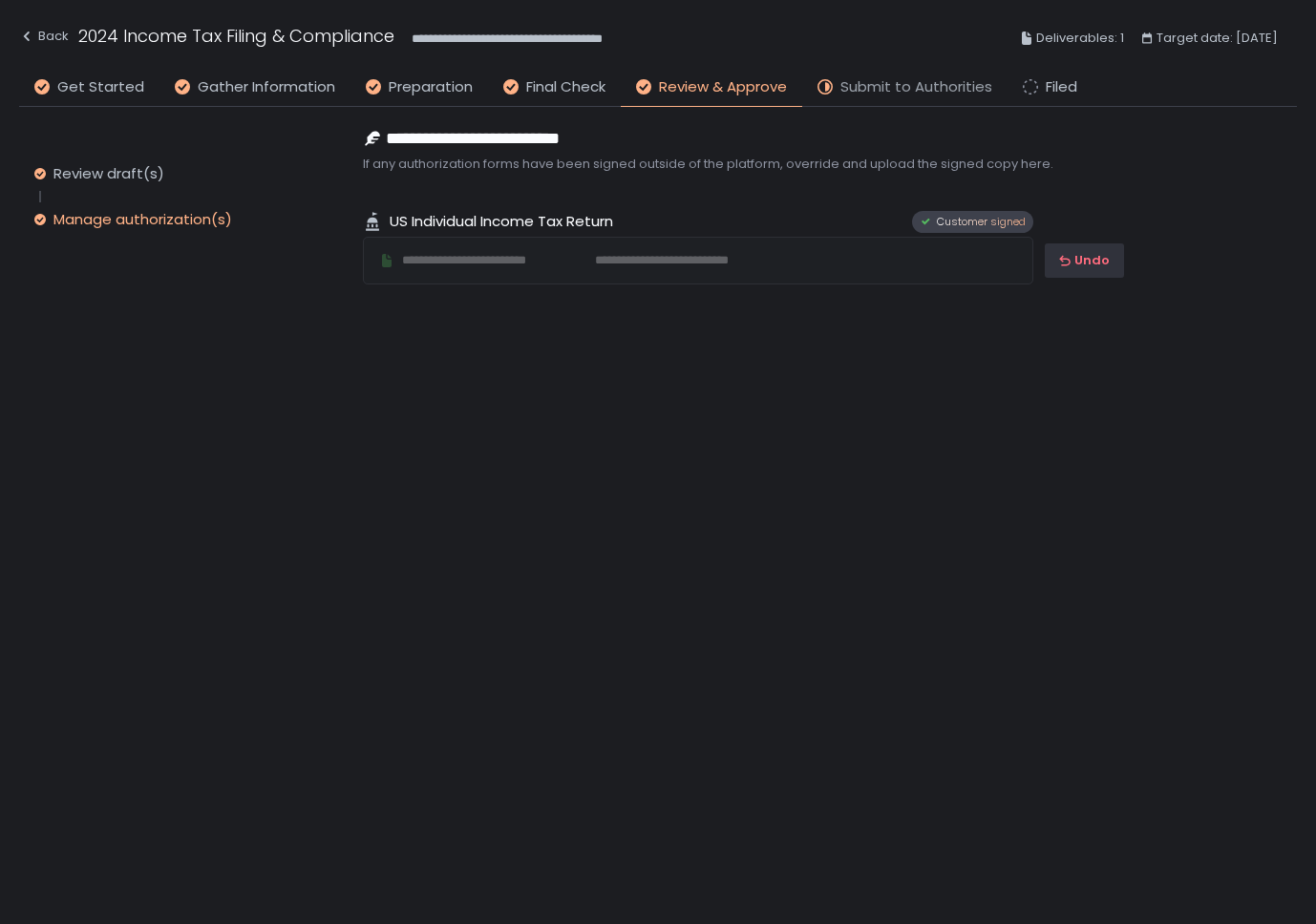
click at [864, 97] on span "Submit to Authorities" at bounding box center [916, 87] width 152 height 22
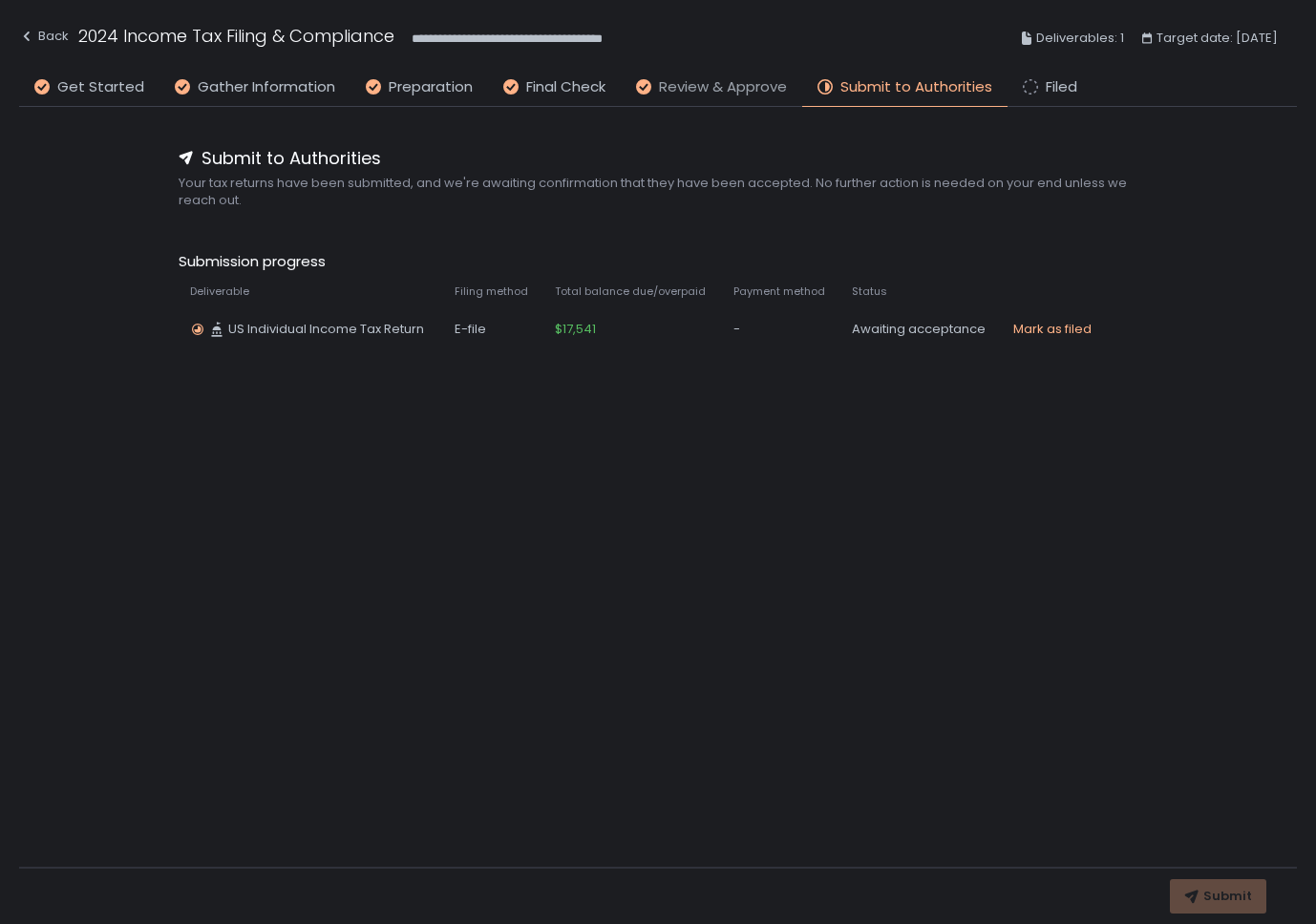
click at [690, 84] on span "Review & Approve" at bounding box center [723, 87] width 128 height 22
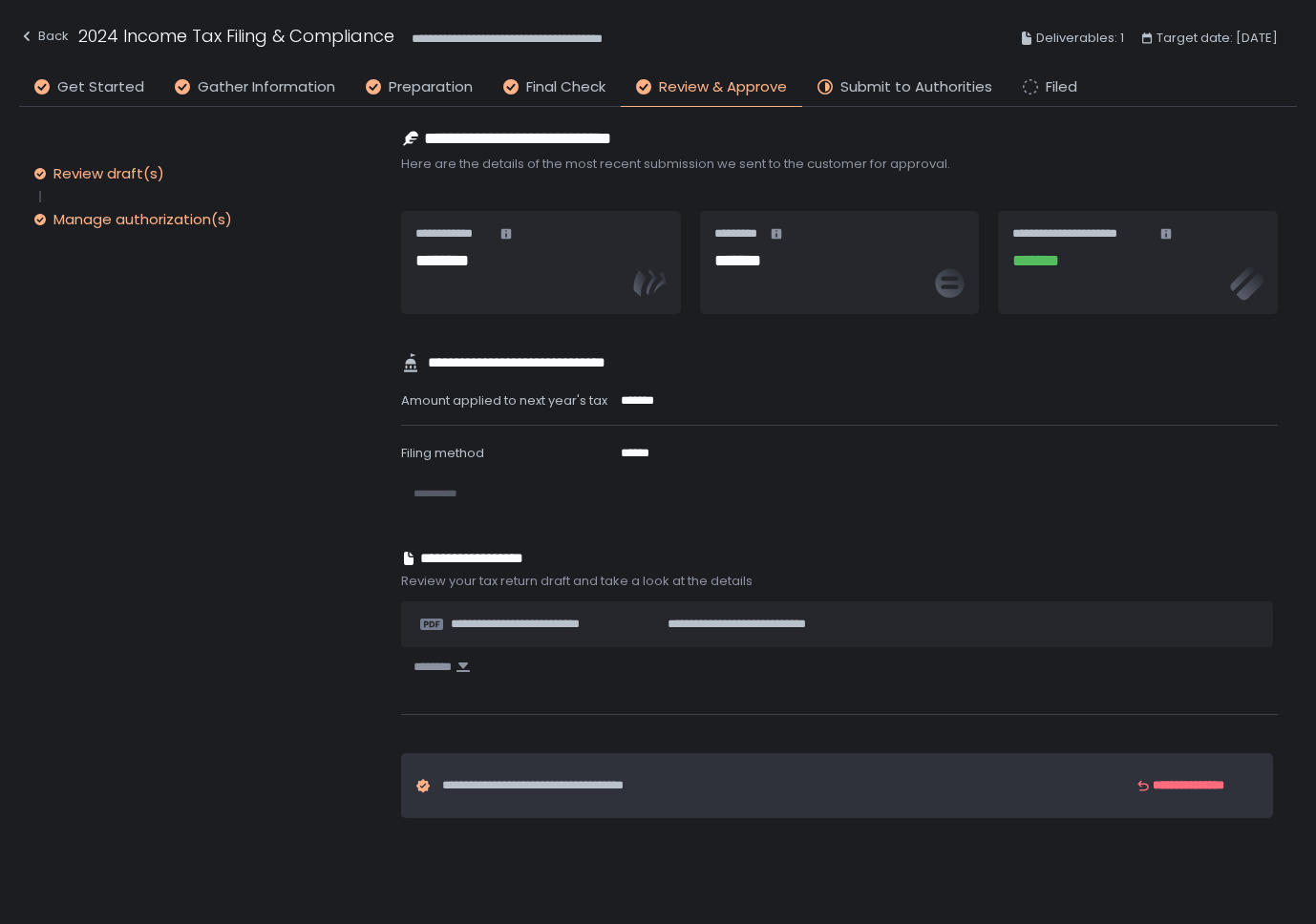
click at [112, 210] on div "Manage authorization(s)" at bounding box center [142, 219] width 179 height 19
